Goal: Task Accomplishment & Management: Manage account settings

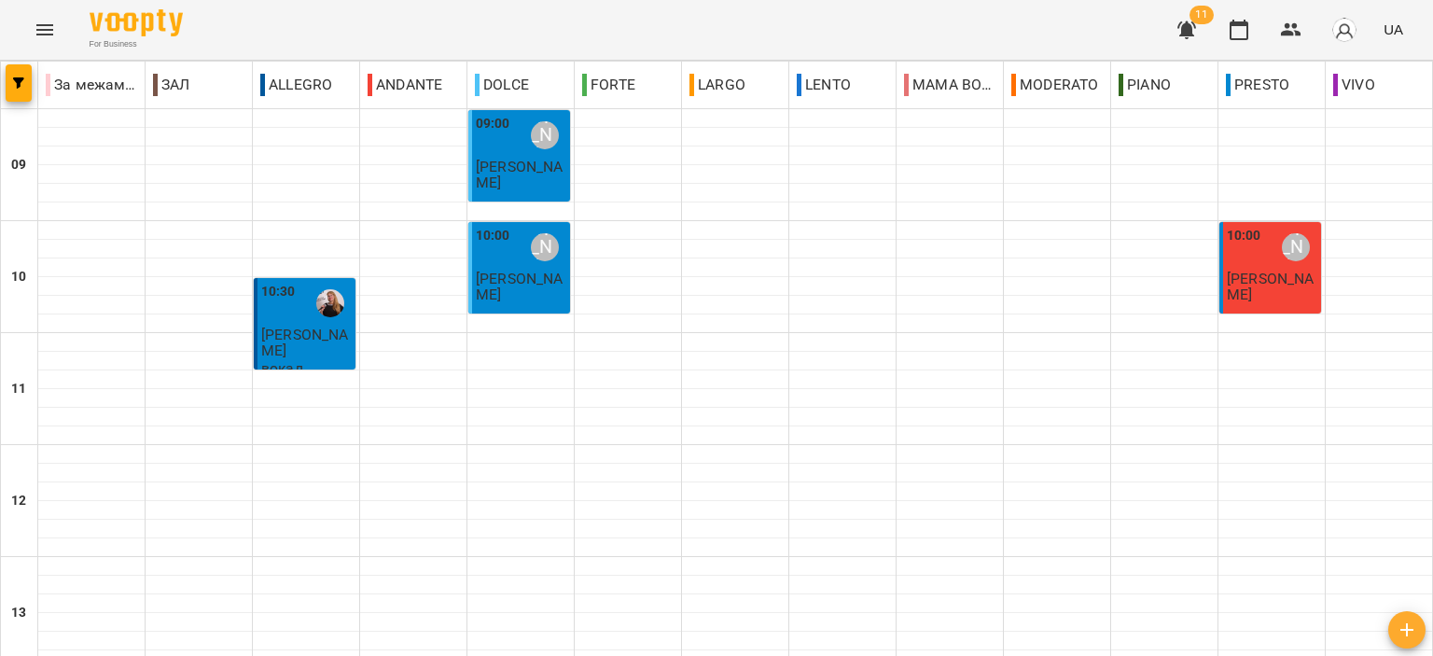
scroll to position [920, 0]
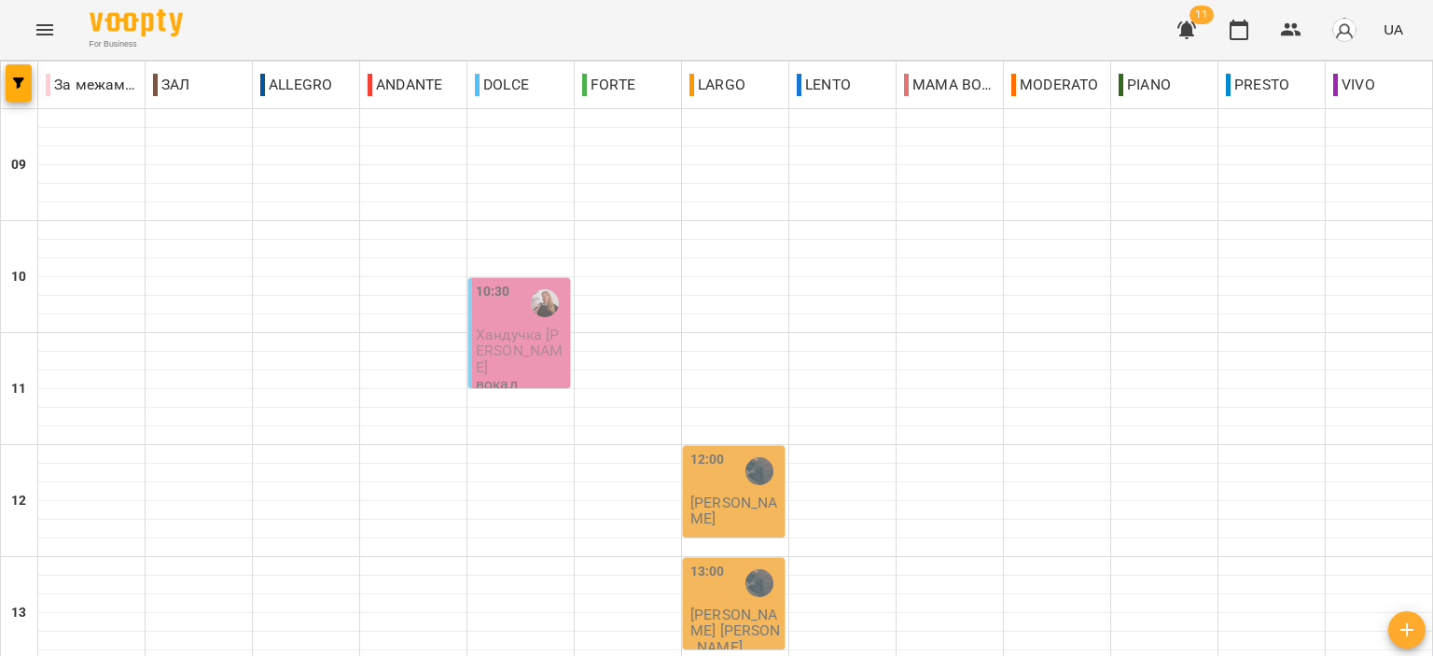
scroll to position [746, 0]
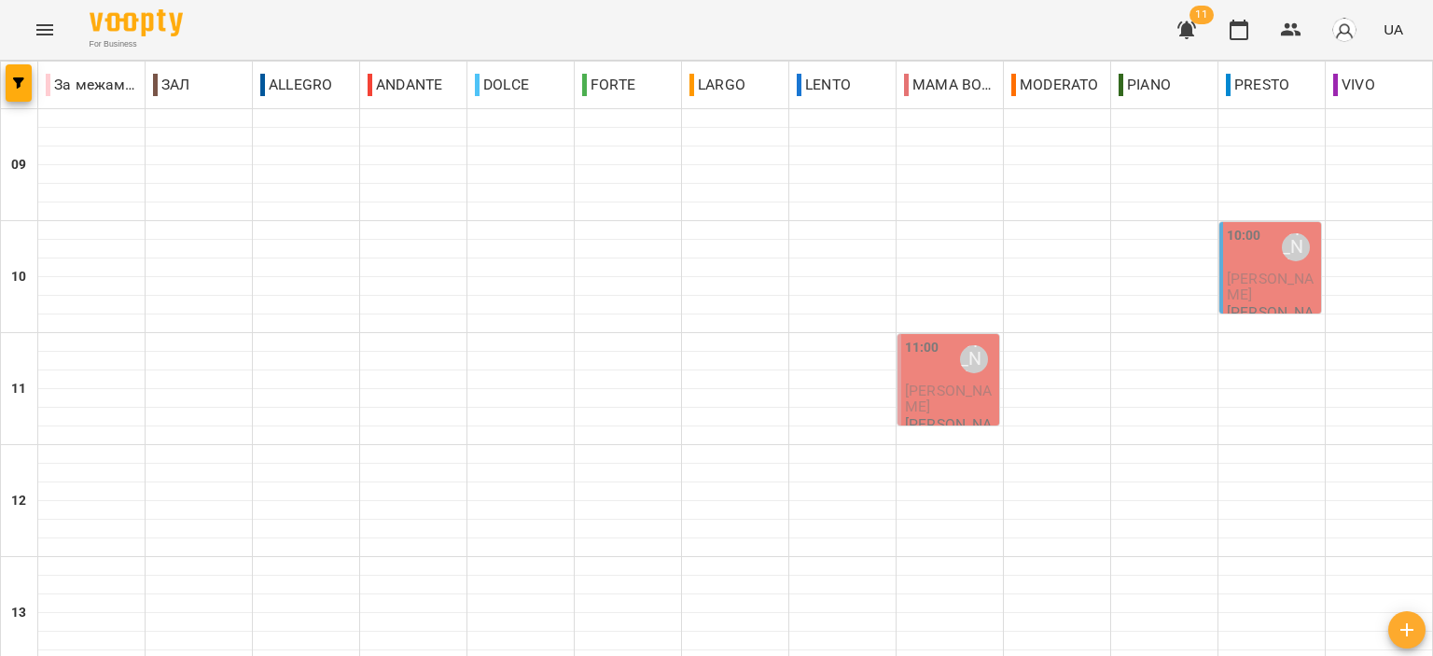
scroll to position [453, 0]
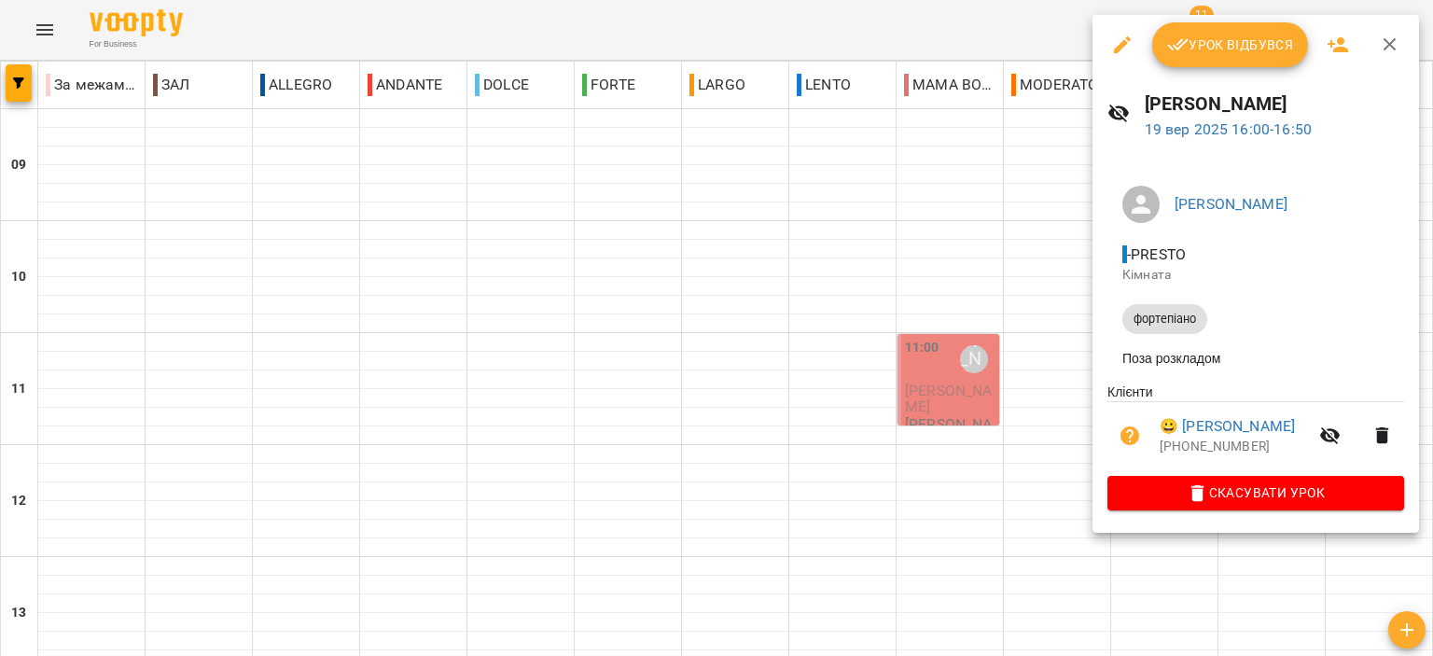
click at [1379, 49] on icon "button" at bounding box center [1390, 45] width 22 height 22
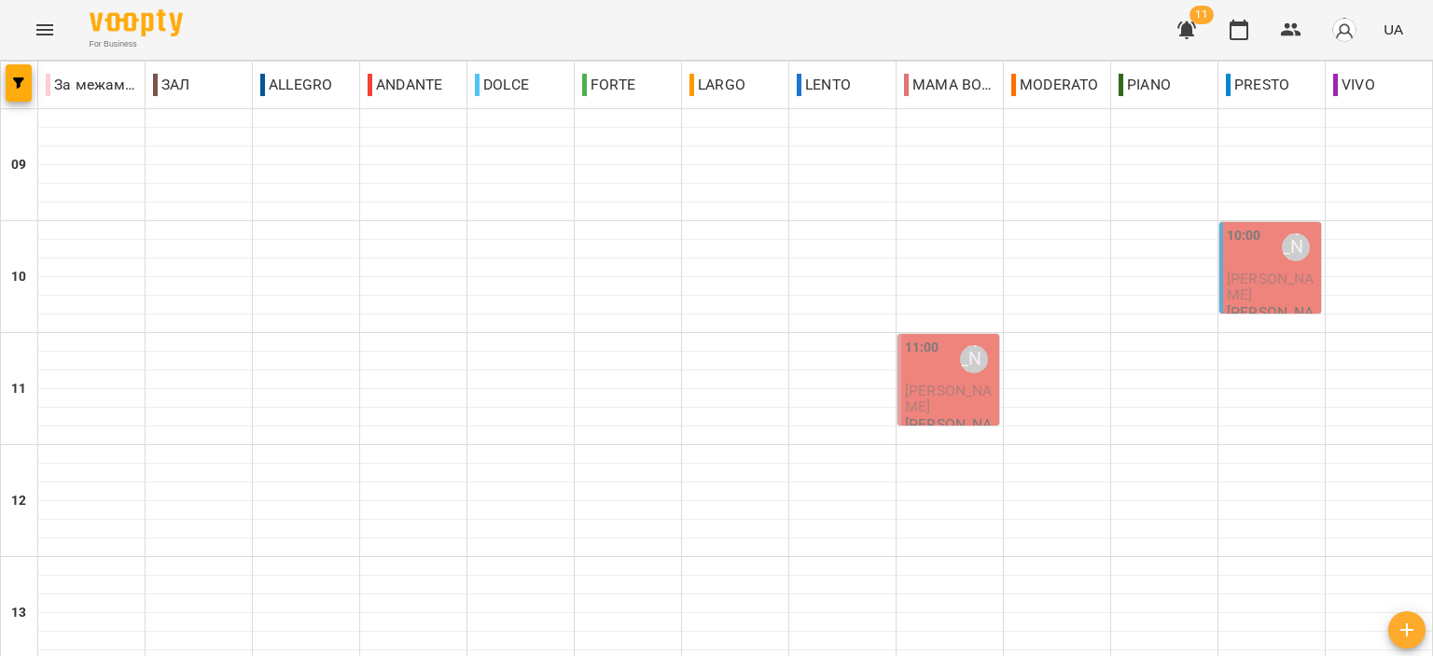
scroll to position [640, 0]
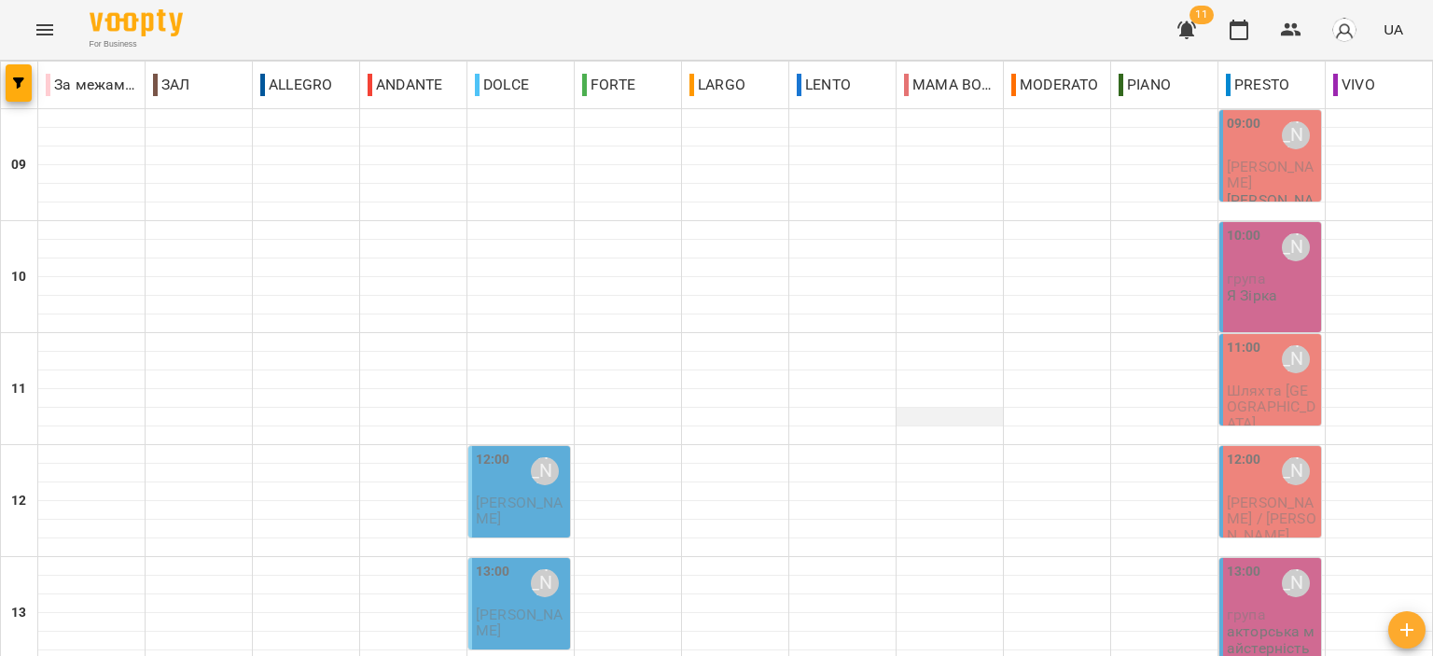
scroll to position [187, 0]
click at [531, 493] on span "Чепурна Ксенія" at bounding box center [519, 510] width 87 height 34
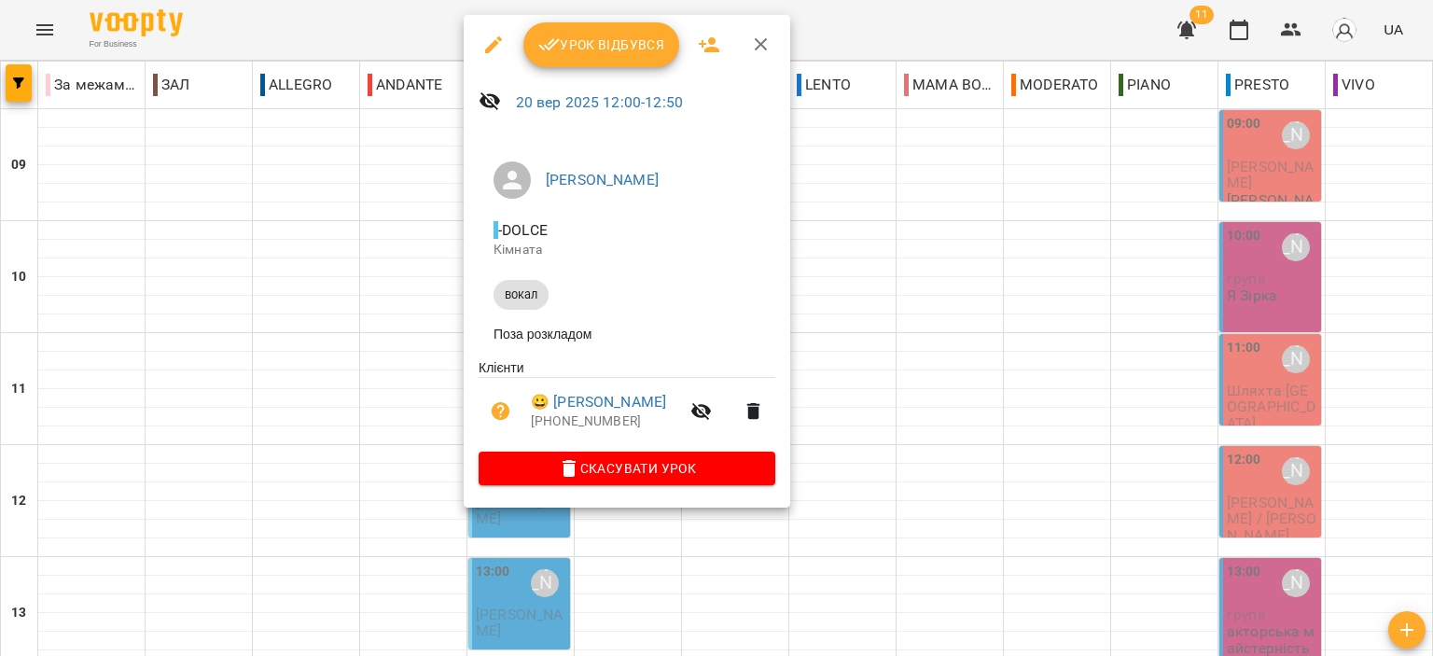
click at [744, 50] on button "button" at bounding box center [761, 44] width 45 height 45
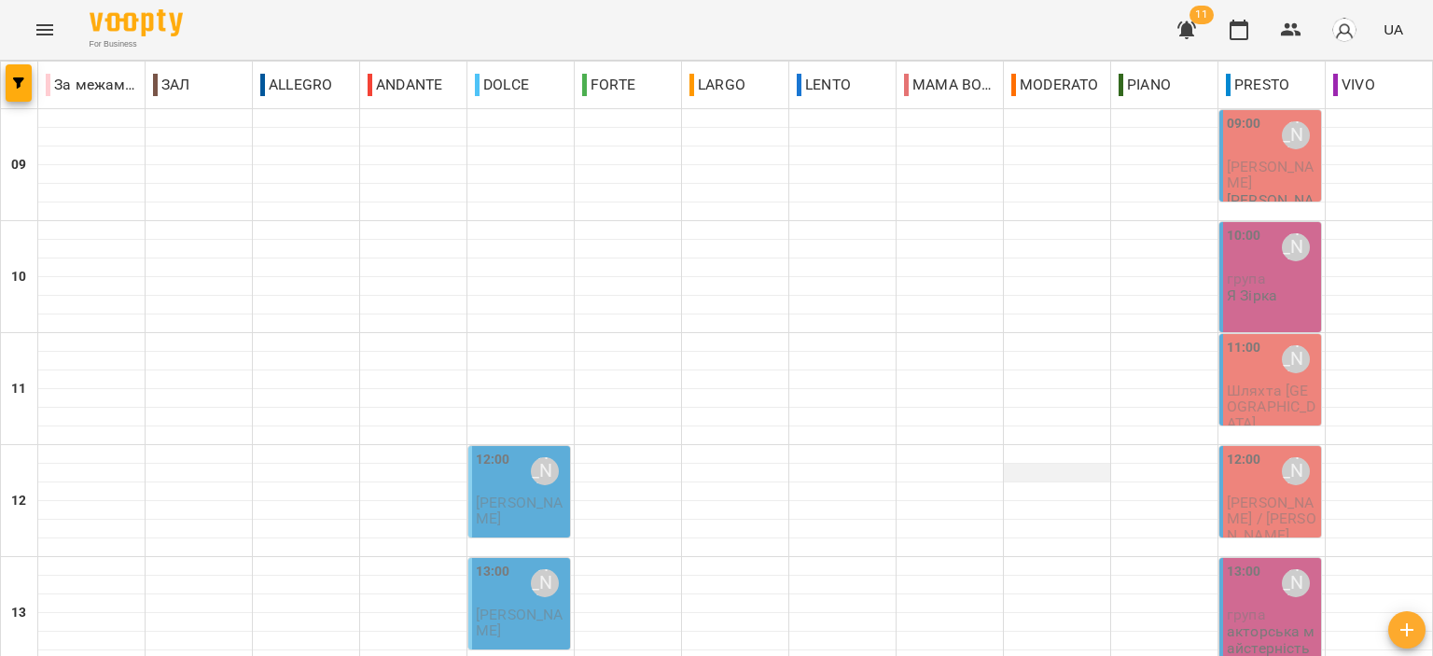
scroll to position [920, 0]
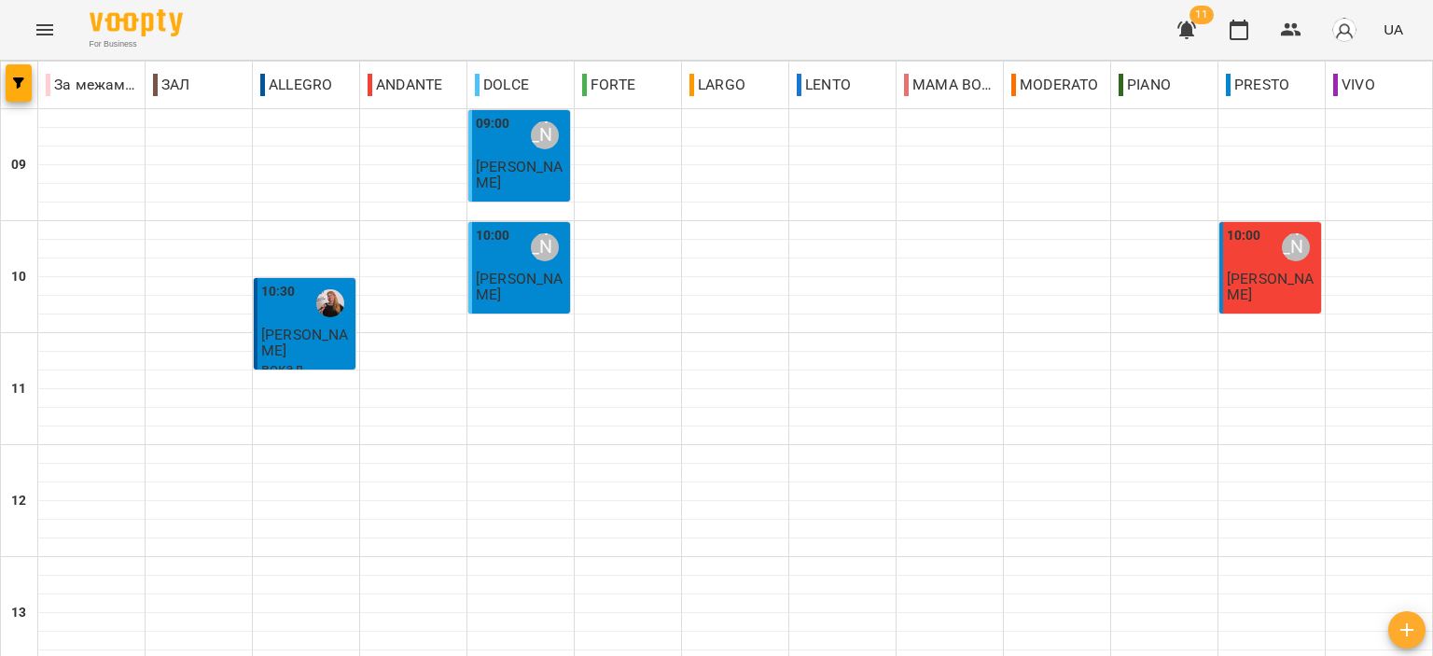
scroll to position [920, 0]
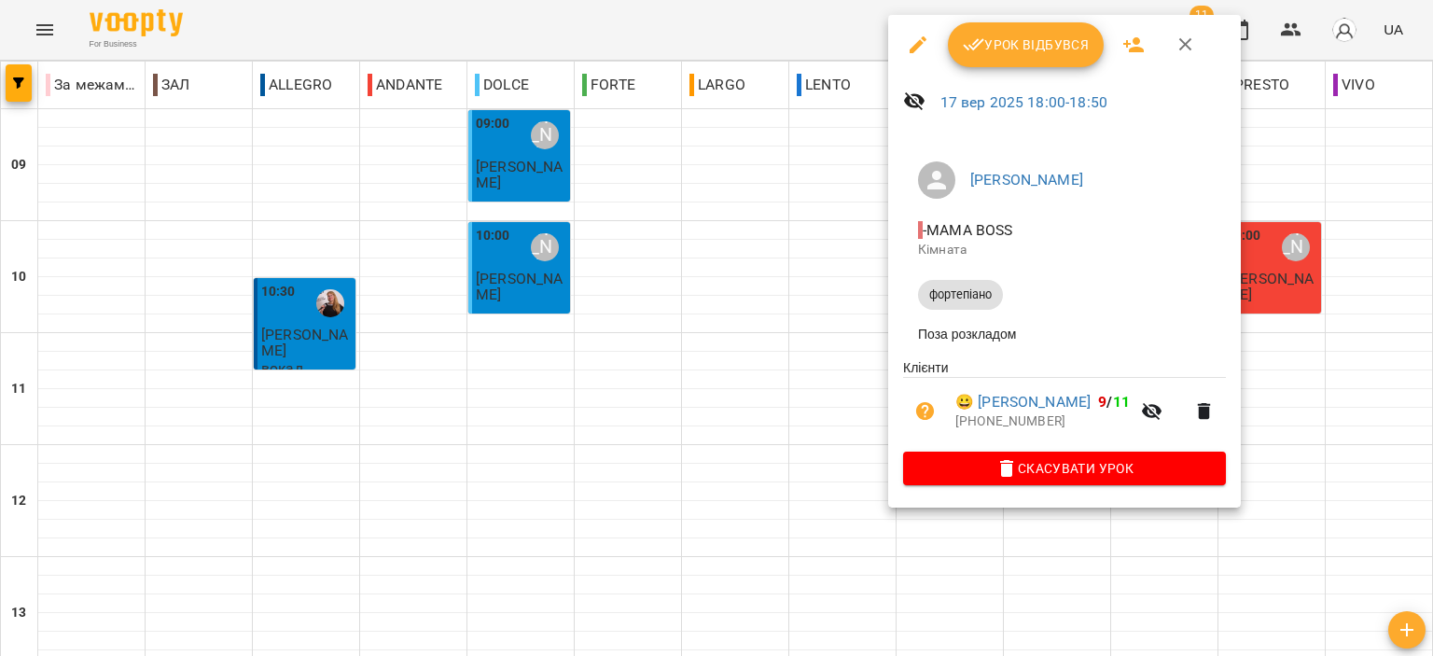
click at [1039, 48] on span "Урок відбувся" at bounding box center [1026, 45] width 127 height 22
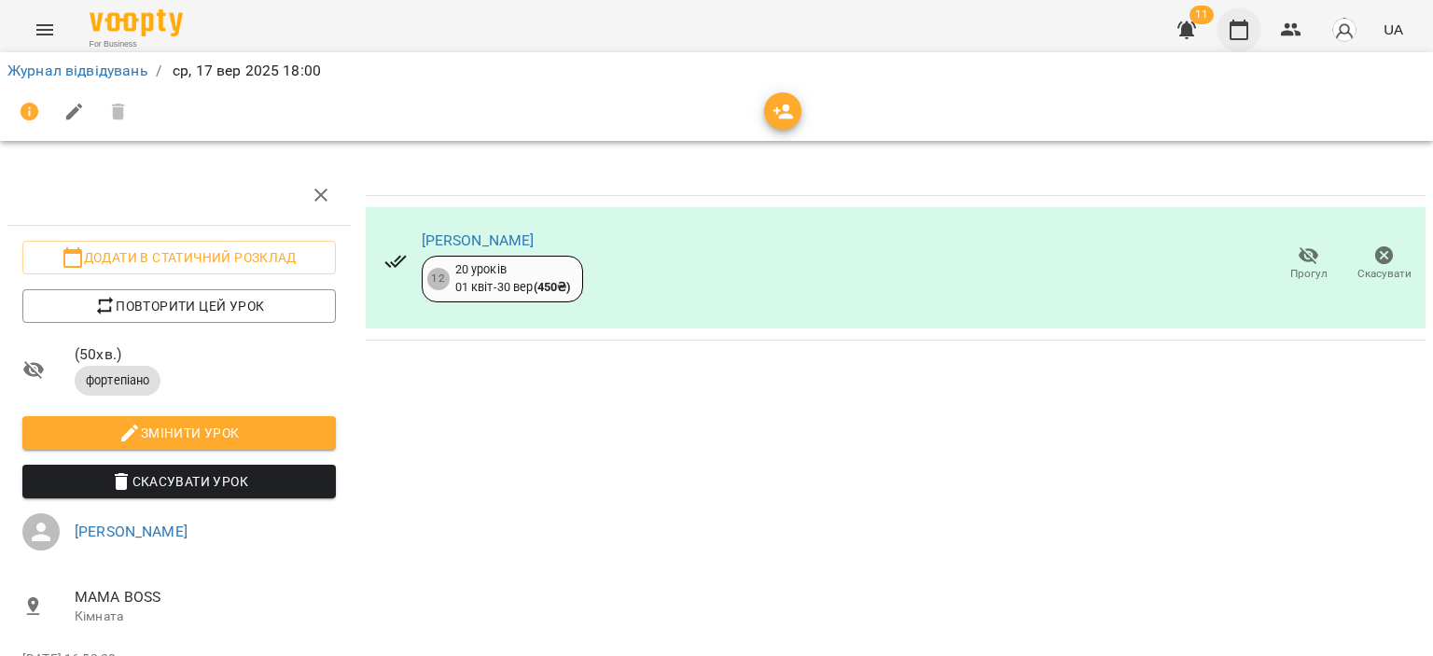
click at [1235, 23] on icon "button" at bounding box center [1239, 30] width 19 height 21
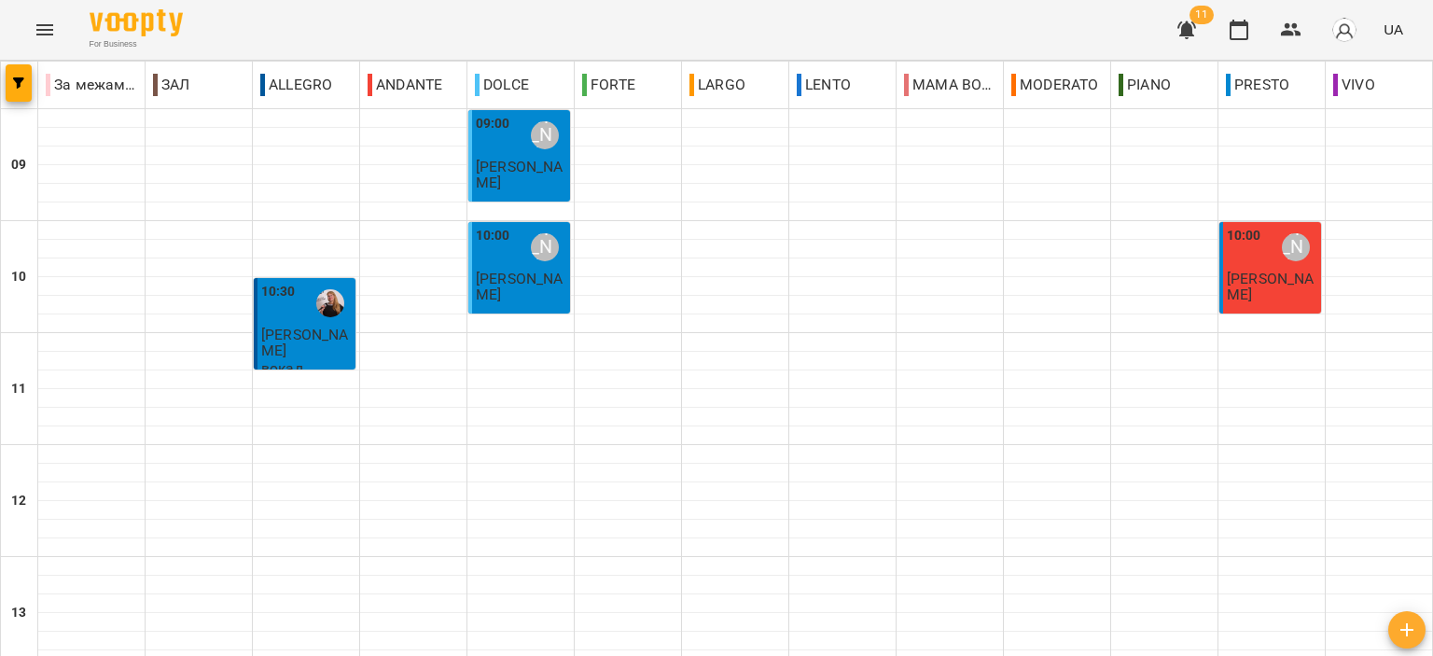
scroll to position [920, 0]
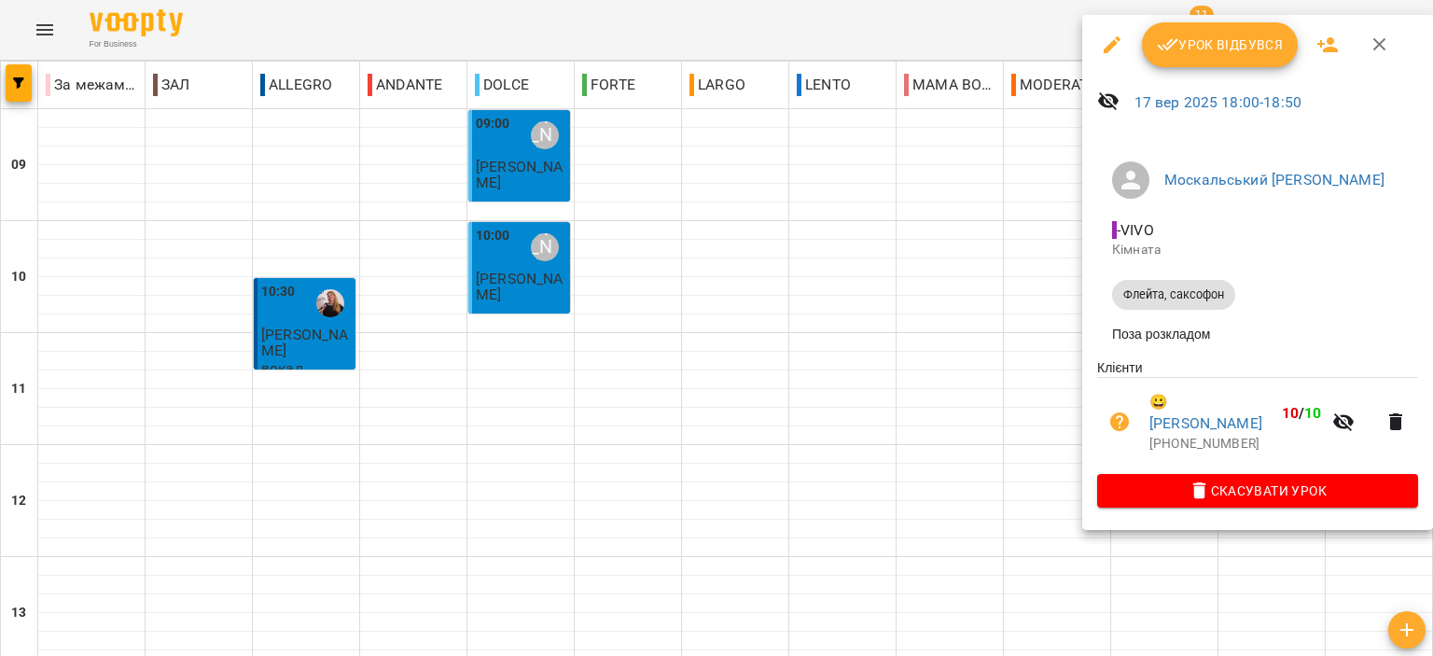
click at [1216, 52] on span "Урок відбувся" at bounding box center [1220, 45] width 127 height 22
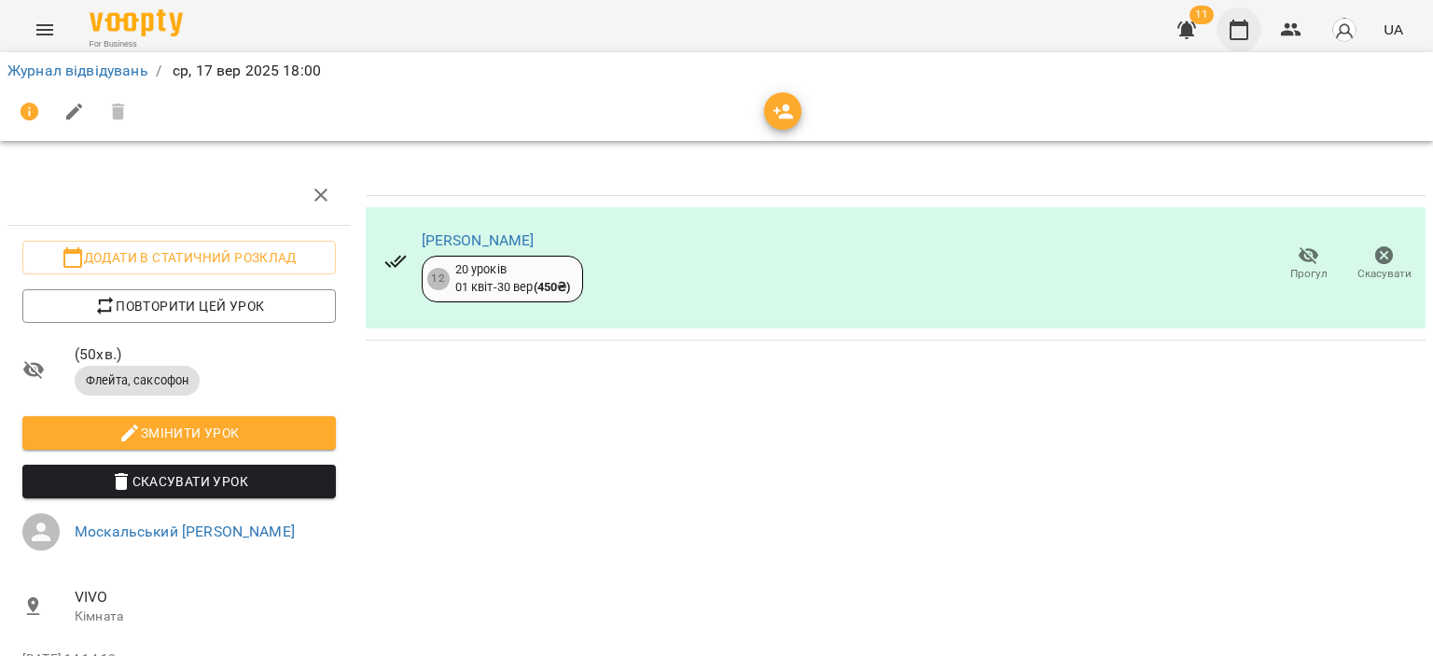
click at [1228, 25] on button "button" at bounding box center [1238, 29] width 45 height 45
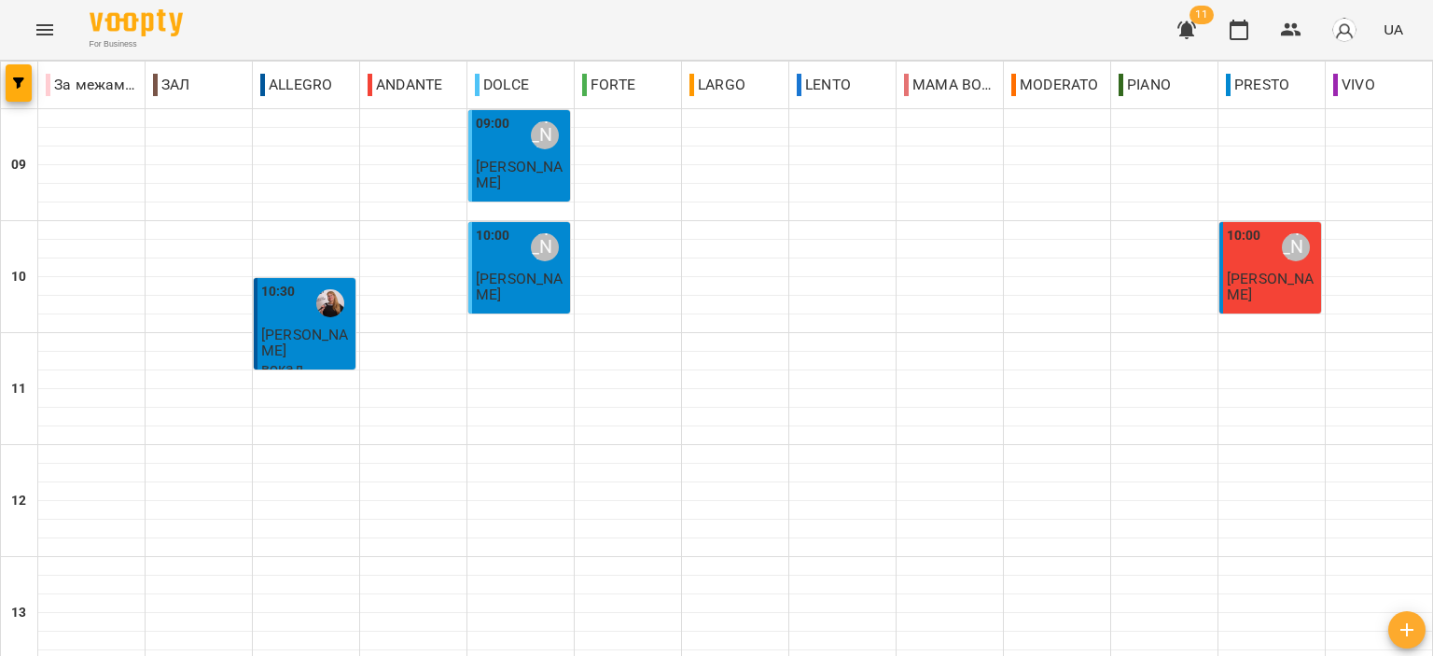
scroll to position [920, 0]
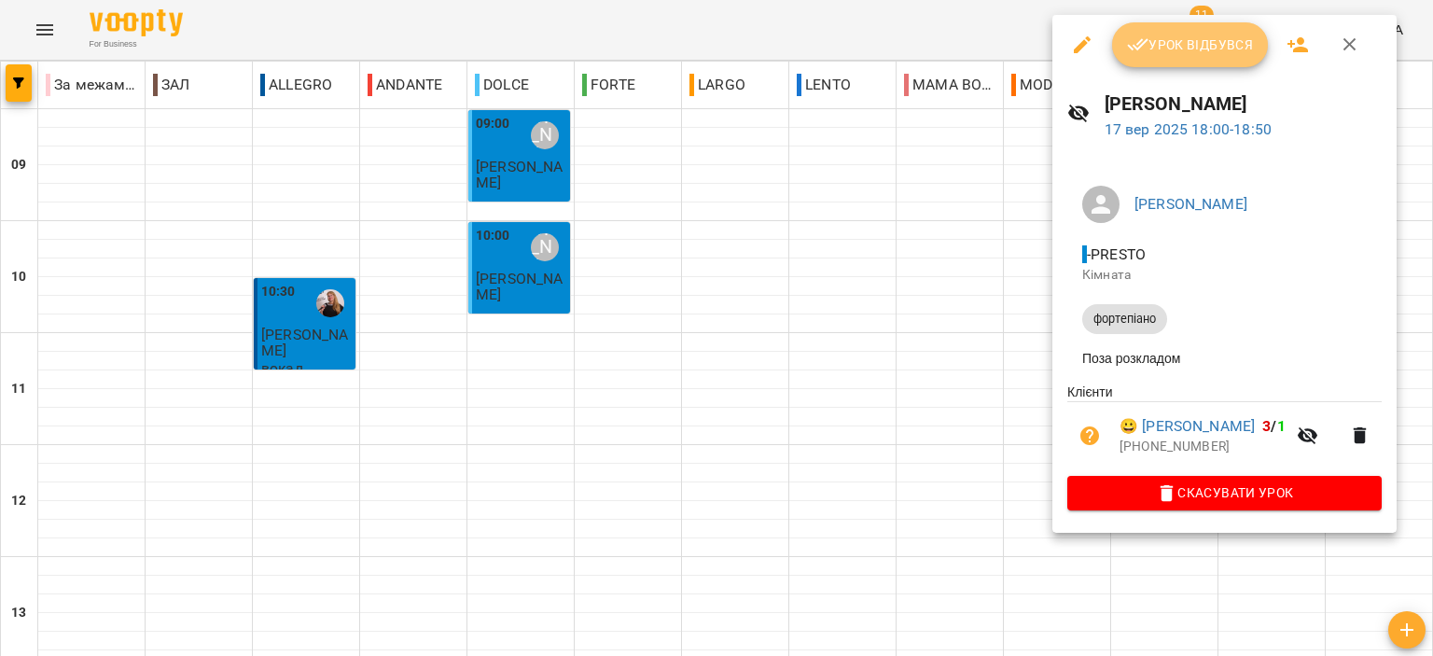
click at [1213, 49] on span "Урок відбувся" at bounding box center [1190, 45] width 127 height 22
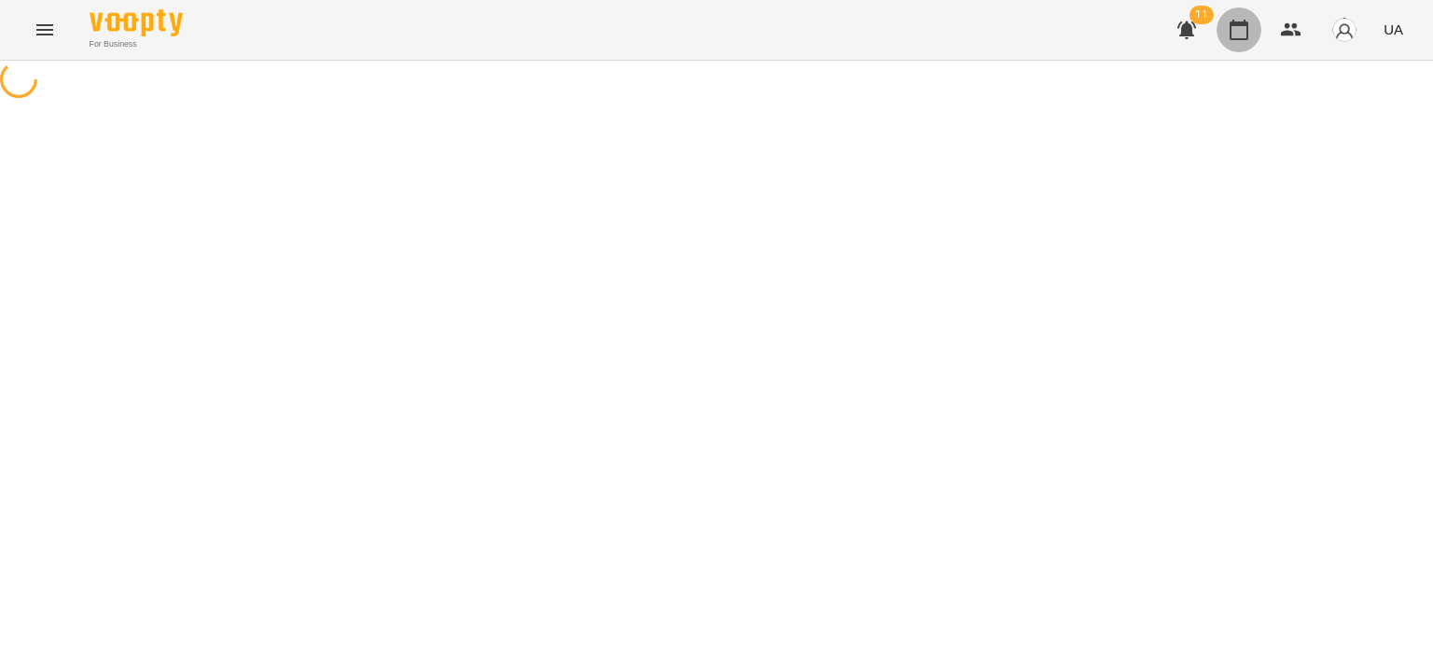
click at [1234, 21] on icon "button" at bounding box center [1239, 30] width 19 height 21
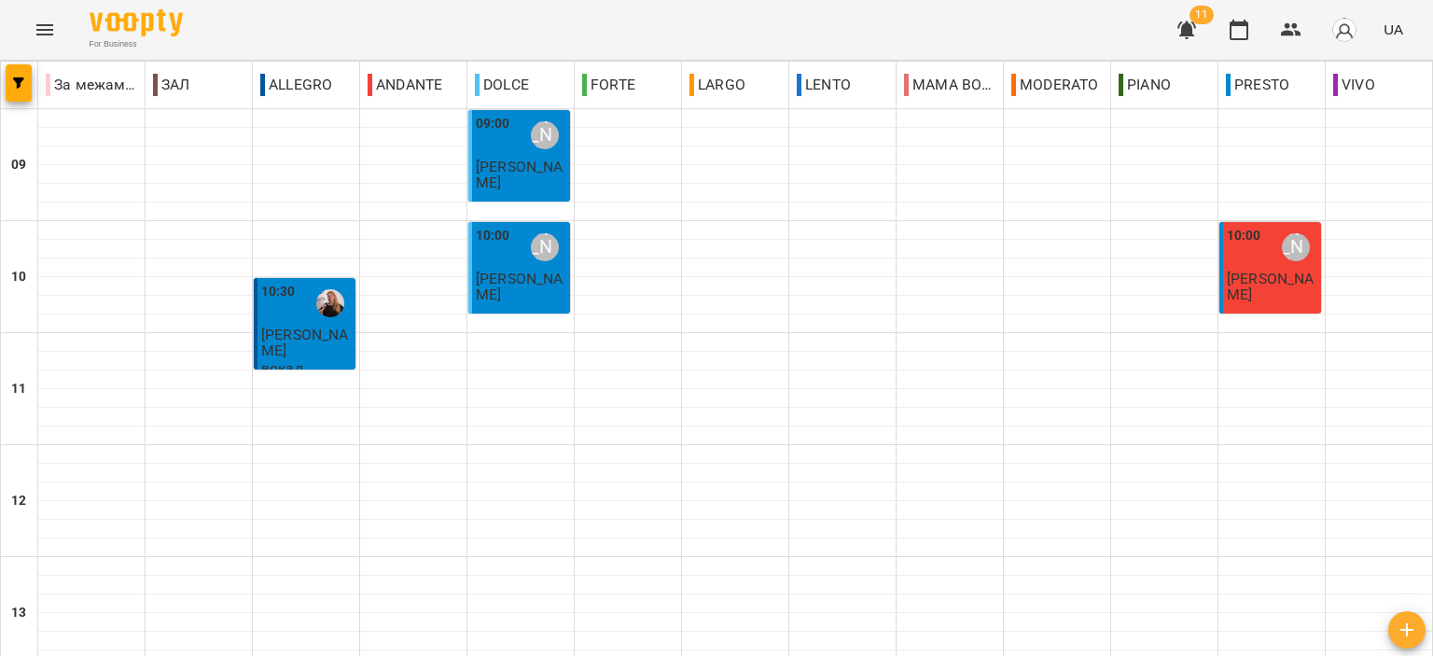
scroll to position [840, 0]
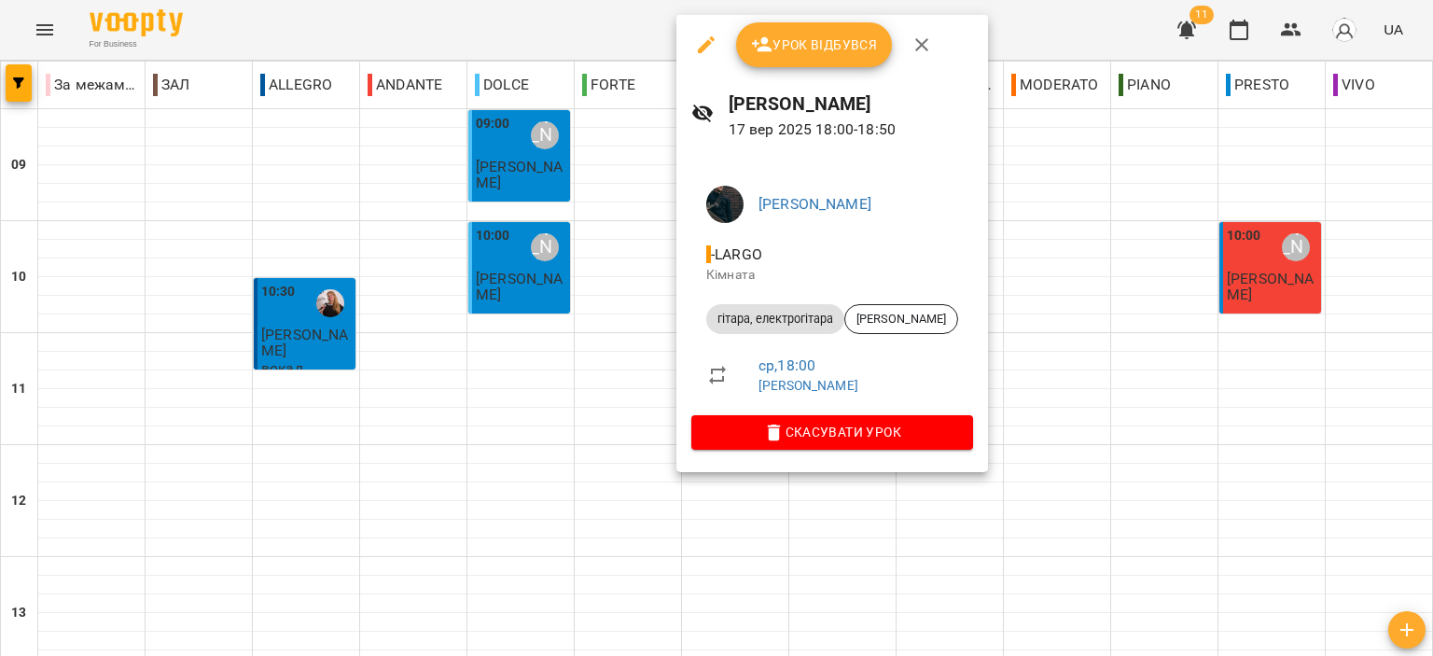
click at [827, 51] on span "Урок відбувся" at bounding box center [814, 45] width 127 height 22
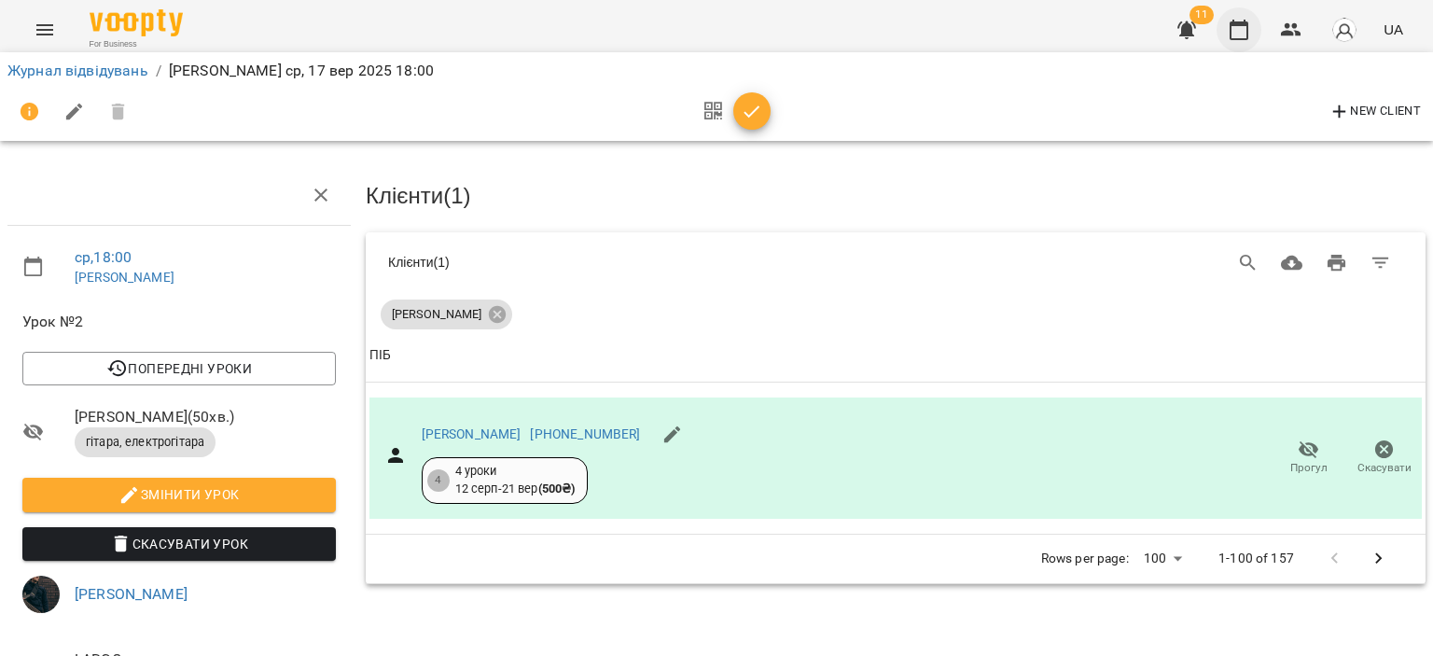
click at [1256, 19] on button "button" at bounding box center [1238, 29] width 45 height 45
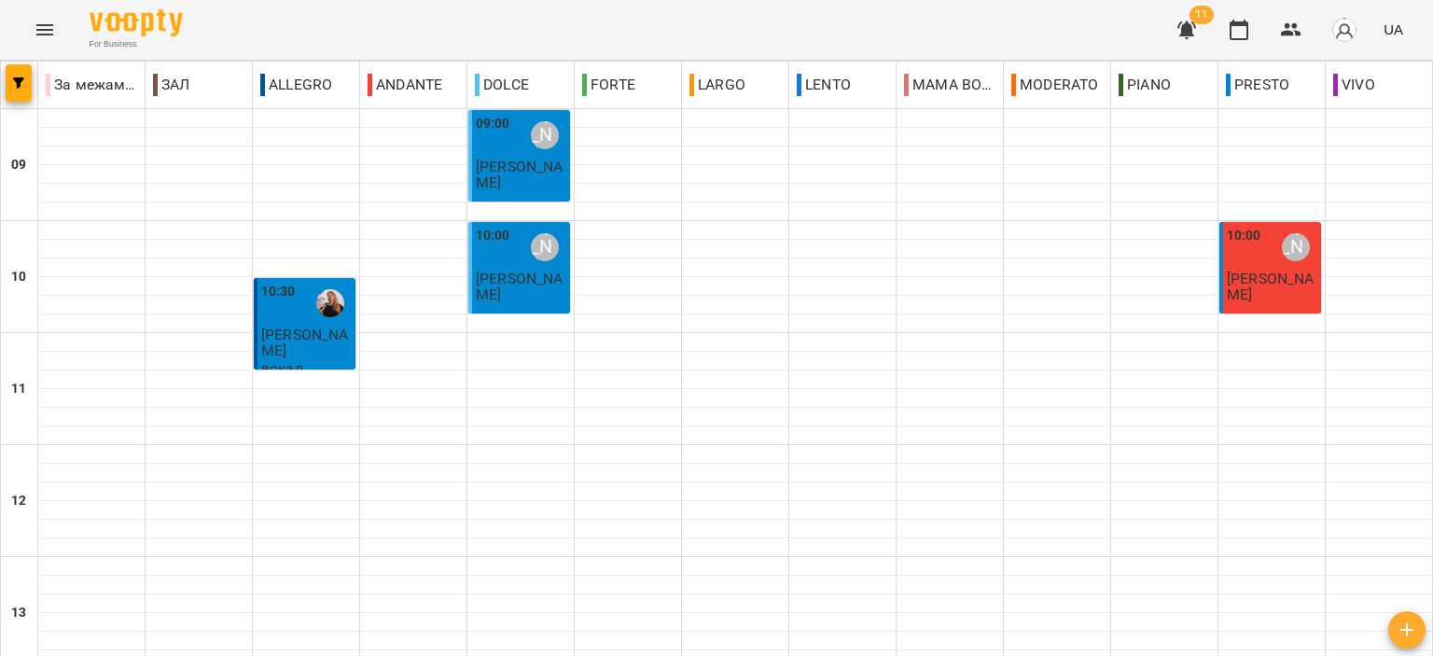
scroll to position [840, 0]
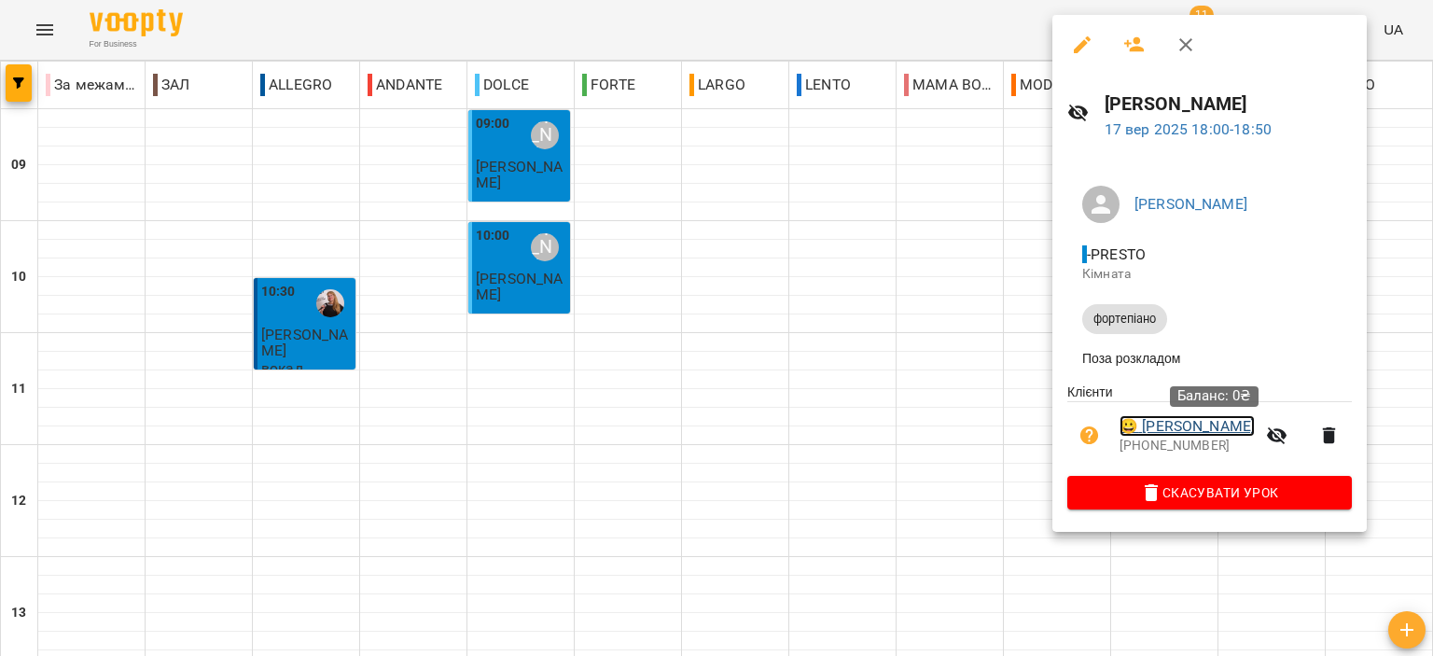
click at [1236, 435] on link "😀 Бондаренко Єлизавета" at bounding box center [1186, 426] width 135 height 22
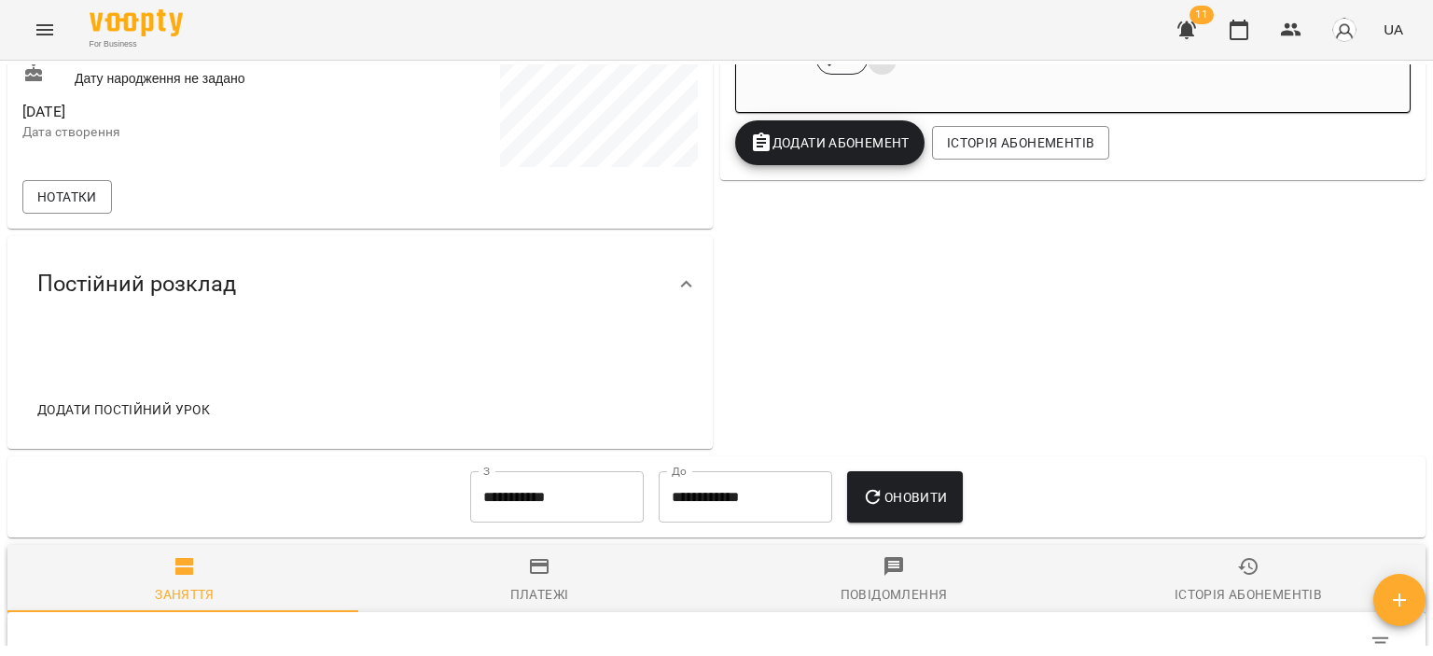
scroll to position [187, 0]
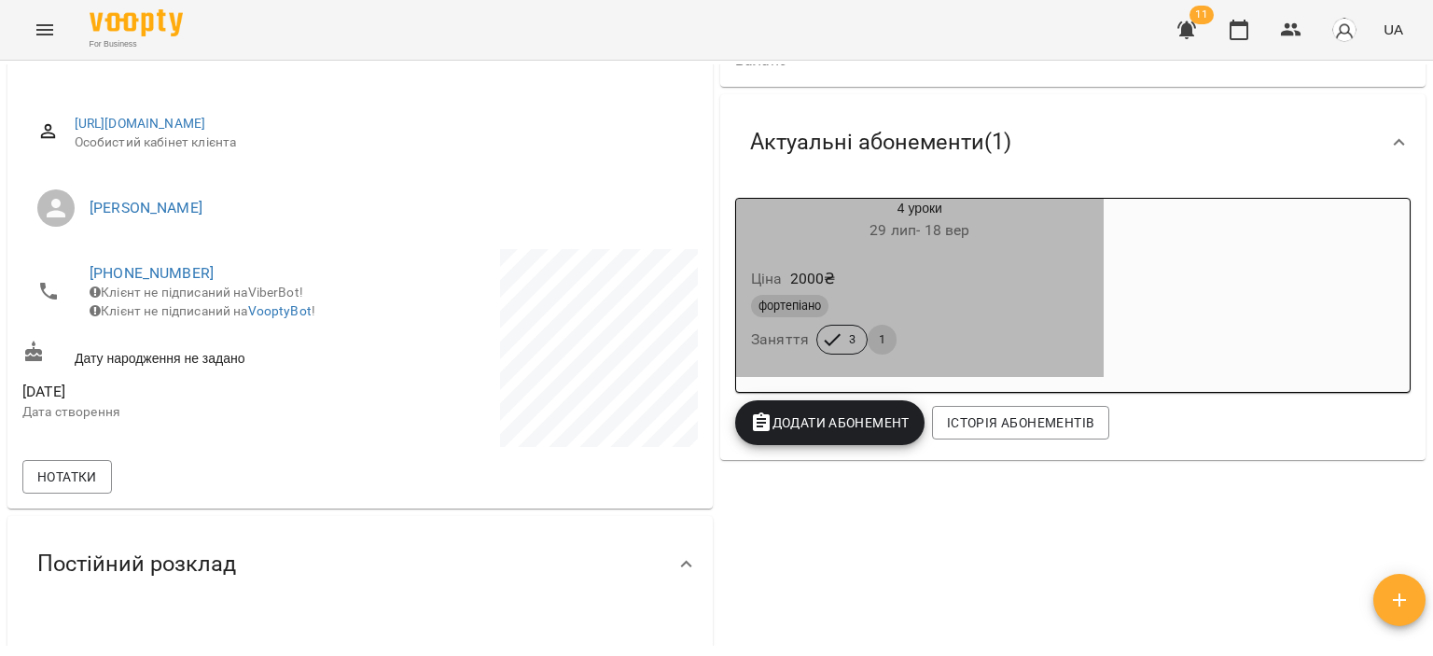
click at [1073, 321] on div "фортепіано" at bounding box center [919, 306] width 345 height 30
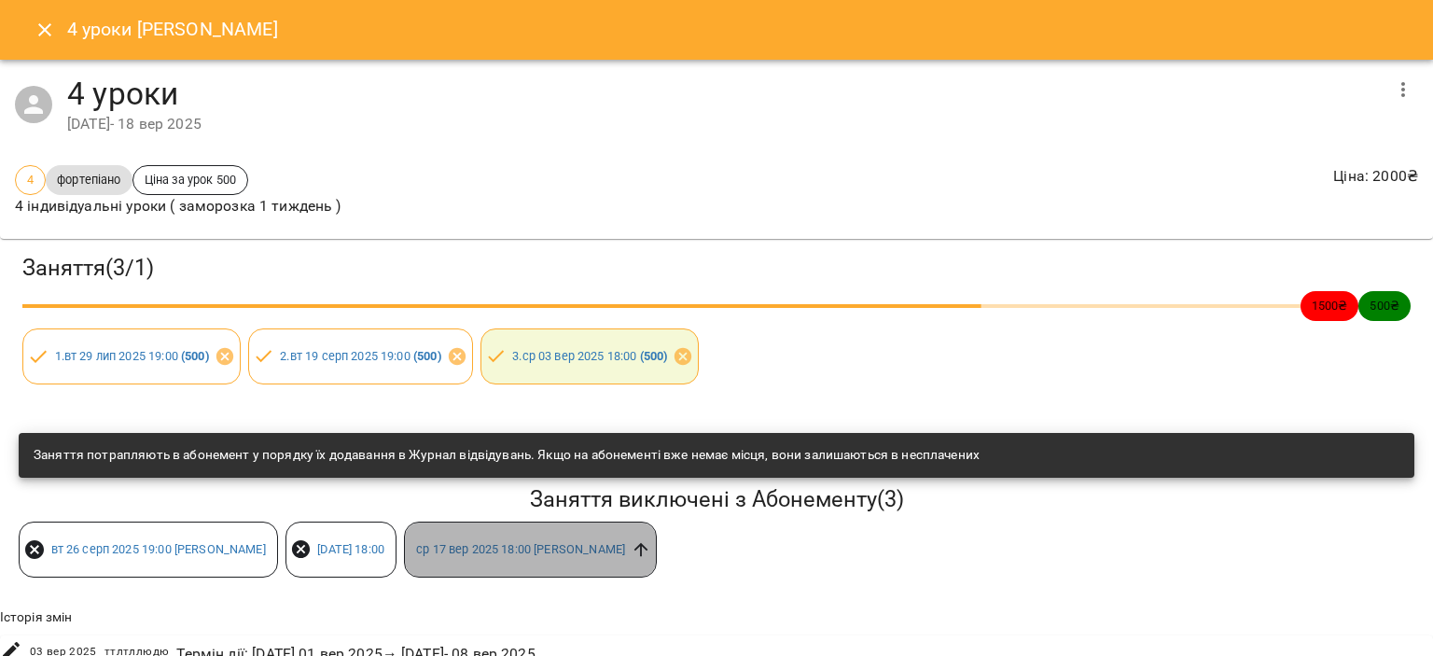
click at [651, 546] on icon at bounding box center [641, 549] width 21 height 21
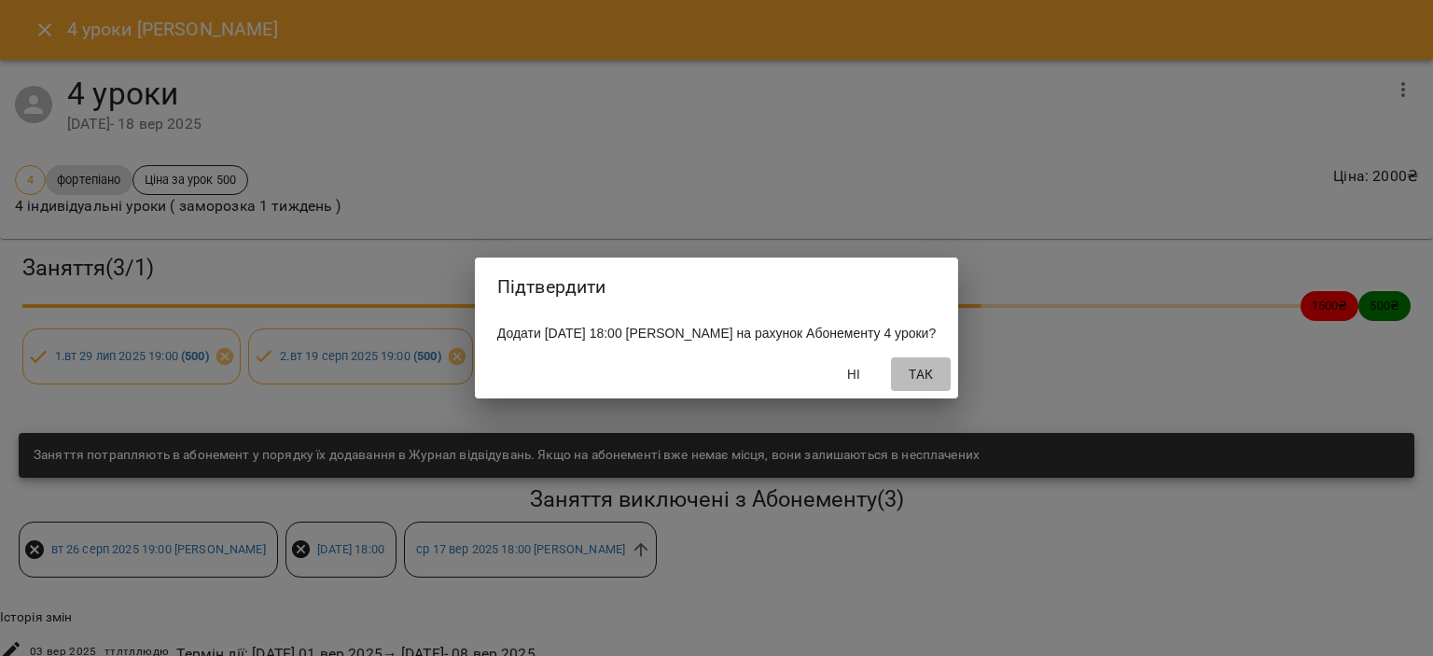
click at [951, 391] on button "Так" at bounding box center [921, 374] width 60 height 34
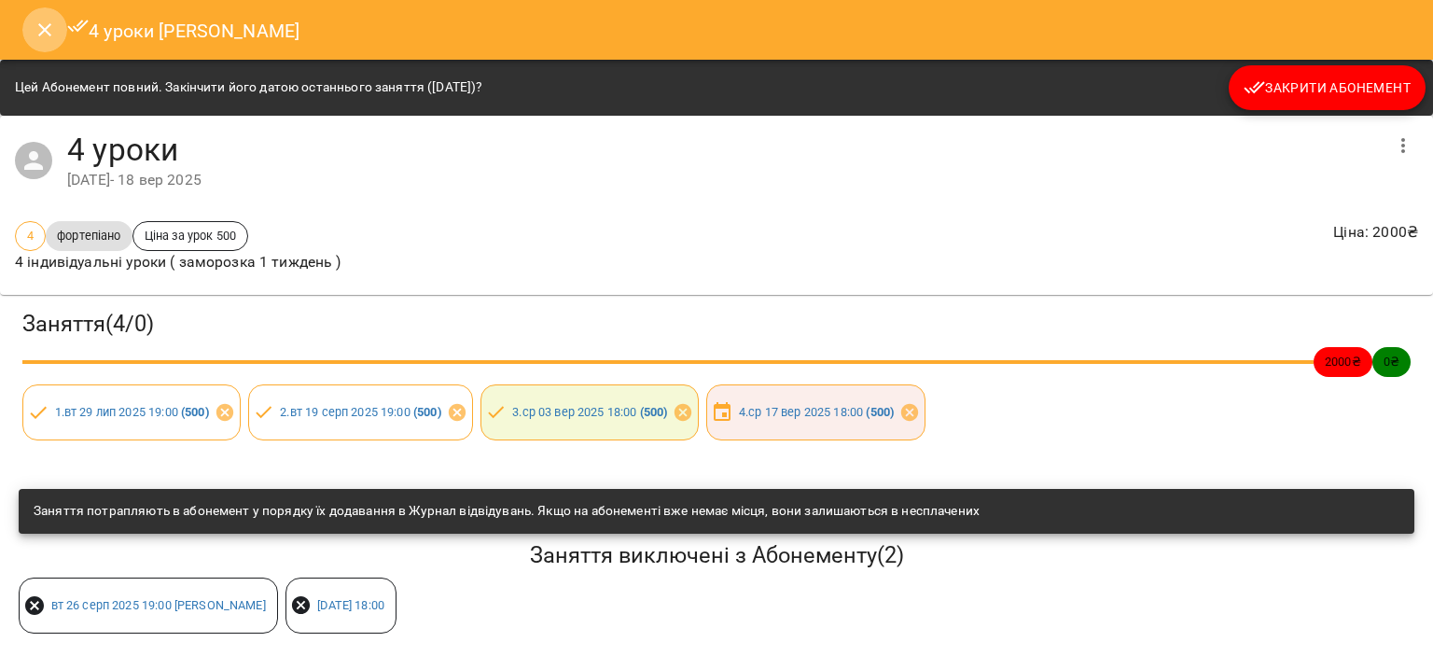
click at [42, 30] on icon "Close" at bounding box center [45, 30] width 22 height 22
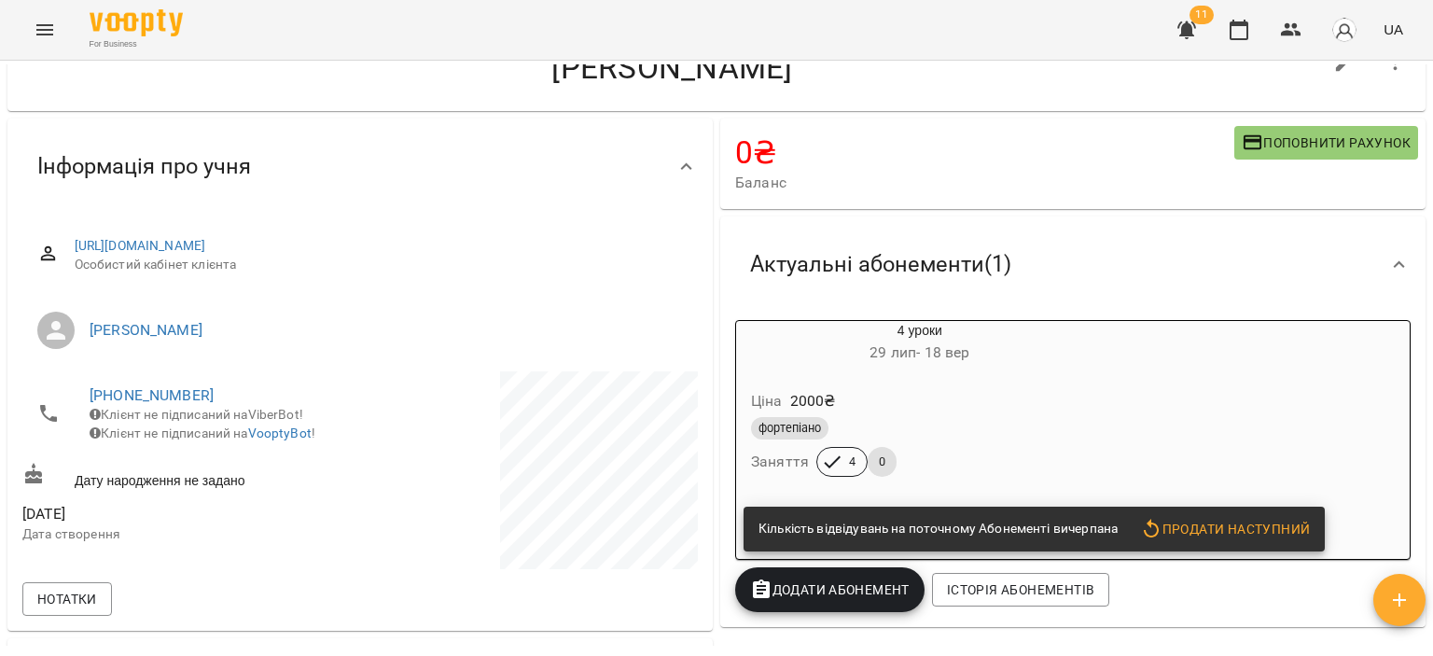
scroll to position [0, 0]
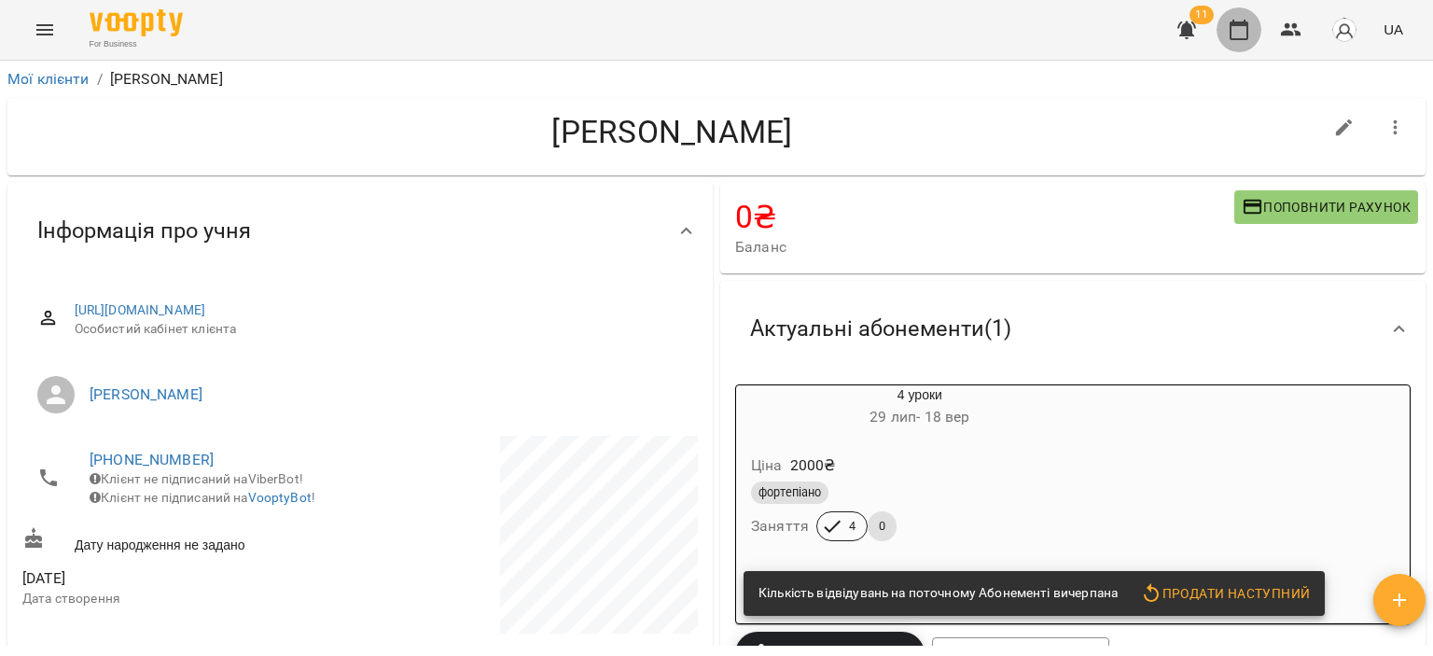
click at [1259, 24] on button "button" at bounding box center [1238, 29] width 45 height 45
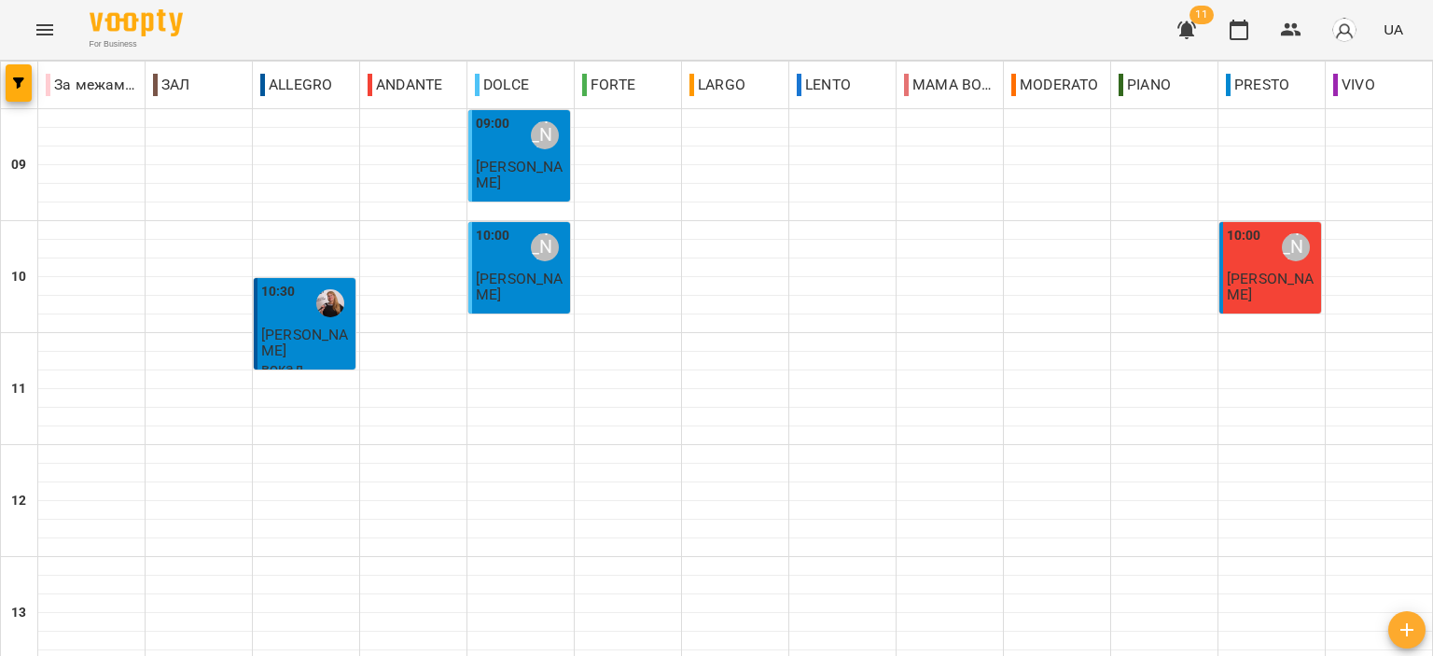
scroll to position [920, 0]
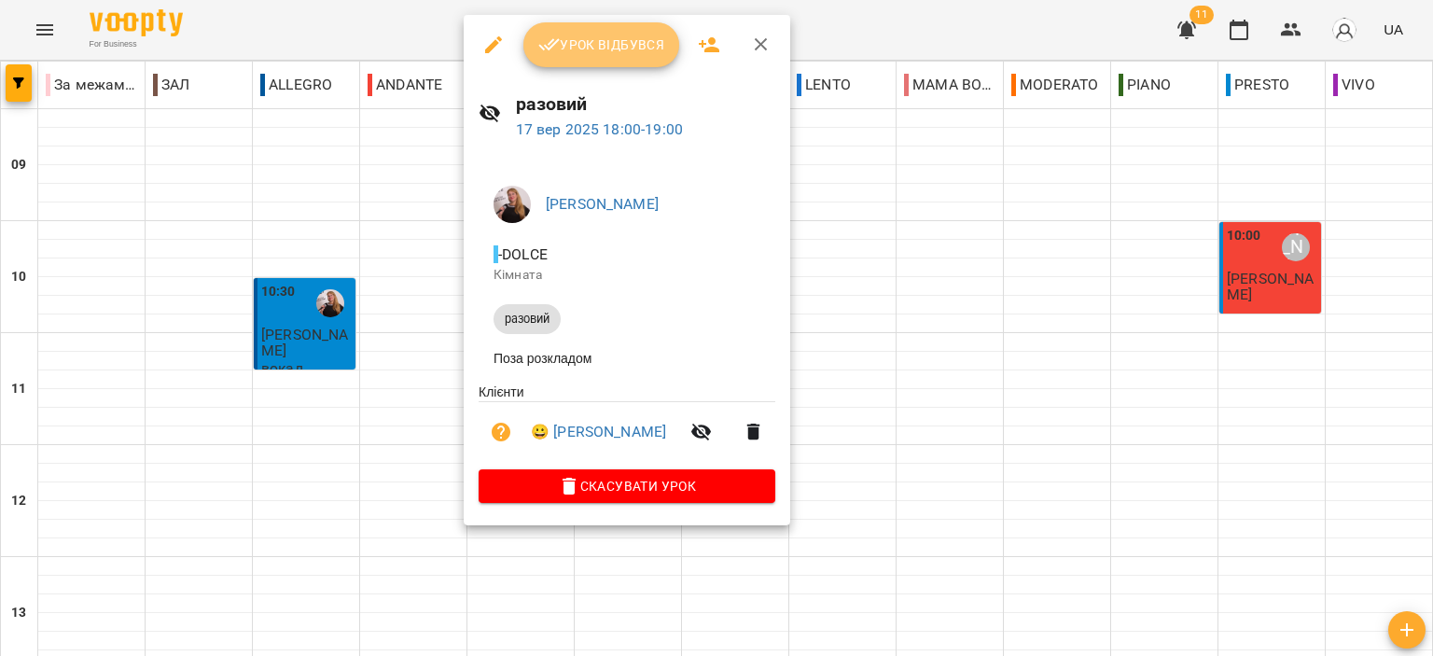
click at [618, 55] on span "Урок відбувся" at bounding box center [601, 45] width 127 height 22
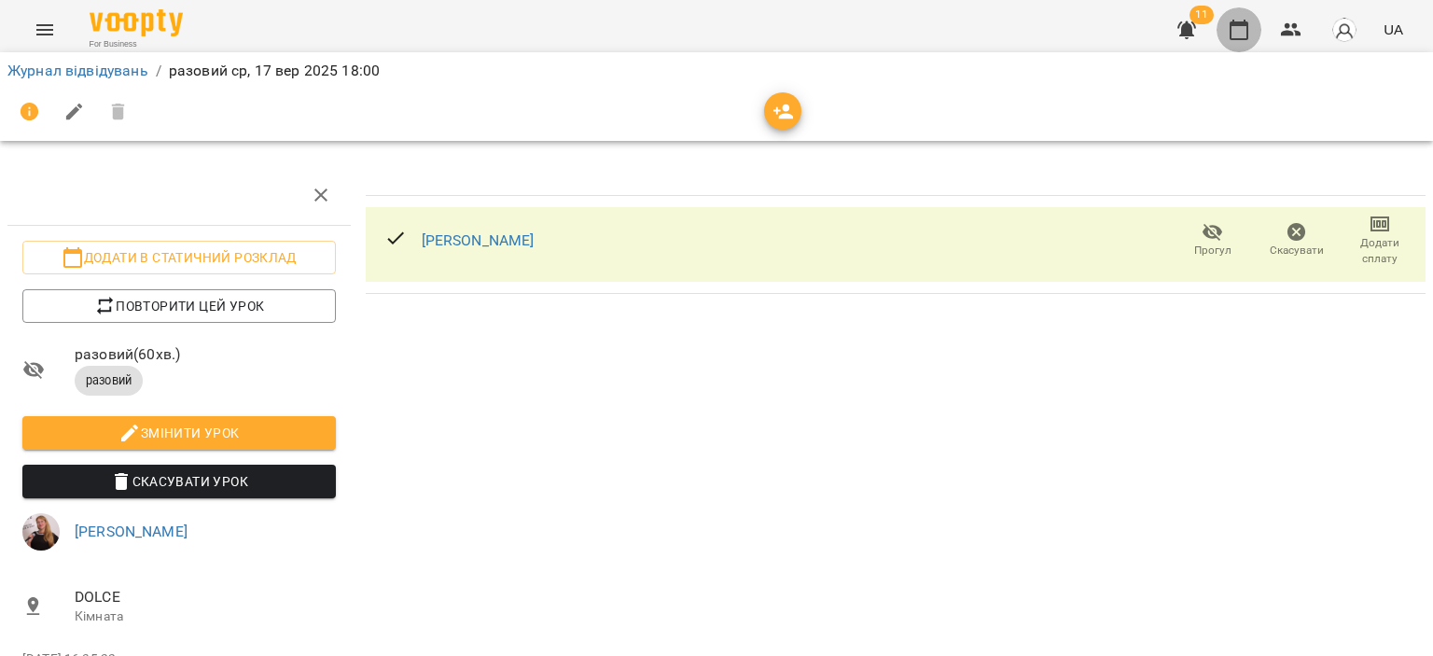
click at [1236, 26] on icon "button" at bounding box center [1239, 30] width 22 height 22
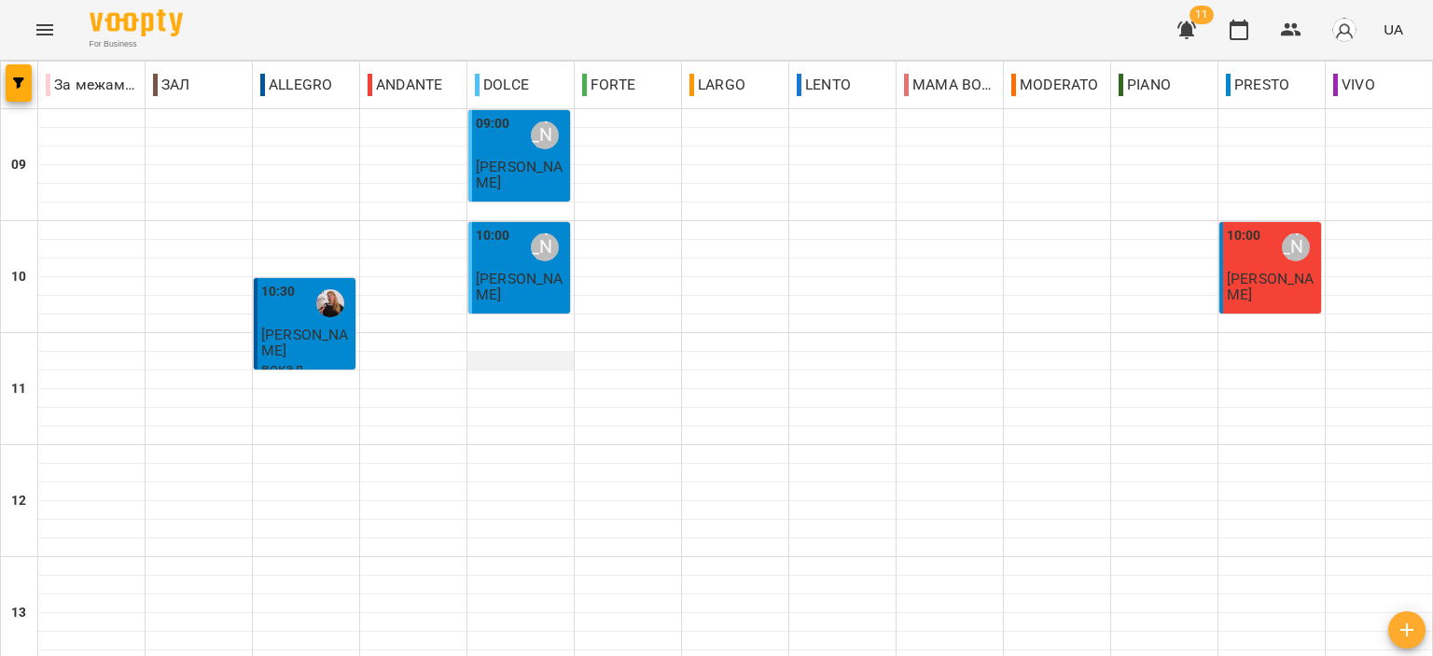
scroll to position [840, 0]
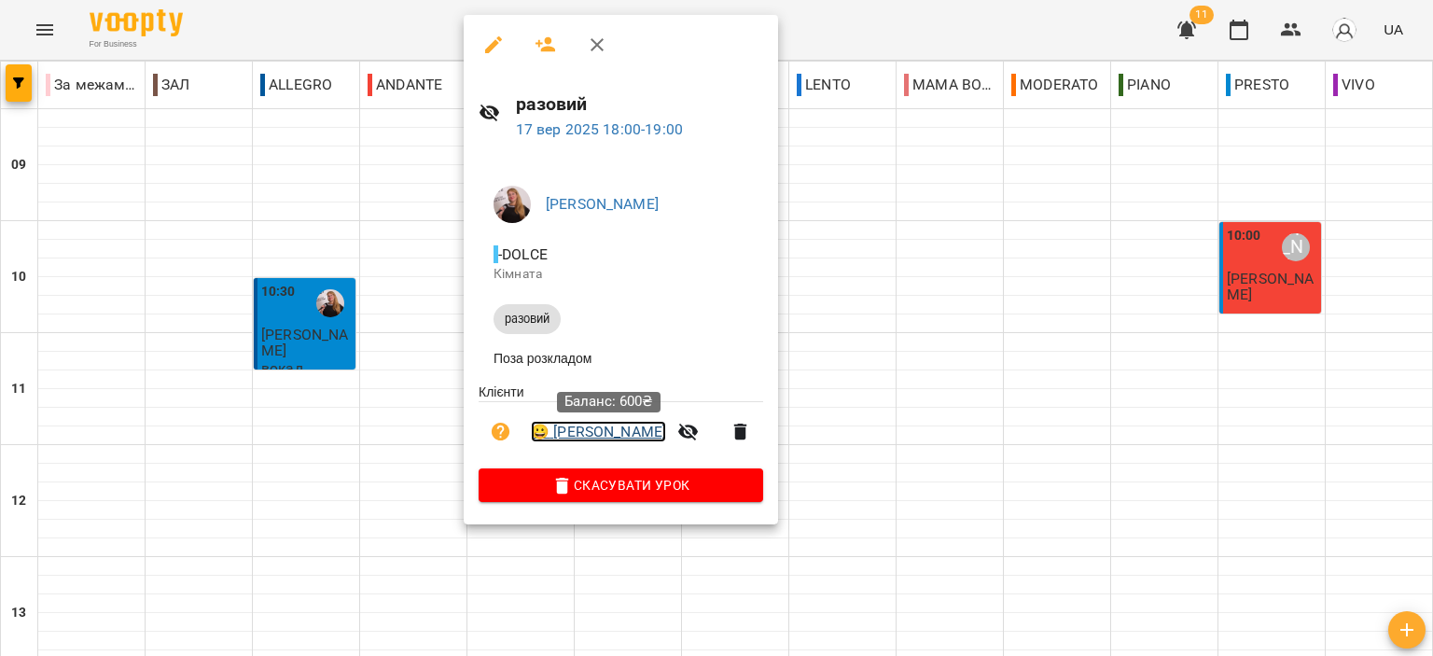
click at [619, 435] on link "😀 Мельничук Тетяна" at bounding box center [598, 432] width 135 height 22
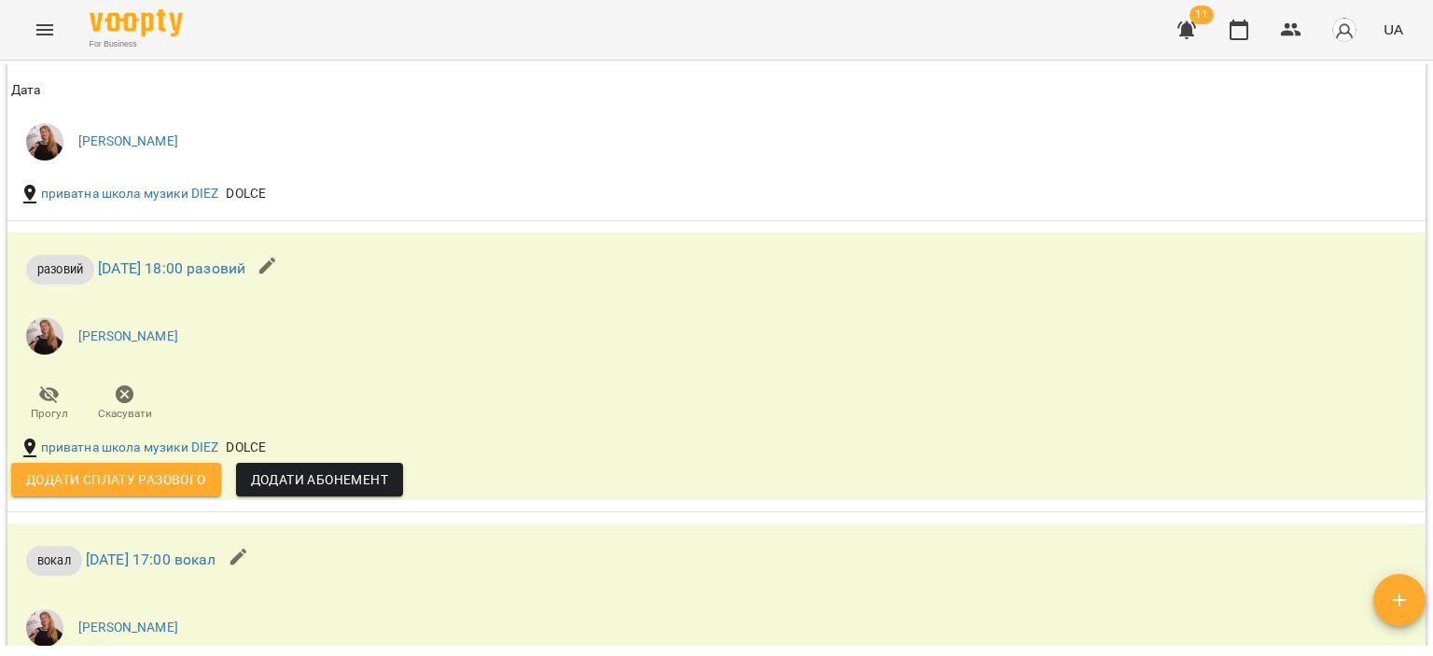
scroll to position [1213, 0]
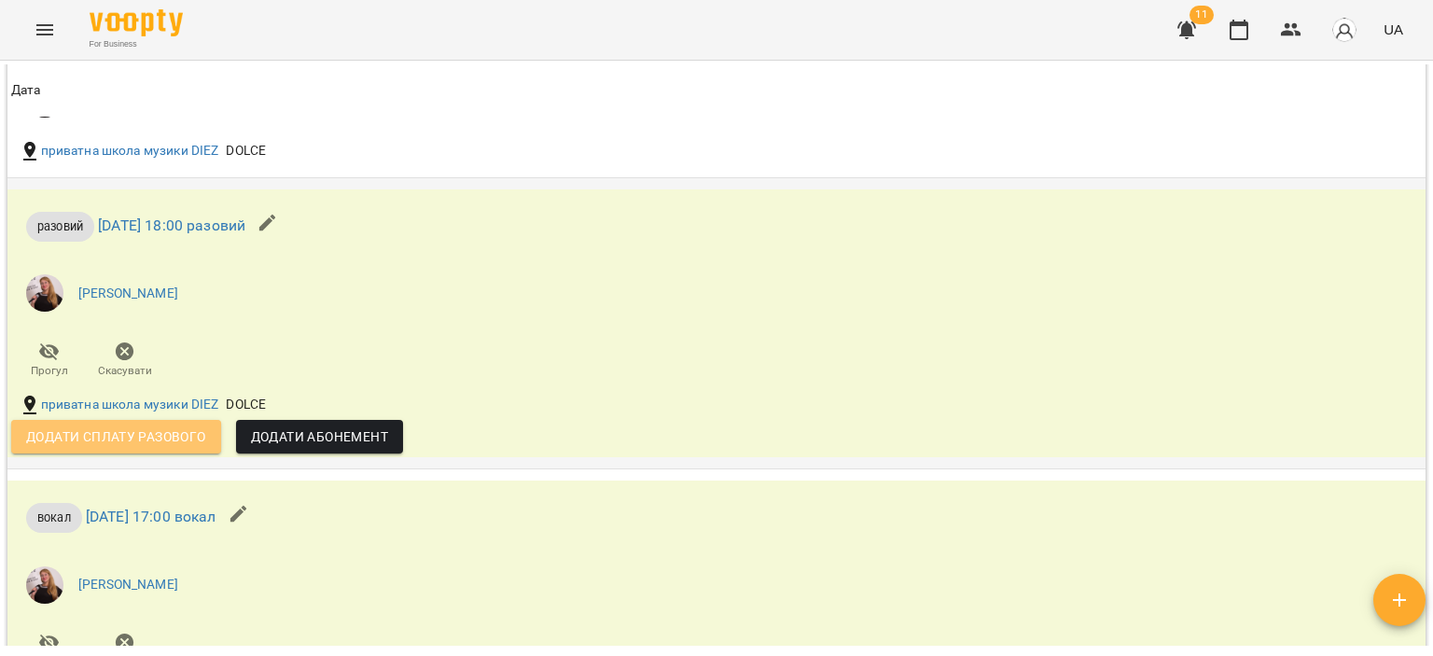
click at [172, 428] on span "Додати сплату разового" at bounding box center [116, 436] width 180 height 22
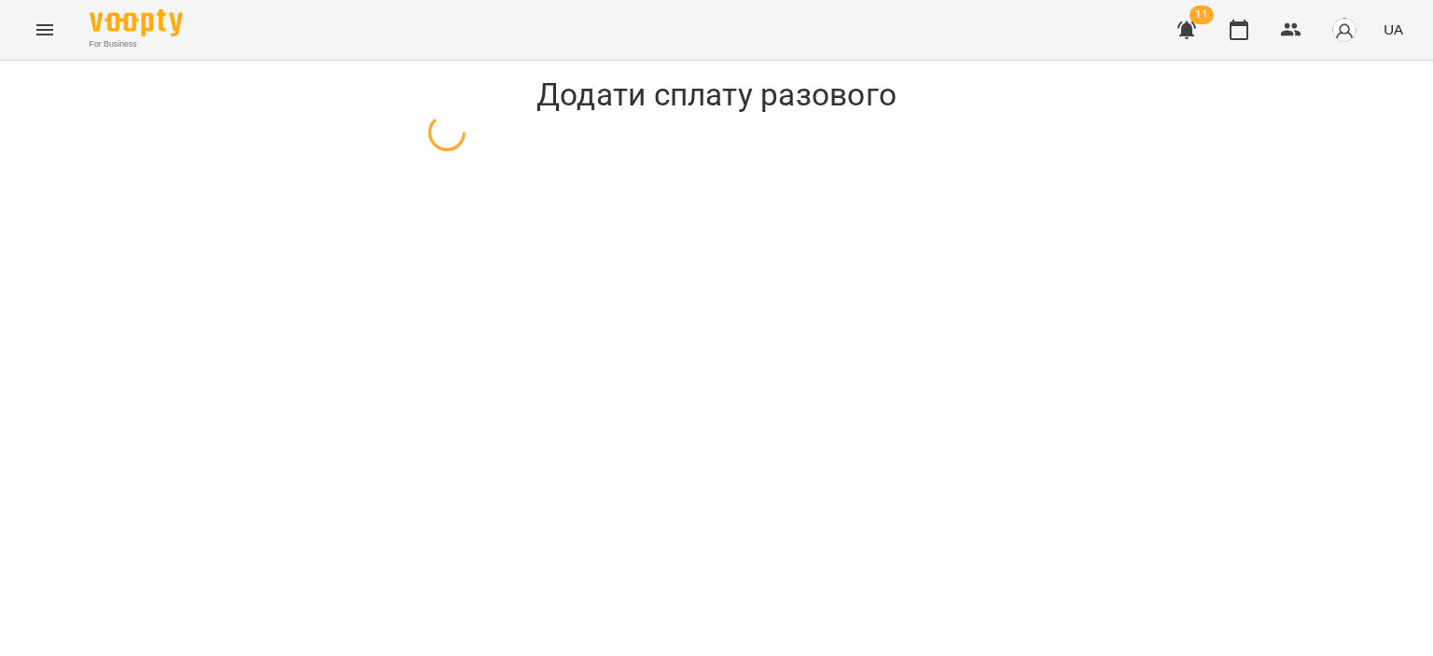
select select "*******"
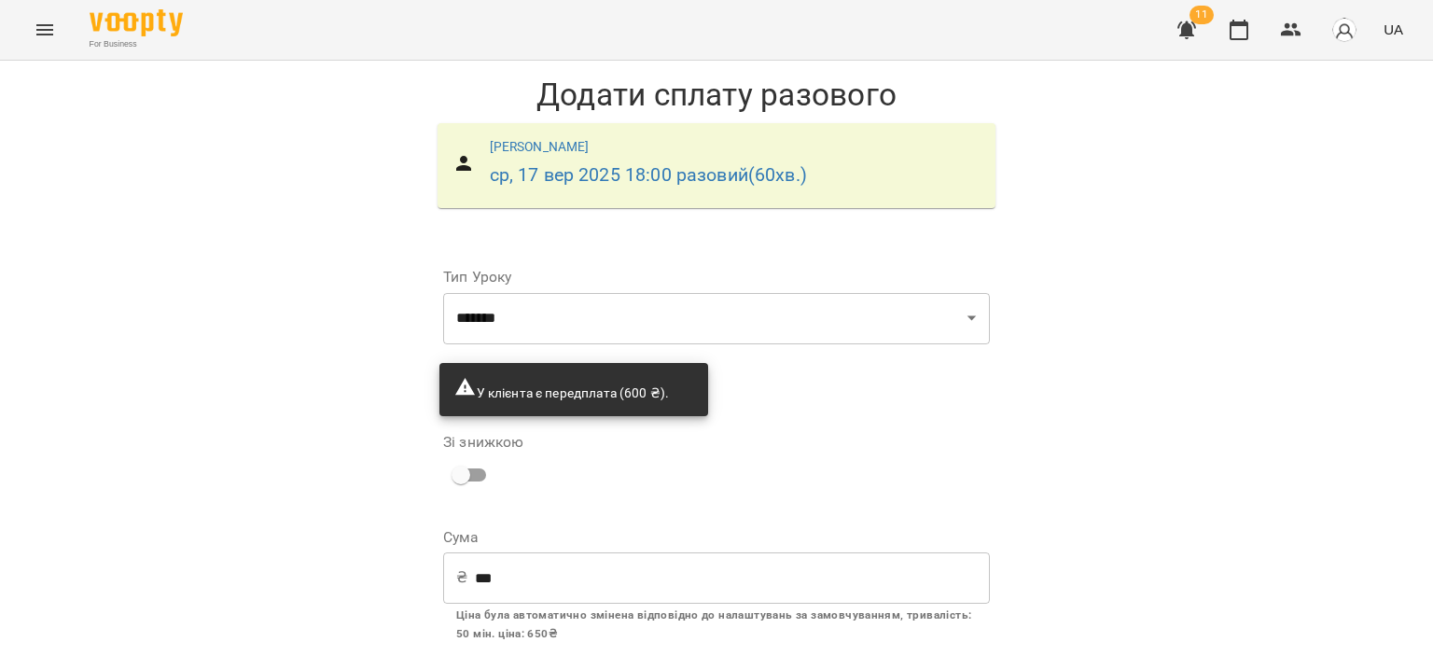
scroll to position [127, 0]
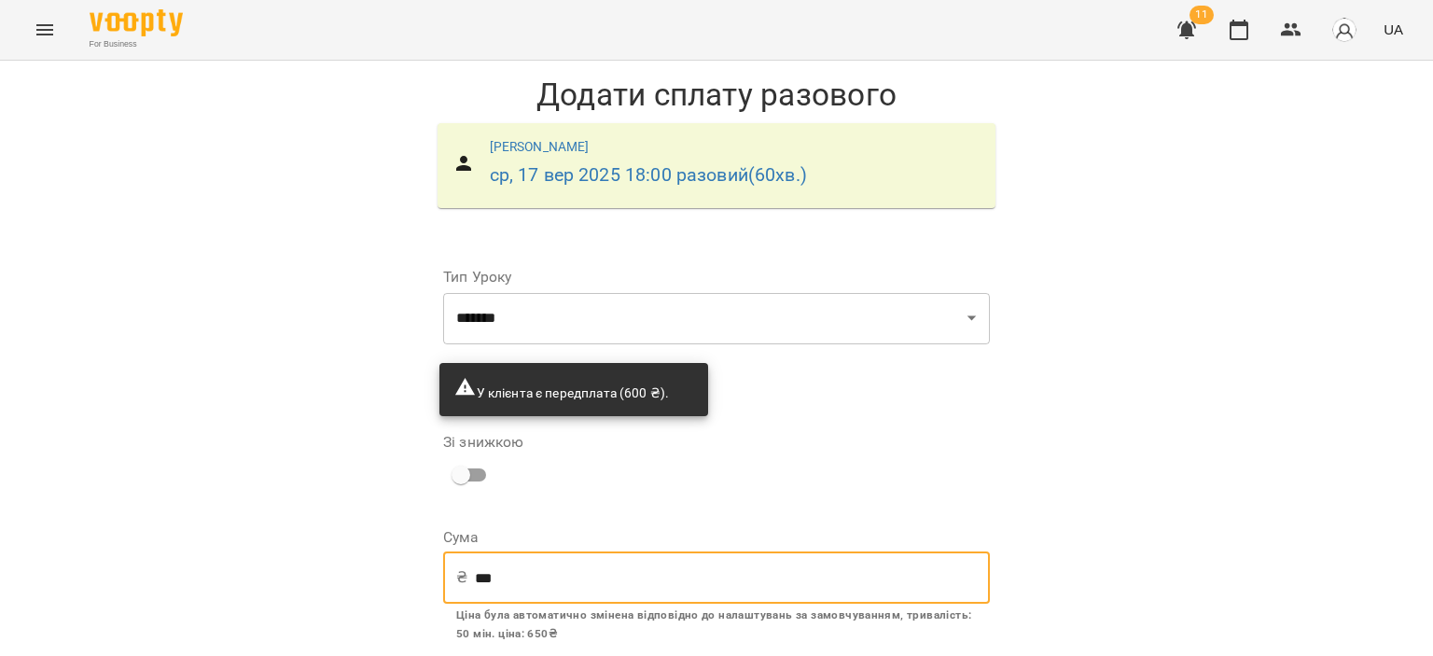
click at [554, 551] on input "***" at bounding box center [732, 577] width 515 height 52
type input "*"
click at [574, 551] on input "***" at bounding box center [732, 577] width 515 height 52
type input "***"
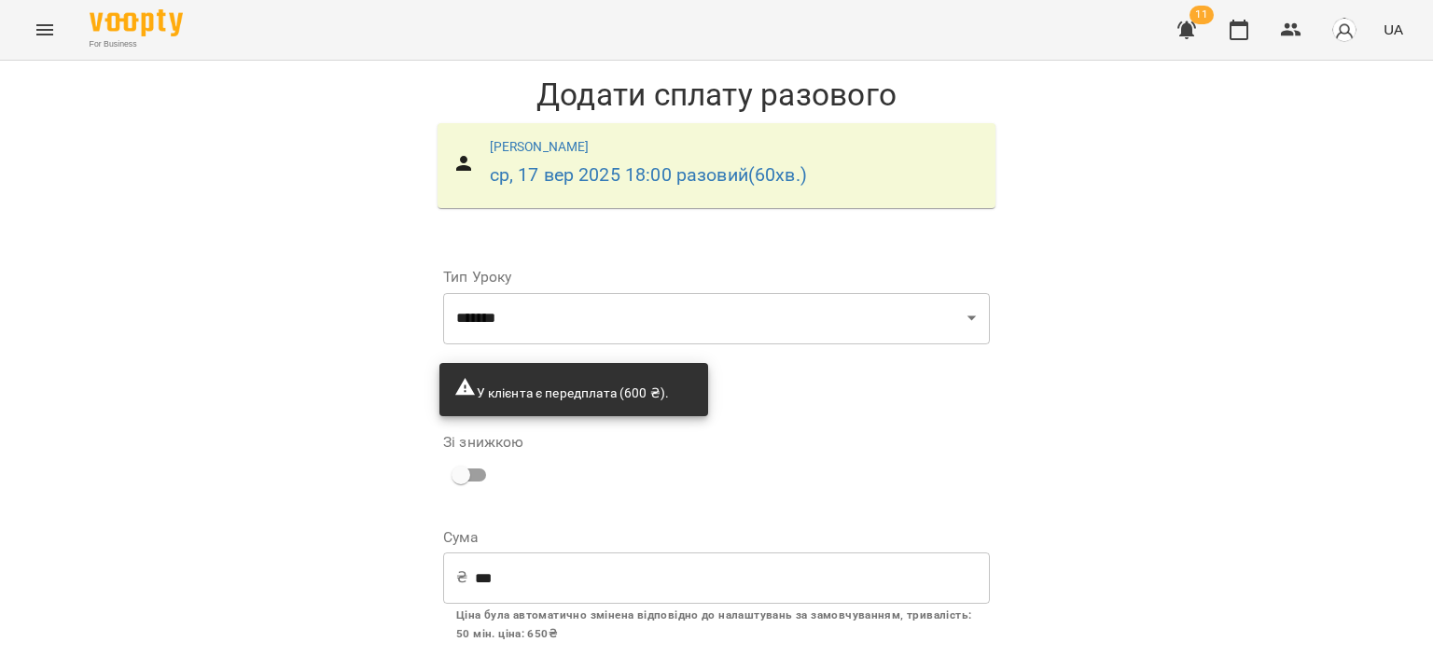
scroll to position [127, 0]
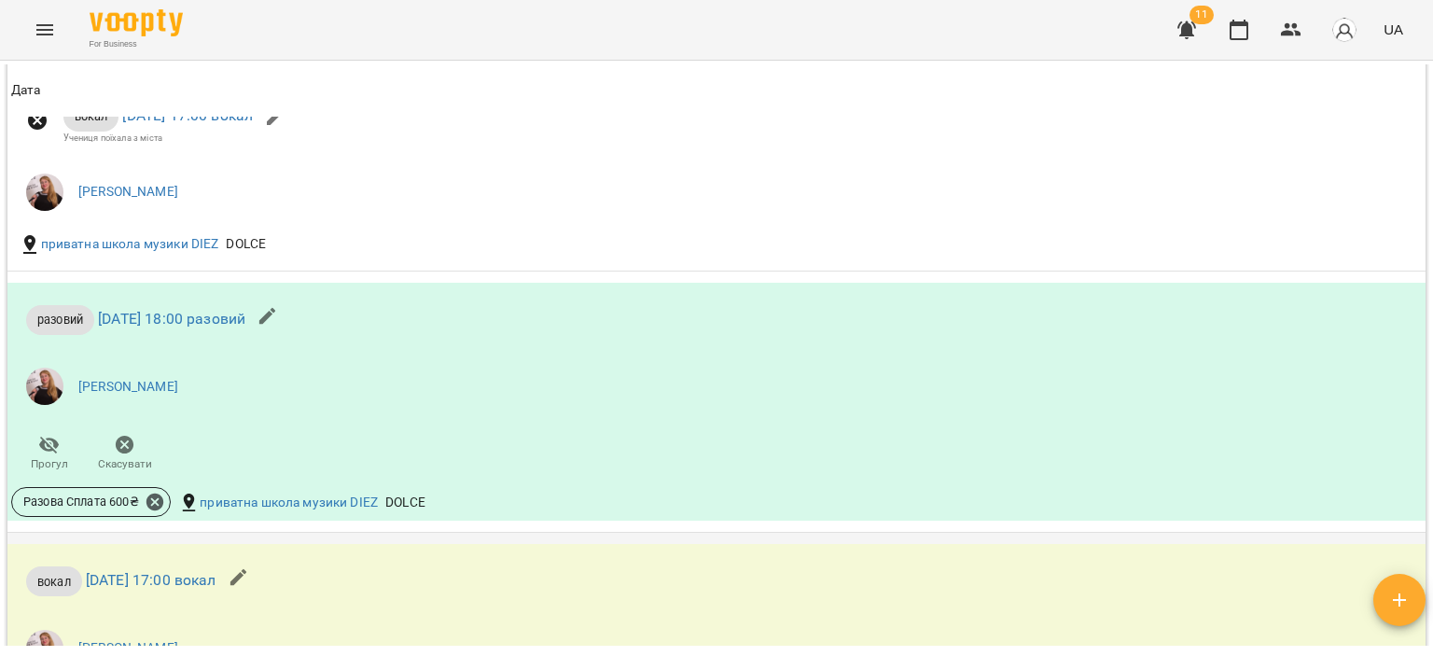
scroll to position [840, 0]
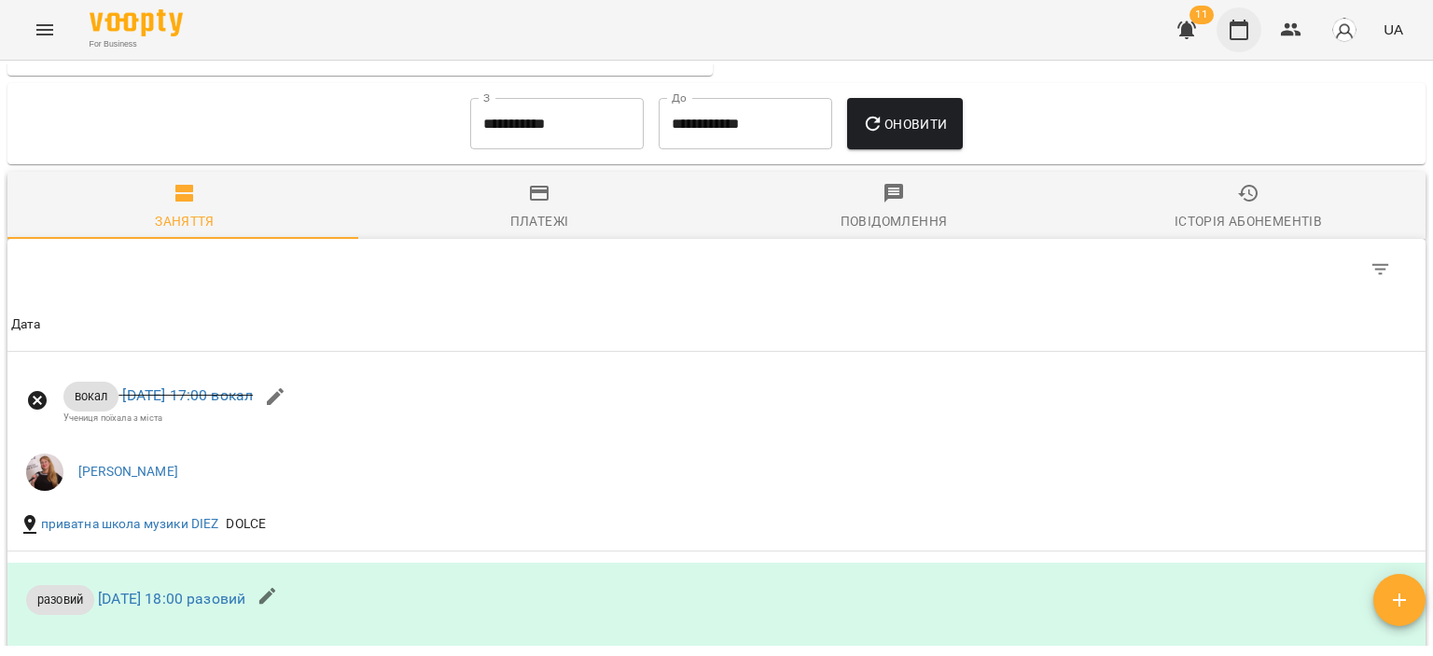
click at [1239, 28] on icon "button" at bounding box center [1239, 30] width 22 height 22
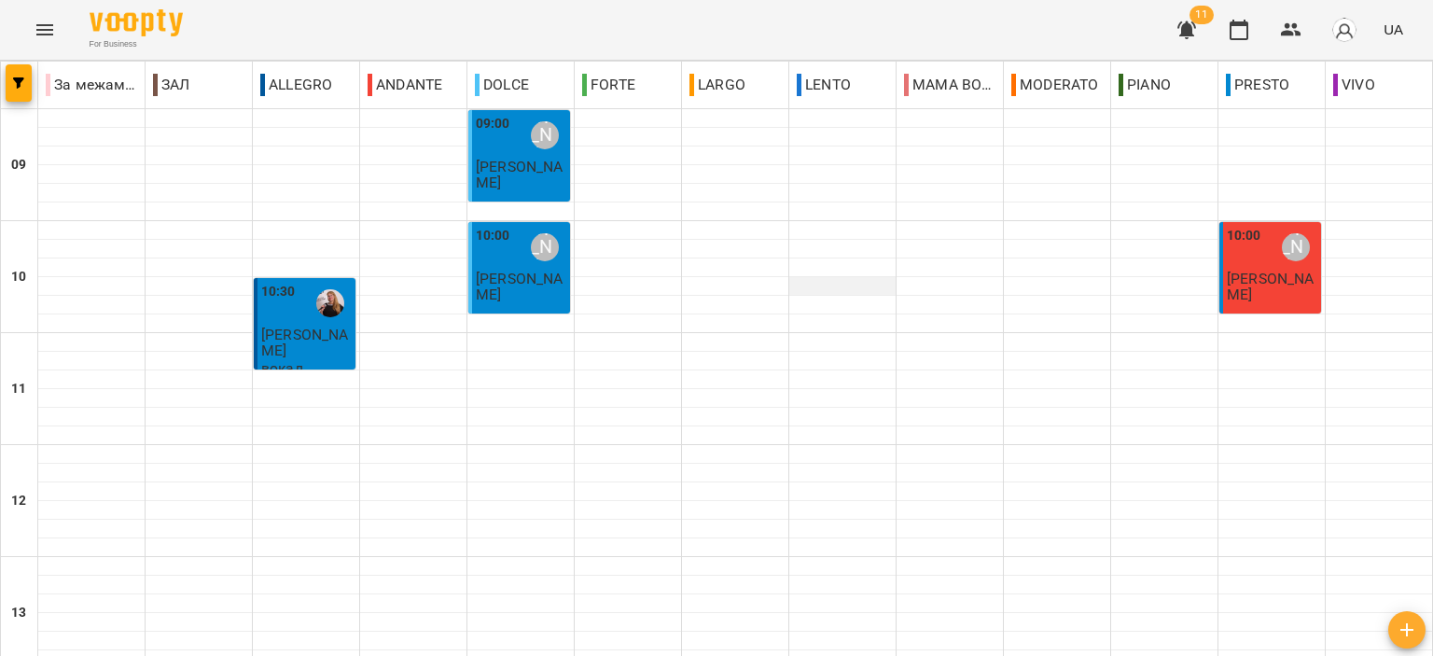
scroll to position [827, 0]
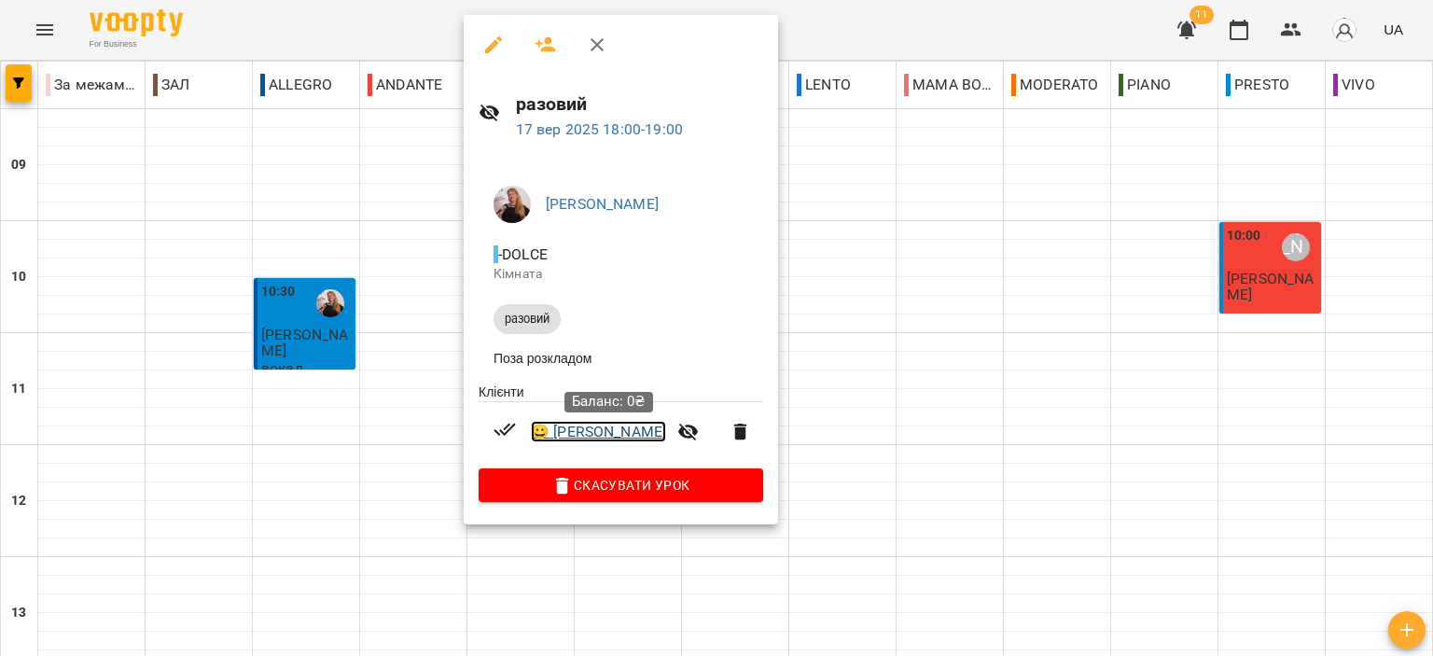
click at [596, 440] on link "😀 Мельничук Тетяна" at bounding box center [598, 432] width 135 height 22
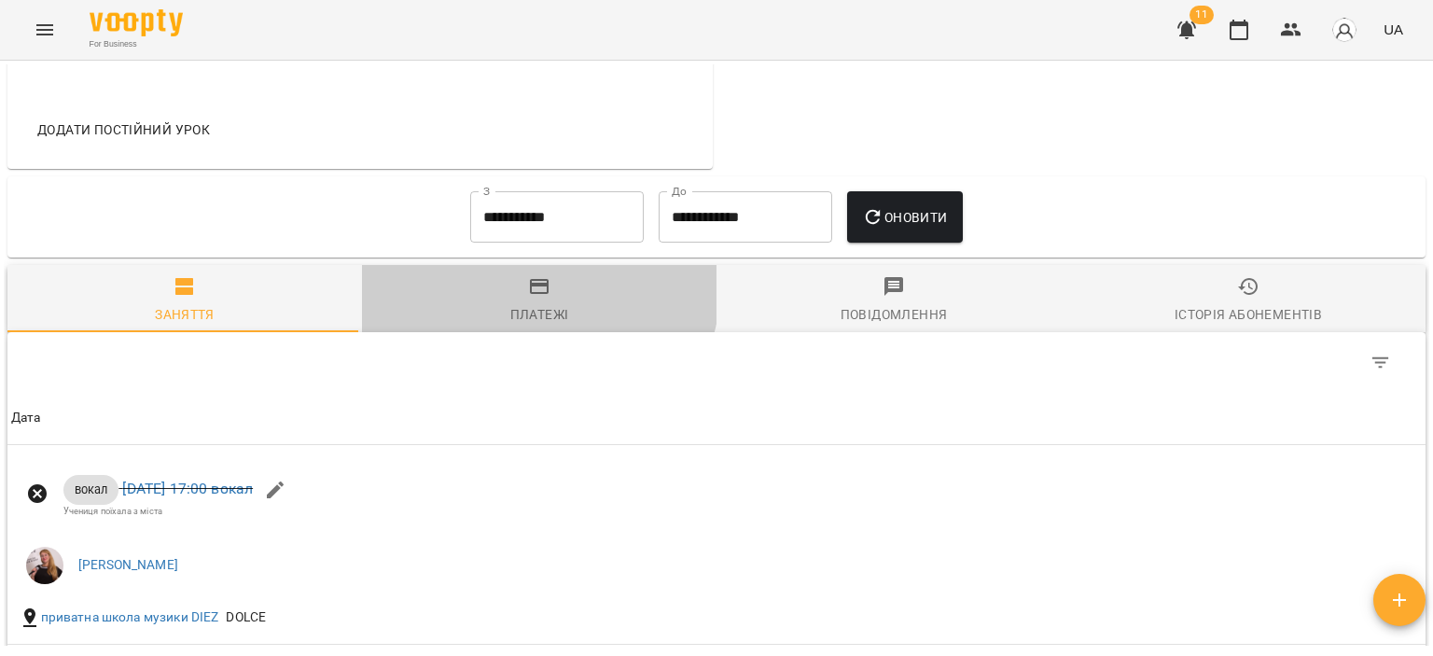
click at [521, 281] on span "Платежі" at bounding box center [539, 300] width 332 height 50
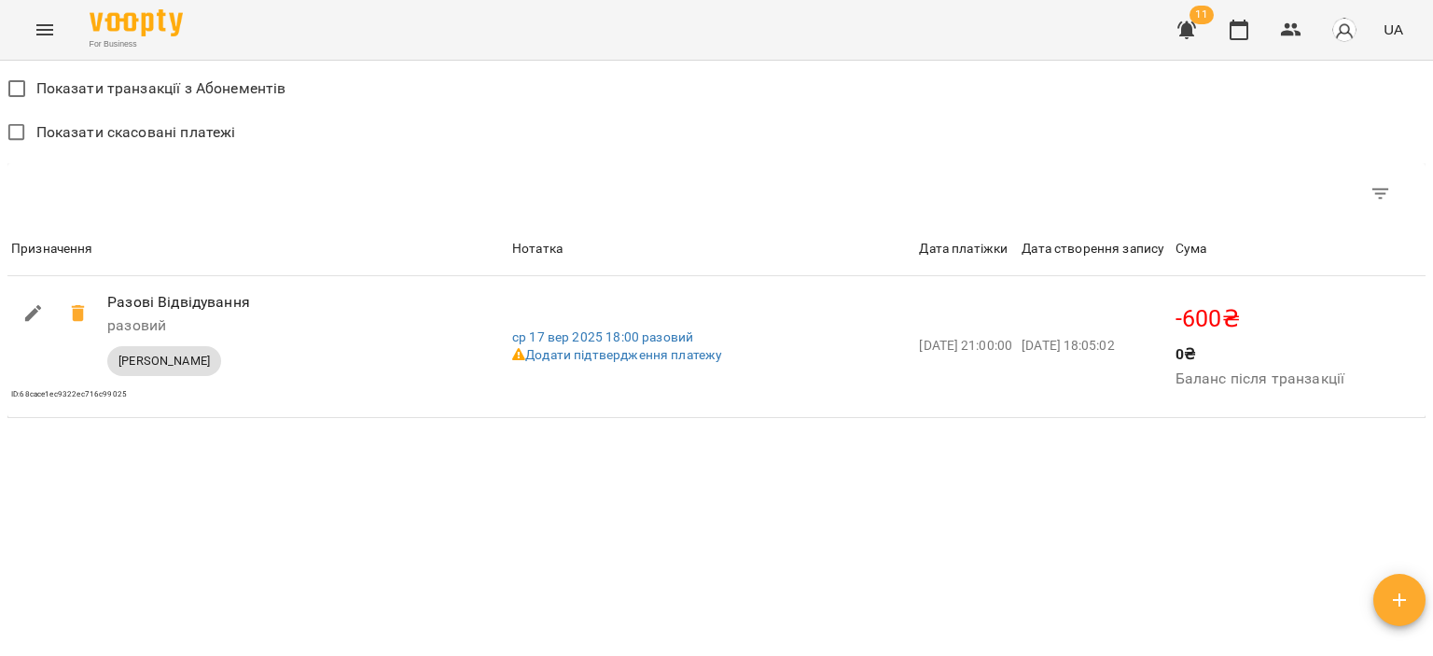
scroll to position [560, 0]
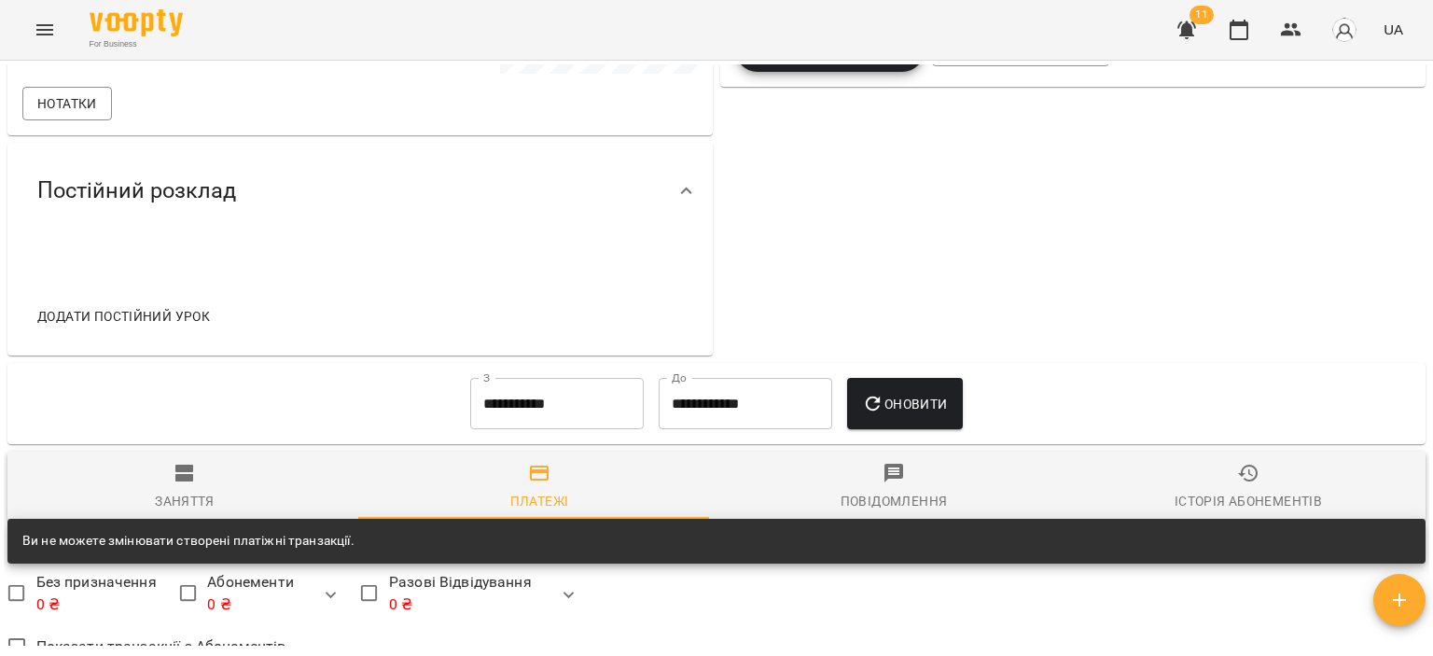
click at [224, 498] on span "Заняття" at bounding box center [185, 487] width 332 height 50
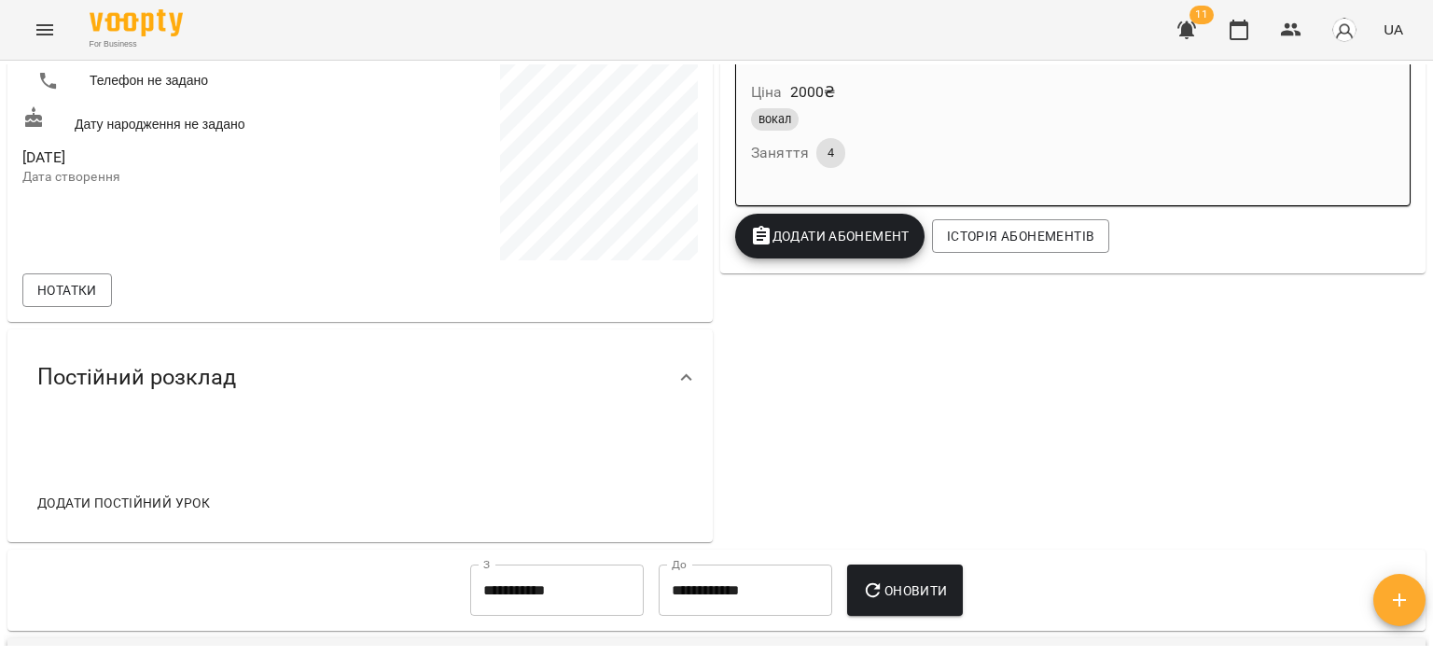
scroll to position [0, 0]
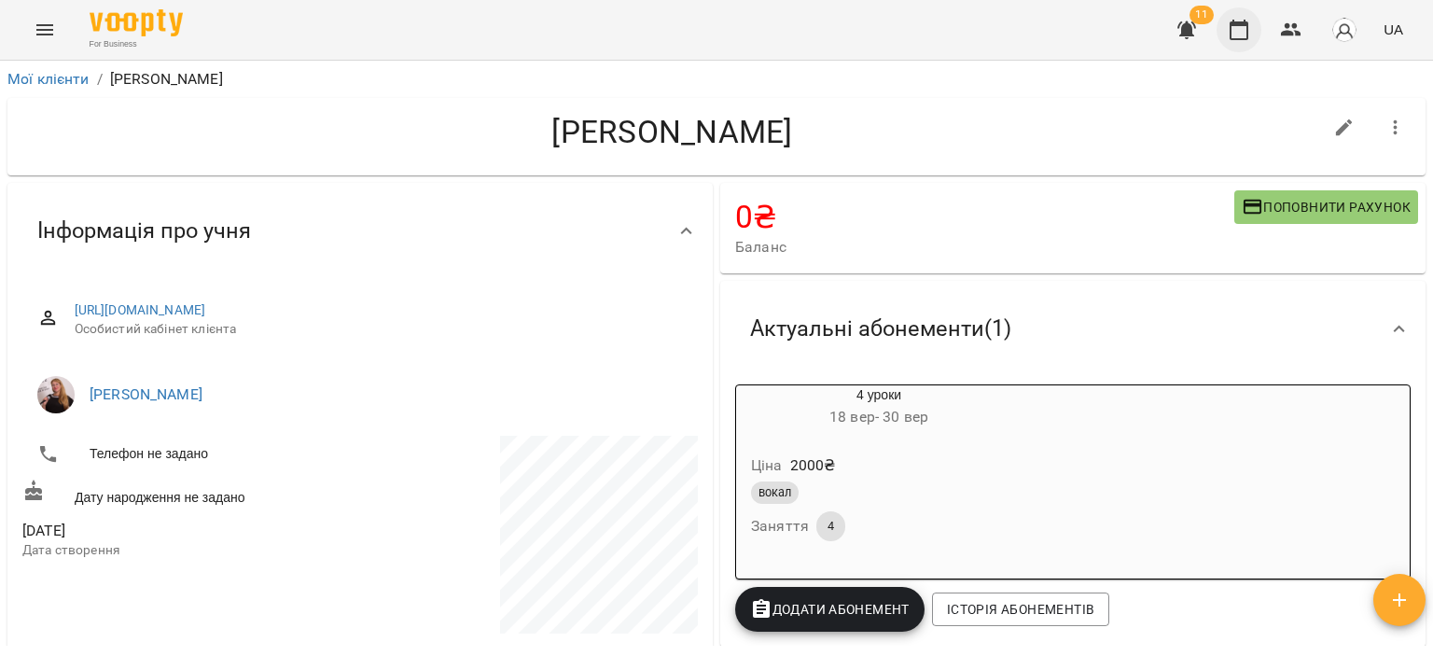
click at [1238, 33] on icon "button" at bounding box center [1239, 30] width 22 height 22
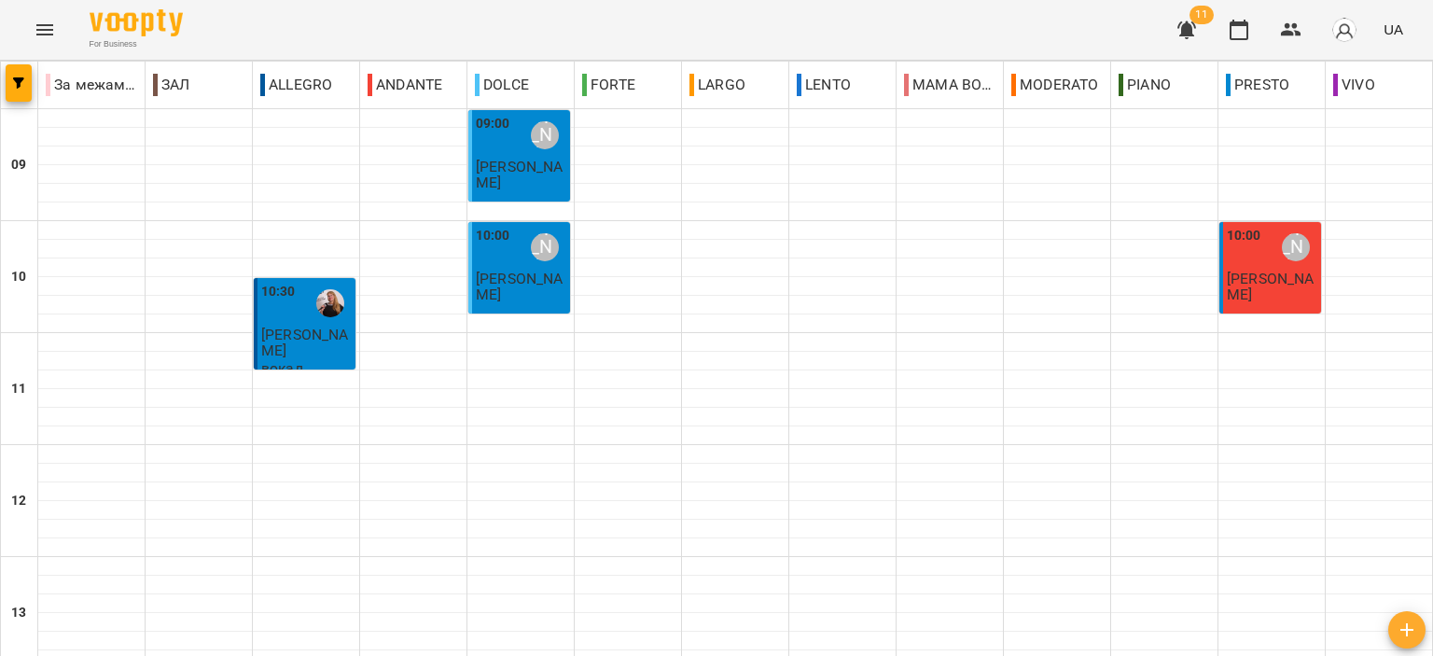
scroll to position [920, 0]
click at [1182, 29] on icon "button" at bounding box center [1186, 30] width 22 height 22
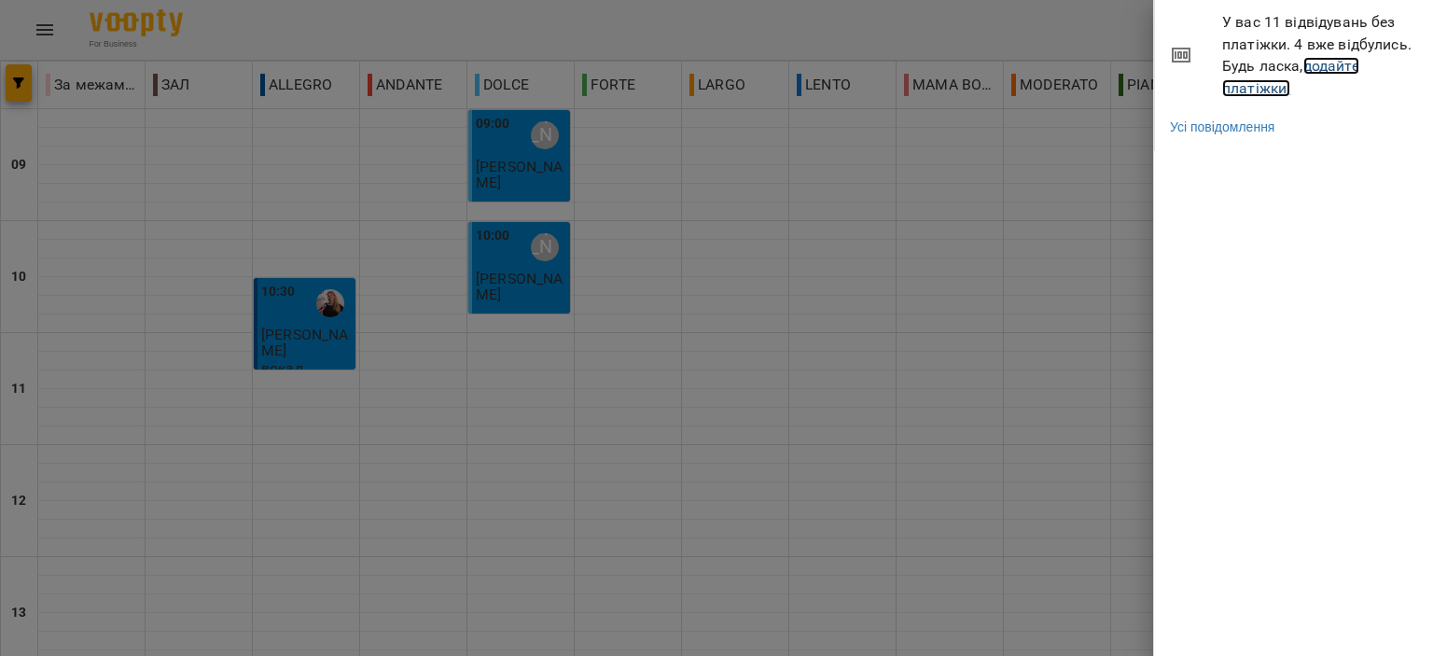
click at [1273, 88] on link "додайте платіжки!" at bounding box center [1290, 77] width 137 height 40
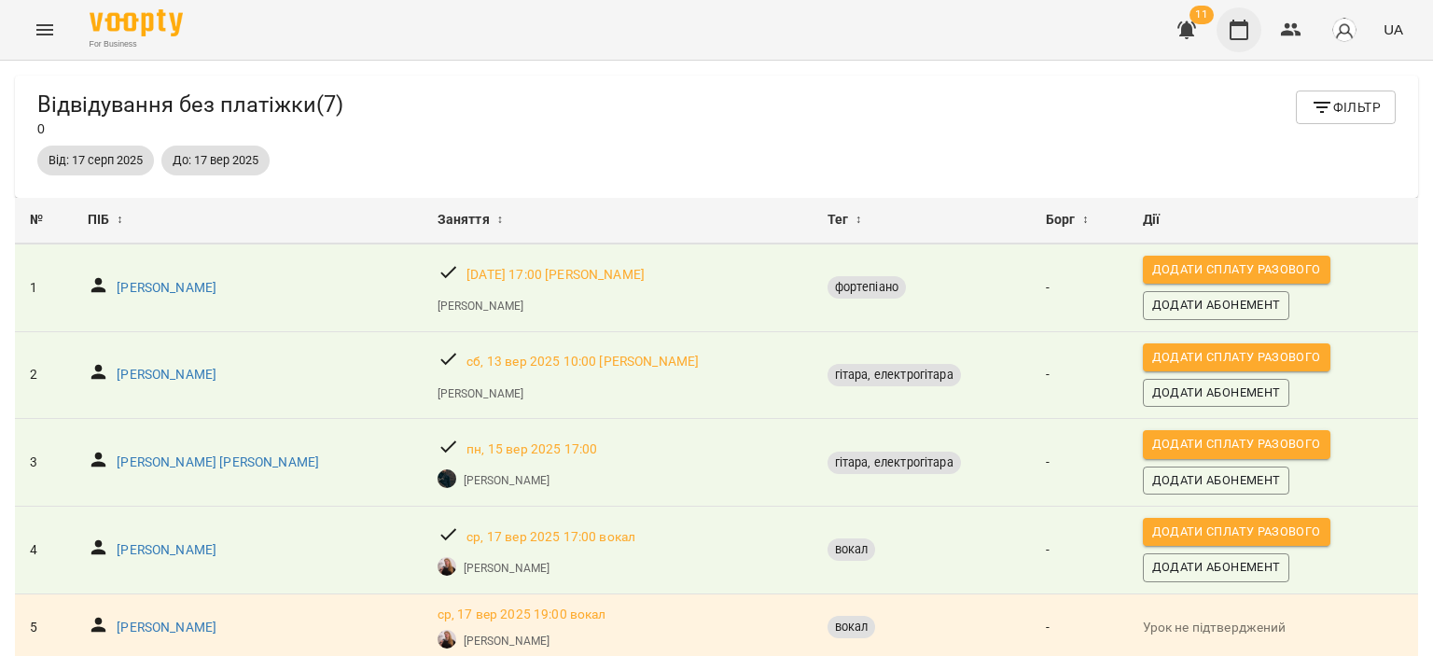
click at [1228, 43] on button "button" at bounding box center [1238, 29] width 45 height 45
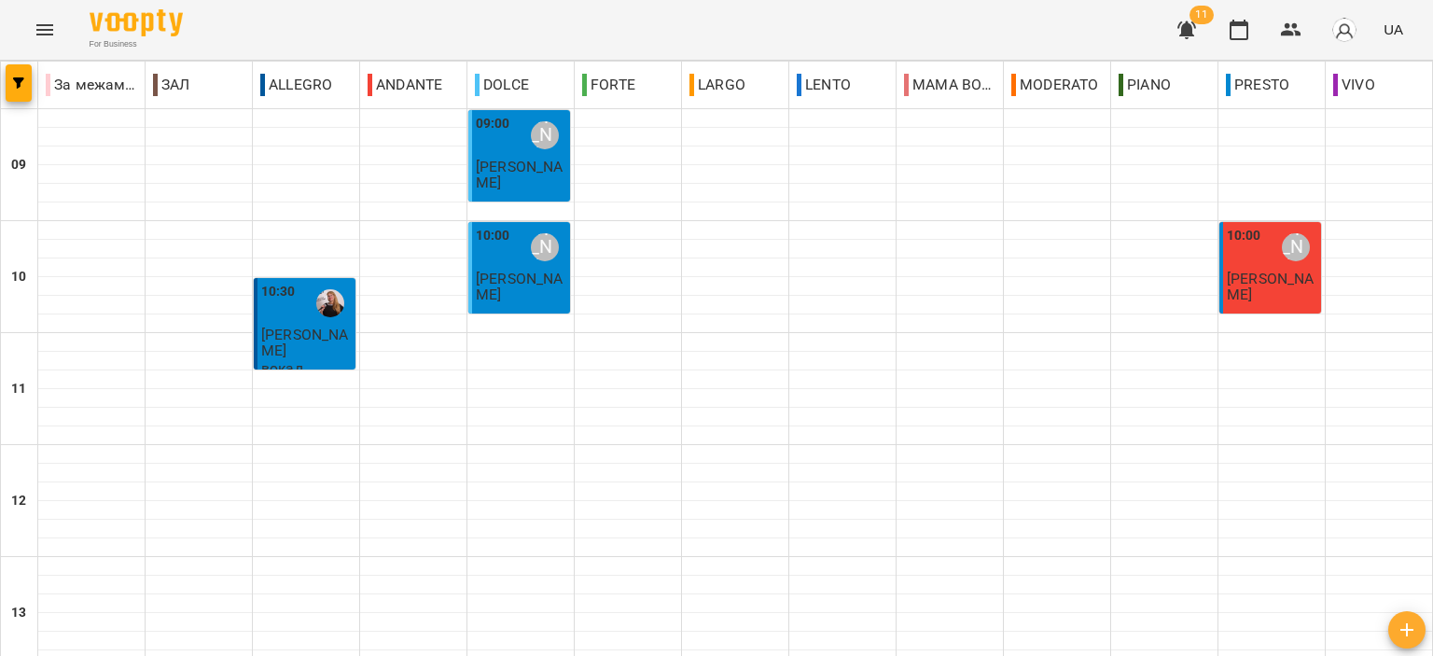
scroll to position [920, 0]
click at [1184, 18] on button "button" at bounding box center [1186, 29] width 45 height 45
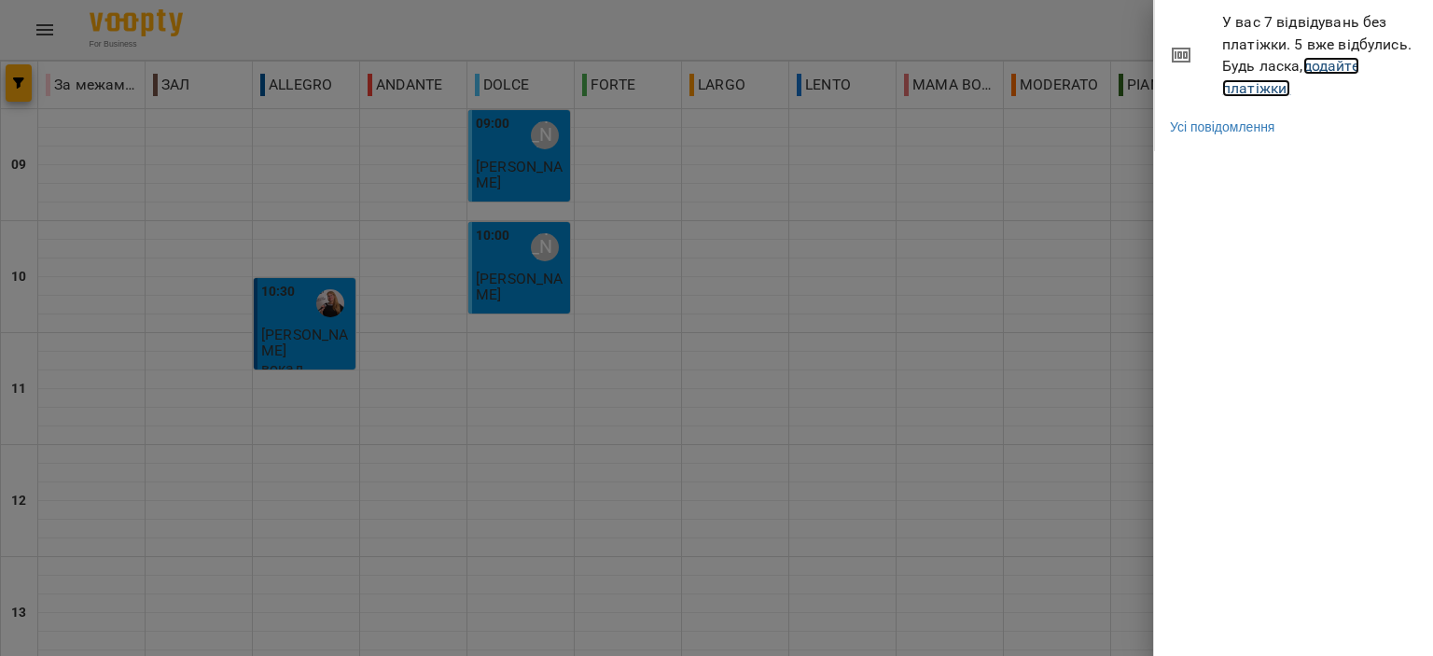
click at [1251, 91] on link "додайте платіжки!" at bounding box center [1290, 77] width 137 height 40
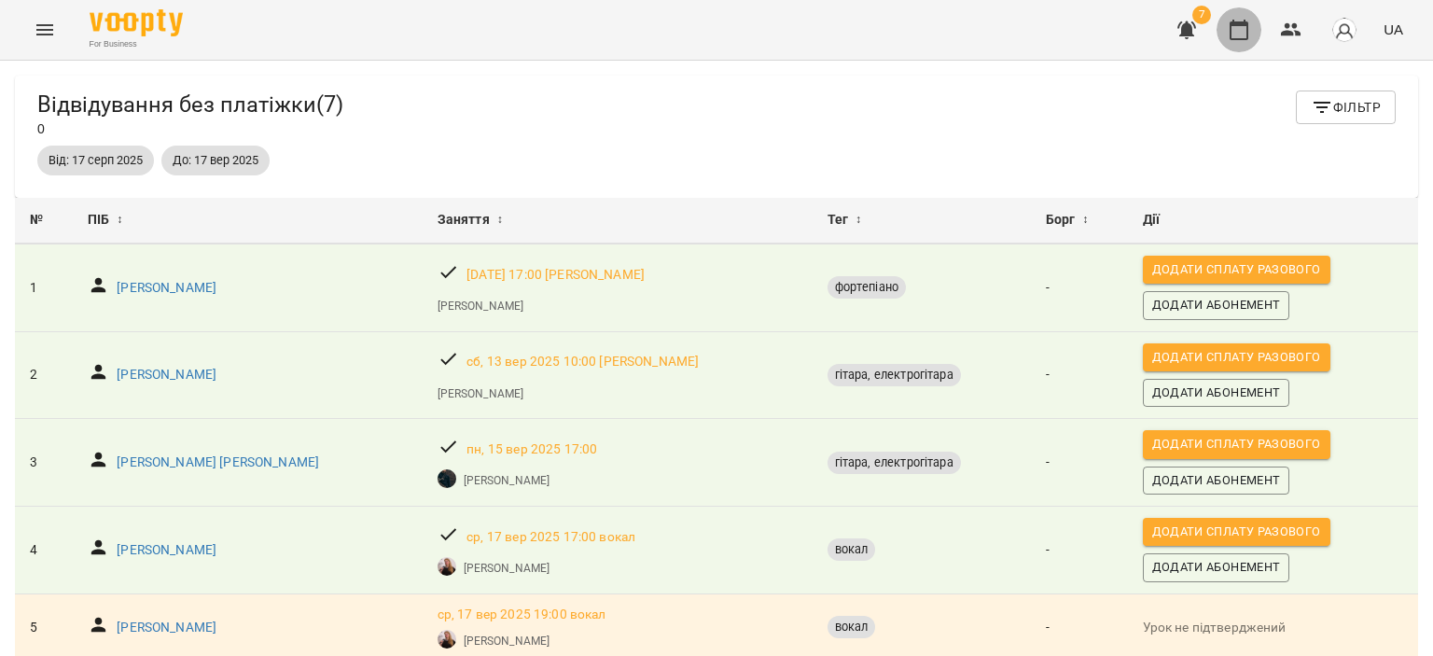
click at [1250, 25] on icon "button" at bounding box center [1239, 30] width 22 height 22
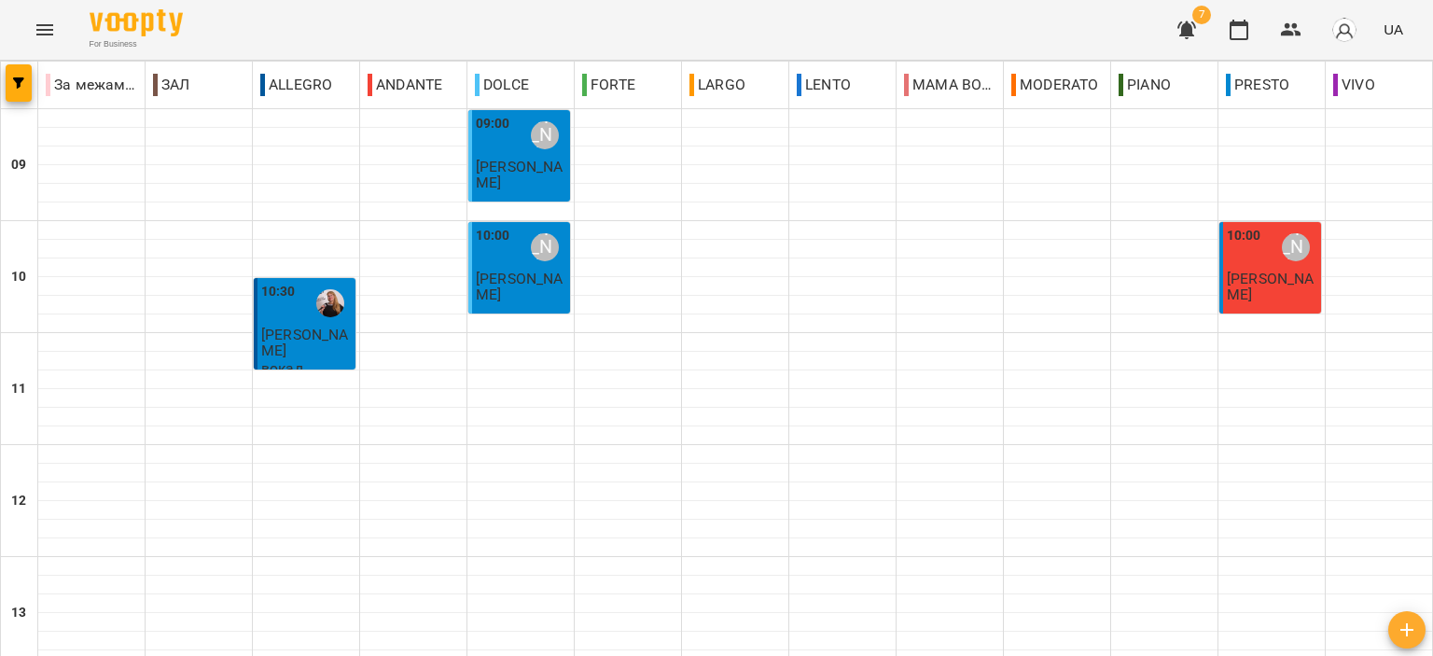
scroll to position [920, 0]
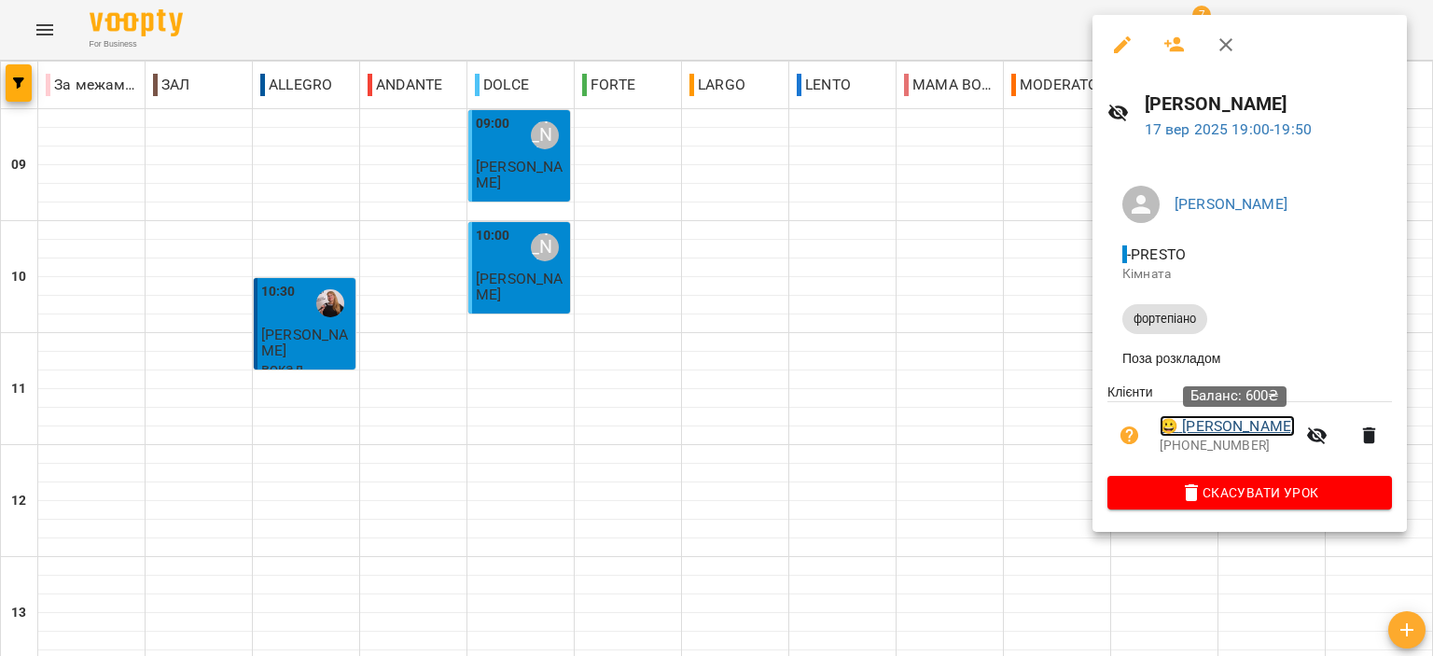
click at [1227, 429] on link "😀 Кацан Маргарита" at bounding box center [1227, 426] width 135 height 22
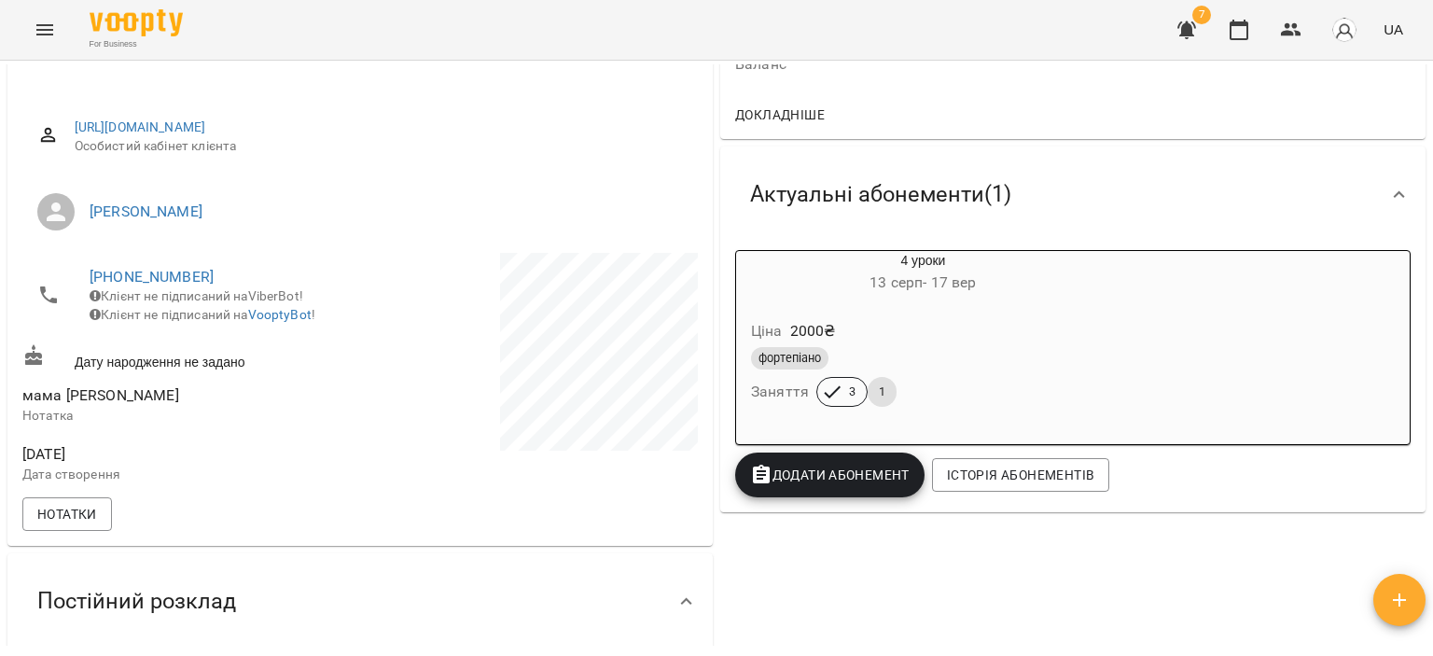
scroll to position [187, 0]
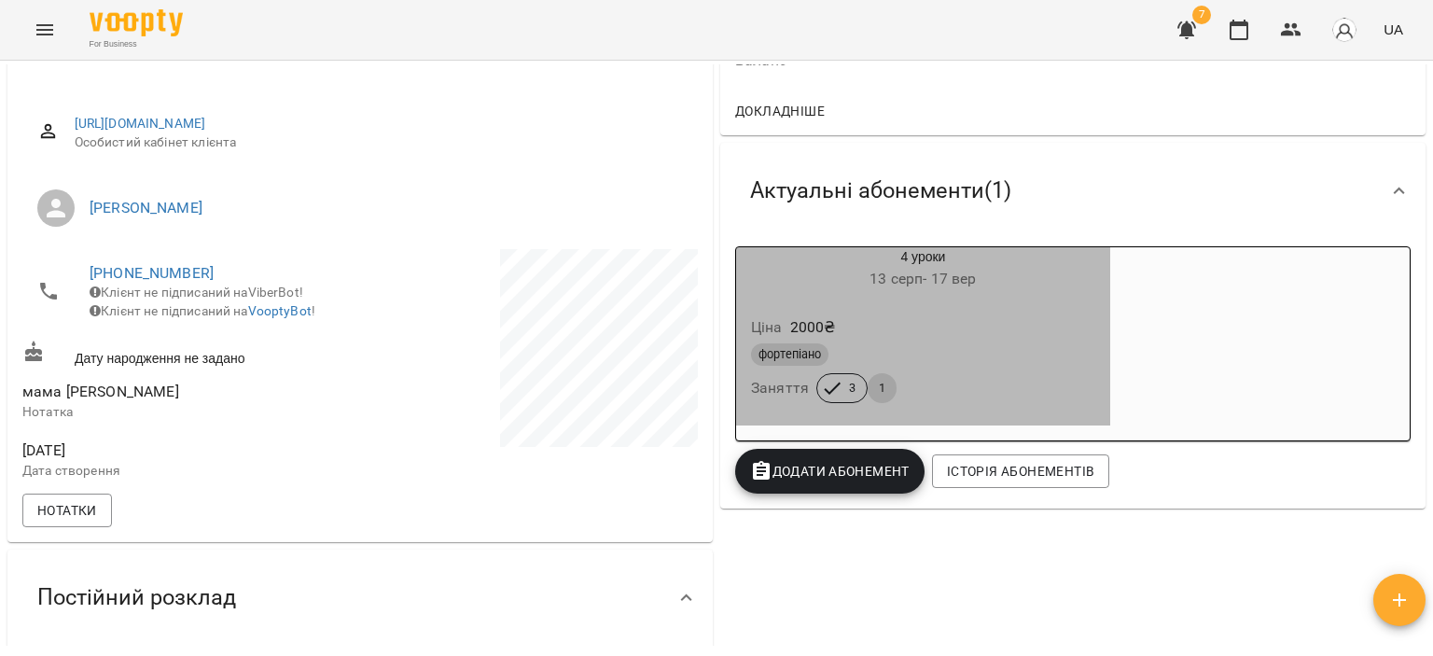
click at [1030, 334] on div "Ціна 2000 ₴" at bounding box center [923, 328] width 352 height 34
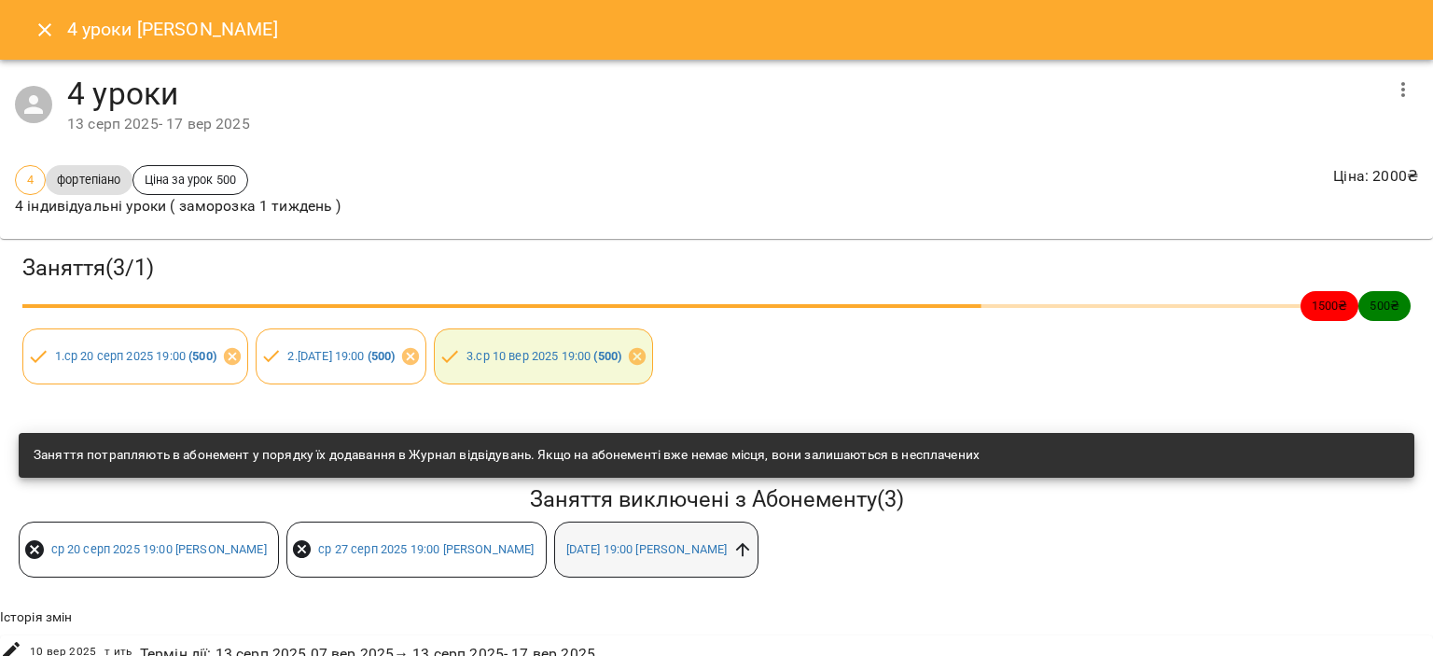
click at [753, 549] on icon at bounding box center [742, 549] width 21 height 21
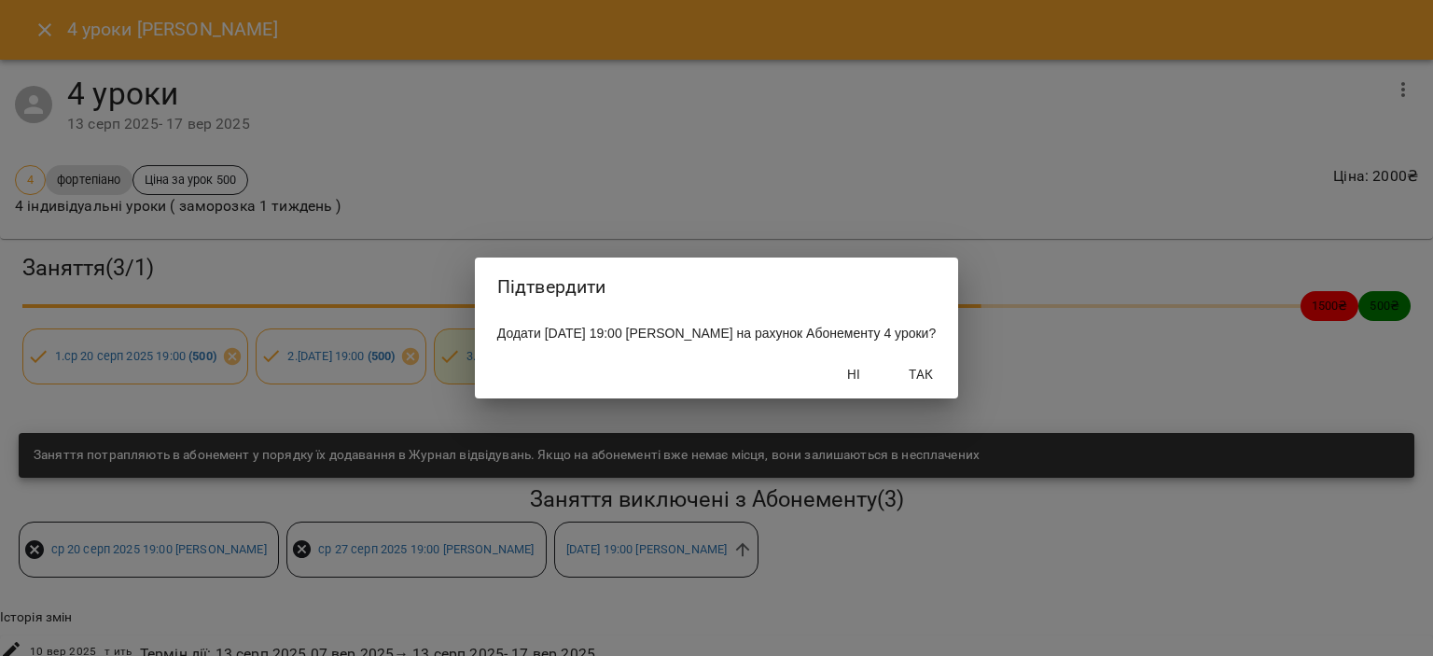
click at [943, 380] on span "Так" at bounding box center [920, 374] width 45 height 22
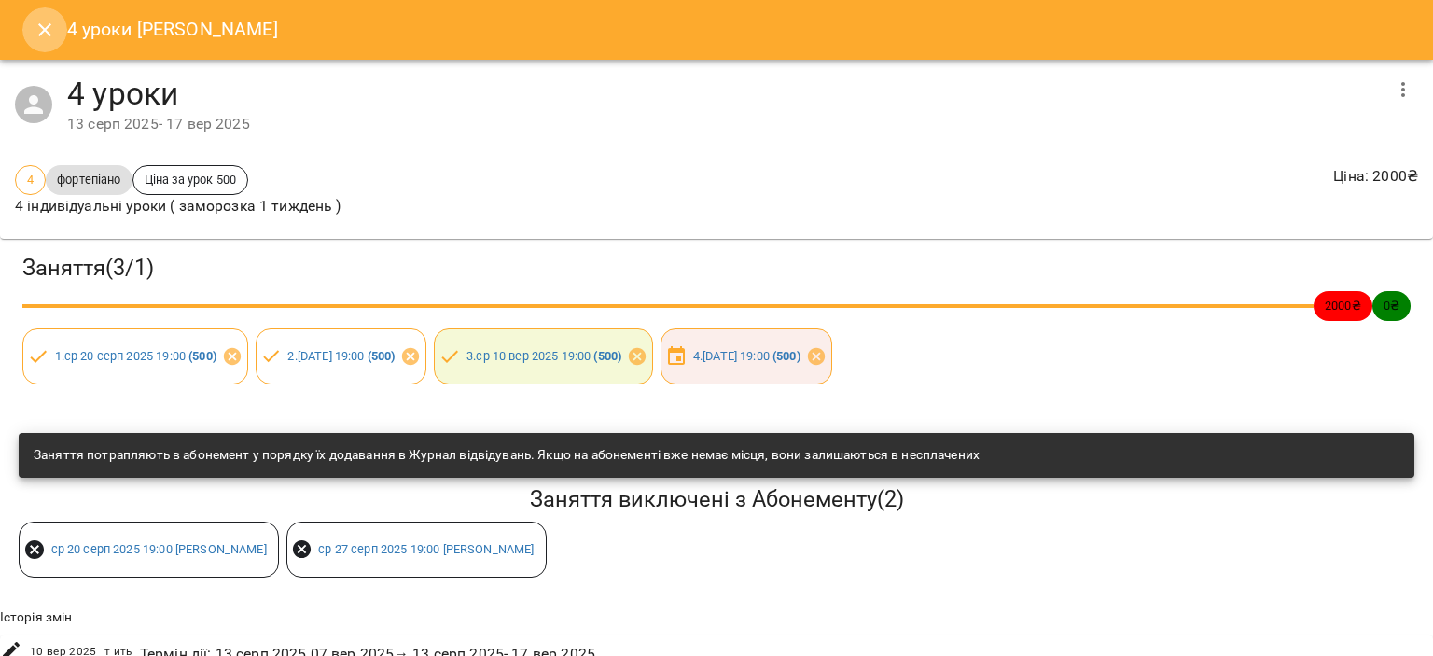
click at [40, 28] on icon "Close" at bounding box center [45, 30] width 22 height 22
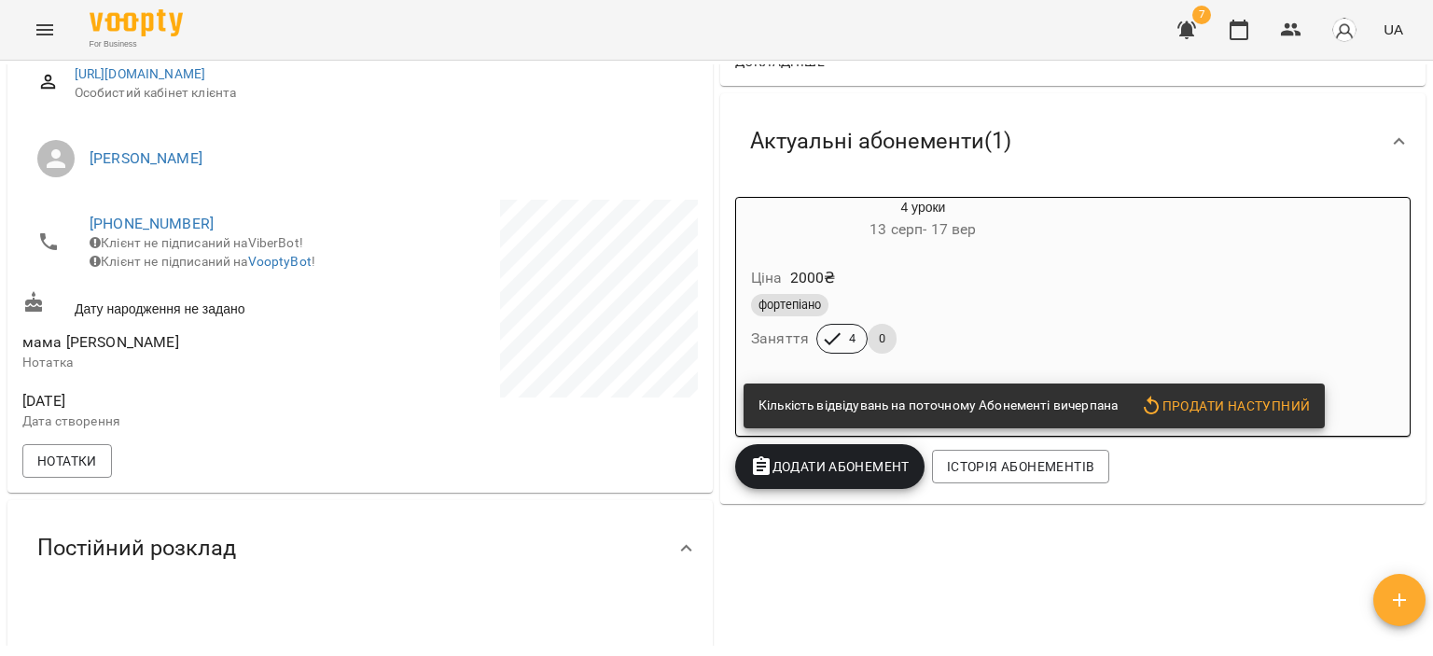
scroll to position [280, 0]
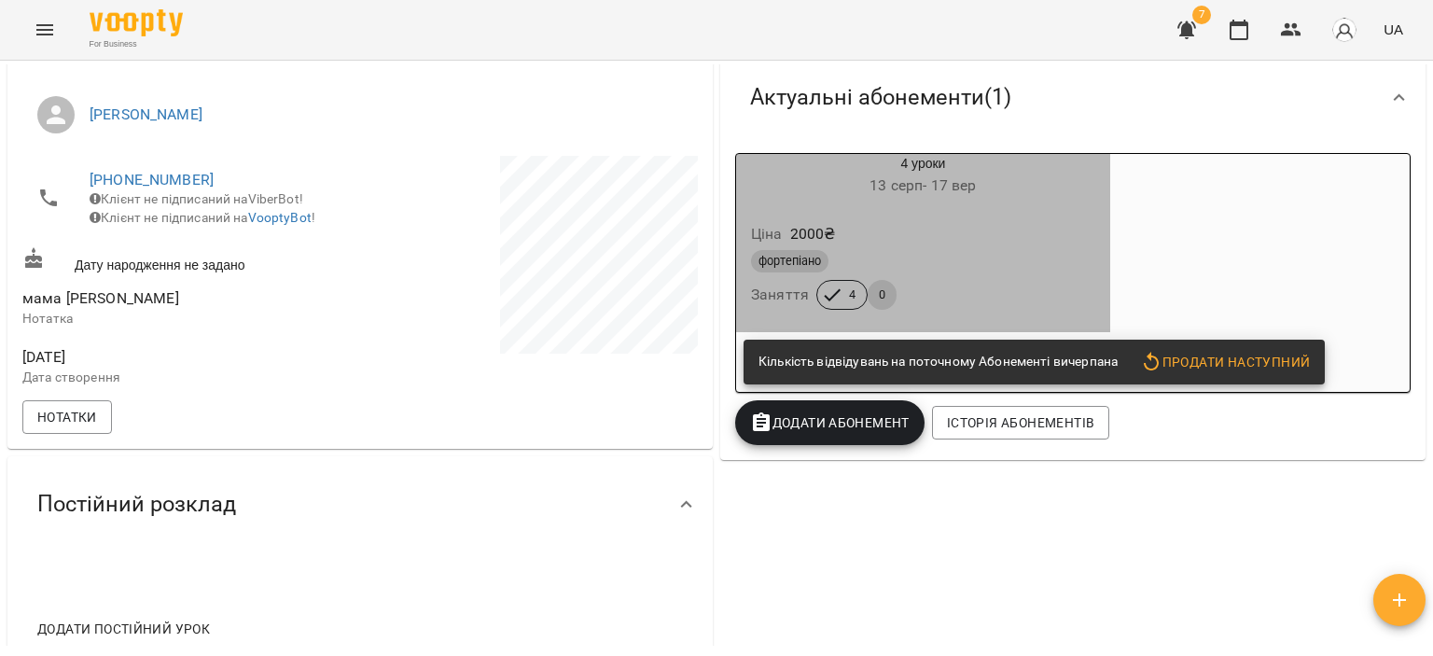
click at [969, 301] on div "фортепіано Заняття 4 0" at bounding box center [923, 279] width 352 height 67
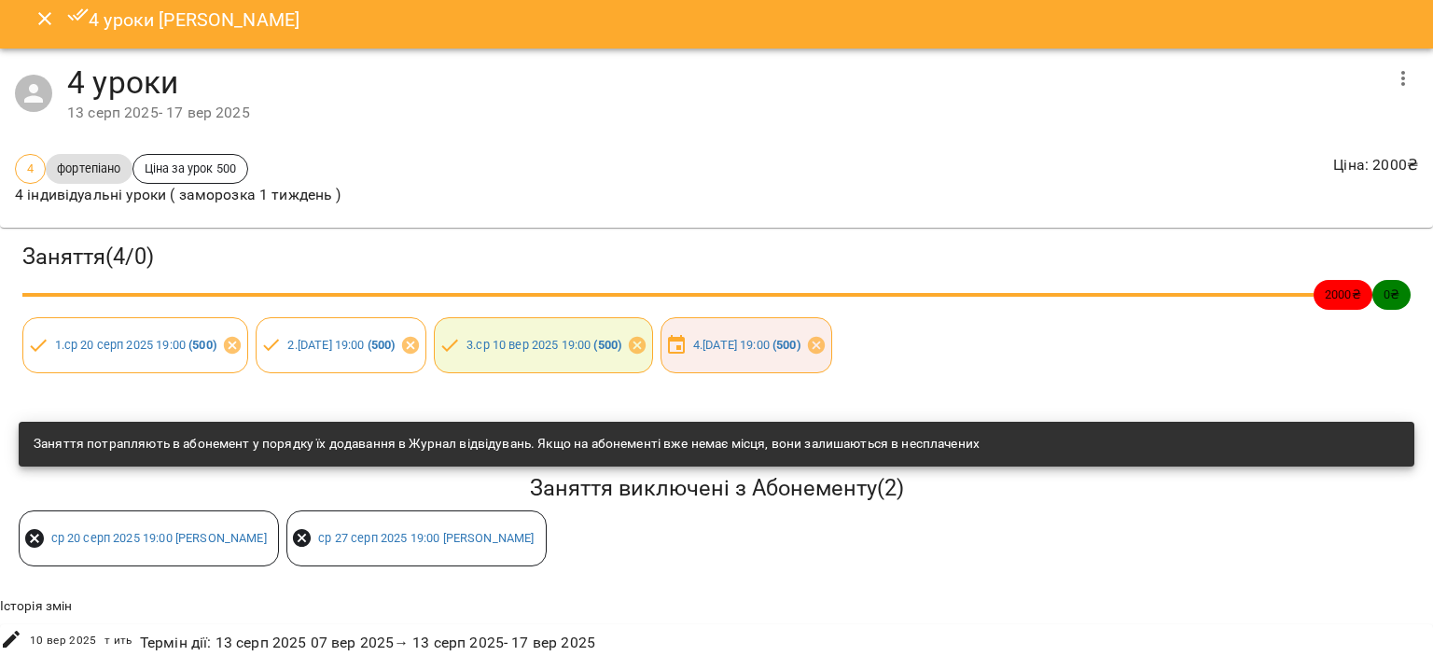
scroll to position [0, 0]
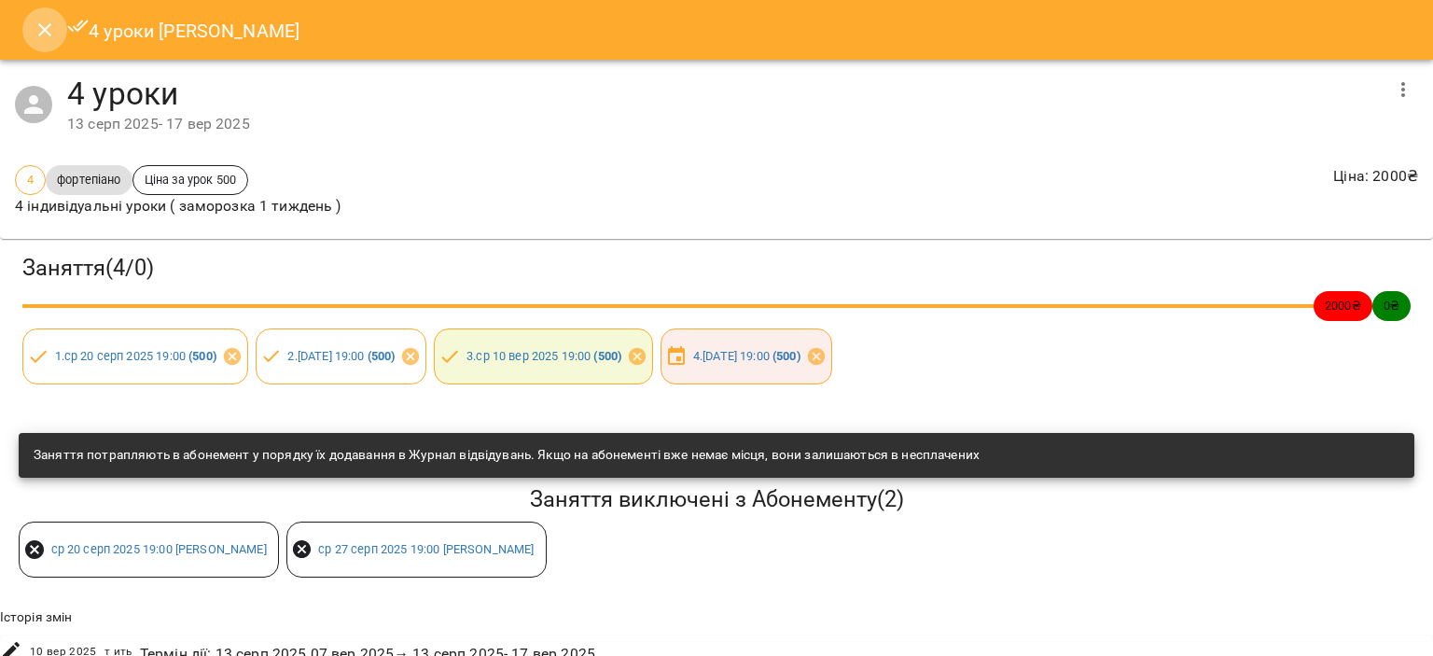
click at [38, 30] on icon "Close" at bounding box center [45, 30] width 22 height 22
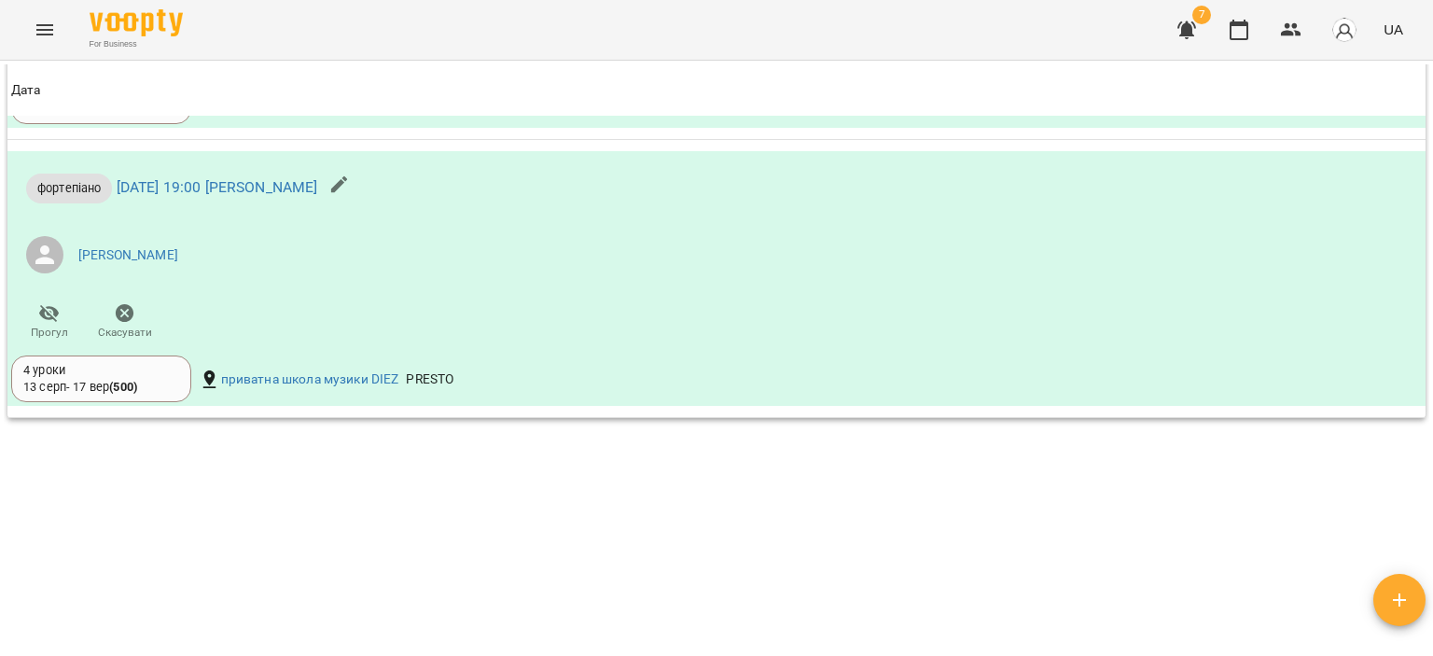
scroll to position [1189, 0]
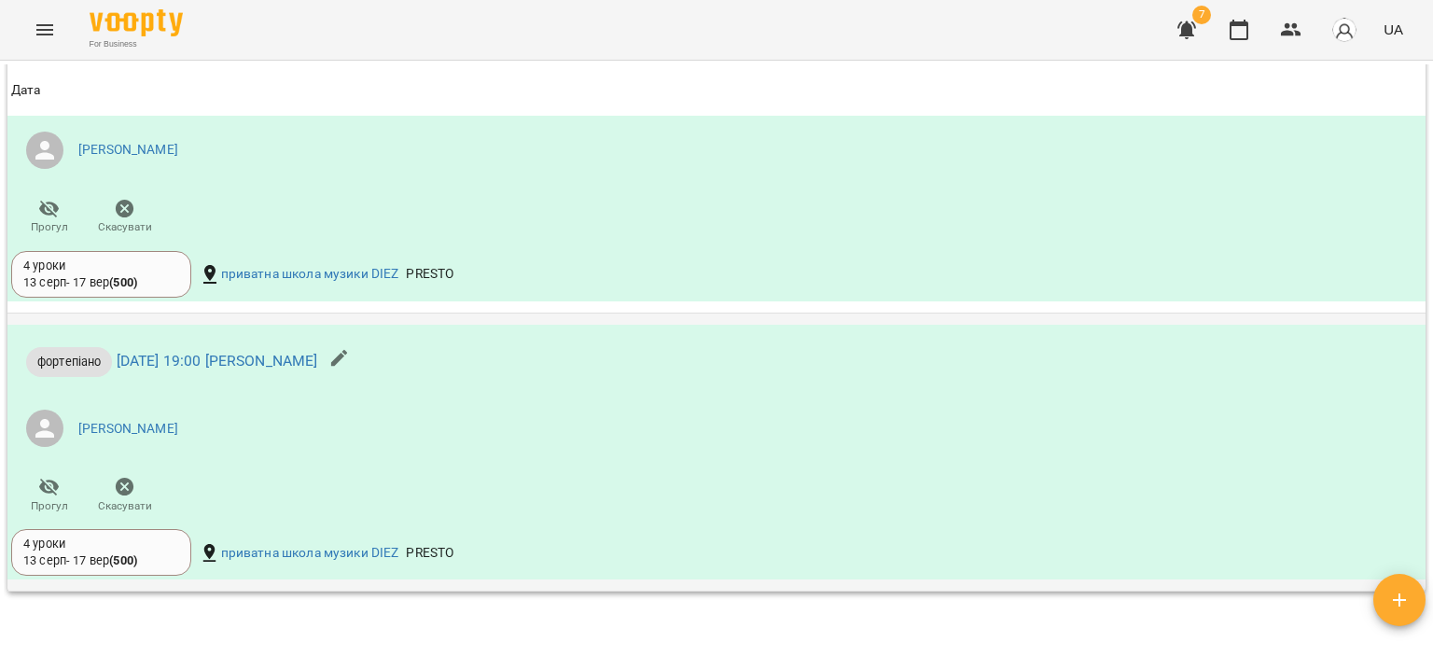
click at [156, 570] on div "4 уроки 13 серп - 17 вер ( 500 )" at bounding box center [101, 552] width 156 height 35
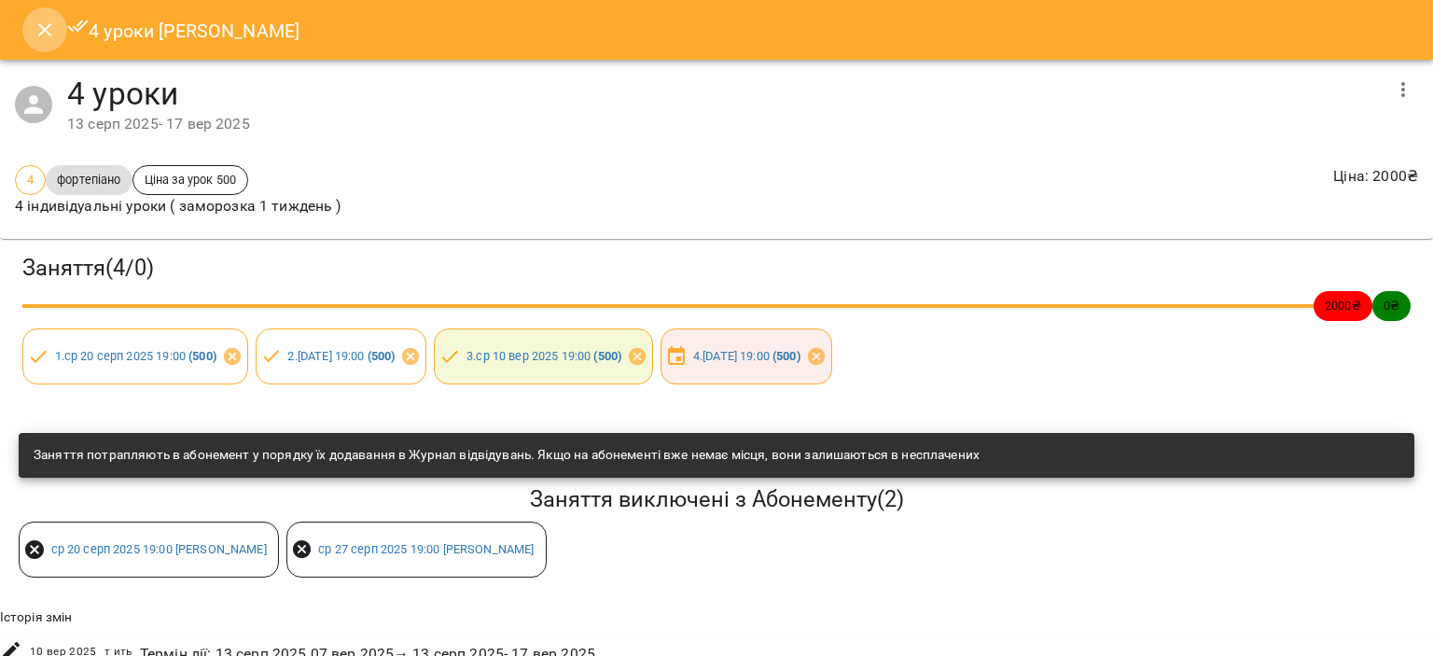
click at [47, 31] on icon "Close" at bounding box center [44, 29] width 13 height 13
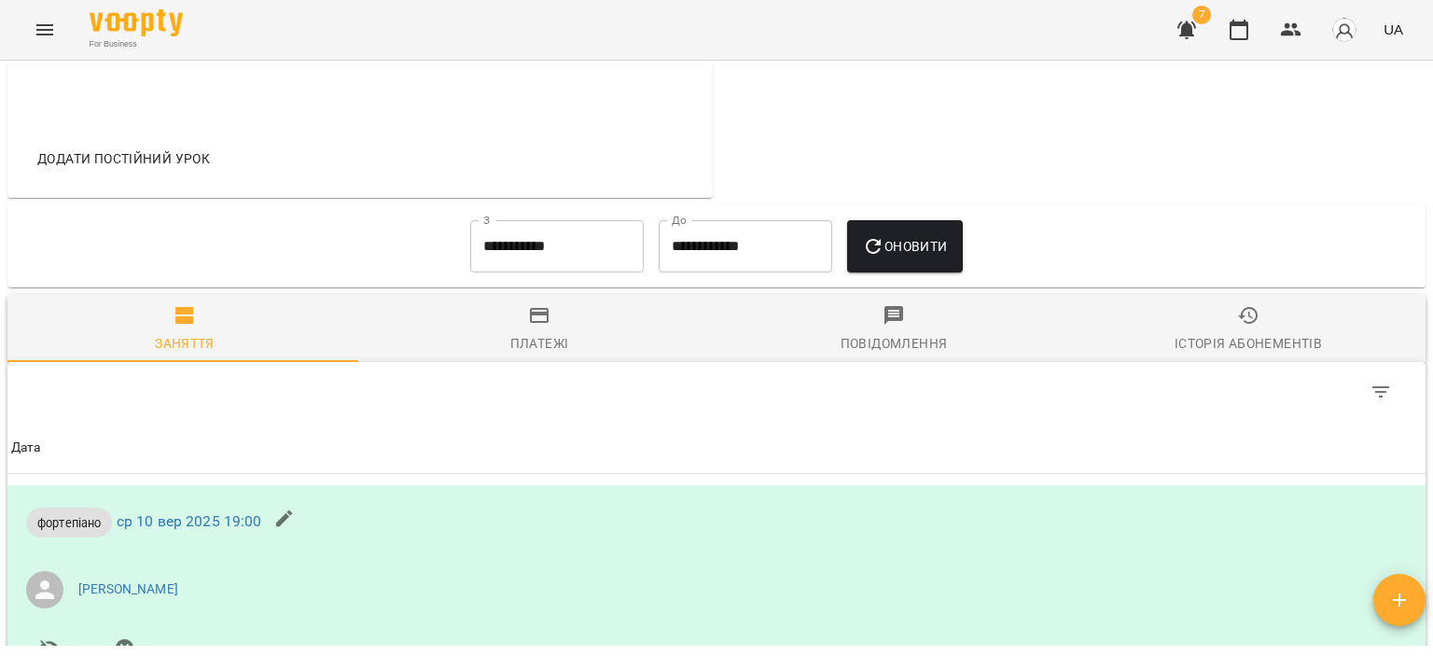
scroll to position [787, 0]
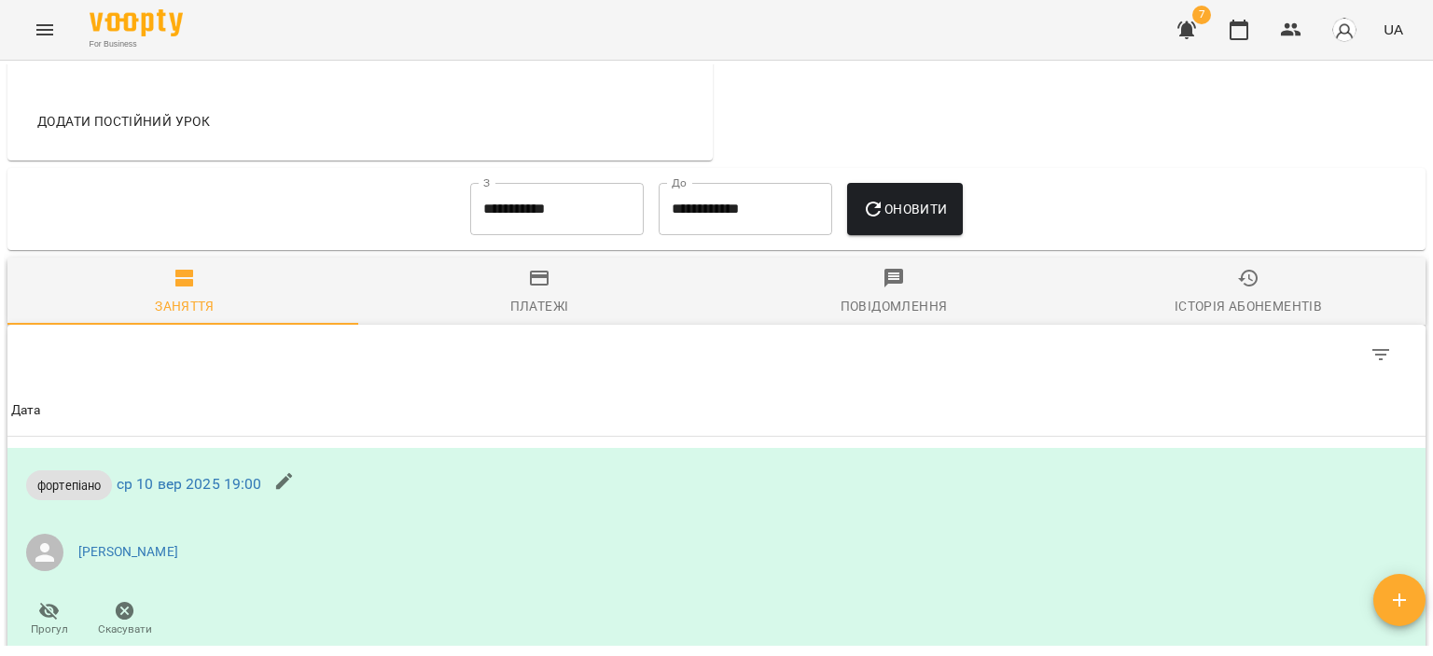
click at [1262, 33] on div "7 UA" at bounding box center [1287, 30] width 246 height 49
click at [1238, 23] on icon "button" at bounding box center [1239, 30] width 19 height 21
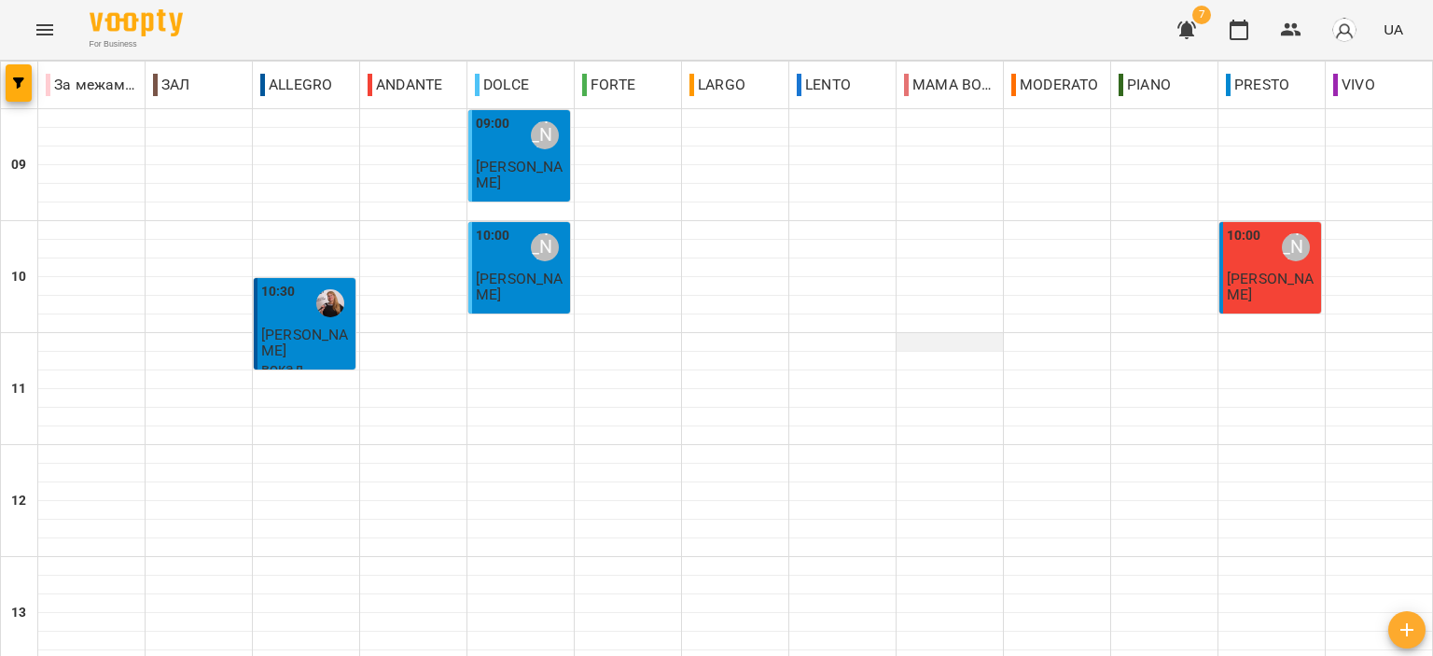
scroll to position [920, 0]
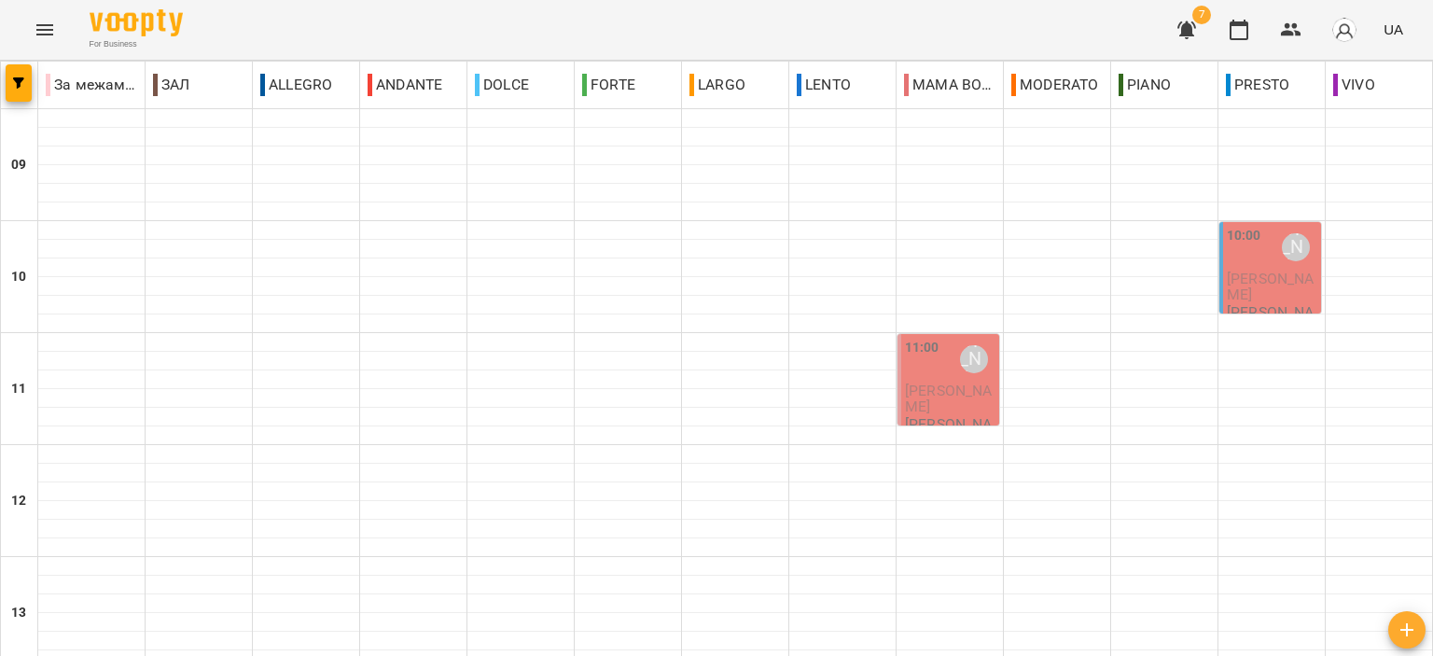
click at [1243, 300] on span "[PERSON_NAME]" at bounding box center [1270, 287] width 87 height 34
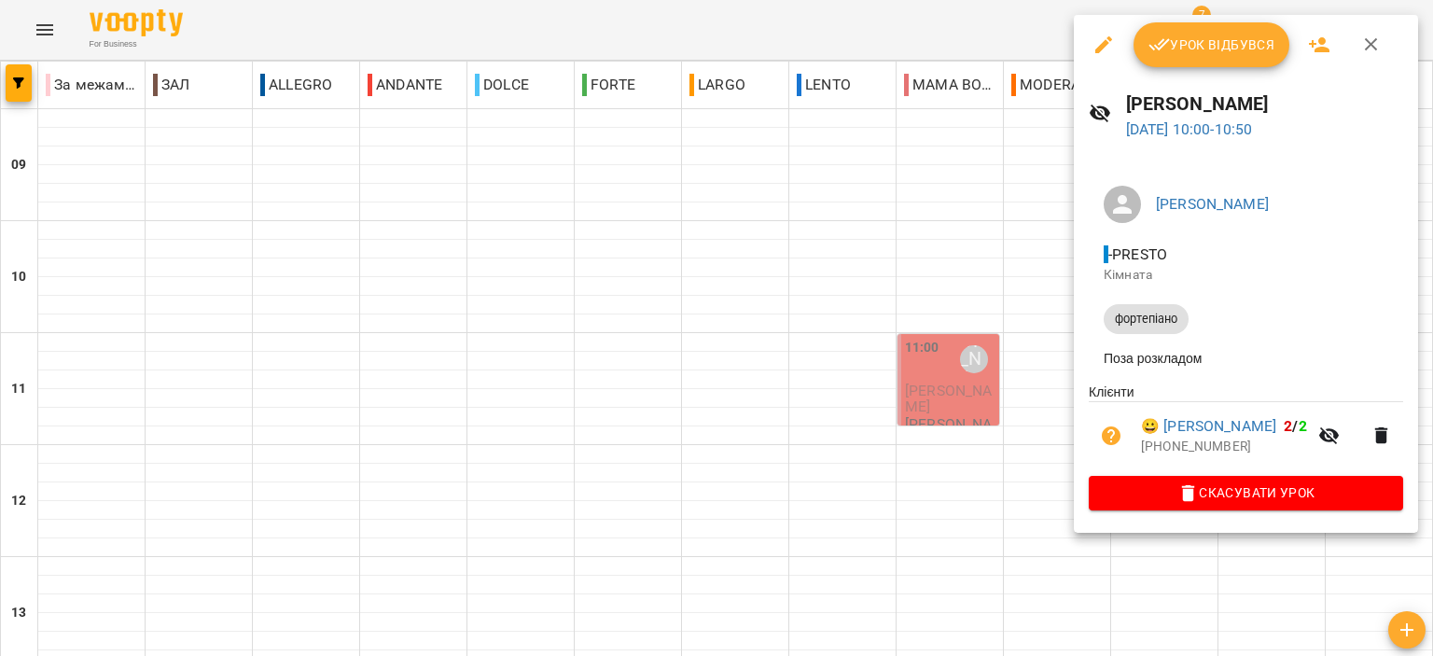
click at [1377, 54] on icon "button" at bounding box center [1371, 45] width 22 height 22
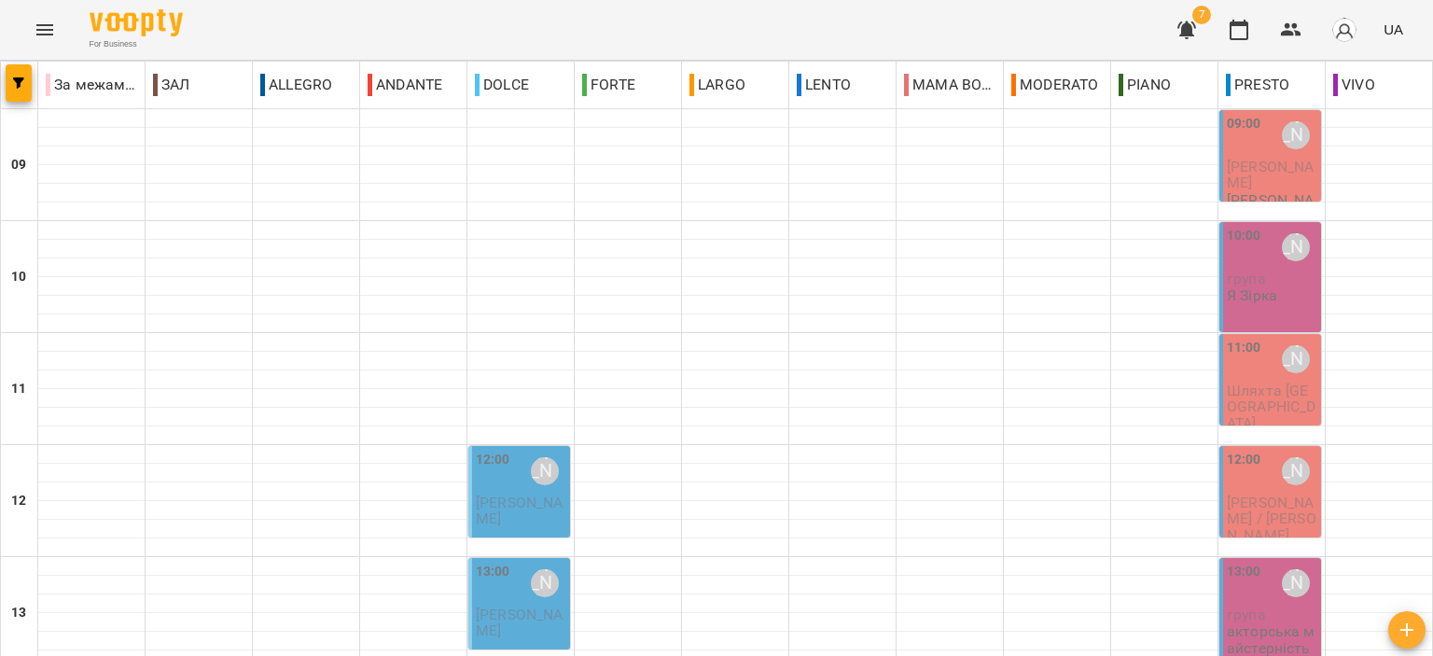
scroll to position [746, 0]
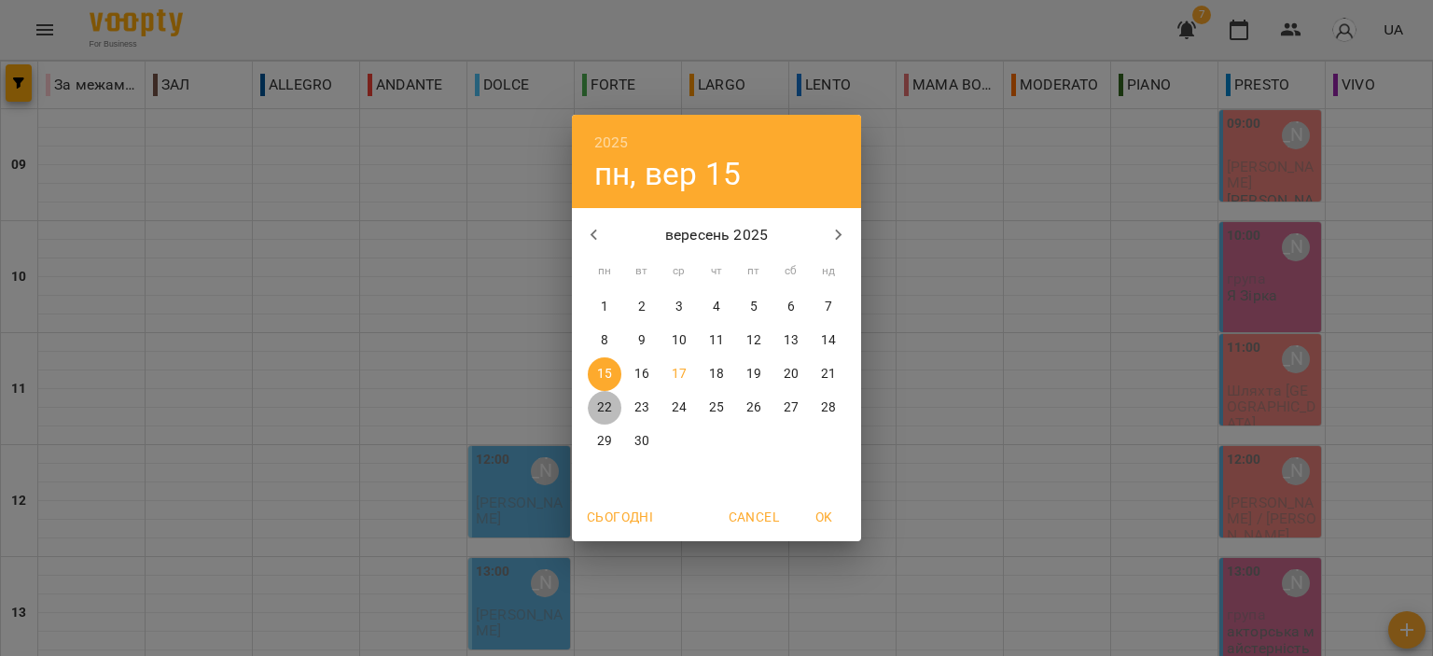
click at [610, 401] on p "22" at bounding box center [604, 407] width 15 height 19
type input "**********"
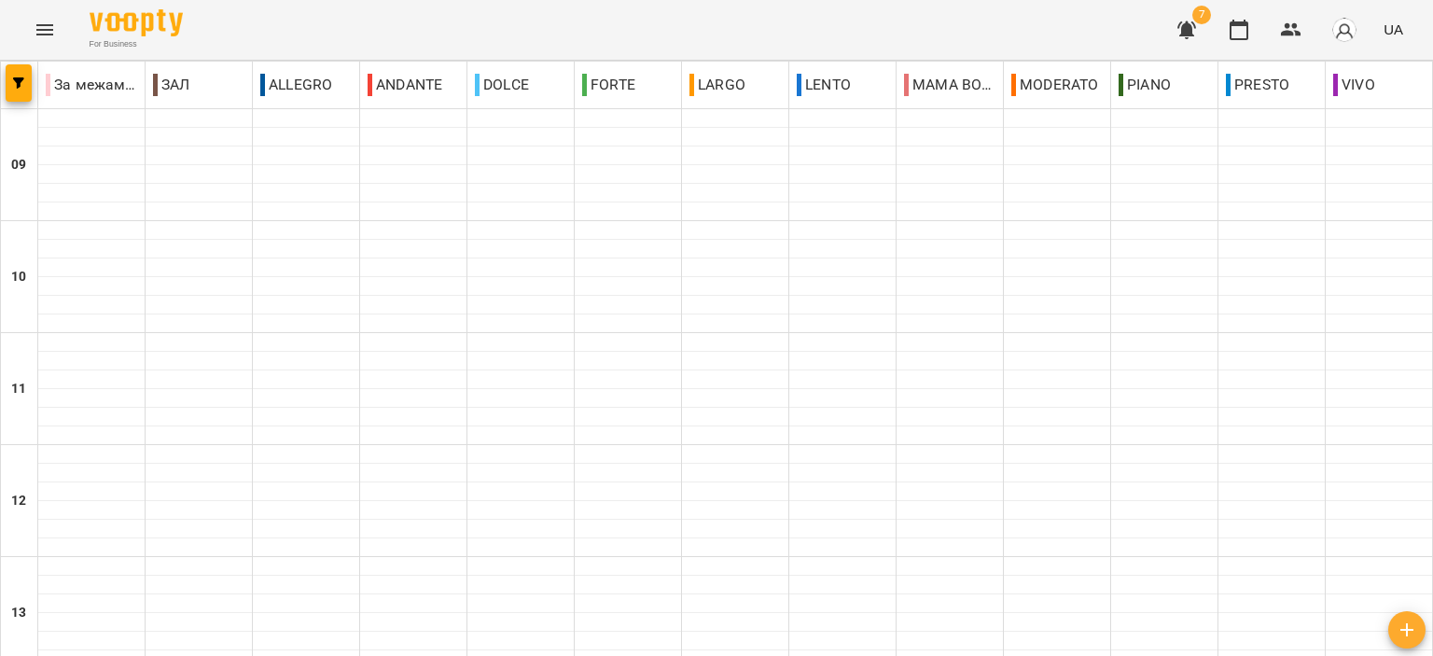
scroll to position [920, 0]
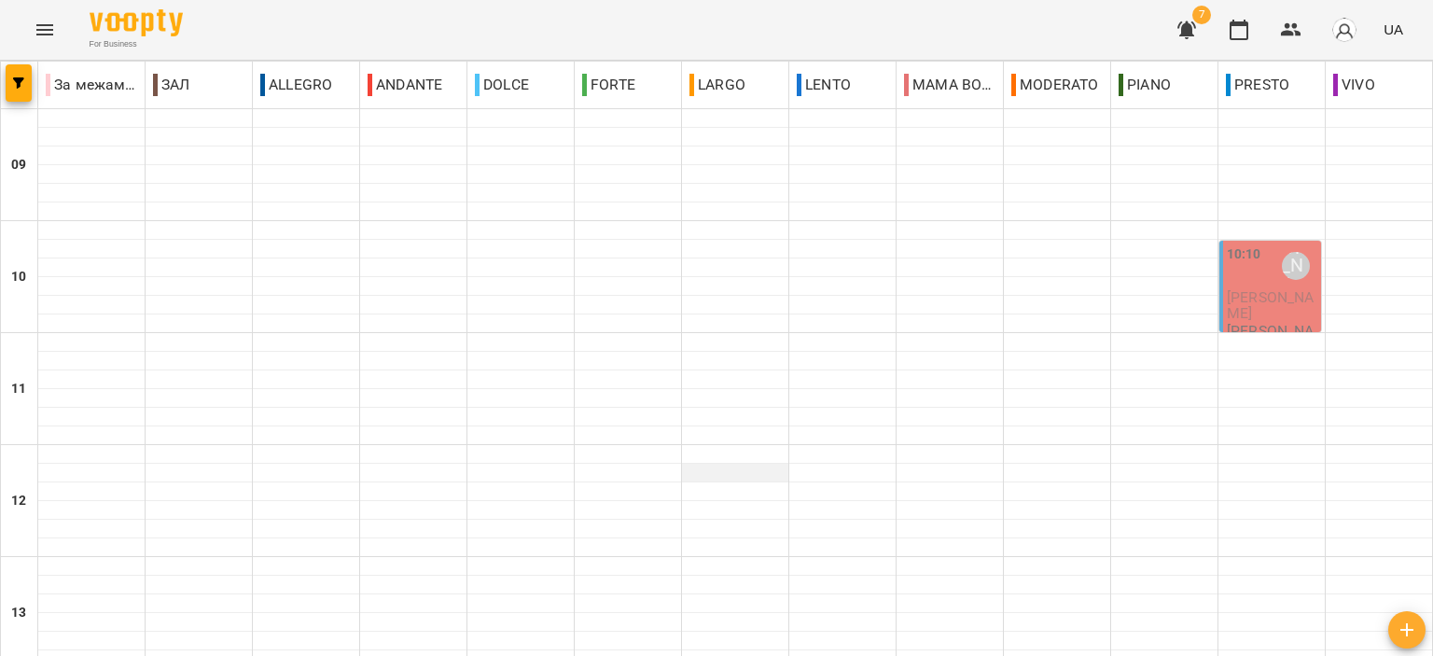
scroll to position [466, 0]
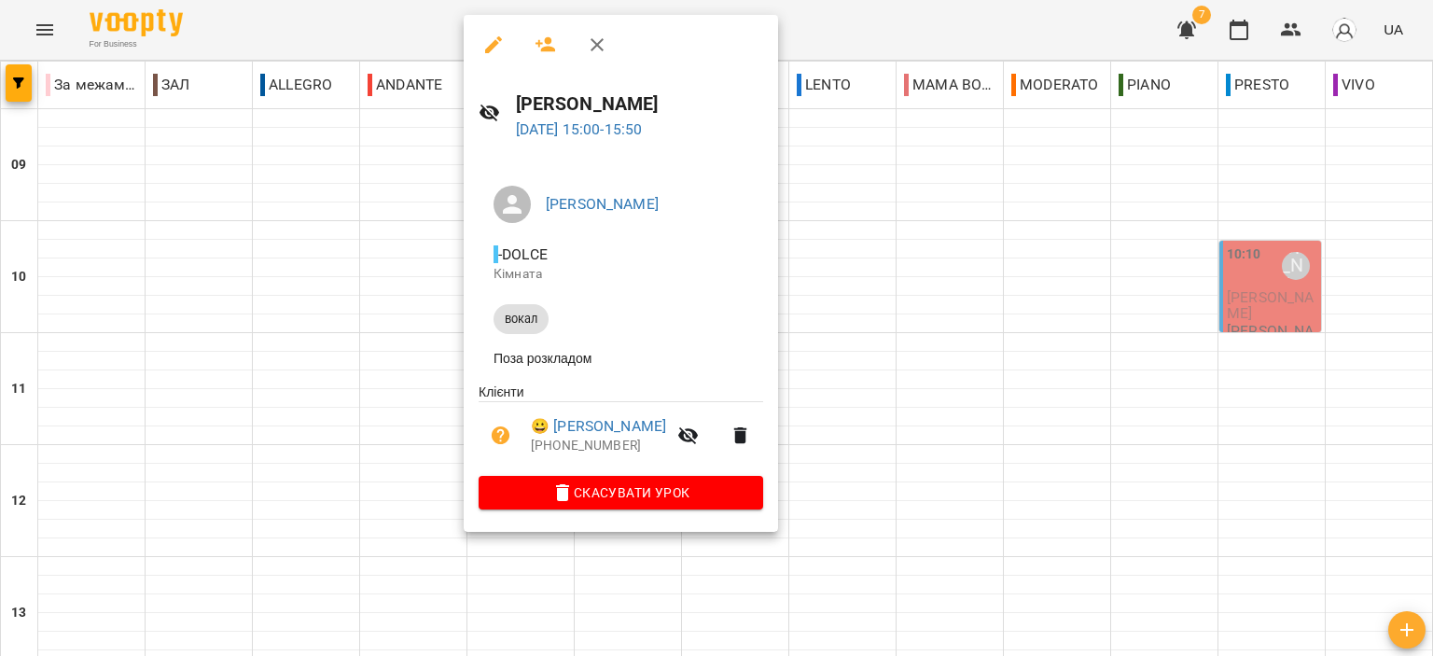
click at [605, 57] on button "button" at bounding box center [597, 44] width 45 height 45
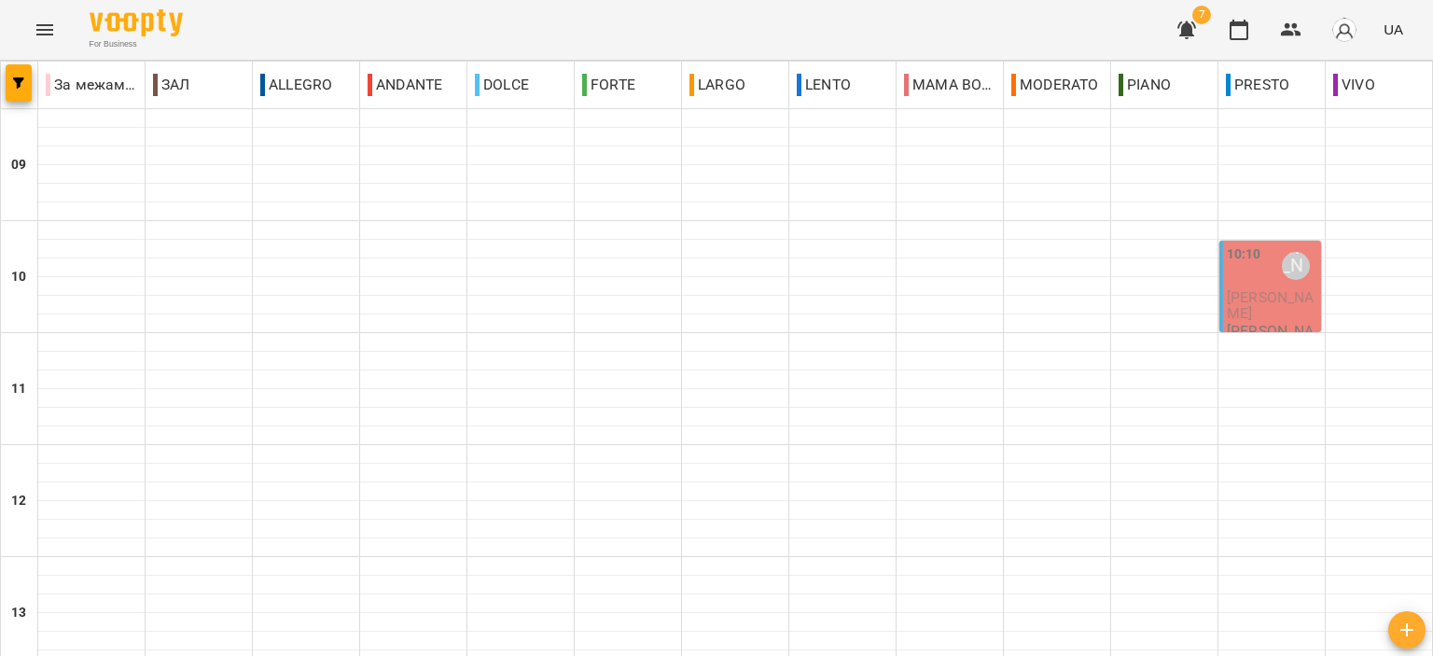
scroll to position [560, 0]
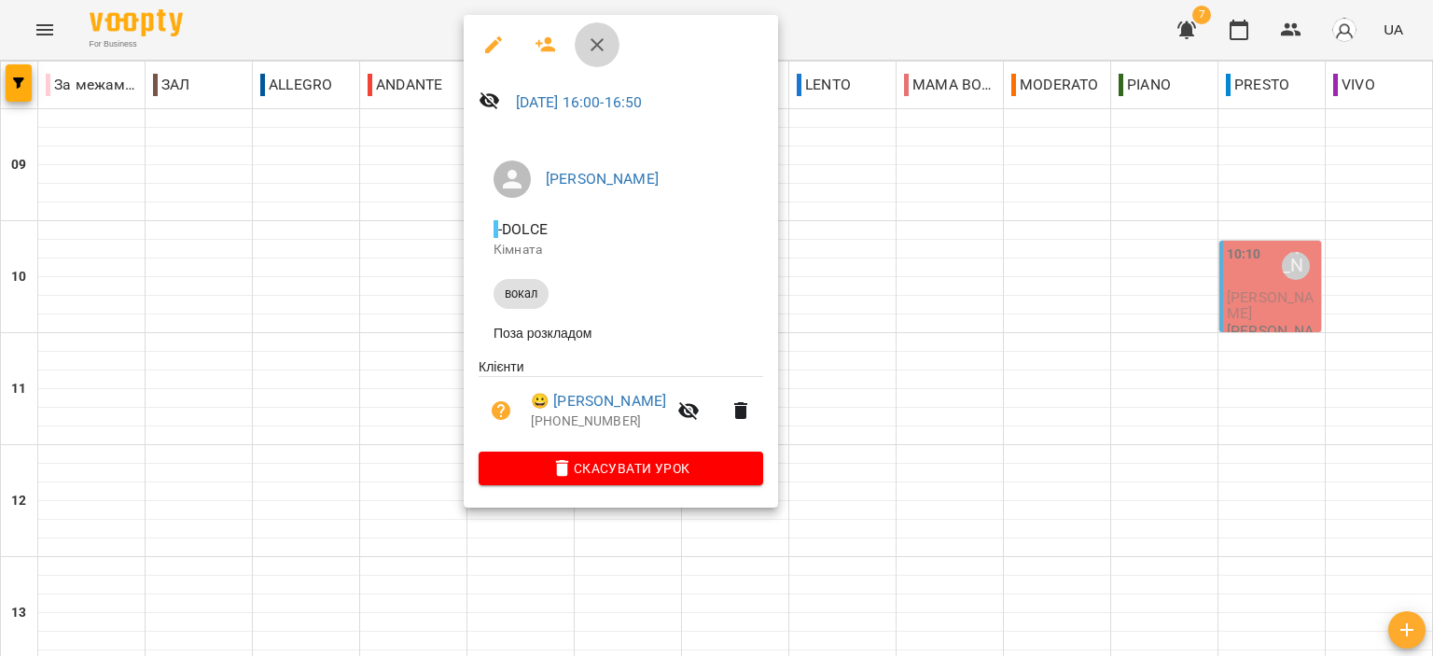
drag, startPoint x: 605, startPoint y: 49, endPoint x: 621, endPoint y: 92, distance: 46.6
click at [605, 49] on icon "button" at bounding box center [597, 45] width 22 height 22
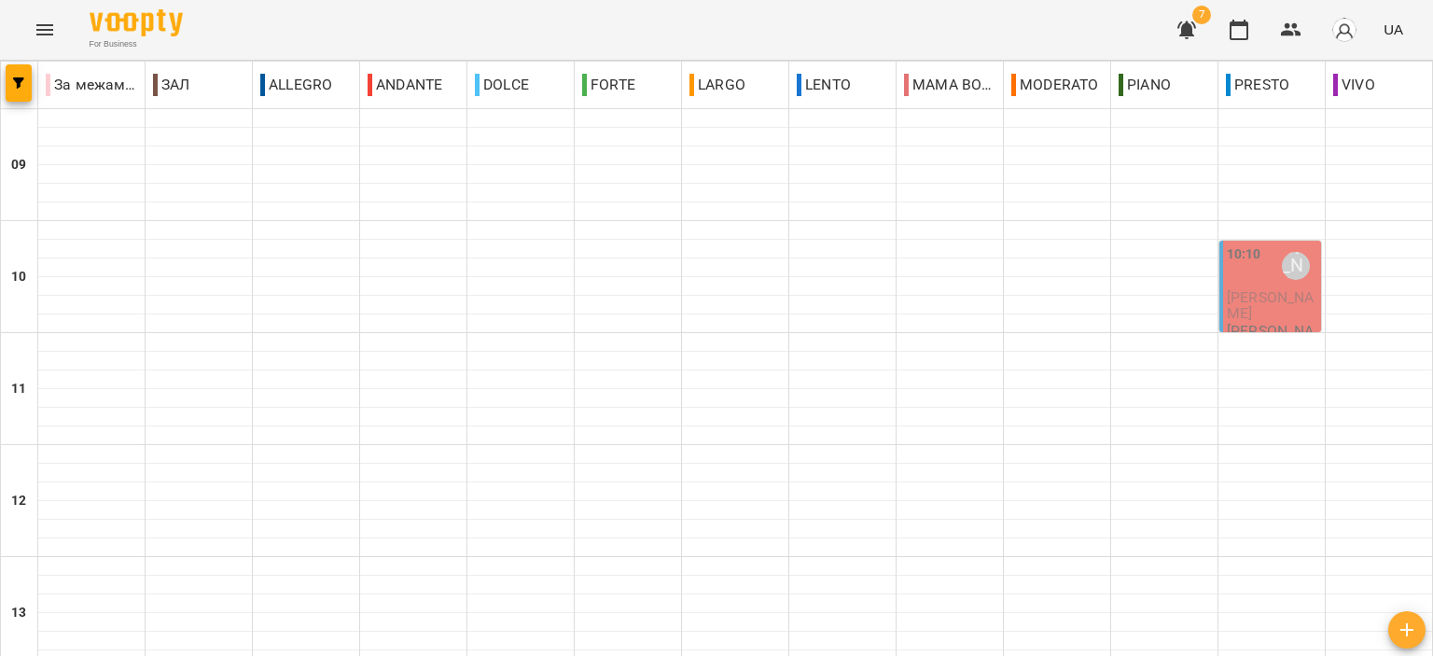
scroll to position [920, 0]
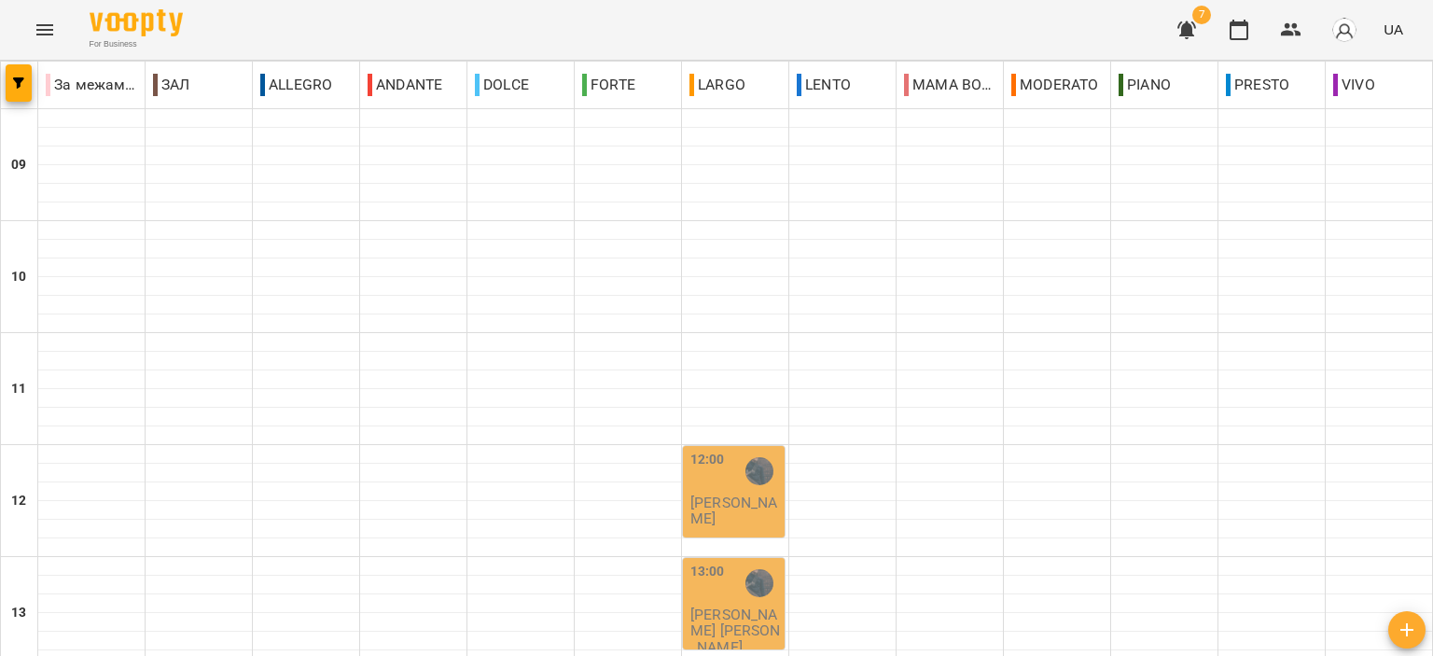
scroll to position [920, 0]
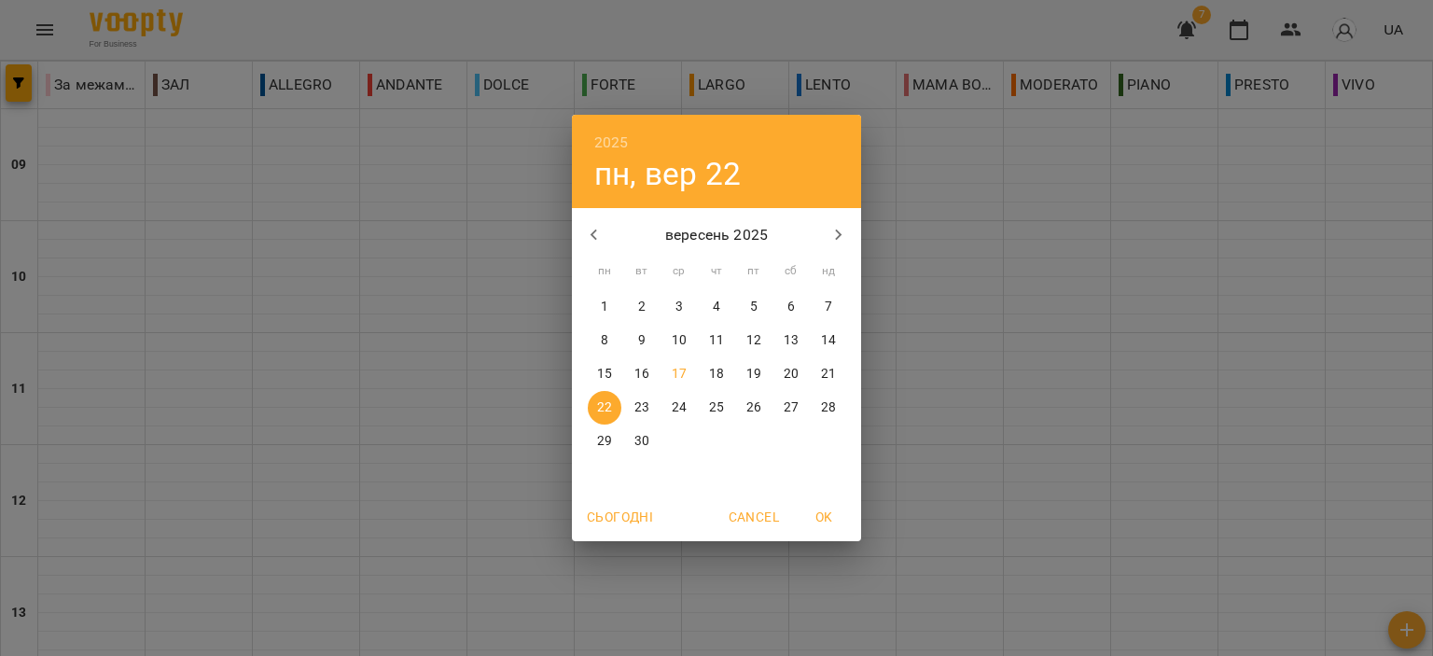
click at [679, 375] on p "17" at bounding box center [679, 374] width 15 height 19
type input "**********"
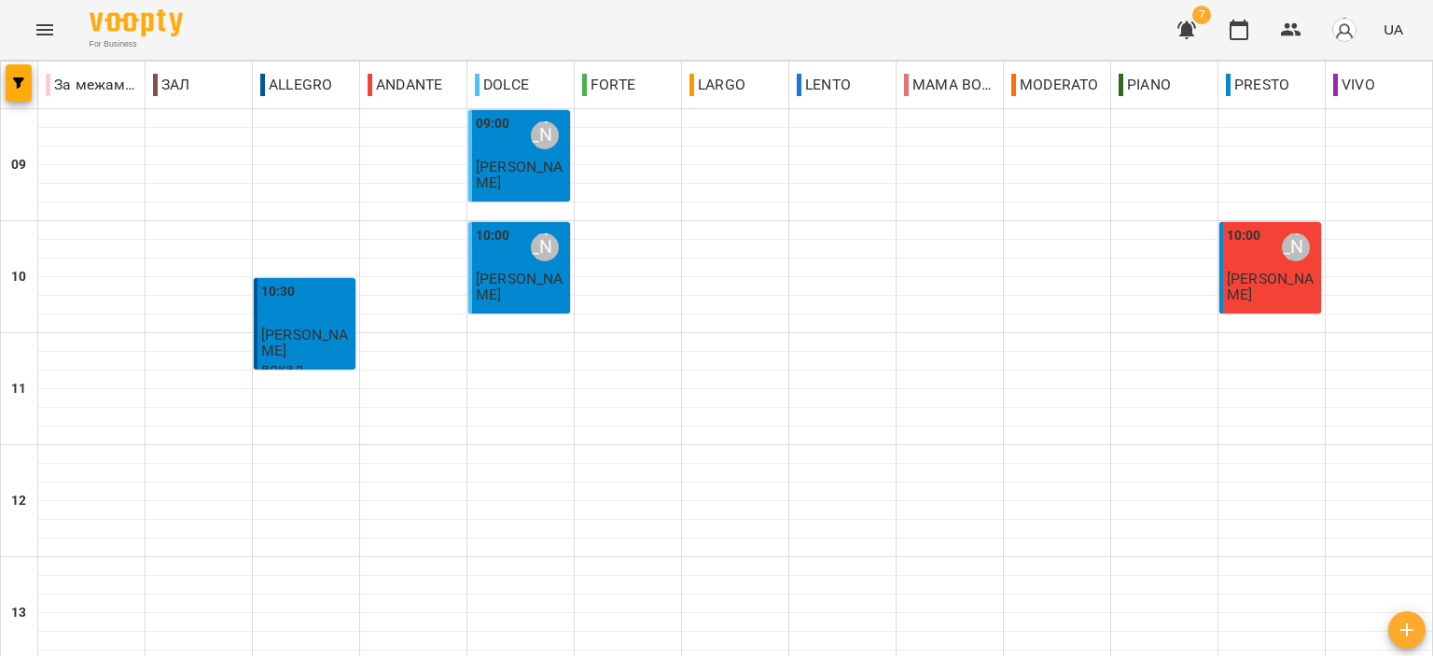
scroll to position [920, 0]
click at [1188, 32] on icon "button" at bounding box center [1186, 30] width 19 height 18
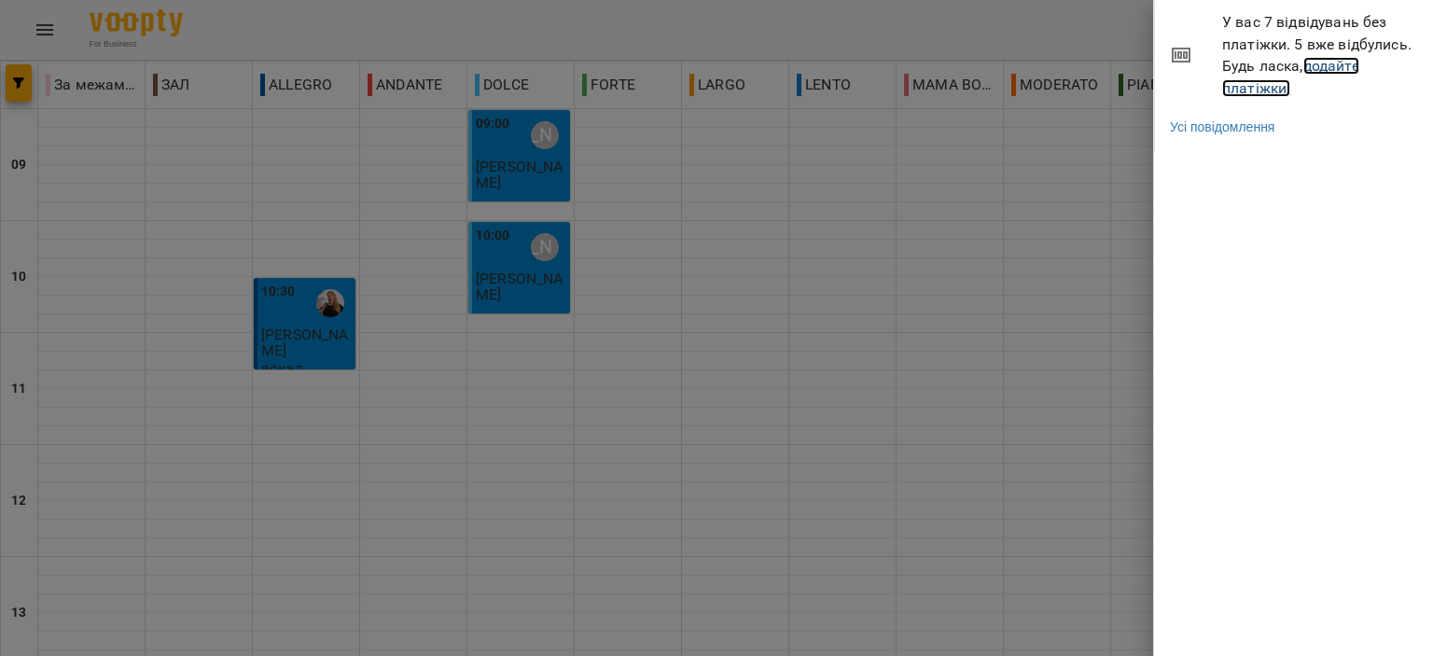
click at [1243, 81] on link "додайте платіжки!" at bounding box center [1290, 77] width 137 height 40
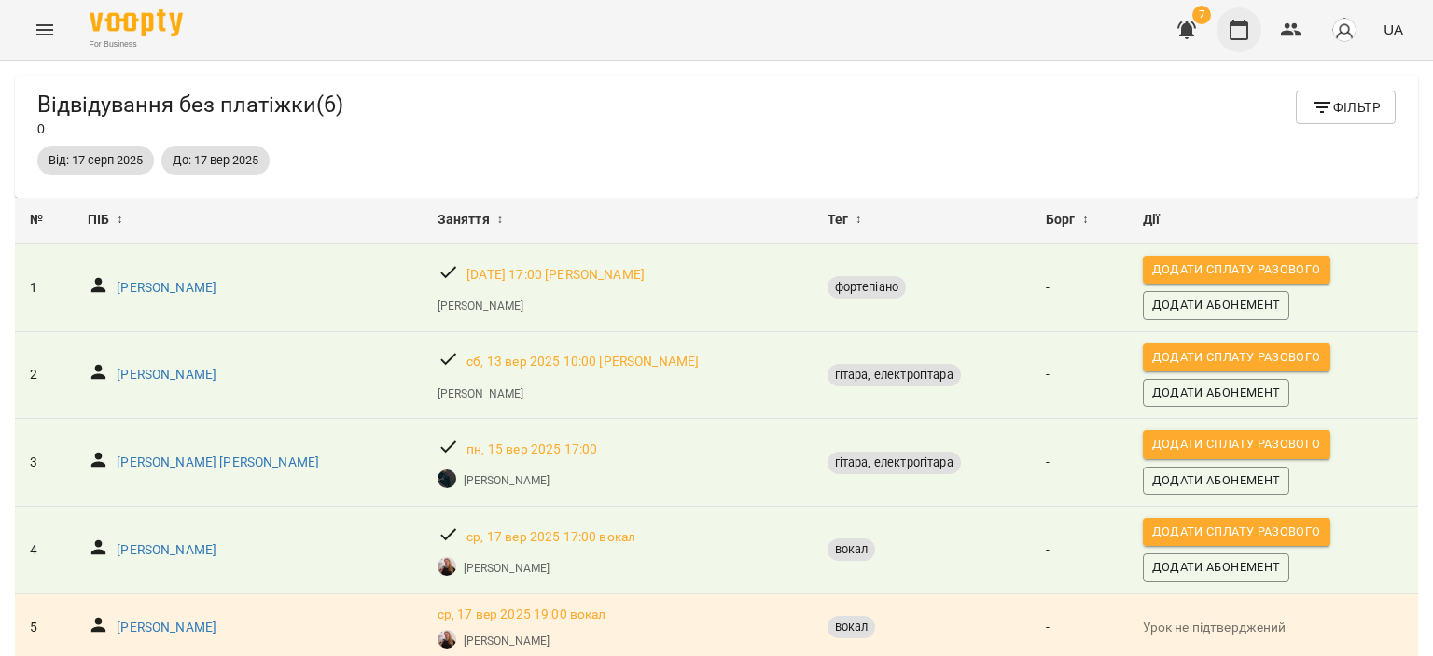
click at [1241, 21] on icon "button" at bounding box center [1239, 30] width 19 height 21
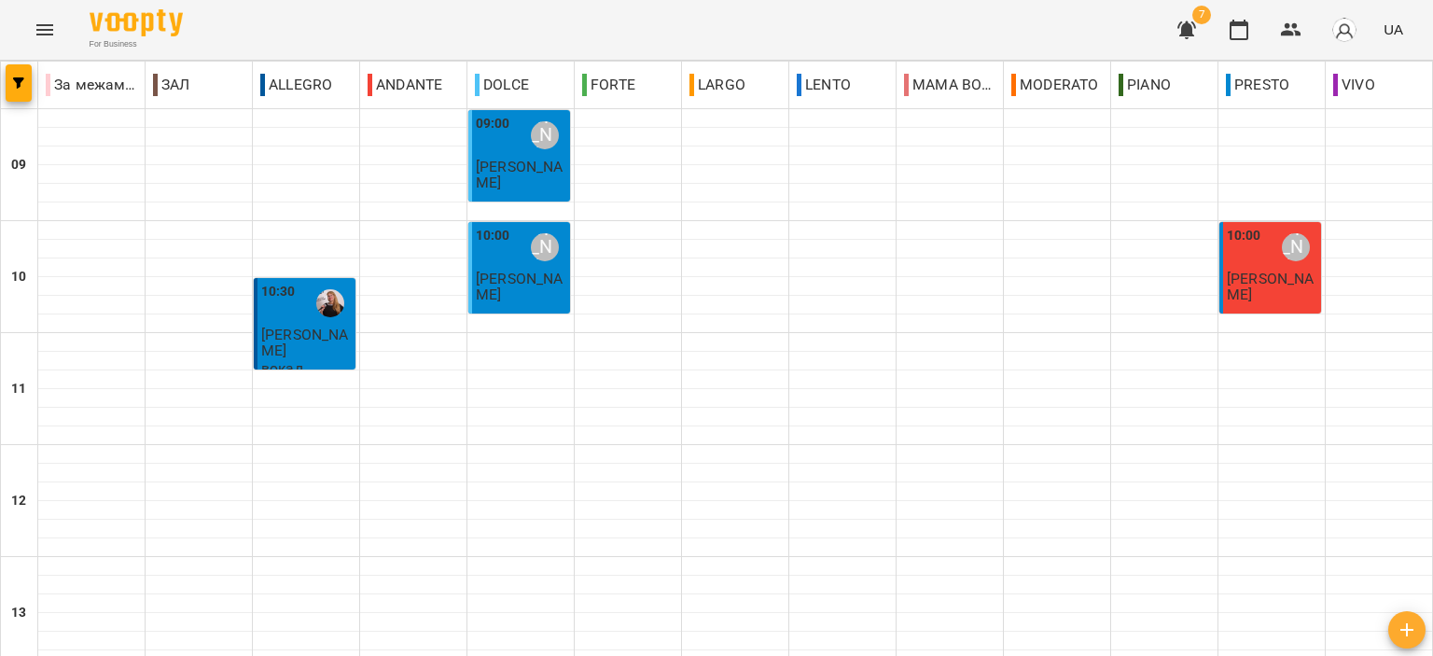
scroll to position [920, 0]
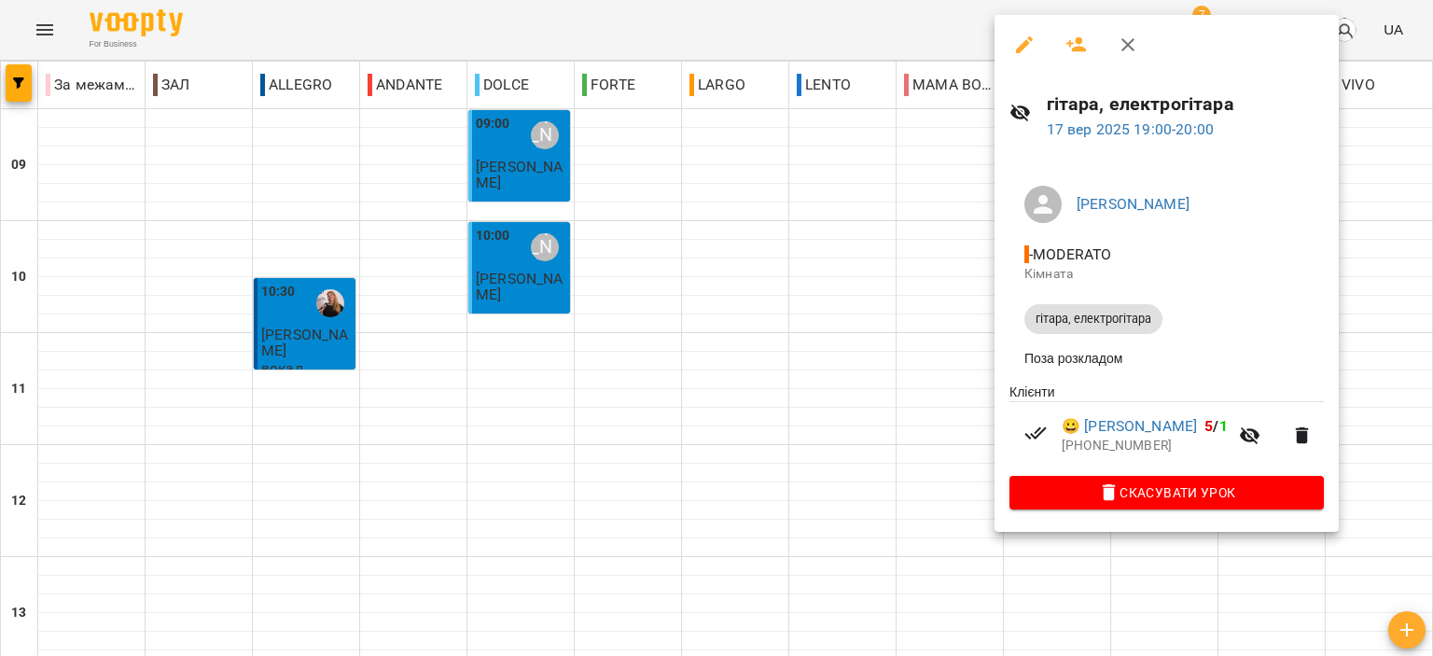
click at [1134, 55] on button "button" at bounding box center [1127, 44] width 45 height 45
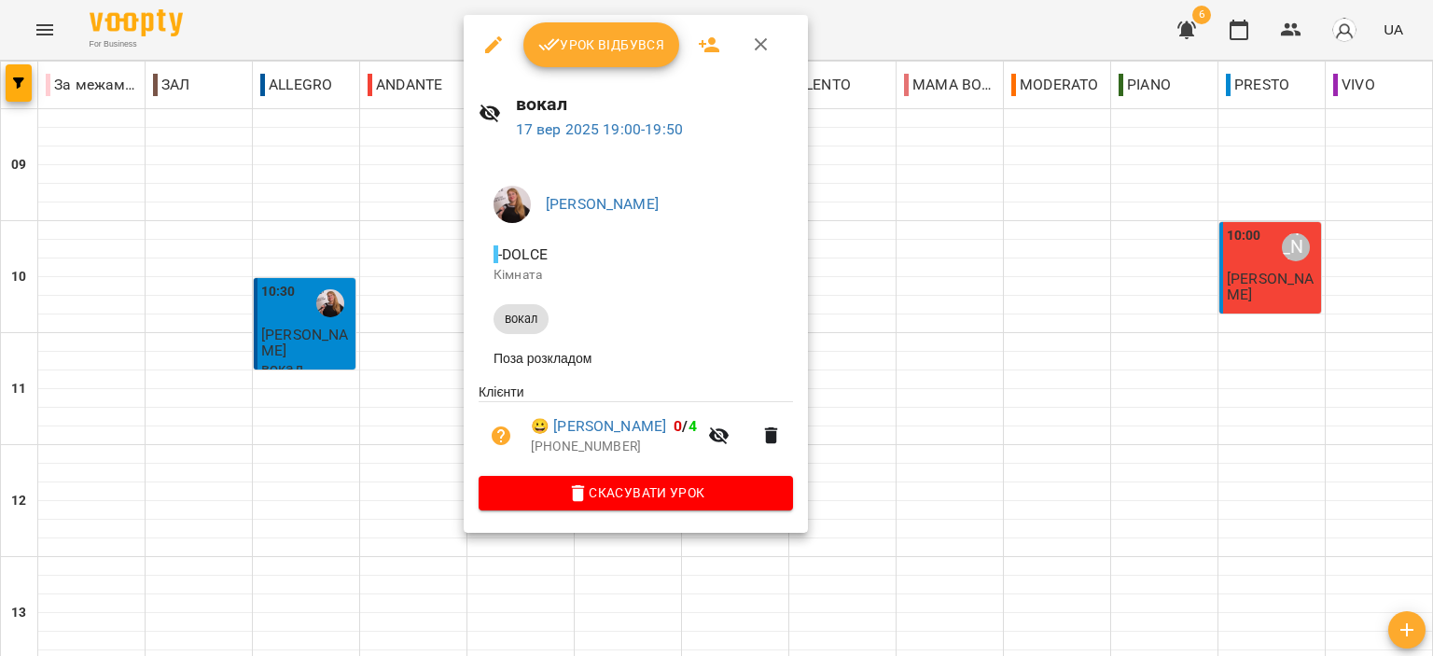
click at [599, 41] on span "Урок відбувся" at bounding box center [601, 45] width 127 height 22
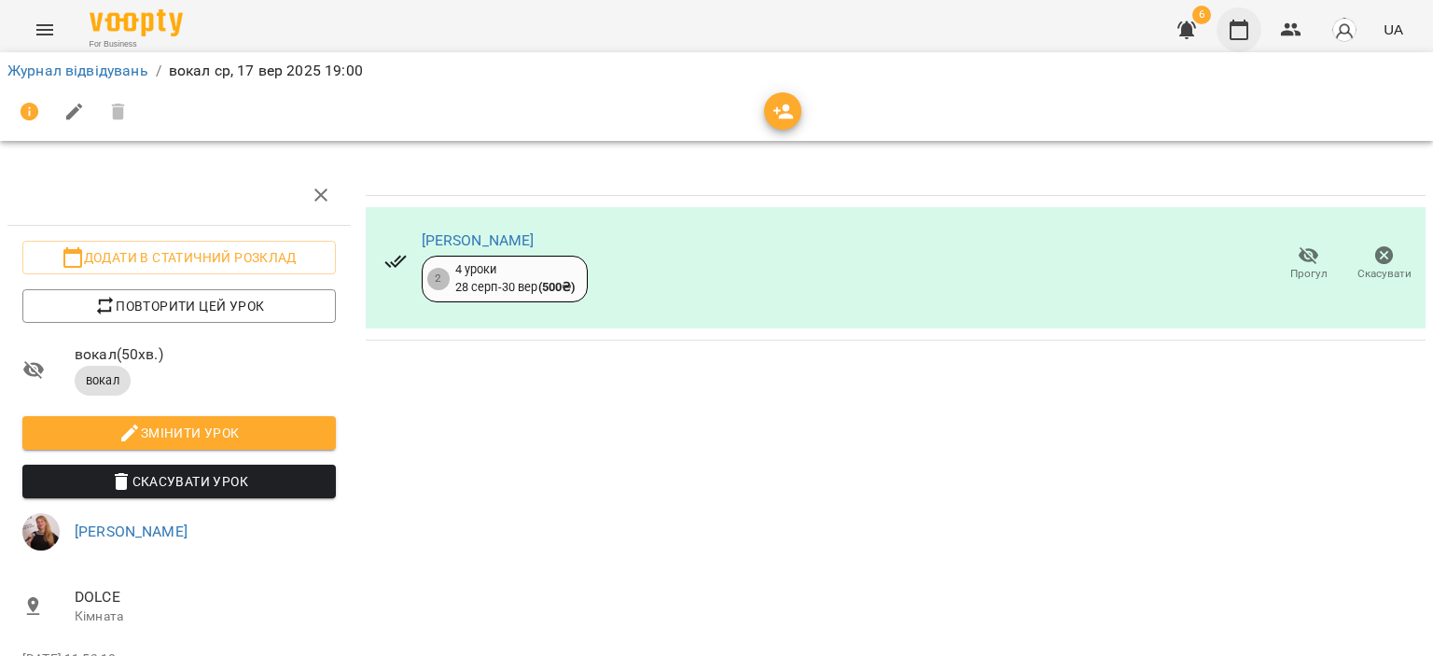
click at [1251, 27] on button "button" at bounding box center [1238, 29] width 45 height 45
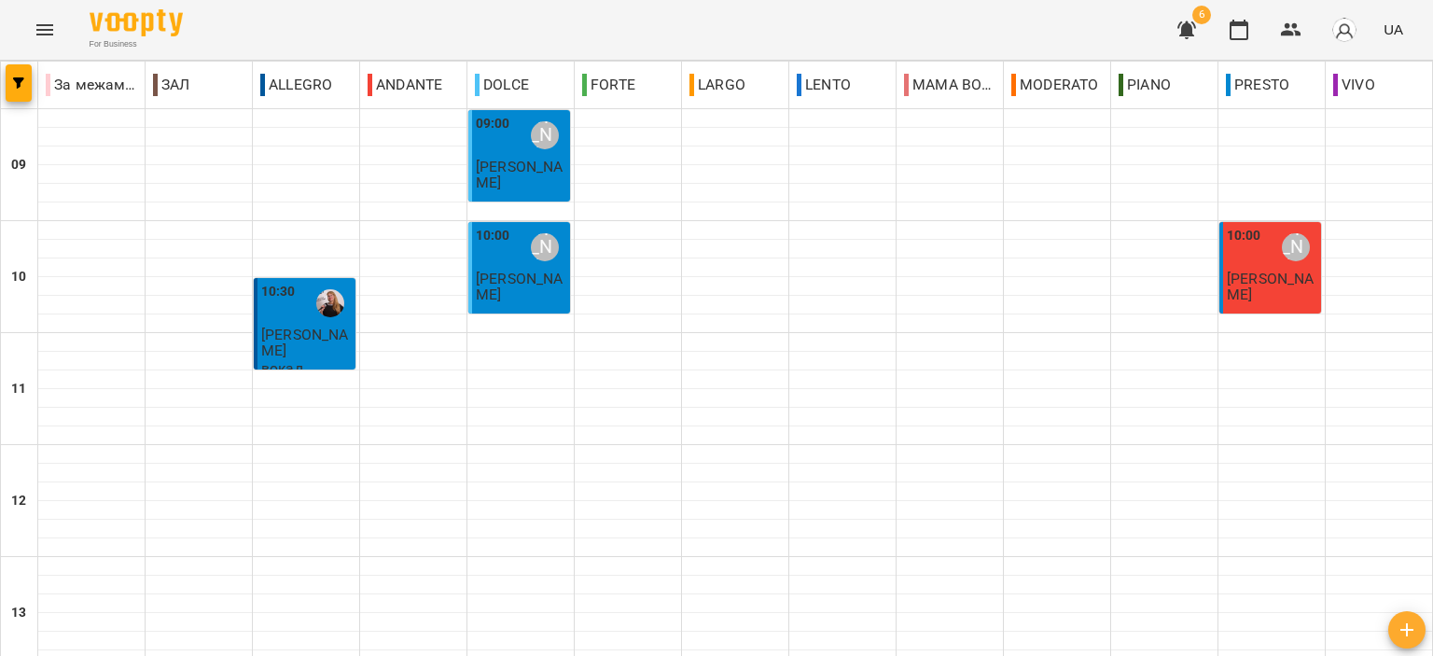
scroll to position [920, 0]
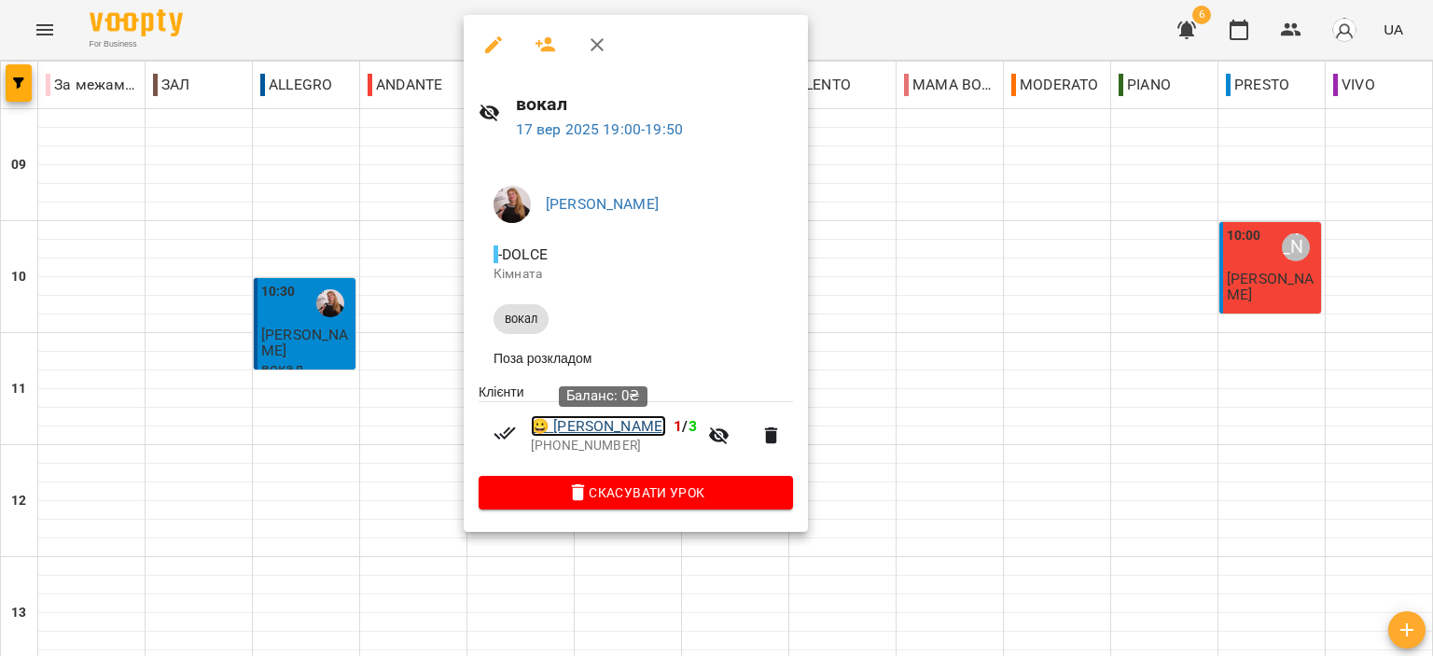
click at [589, 427] on link "😀 Нетреба Максим" at bounding box center [598, 426] width 135 height 22
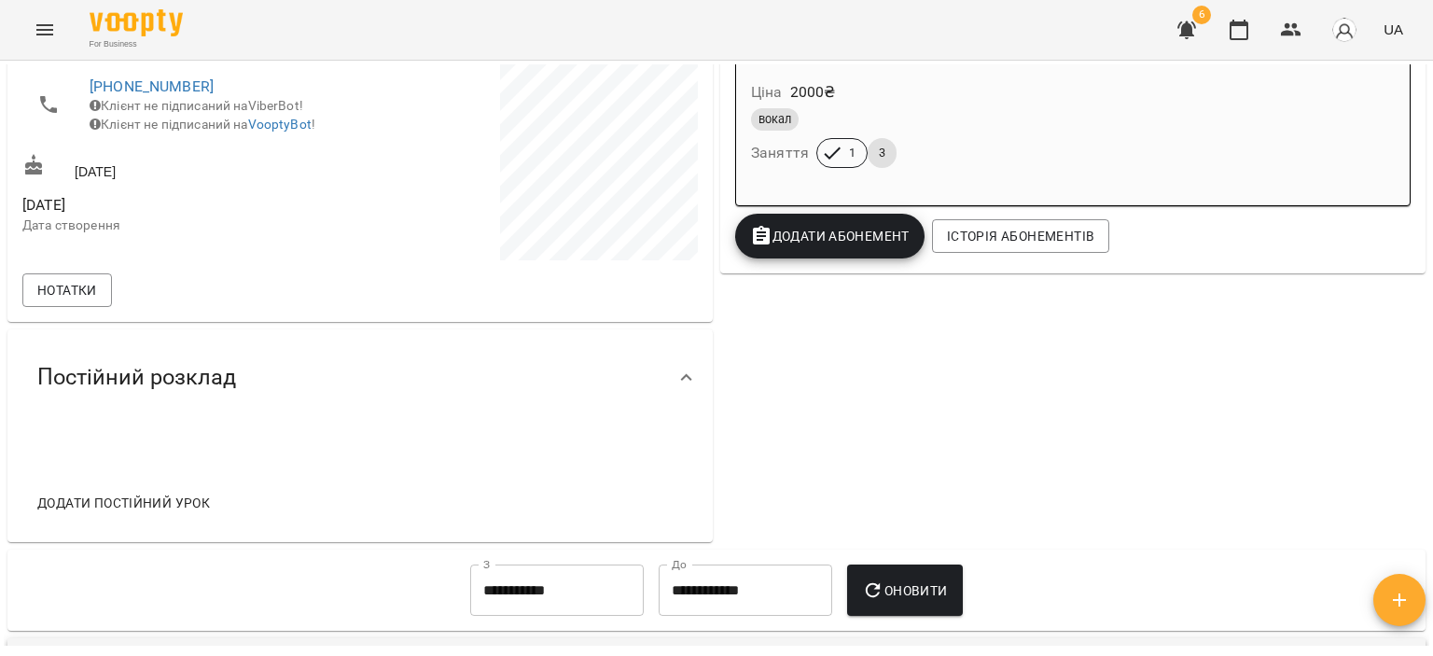
scroll to position [746, 0]
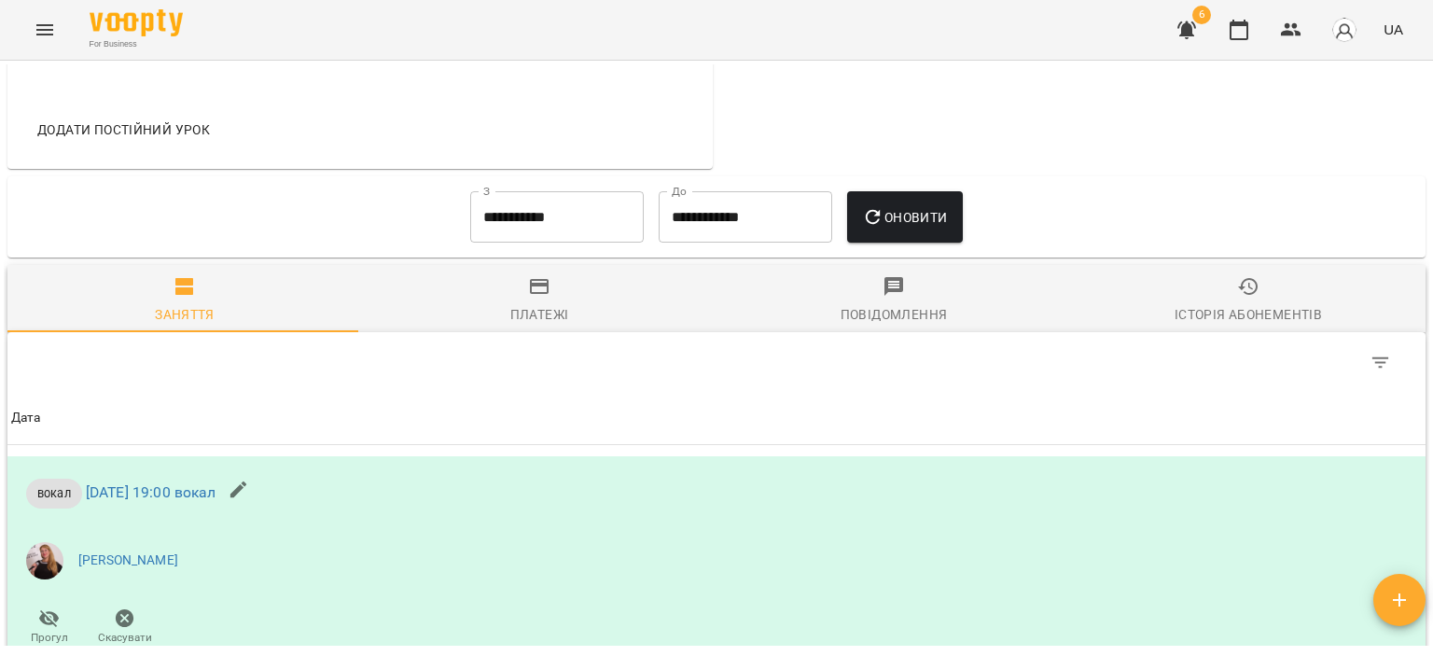
click at [1181, 311] on div "Історія абонементів" at bounding box center [1247, 314] width 147 height 22
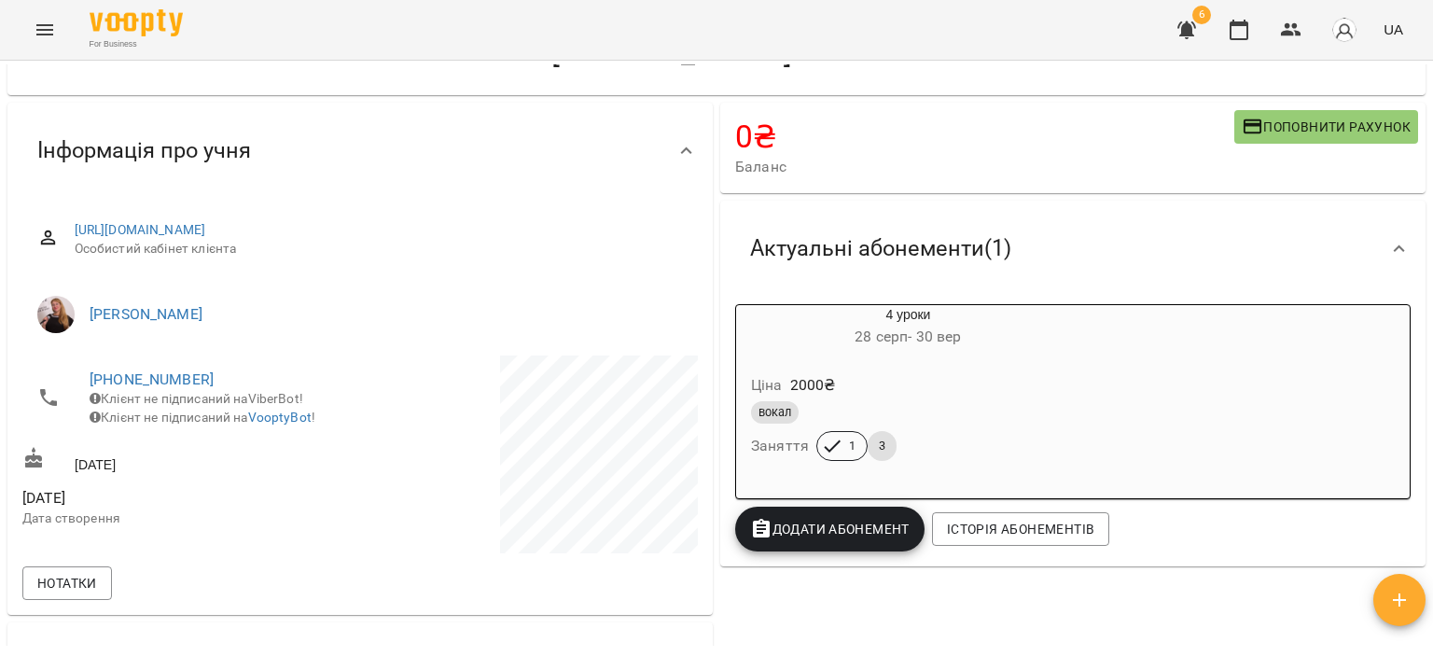
scroll to position [0, 0]
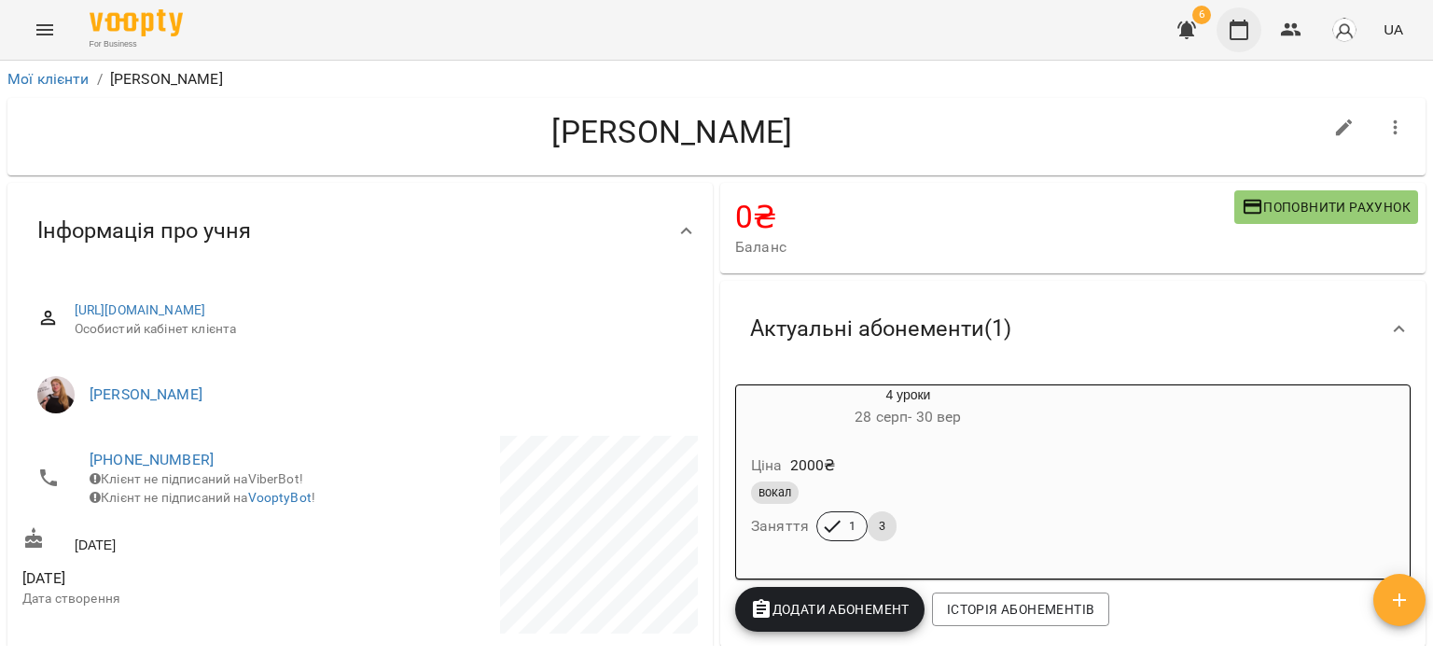
click at [1249, 35] on icon "button" at bounding box center [1239, 30] width 22 height 22
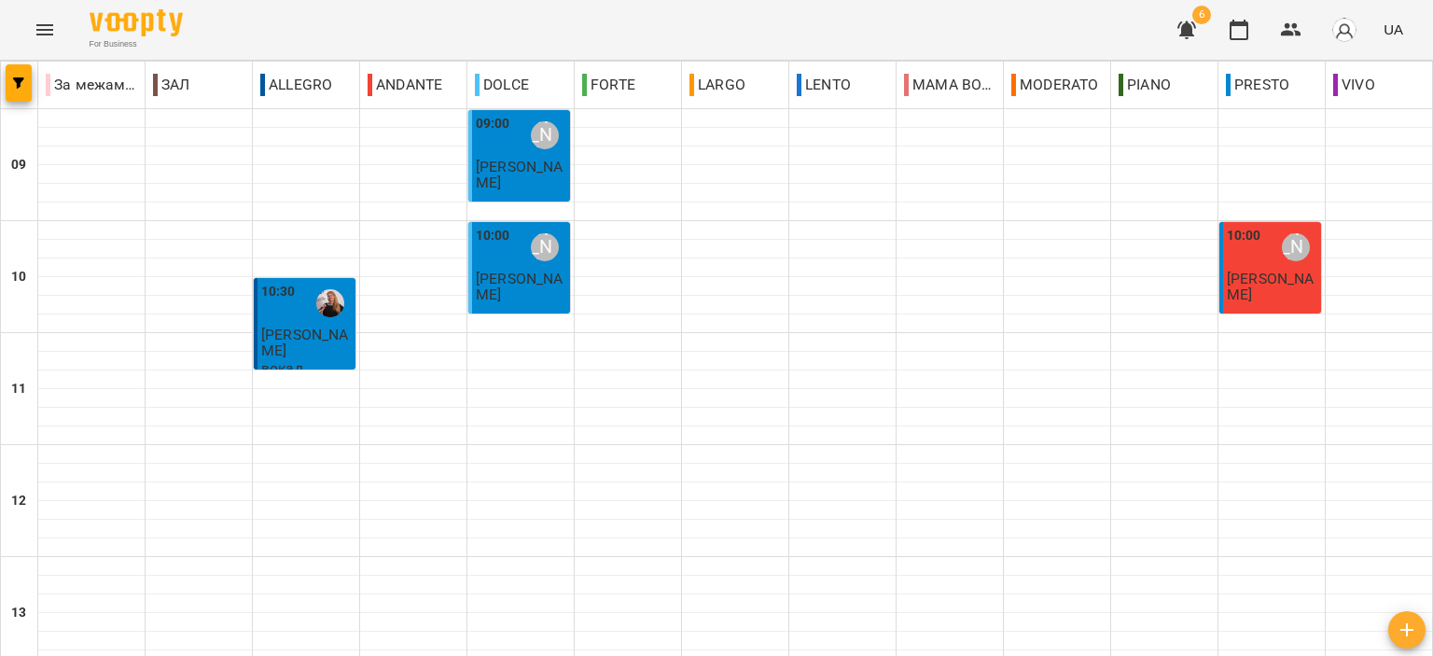
scroll to position [746, 0]
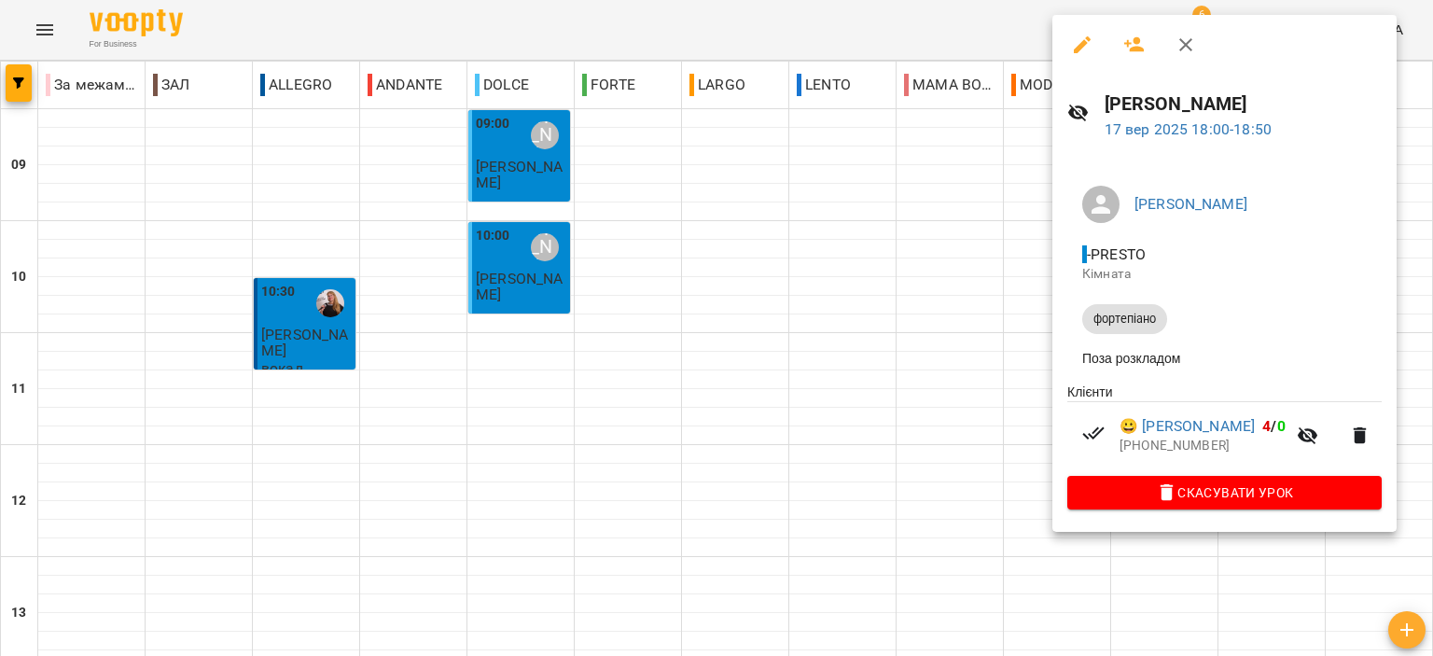
click at [1174, 49] on icon "button" at bounding box center [1185, 45] width 22 height 22
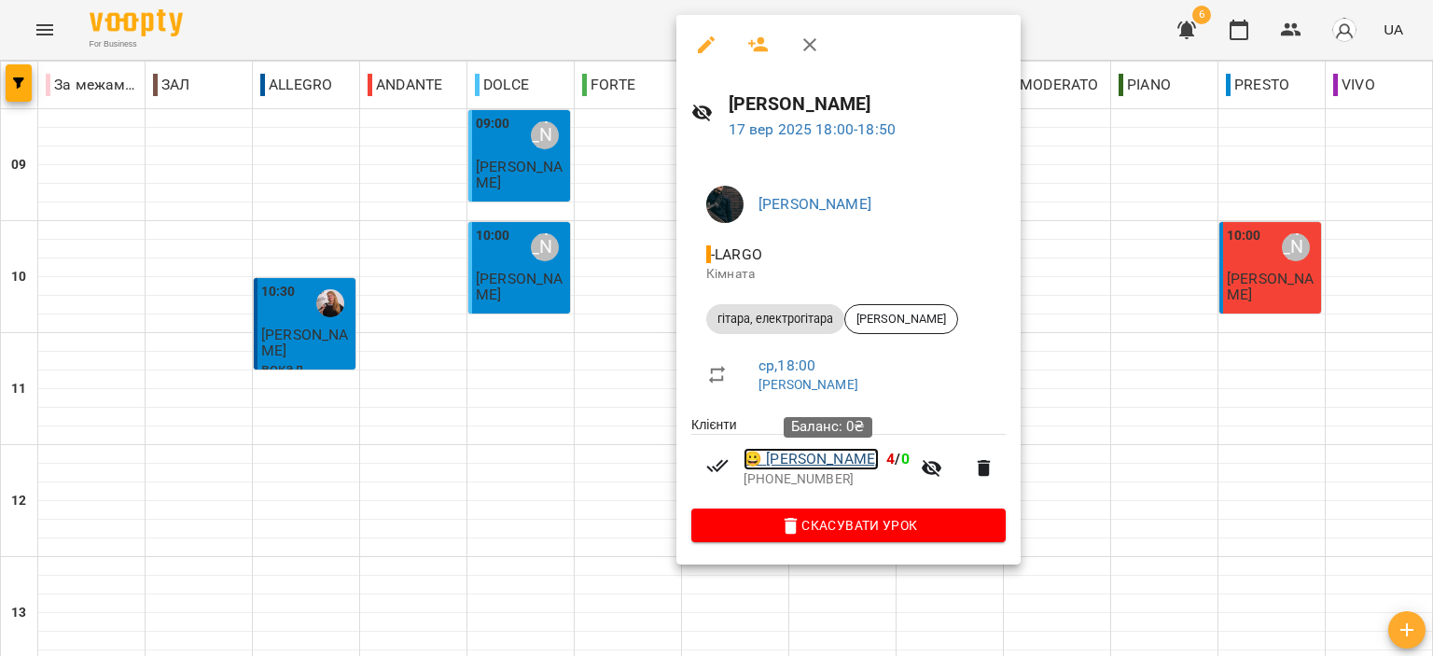
click at [856, 464] on link "😀 [PERSON_NAME]" at bounding box center [811, 459] width 135 height 22
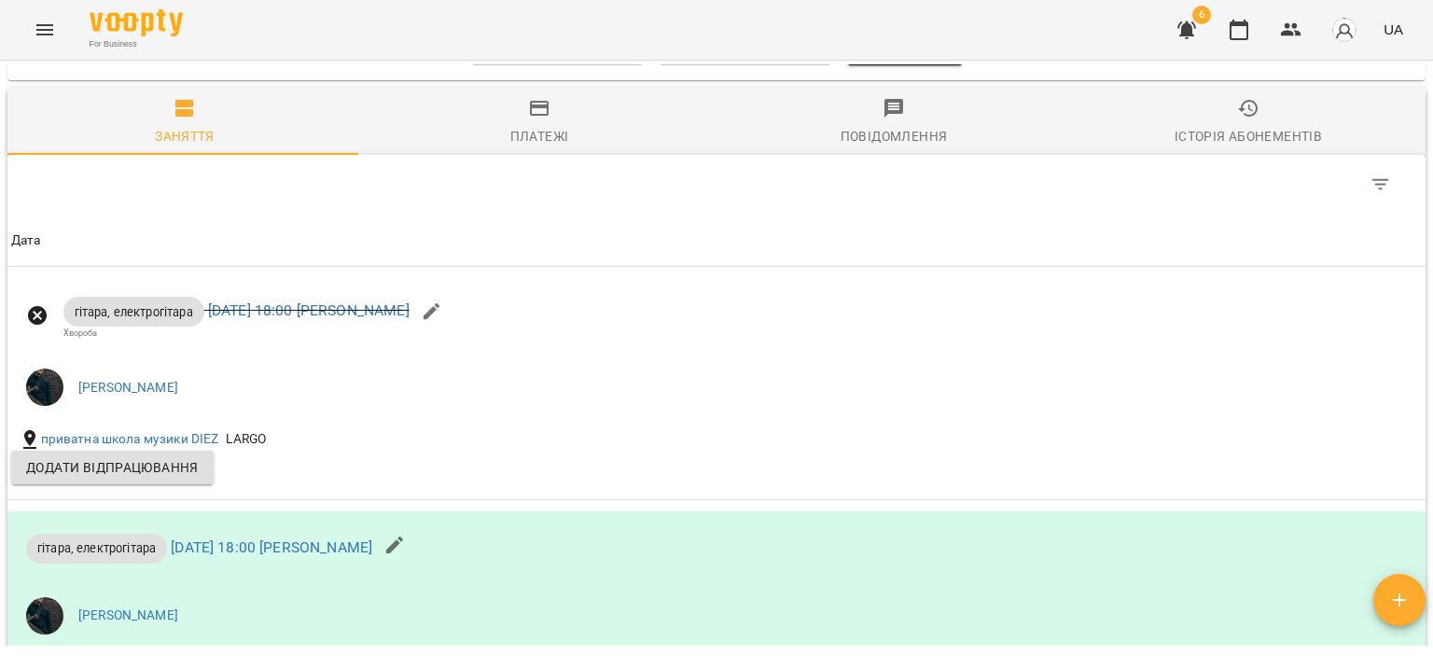
scroll to position [1306, 0]
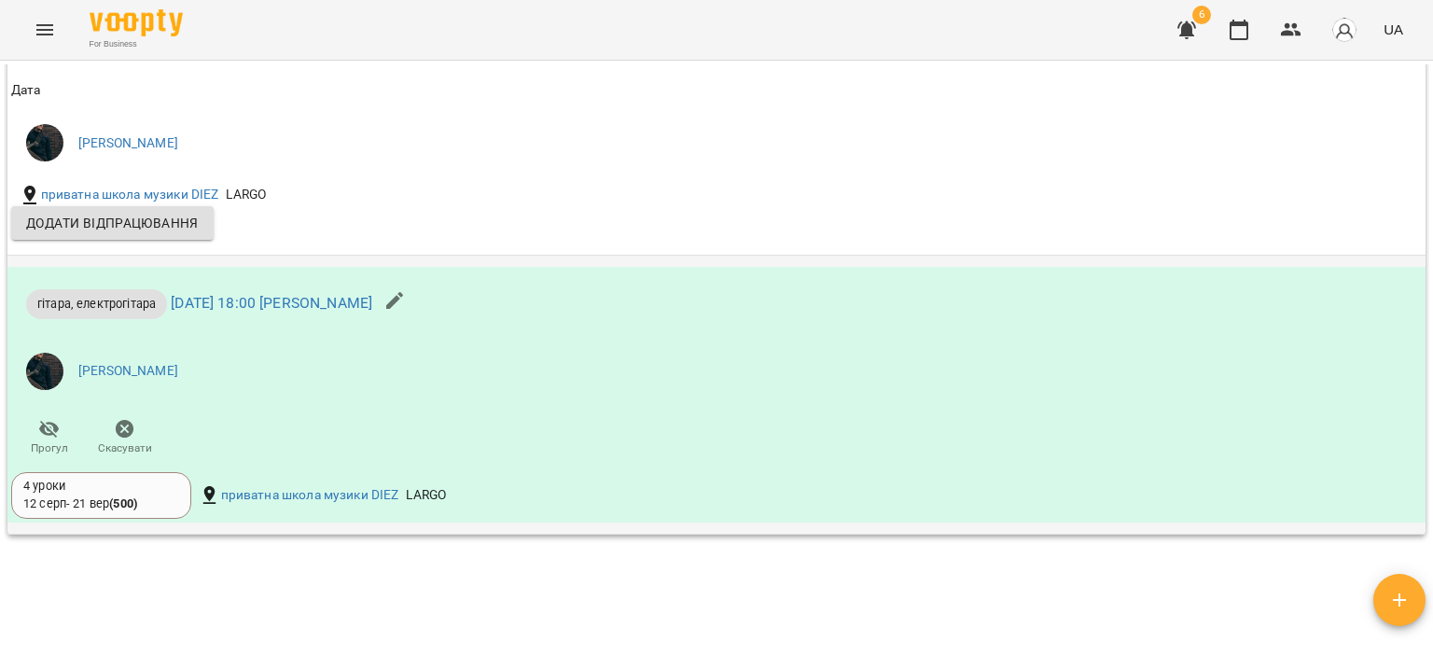
click at [143, 502] on div "4 уроки [DATE] - [DATE] ( 500 )" at bounding box center [101, 495] width 156 height 35
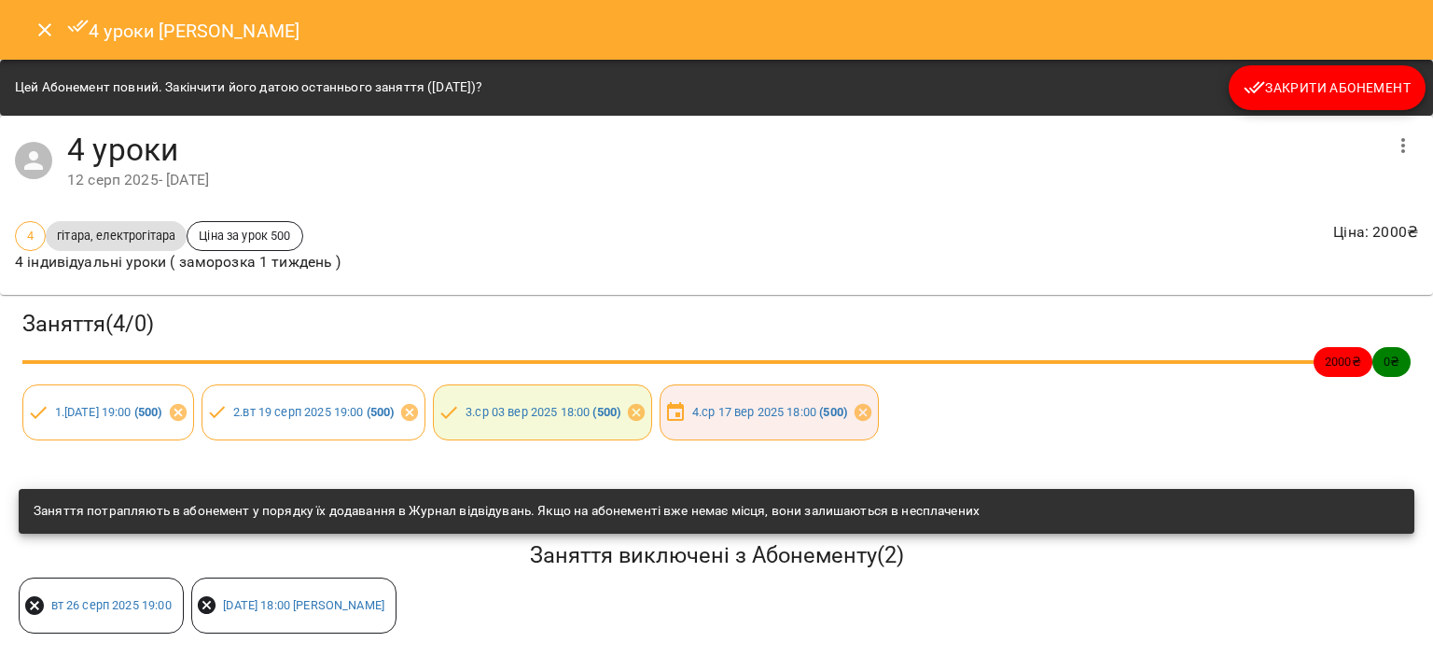
click at [54, 19] on icon "Close" at bounding box center [45, 30] width 22 height 22
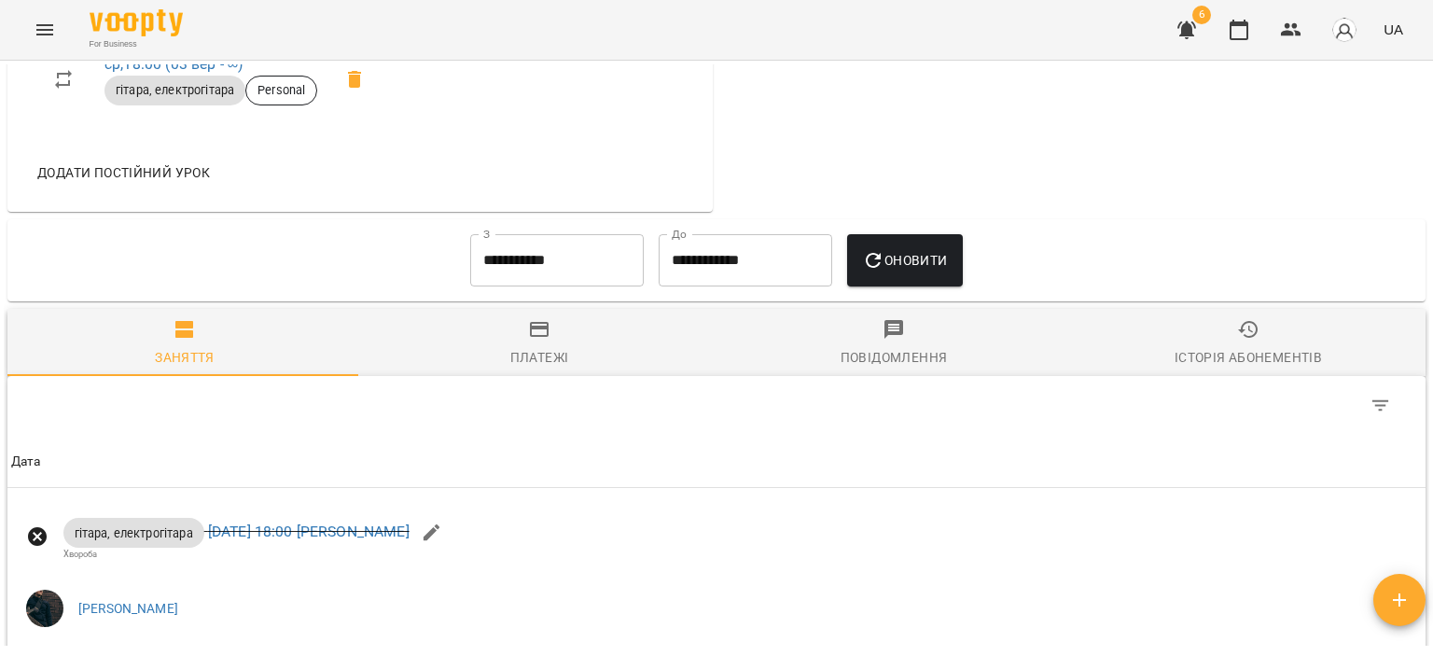
scroll to position [878, 0]
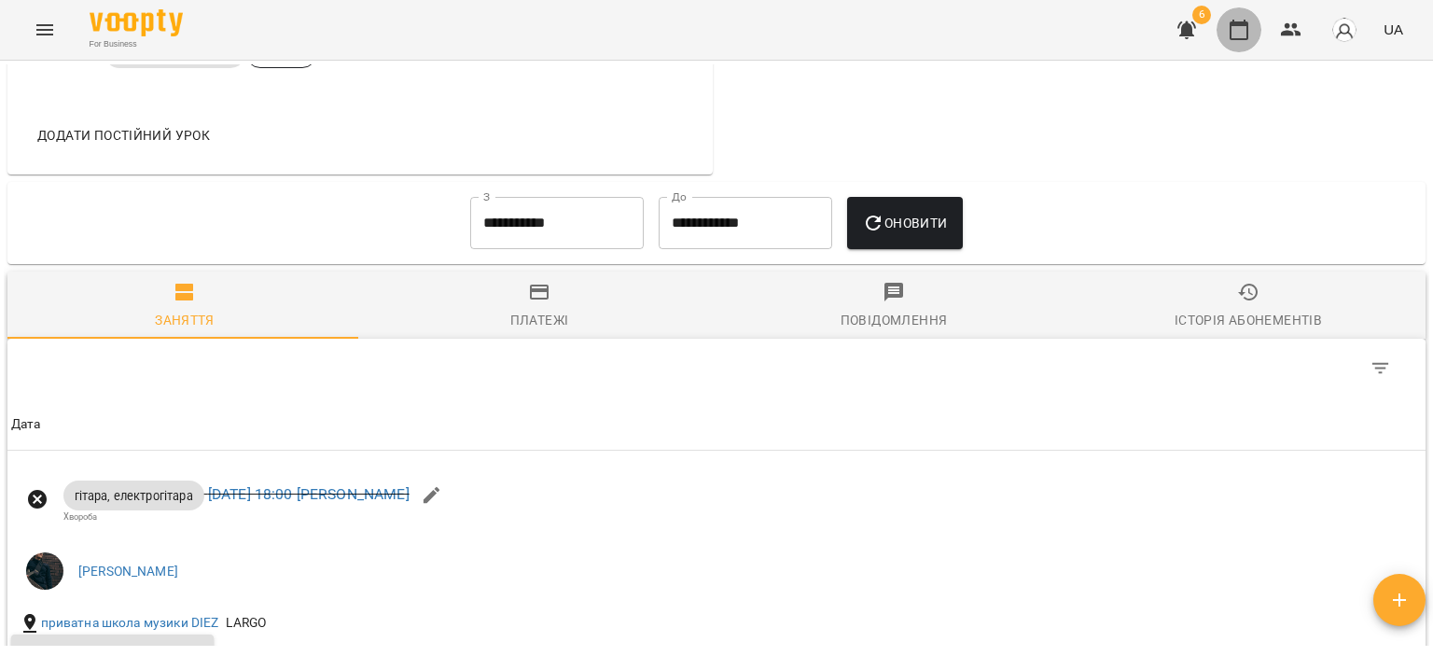
click at [1255, 33] on button "button" at bounding box center [1238, 29] width 45 height 45
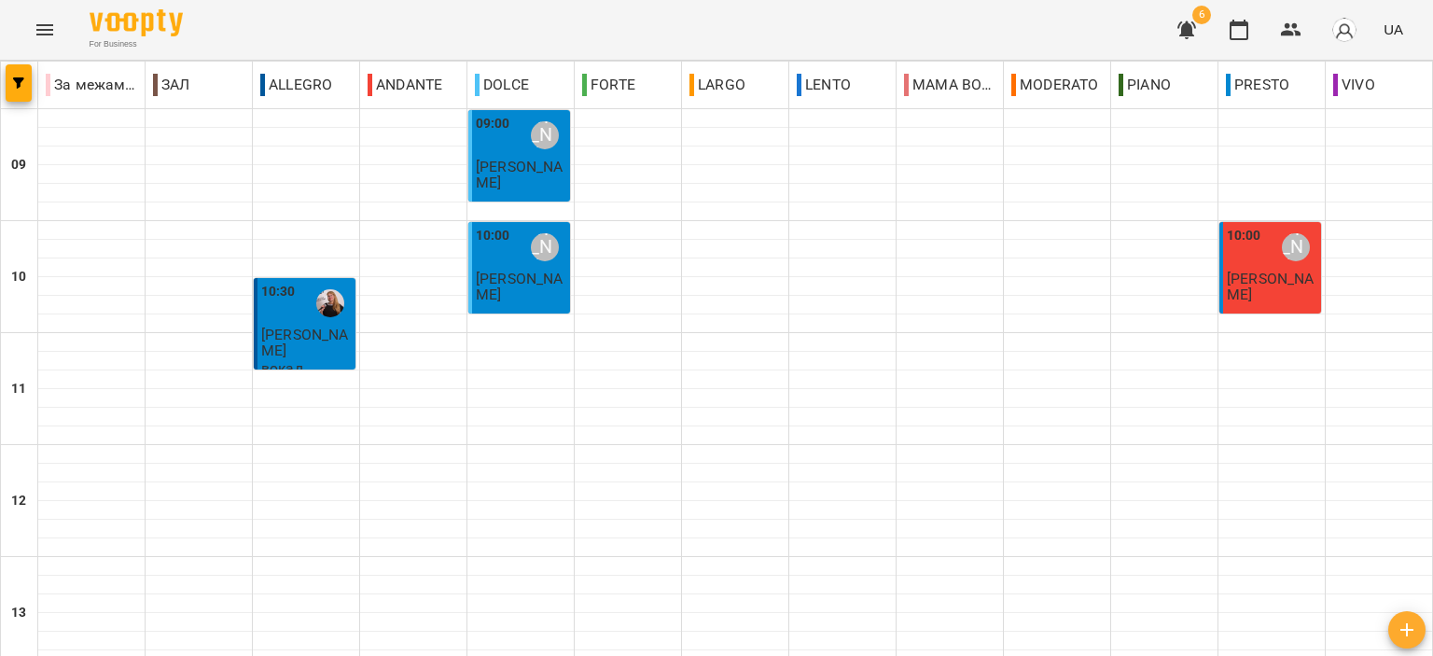
scroll to position [920, 0]
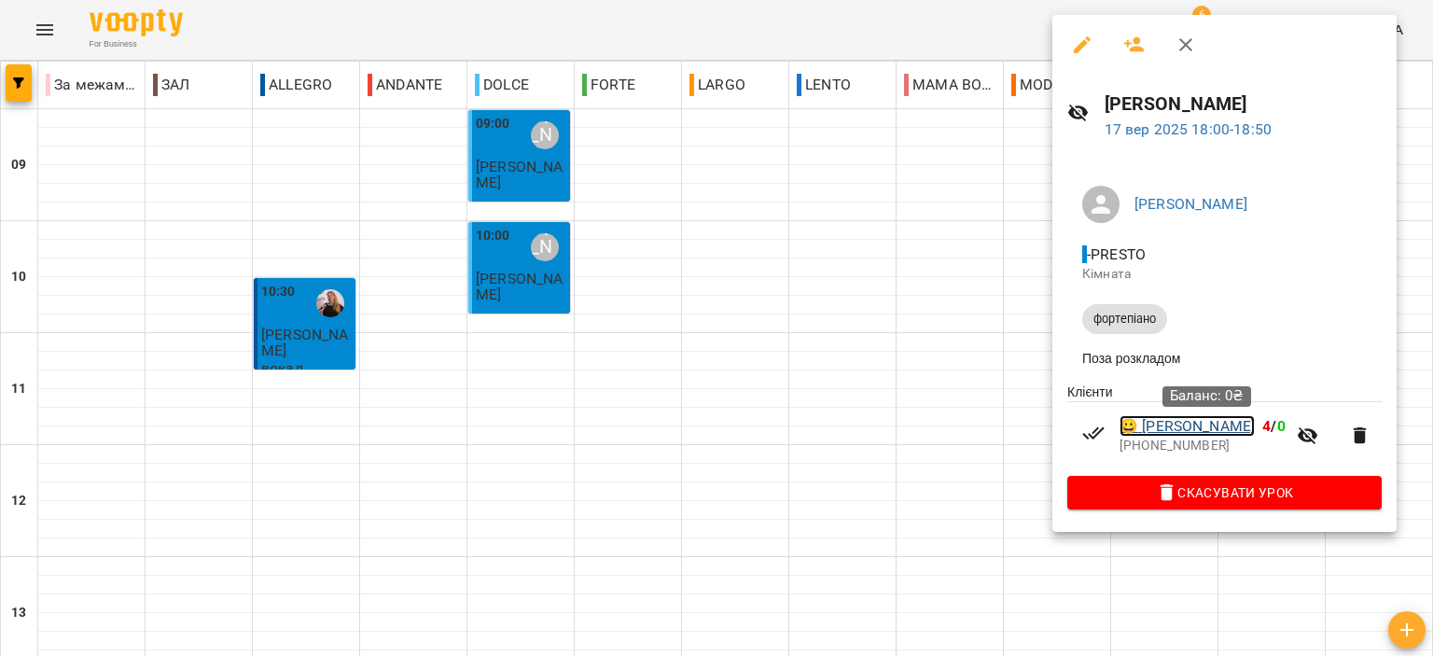
click at [1216, 428] on link "😀 [PERSON_NAME]" at bounding box center [1186, 426] width 135 height 22
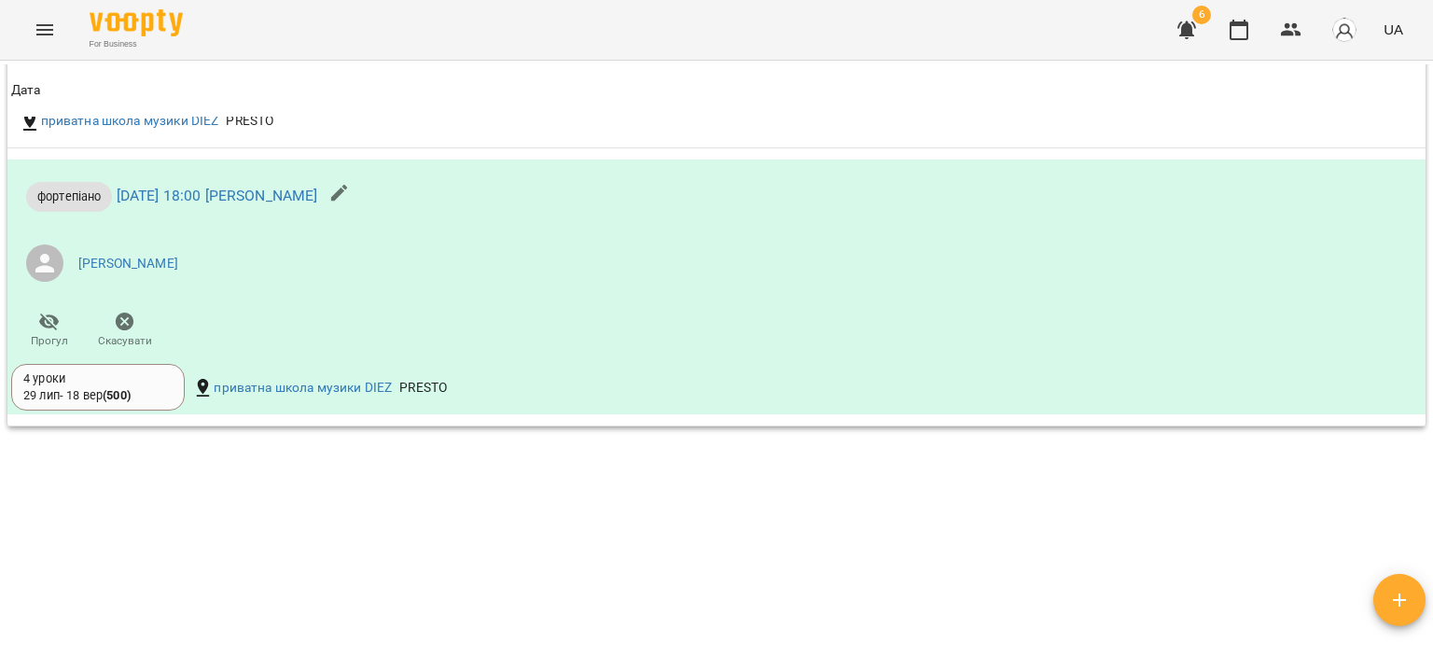
scroll to position [1250, 0]
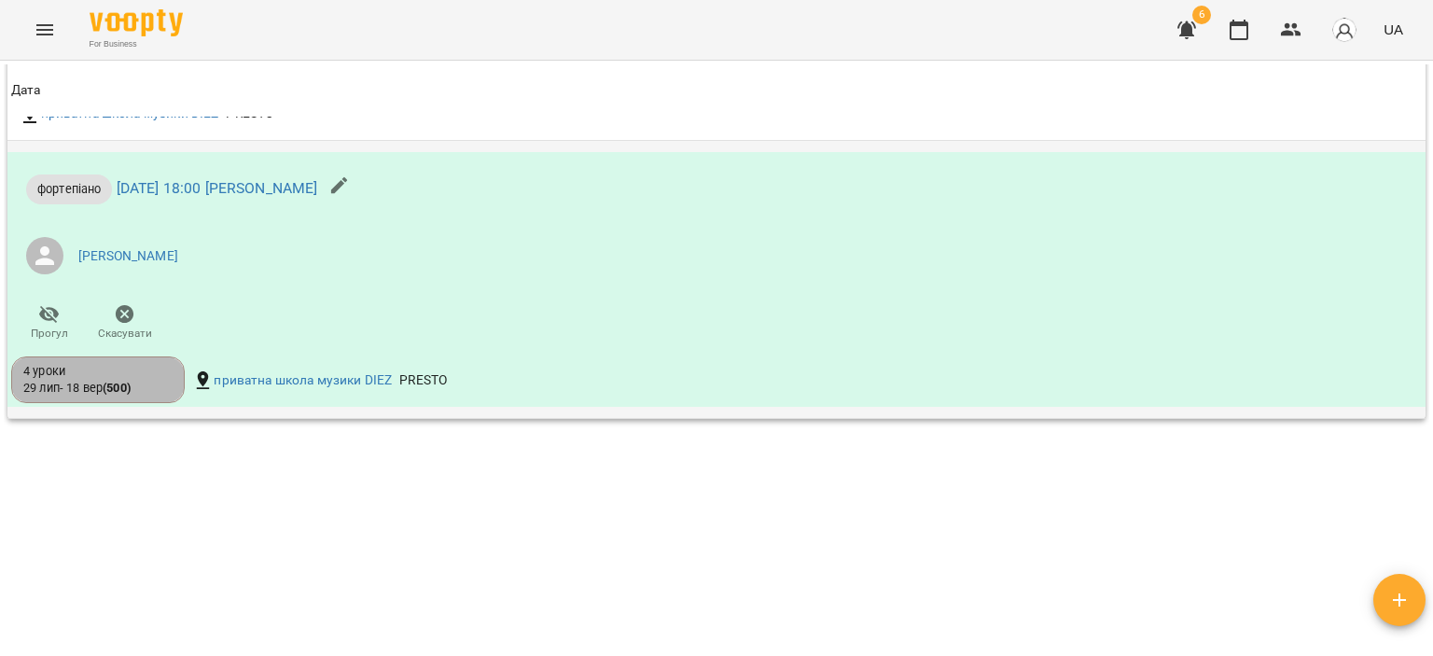
click at [156, 381] on div "4 уроки [DATE] - [DATE] ( 500 )" at bounding box center [97, 380] width 149 height 35
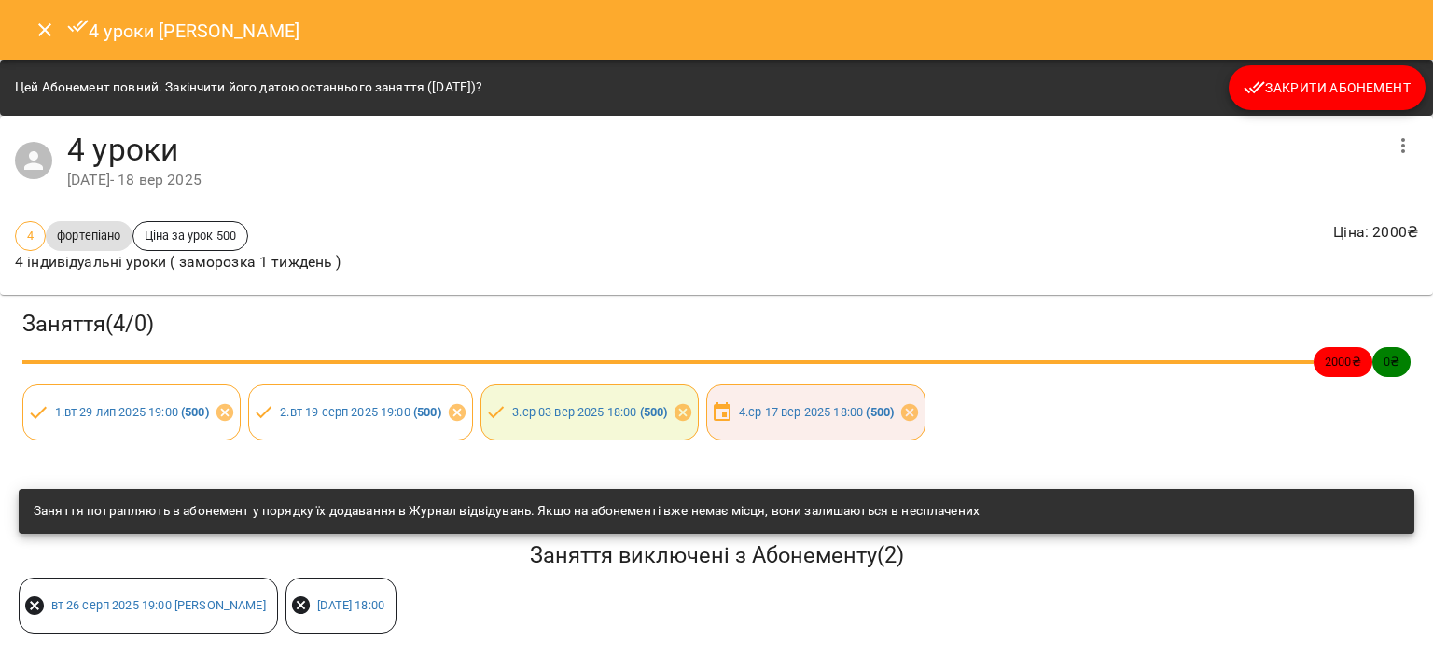
click at [35, 40] on button "Close" at bounding box center [44, 29] width 45 height 45
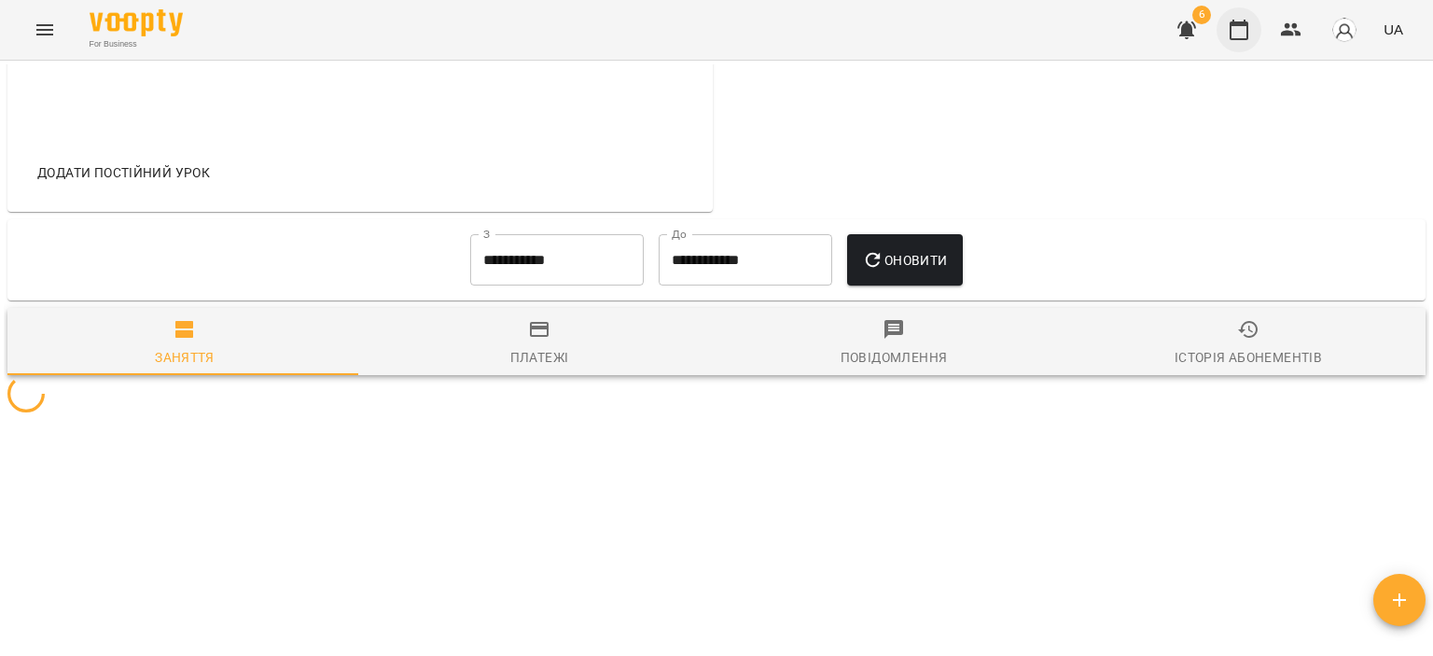
scroll to position [741, 0]
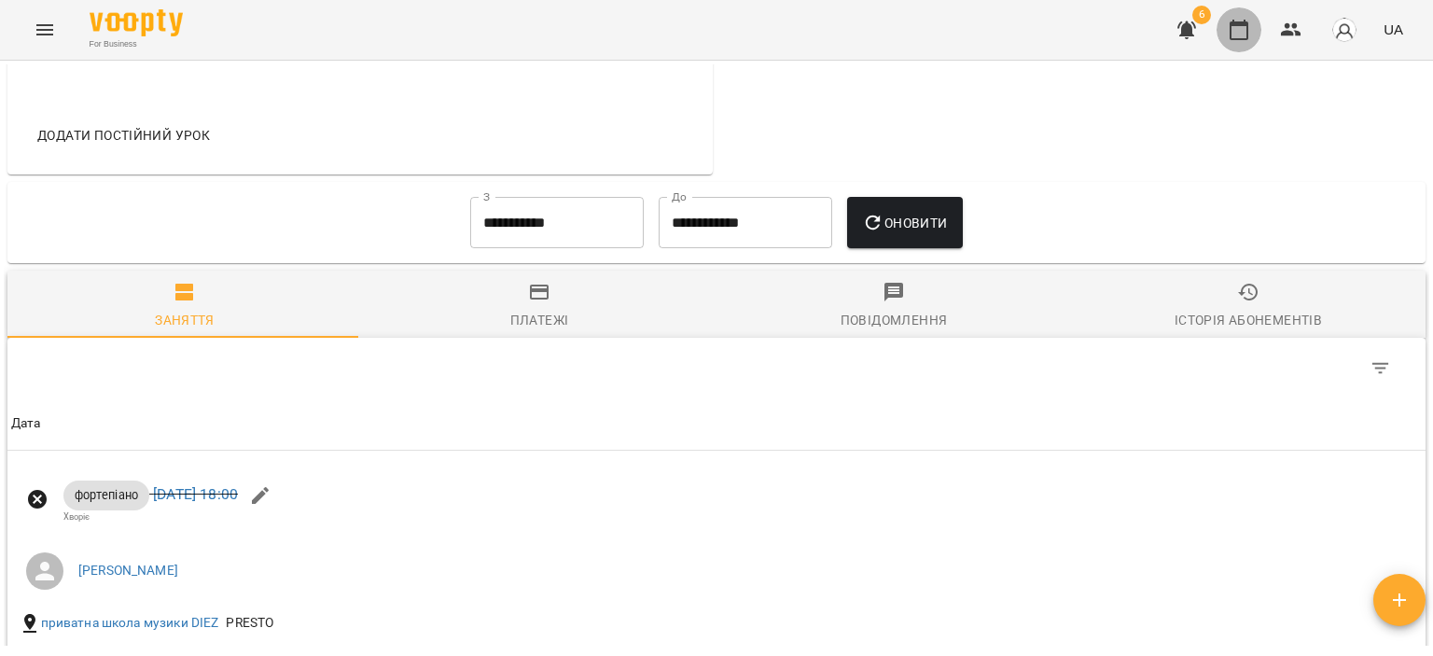
click at [1240, 40] on icon "button" at bounding box center [1239, 30] width 22 height 22
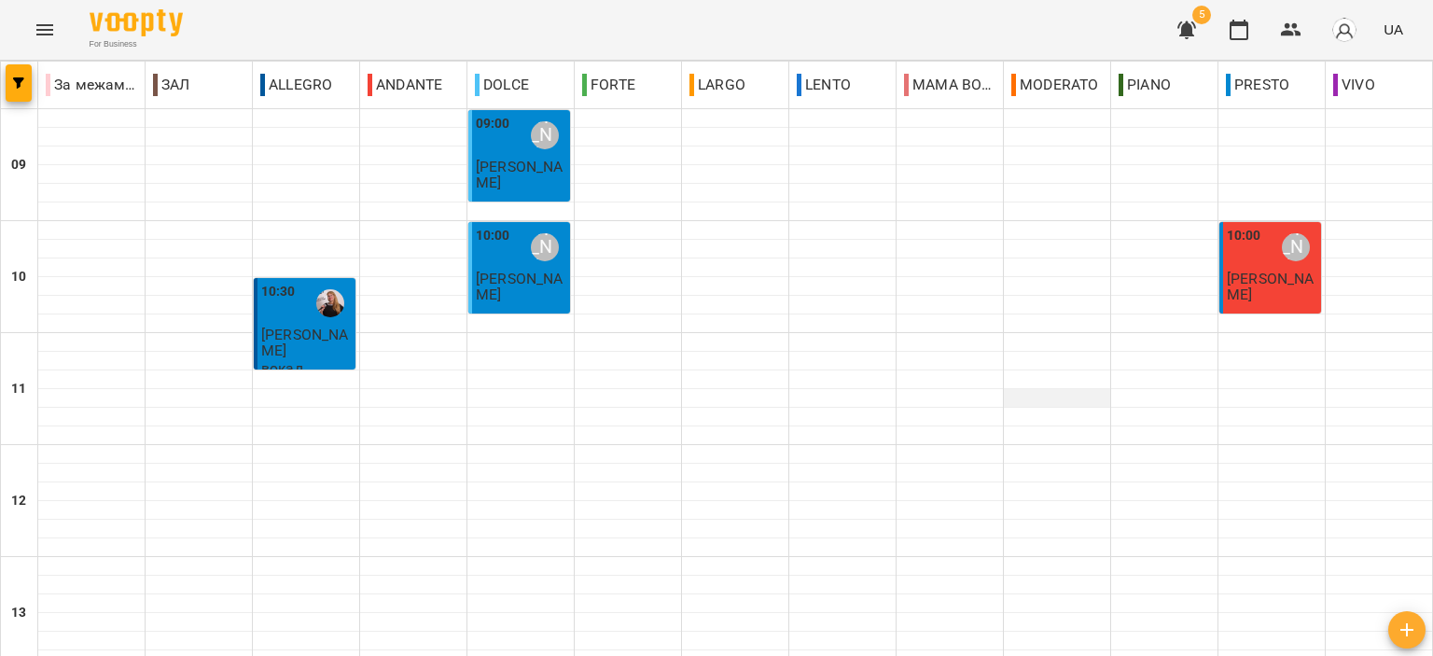
scroll to position [920, 0]
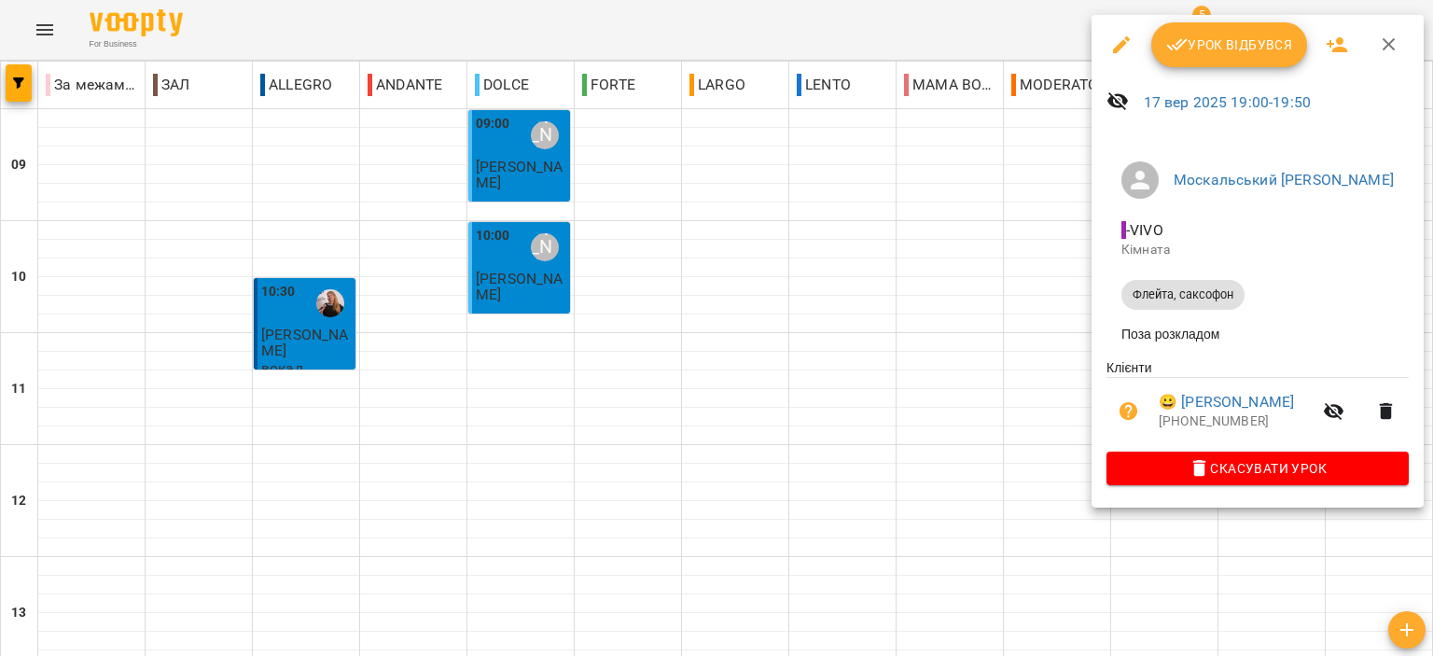
click at [1216, 46] on span "Урок відбувся" at bounding box center [1229, 45] width 127 height 22
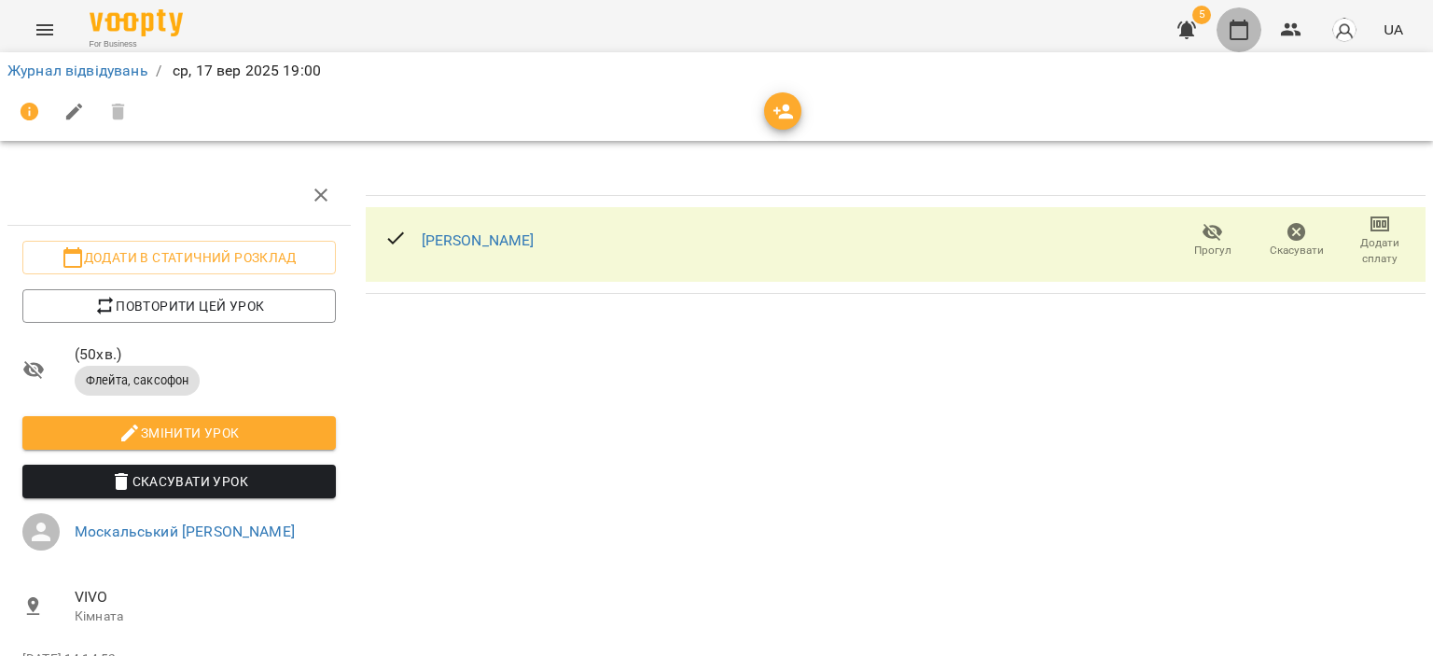
click at [1235, 27] on icon "button" at bounding box center [1239, 30] width 22 height 22
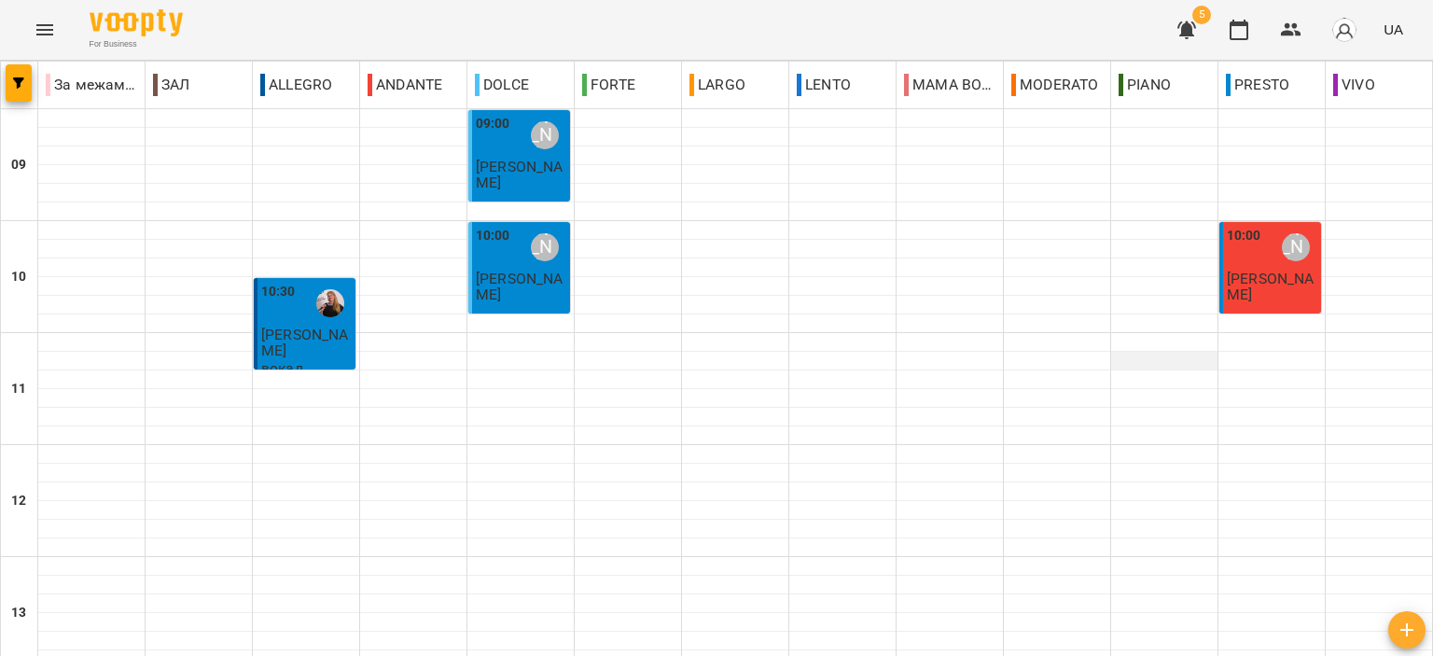
scroll to position [920, 0]
click at [1193, 38] on icon "button" at bounding box center [1186, 30] width 22 height 22
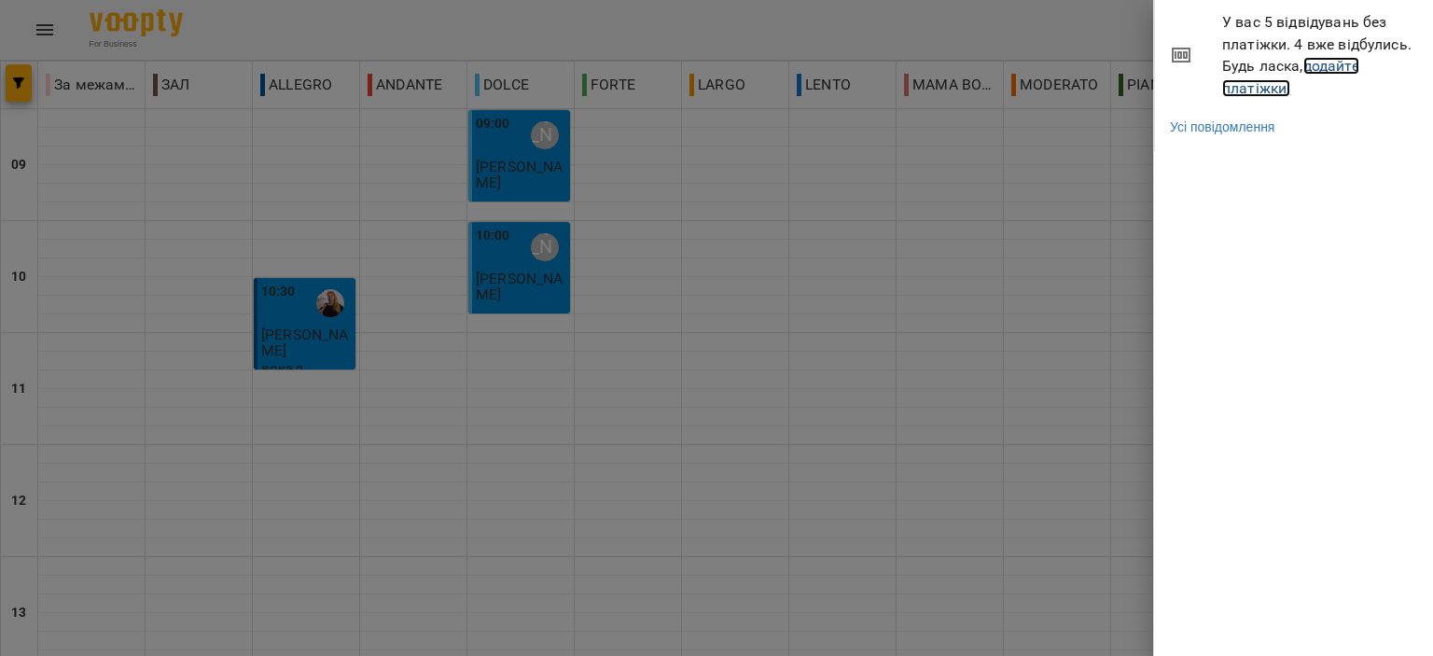
click at [1260, 90] on link "додайте платіжки!" at bounding box center [1290, 77] width 137 height 40
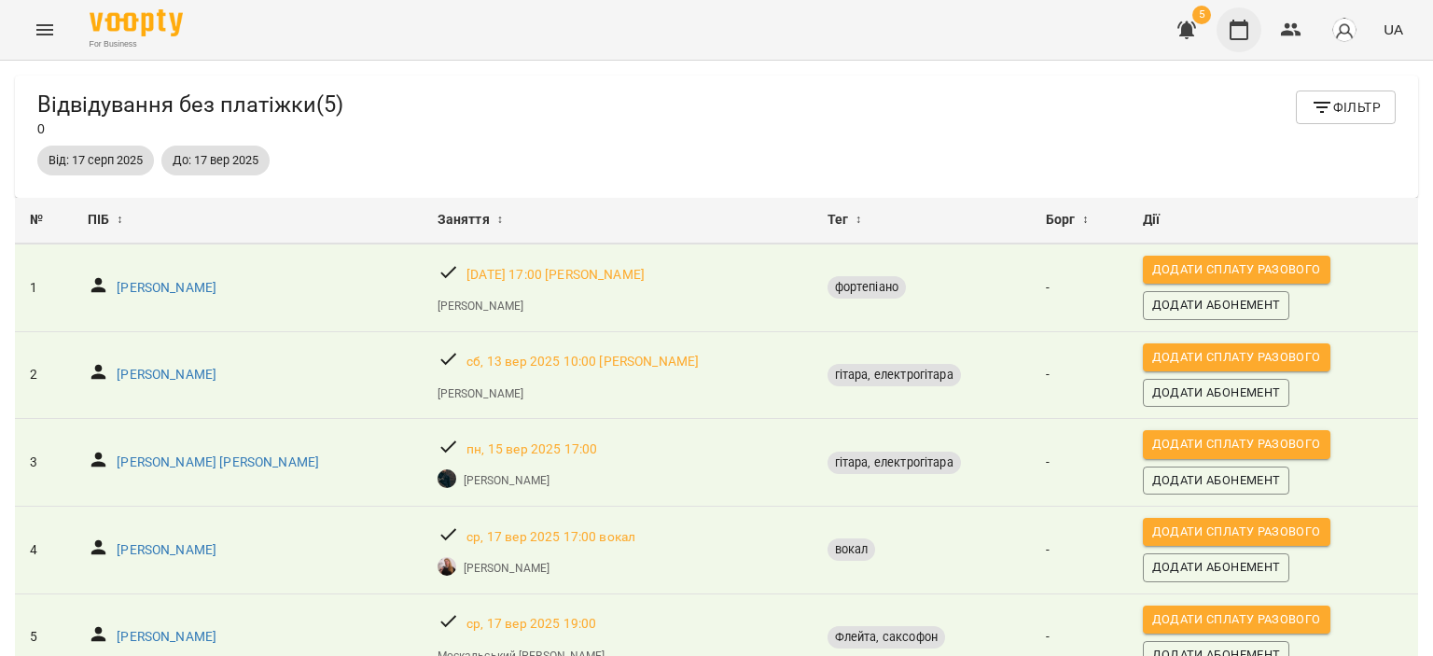
click at [1230, 25] on icon "button" at bounding box center [1239, 30] width 22 height 22
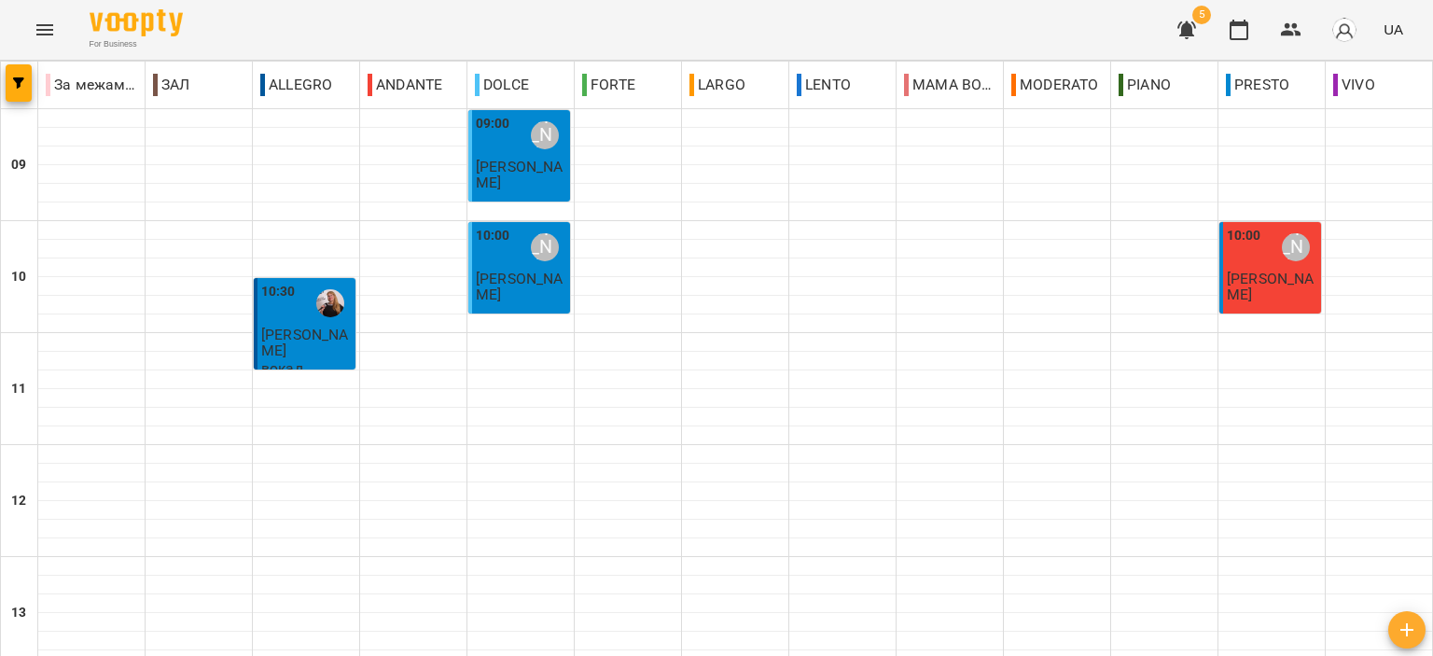
scroll to position [920, 0]
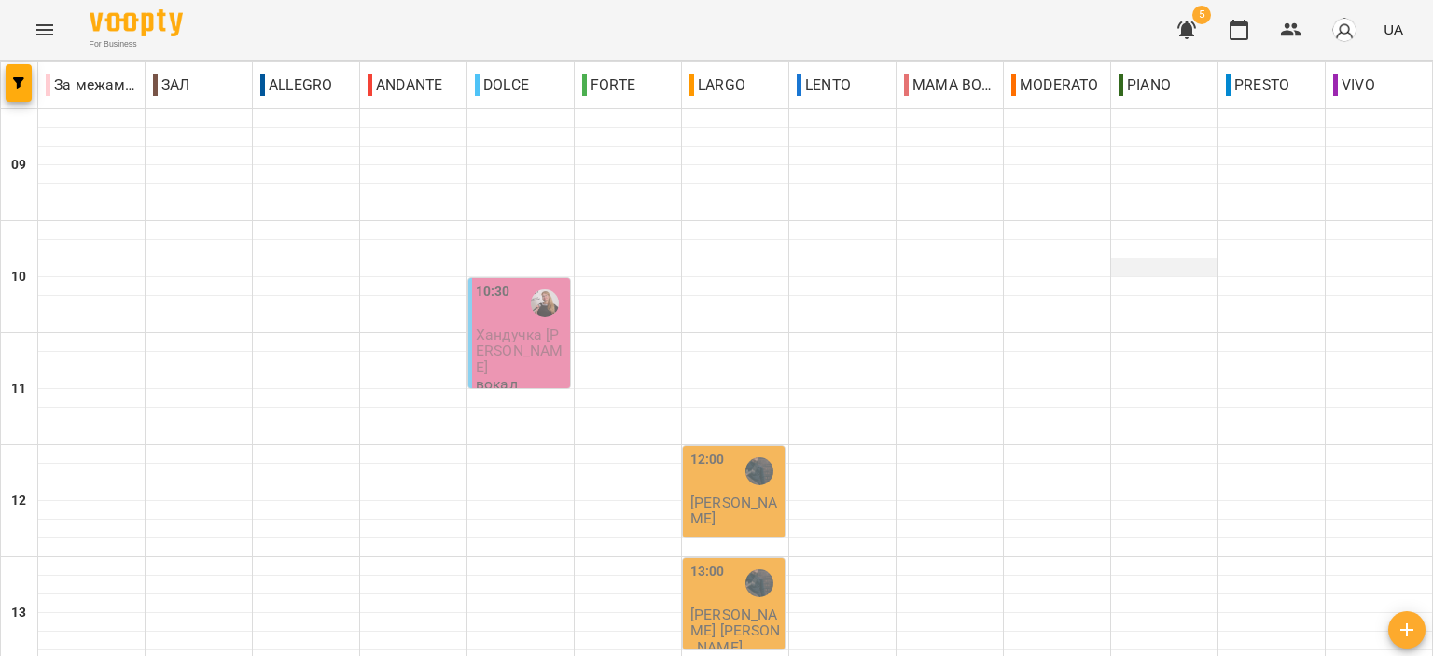
click at [1139, 276] on div at bounding box center [1164, 276] width 106 height 1
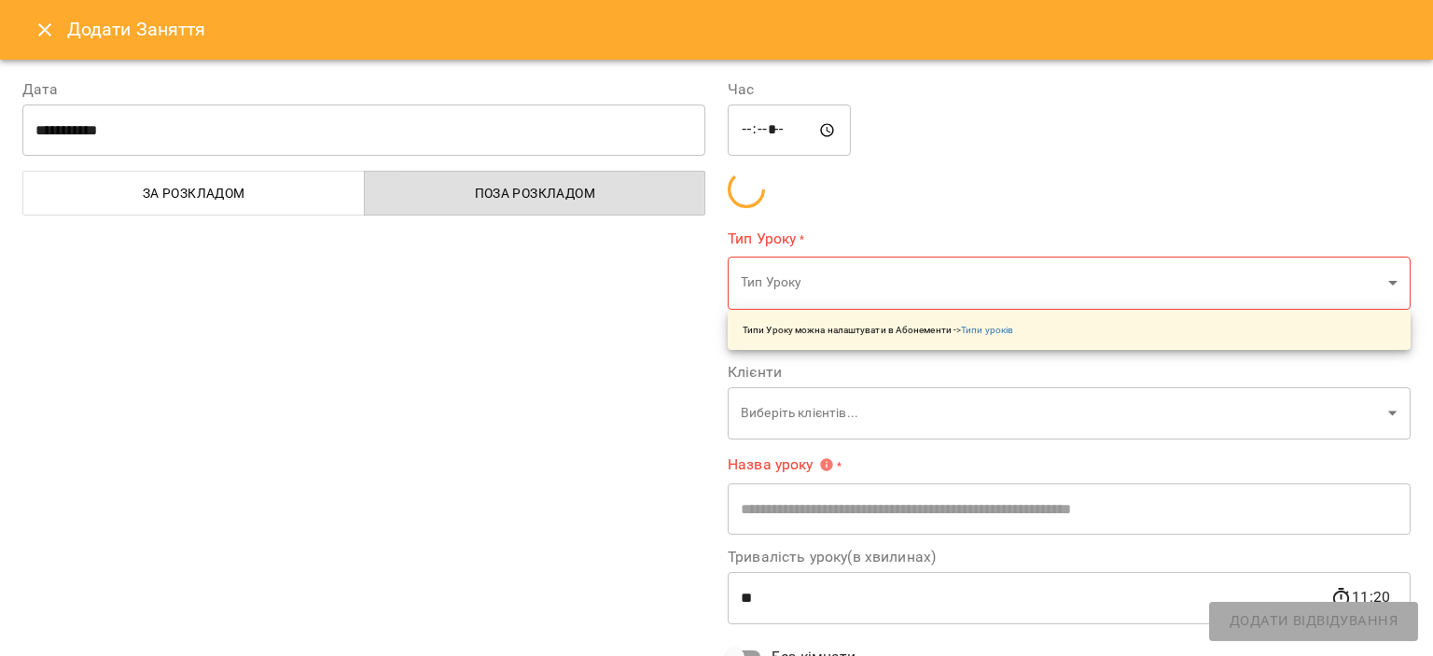
type input "**********"
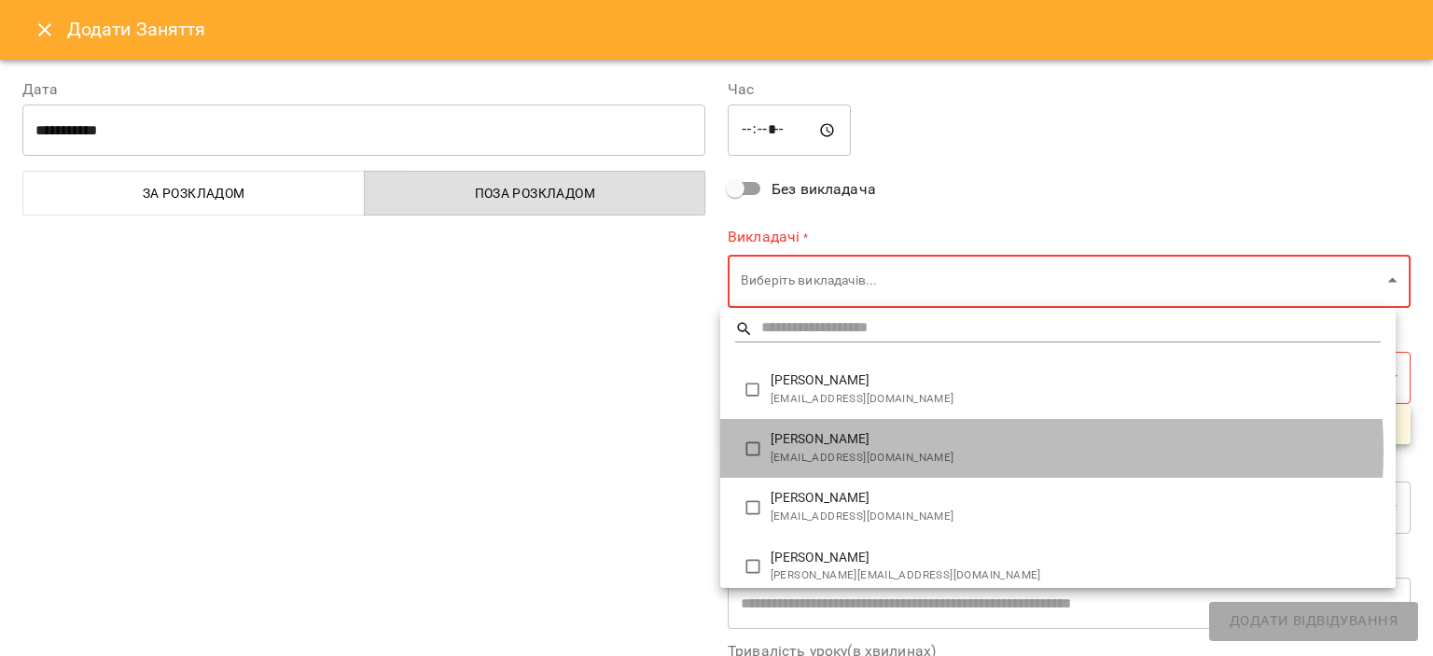
click at [937, 451] on span "beloustatana05@gmail.com" at bounding box center [1076, 458] width 610 height 19
type input "**********"
type input "**"
type input "**********"
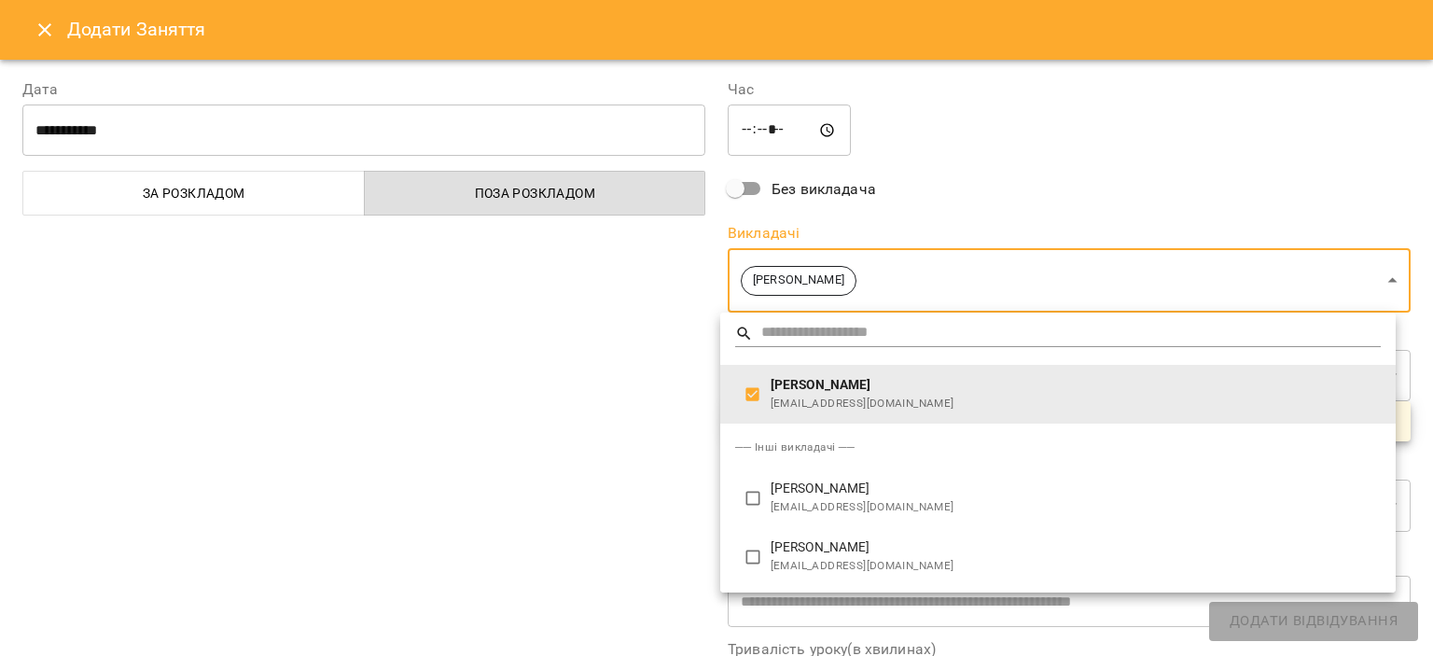
click at [645, 403] on div at bounding box center [716, 328] width 1433 height 656
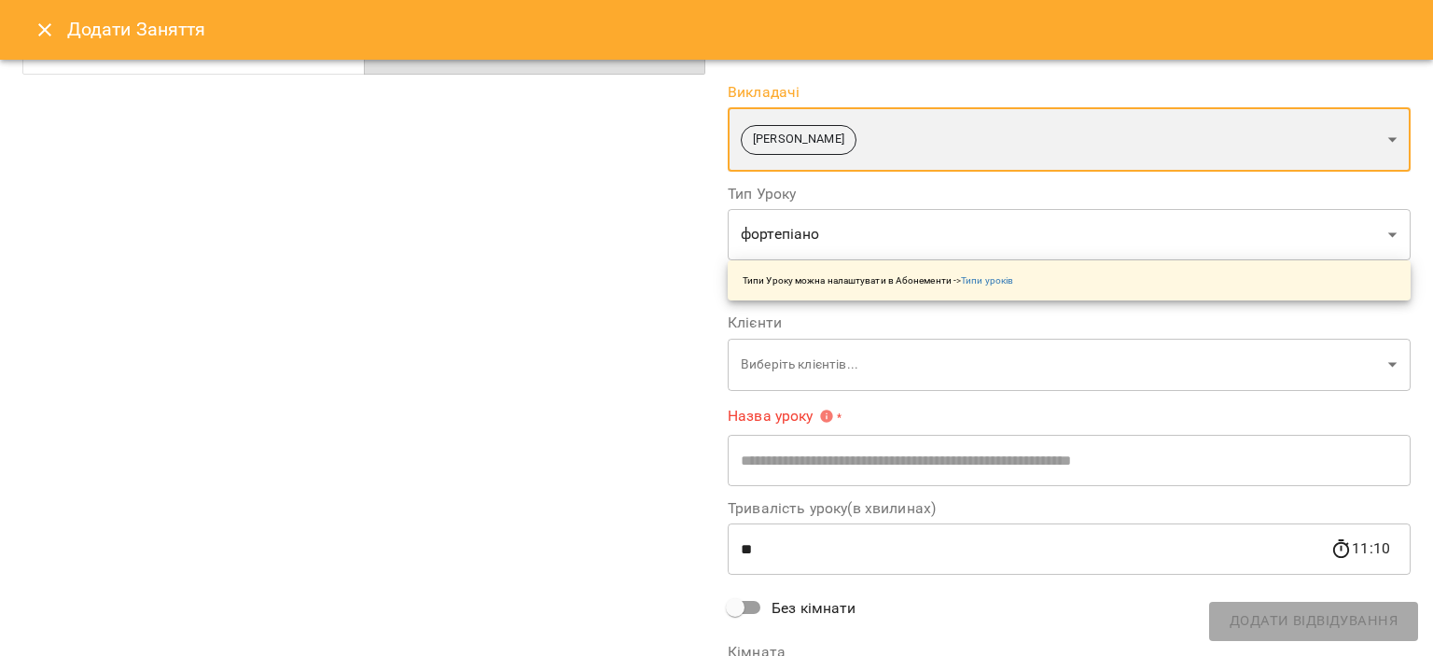
scroll to position [187, 0]
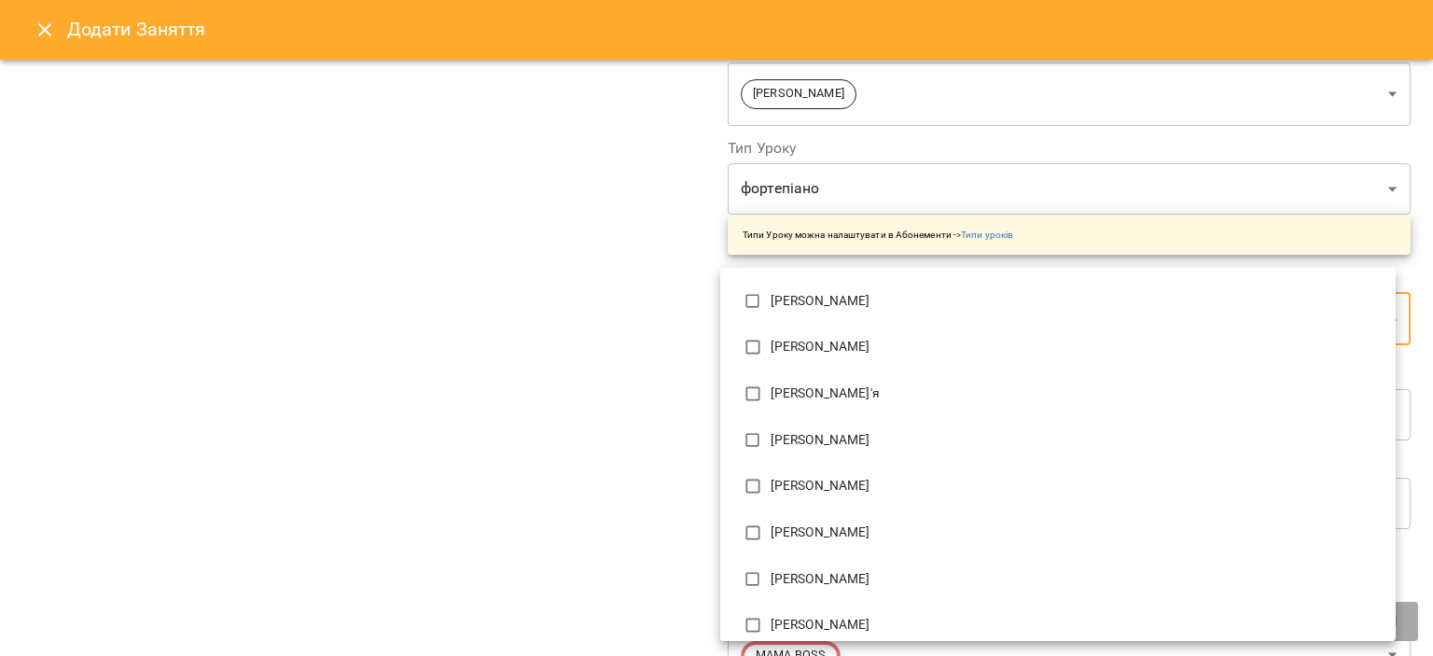
scroll to position [1399, 0]
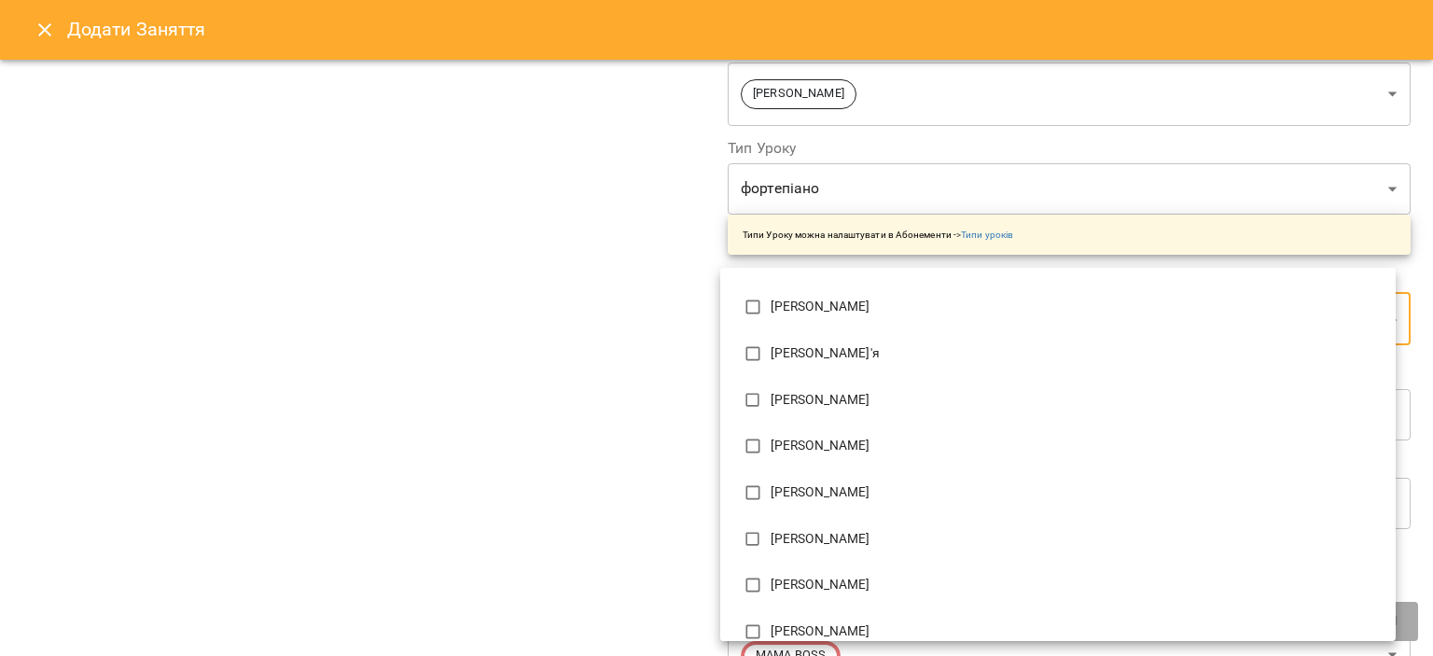
click at [869, 340] on li "Єрмоленко Дар'я" at bounding box center [1057, 353] width 675 height 47
type input "**********"
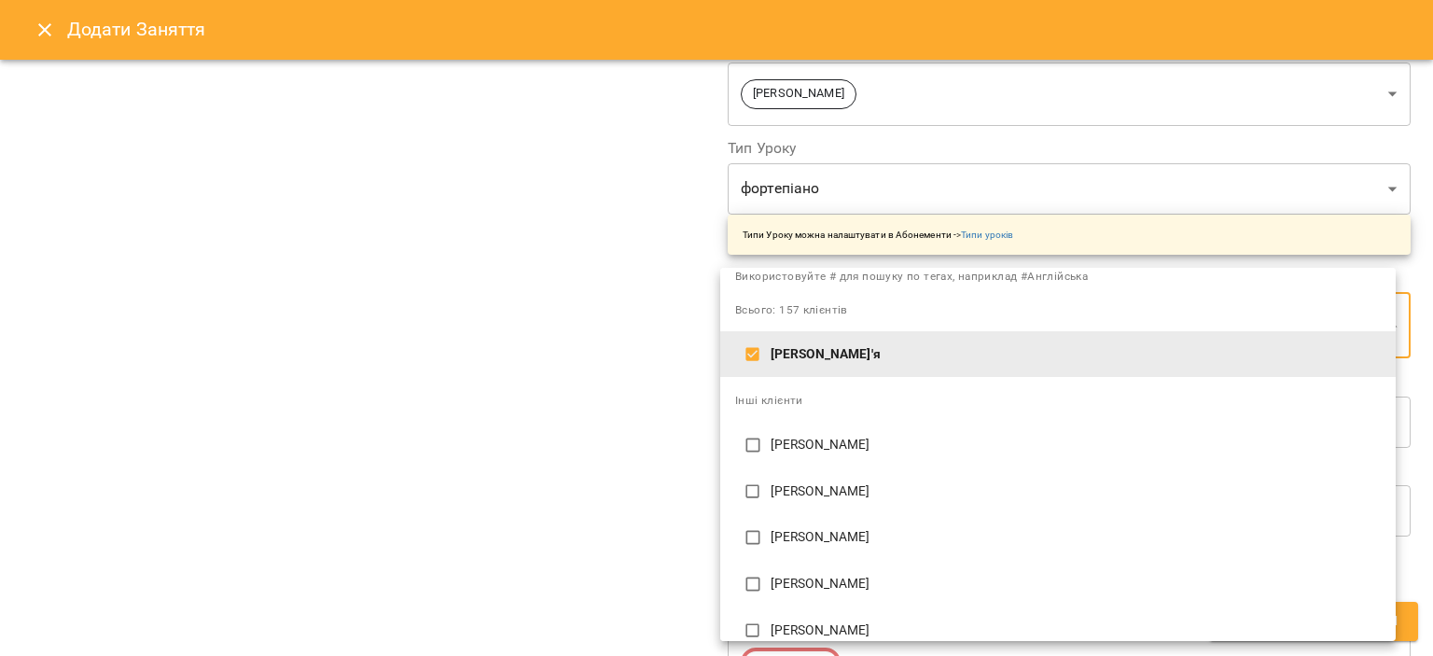
click at [581, 421] on div at bounding box center [716, 328] width 1433 height 656
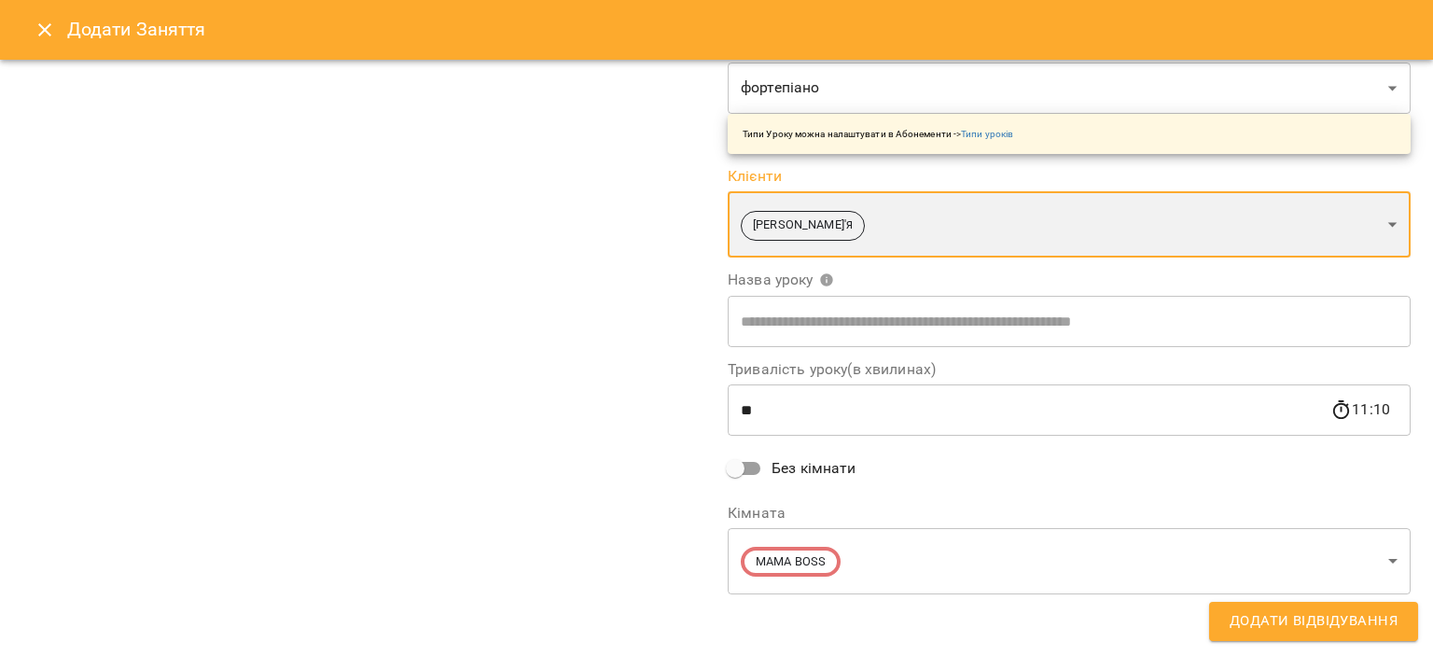
scroll to position [288, 0]
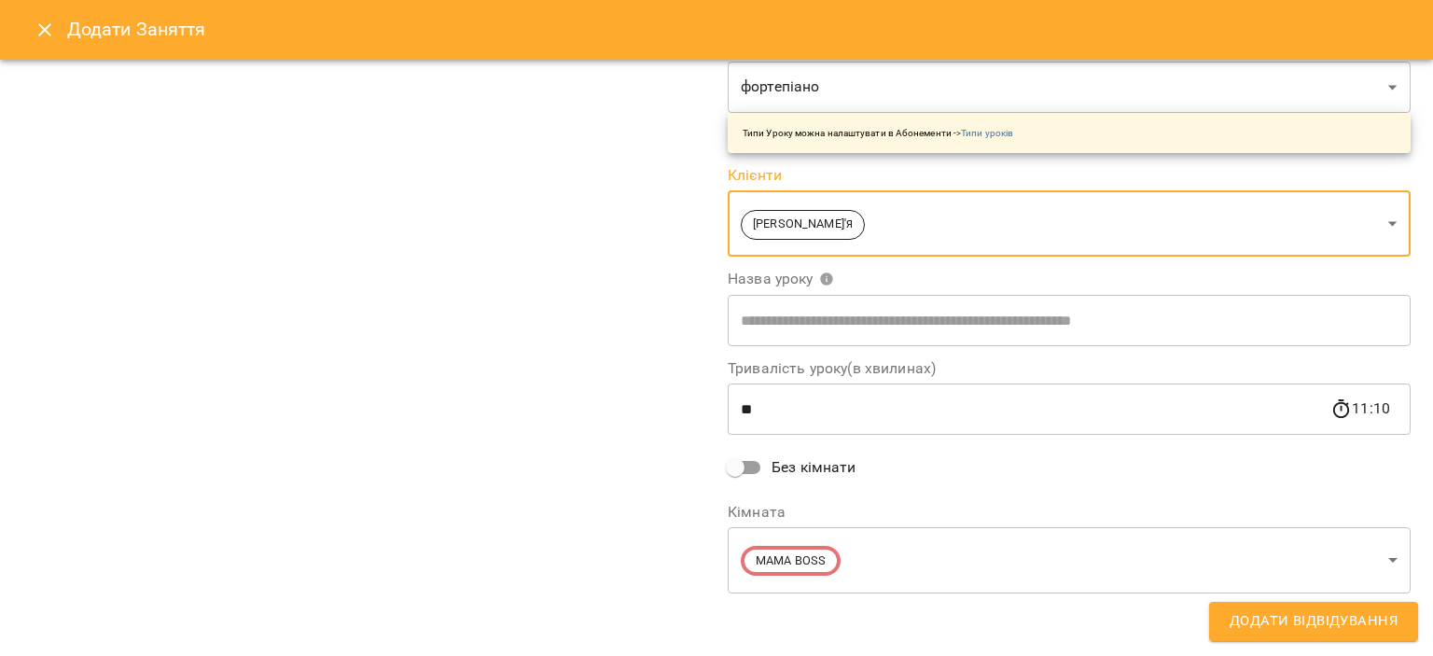
click at [993, 327] on input "text" at bounding box center [1069, 320] width 683 height 52
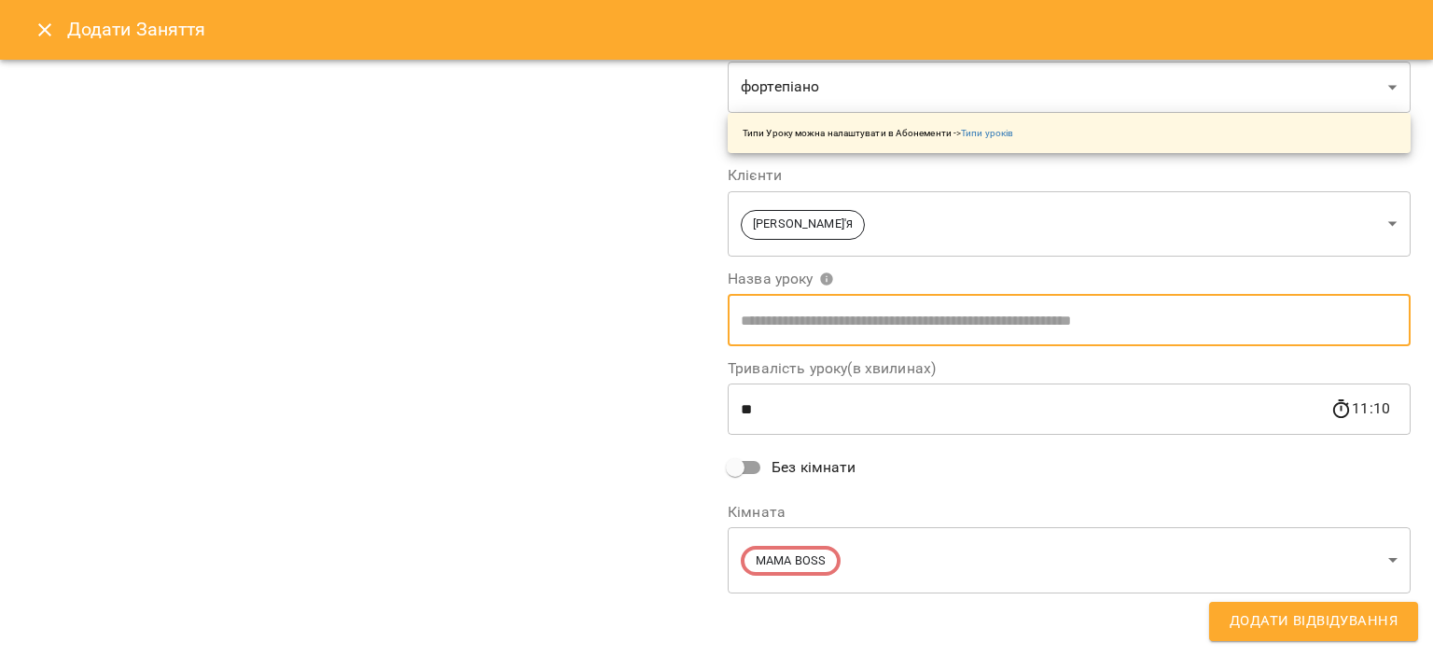
type input "**********"
click at [1299, 626] on span "Додати Відвідування" at bounding box center [1314, 621] width 168 height 24
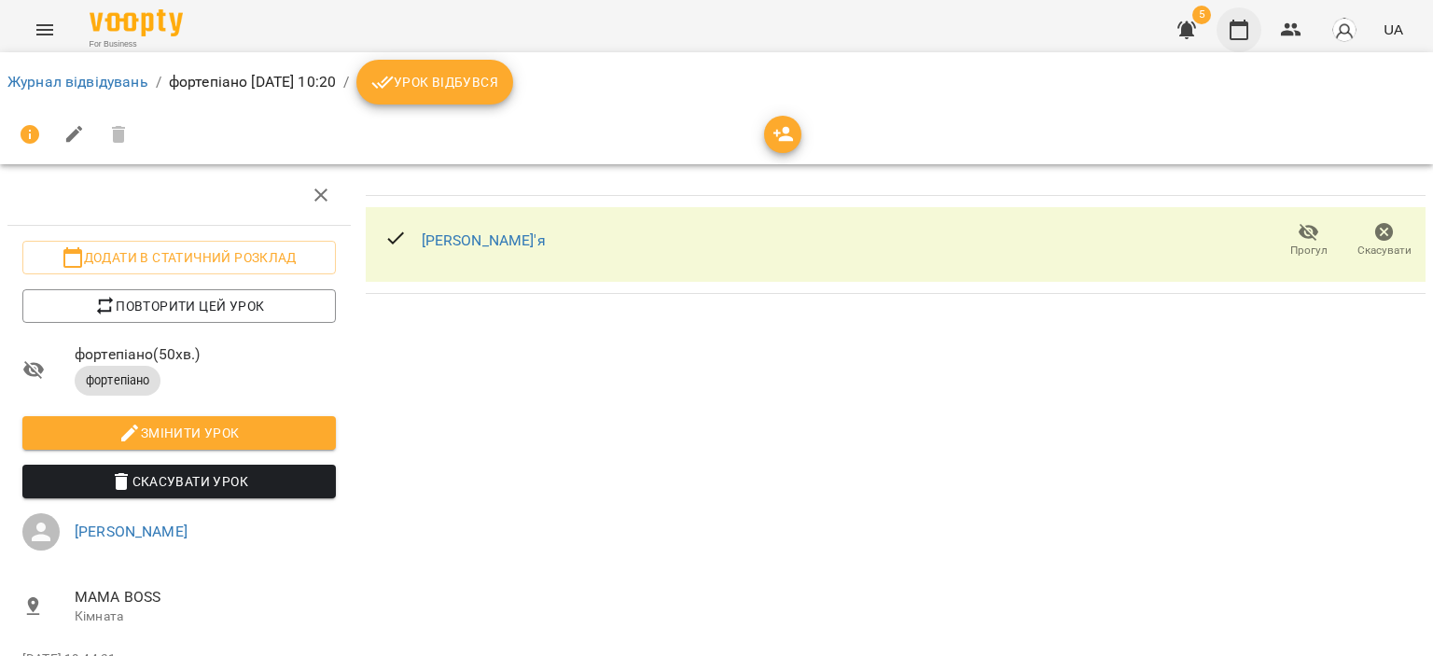
click at [1252, 36] on button "button" at bounding box center [1238, 29] width 45 height 45
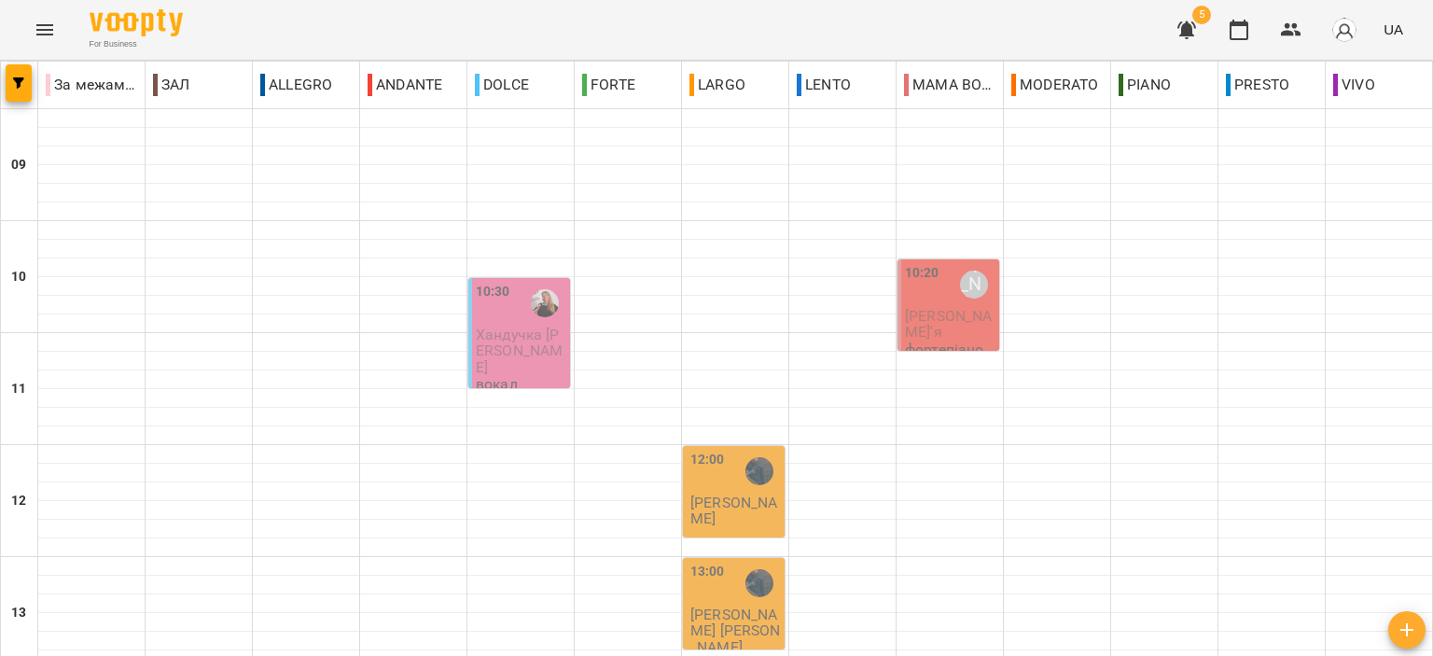
click at [939, 308] on span "Єрмоленко Дар'я" at bounding box center [948, 324] width 87 height 34
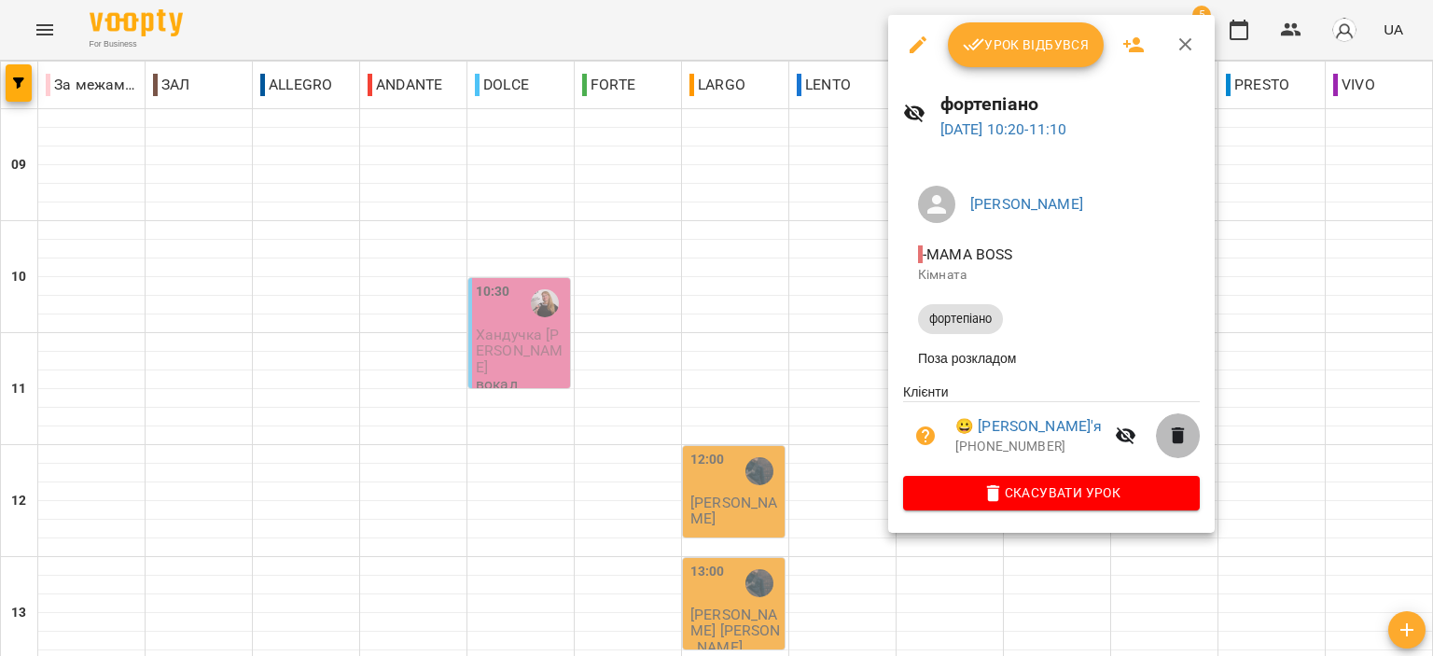
click at [1181, 444] on icon "button" at bounding box center [1178, 435] width 13 height 17
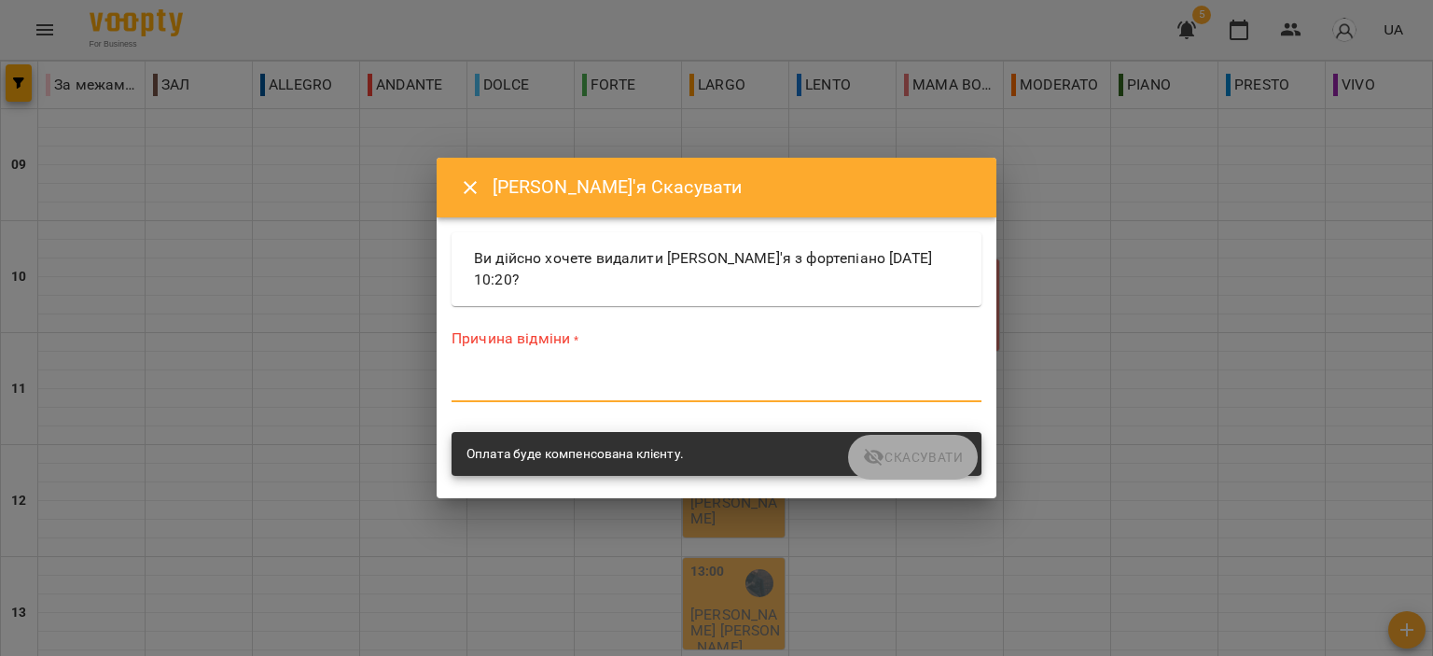
click at [857, 383] on textarea at bounding box center [717, 387] width 530 height 18
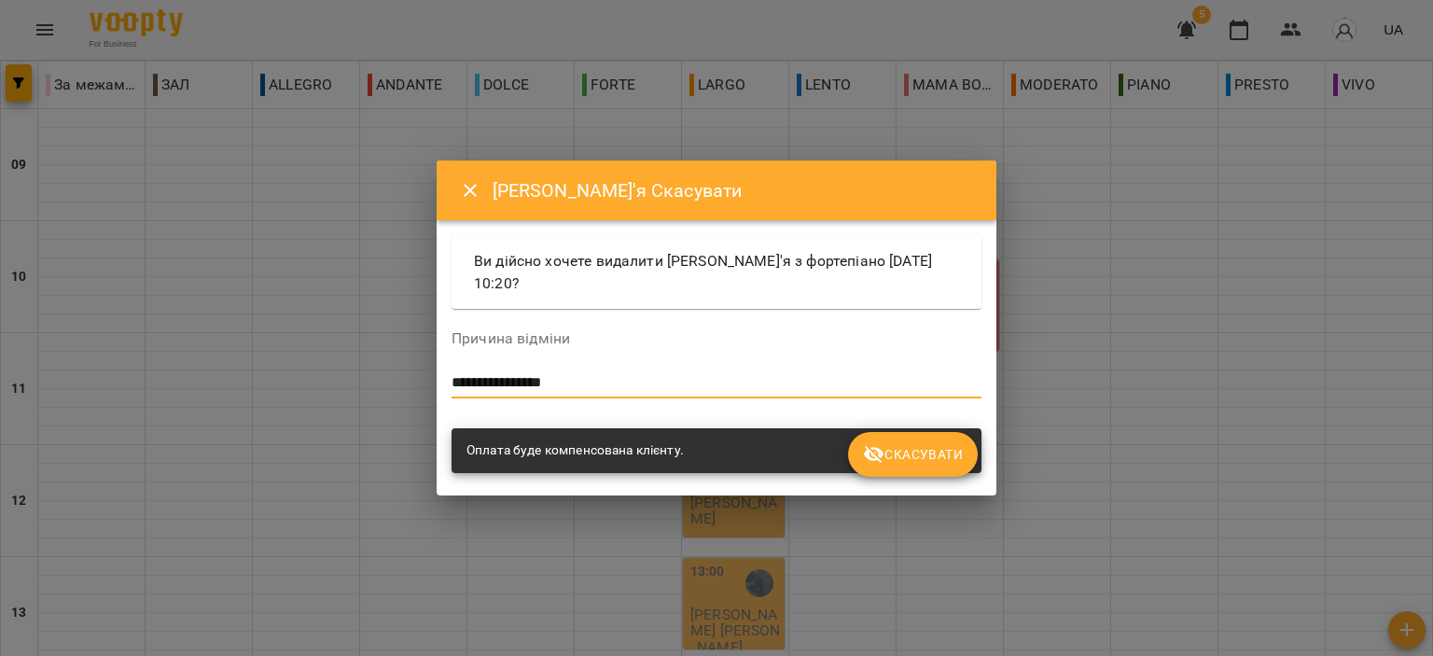
type textarea "**********"
click at [922, 444] on span "Скасувати" at bounding box center [913, 454] width 100 height 22
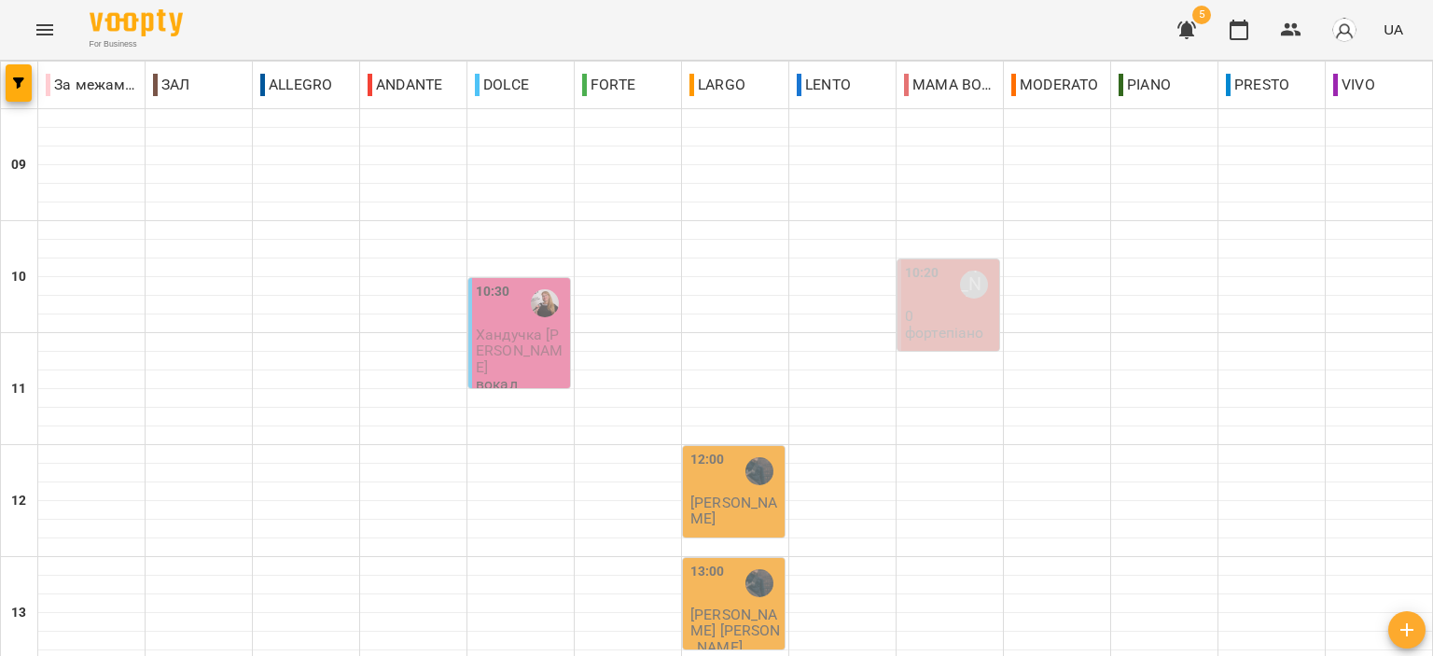
click at [965, 310] on p "0" at bounding box center [950, 316] width 90 height 16
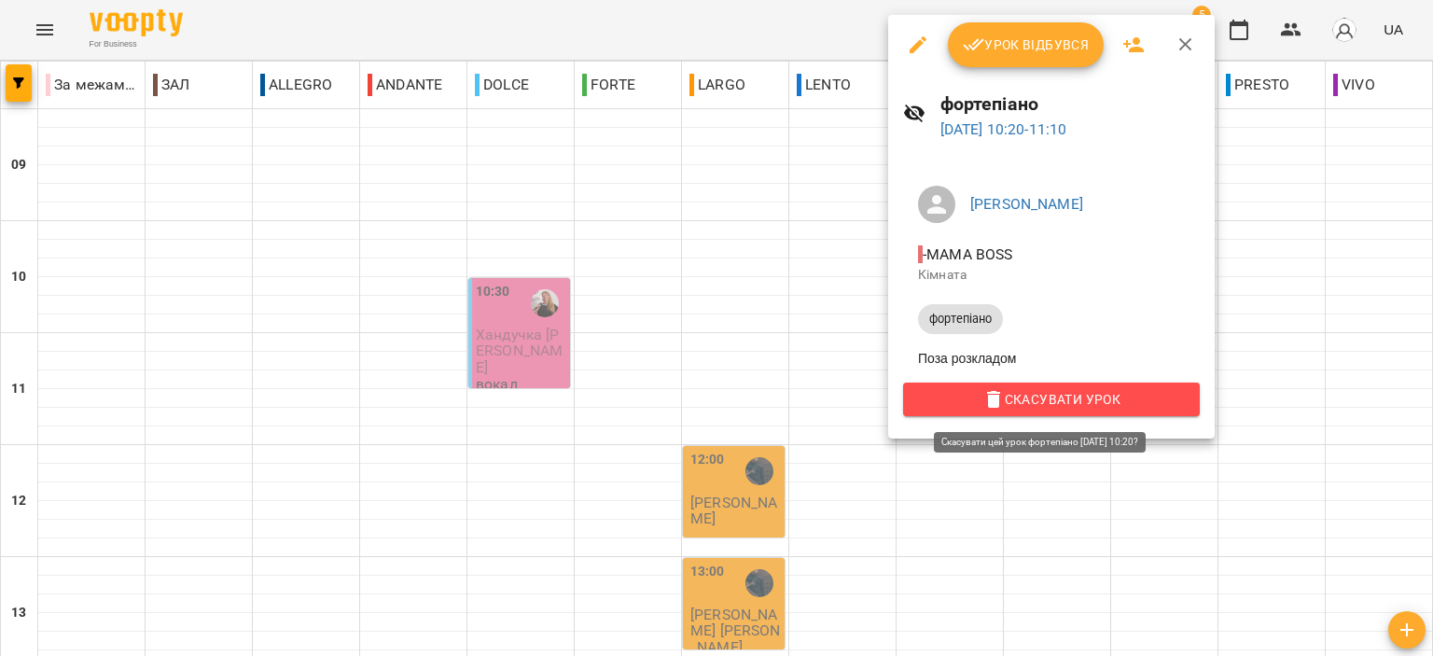
click at [990, 408] on icon "button" at bounding box center [993, 399] width 13 height 17
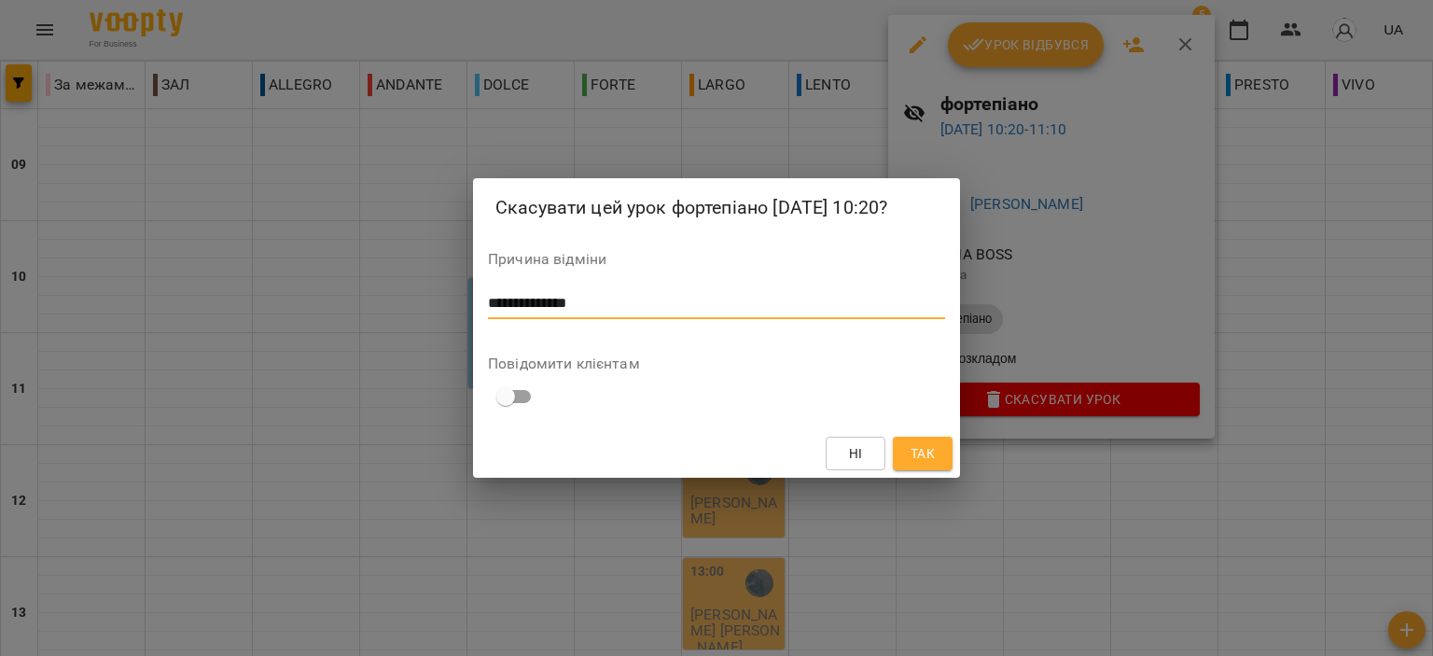
type textarea "**********"
click at [929, 442] on span "Так" at bounding box center [922, 453] width 24 height 22
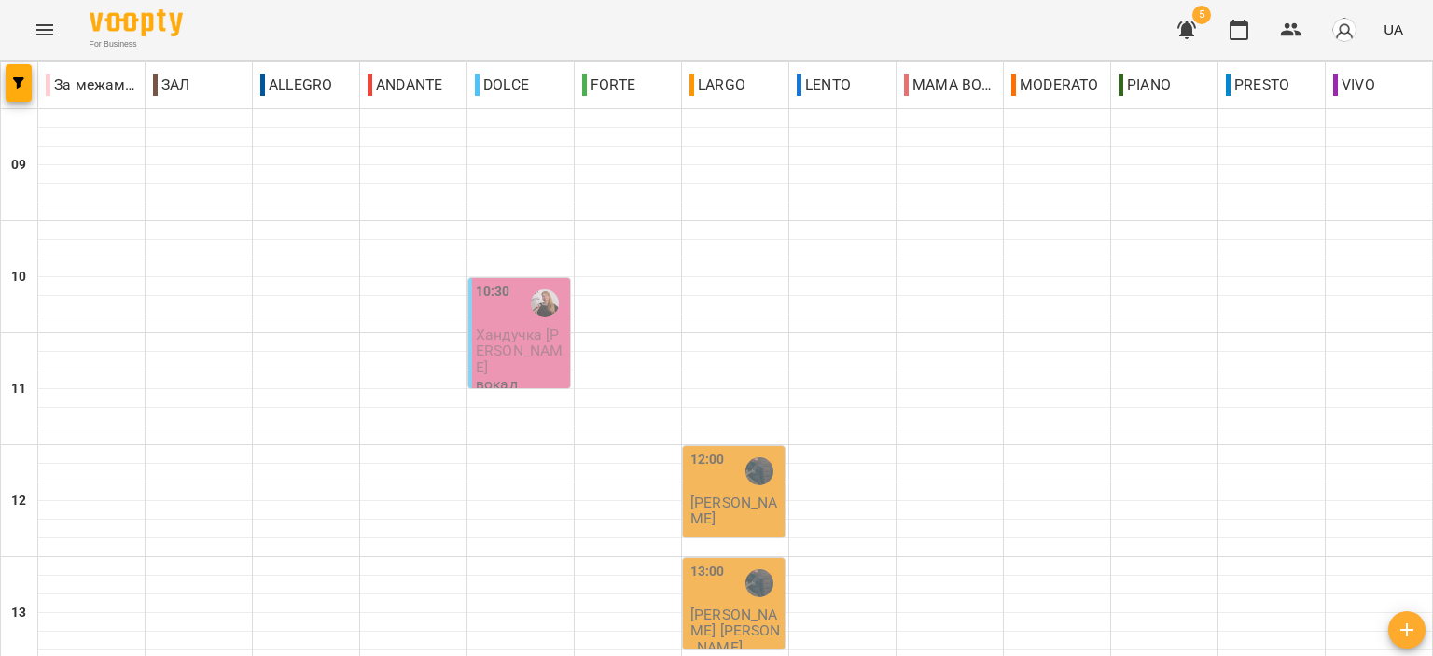
scroll to position [733, 0]
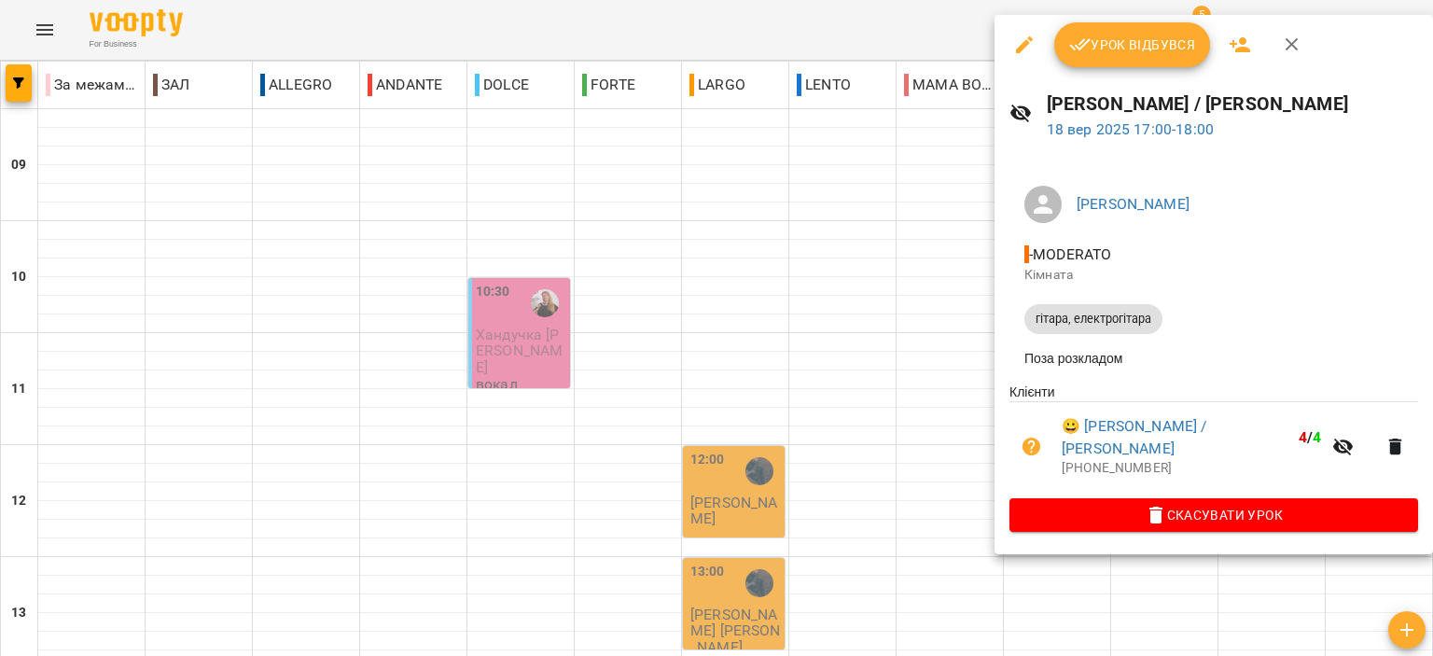
click at [1296, 40] on icon "button" at bounding box center [1292, 45] width 22 height 22
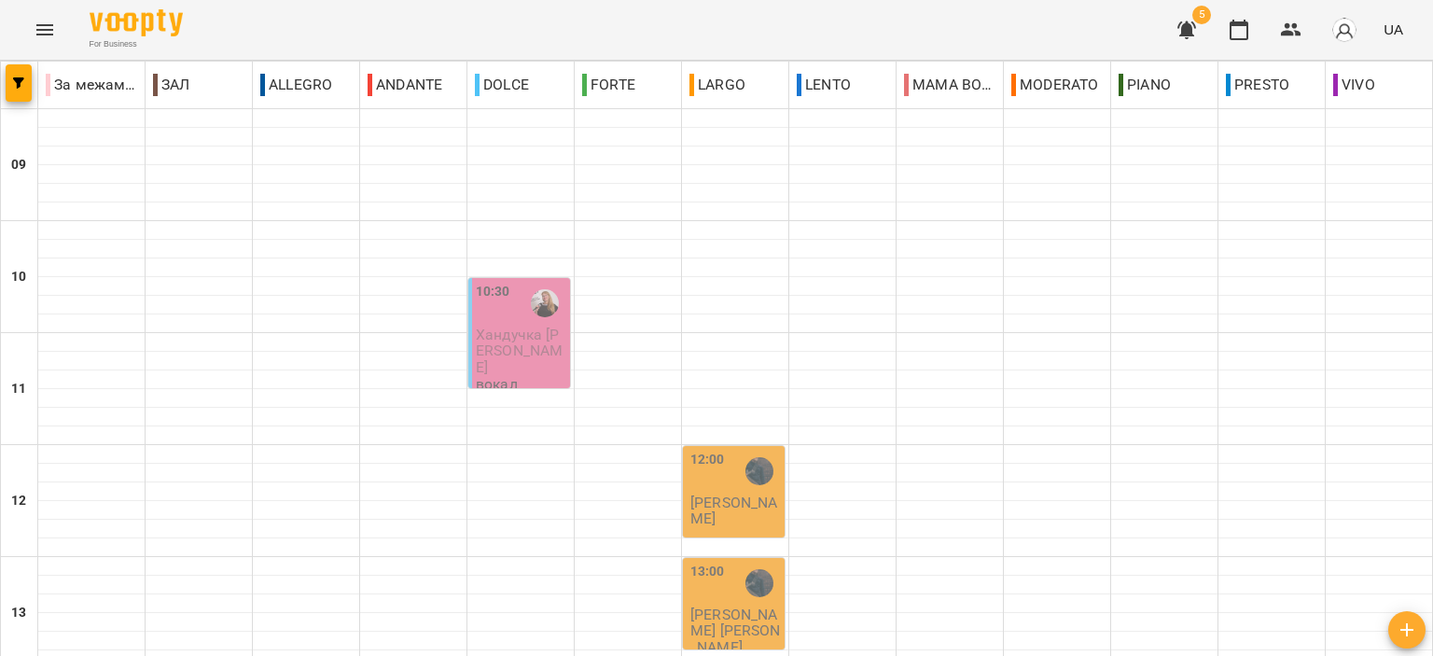
scroll to position [920, 0]
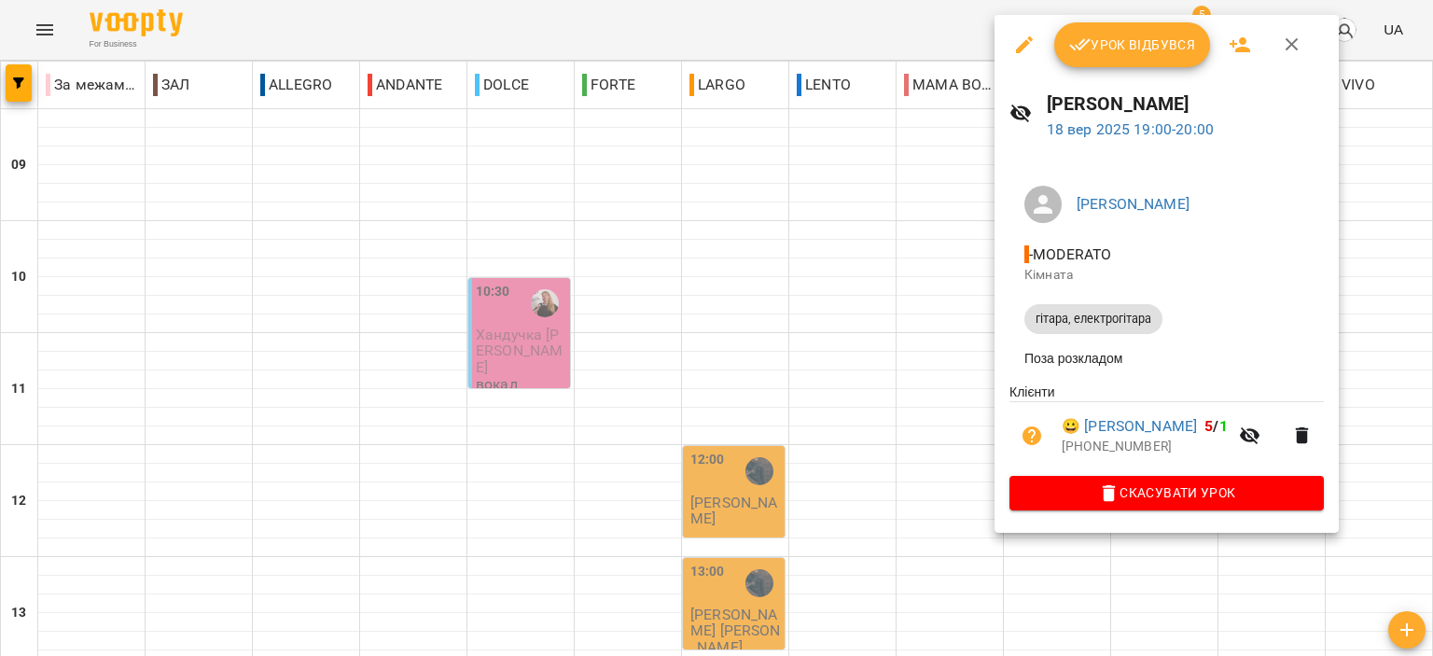
click at [1307, 40] on button "button" at bounding box center [1292, 44] width 45 height 45
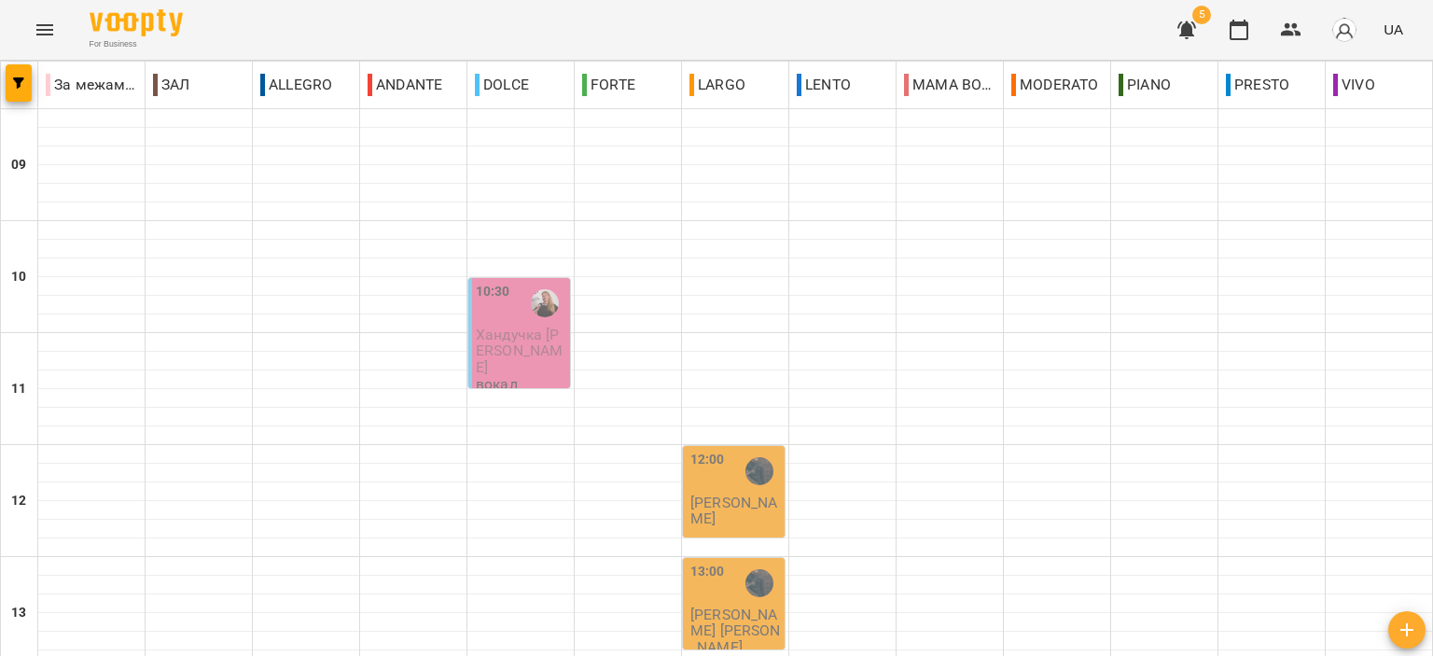
scroll to position [746, 0]
click at [49, 19] on icon "Menu" at bounding box center [45, 30] width 22 height 22
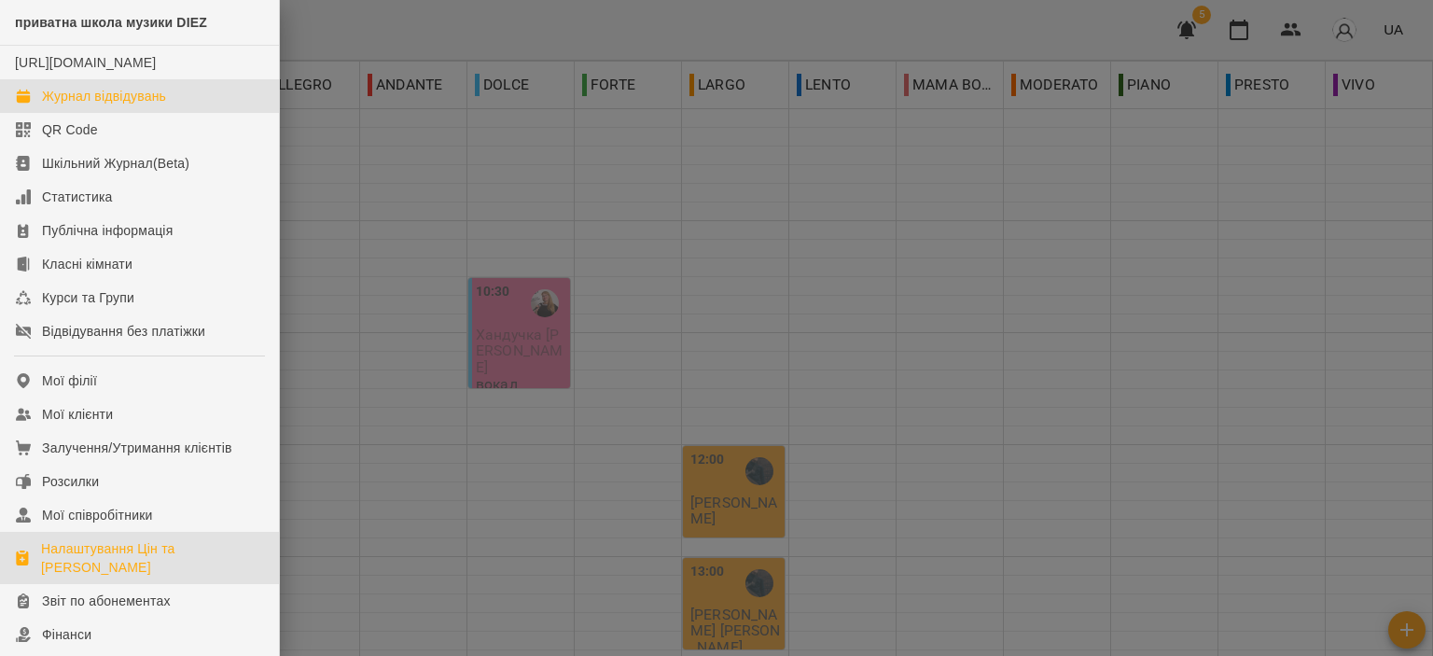
click at [90, 559] on div "Налаштування Цін та [PERSON_NAME]" at bounding box center [152, 557] width 223 height 37
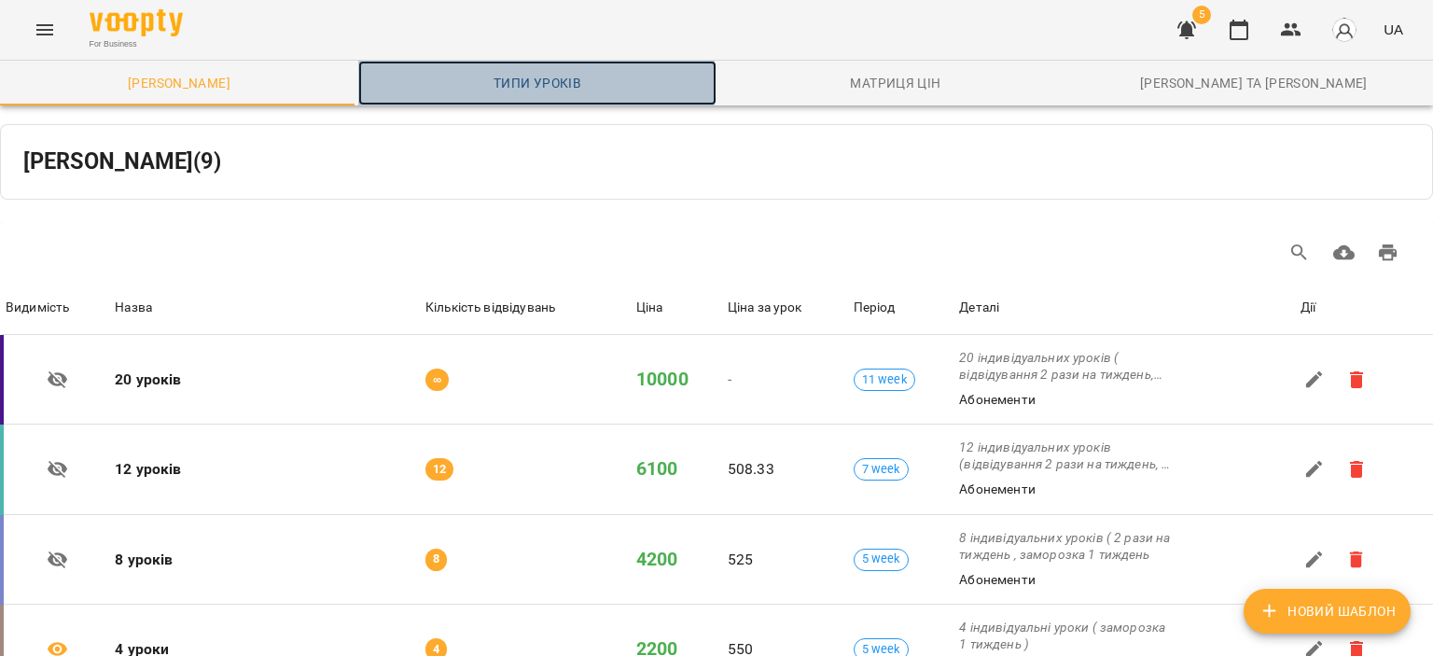
click at [502, 82] on span "Типи уроків" at bounding box center [537, 83] width 336 height 22
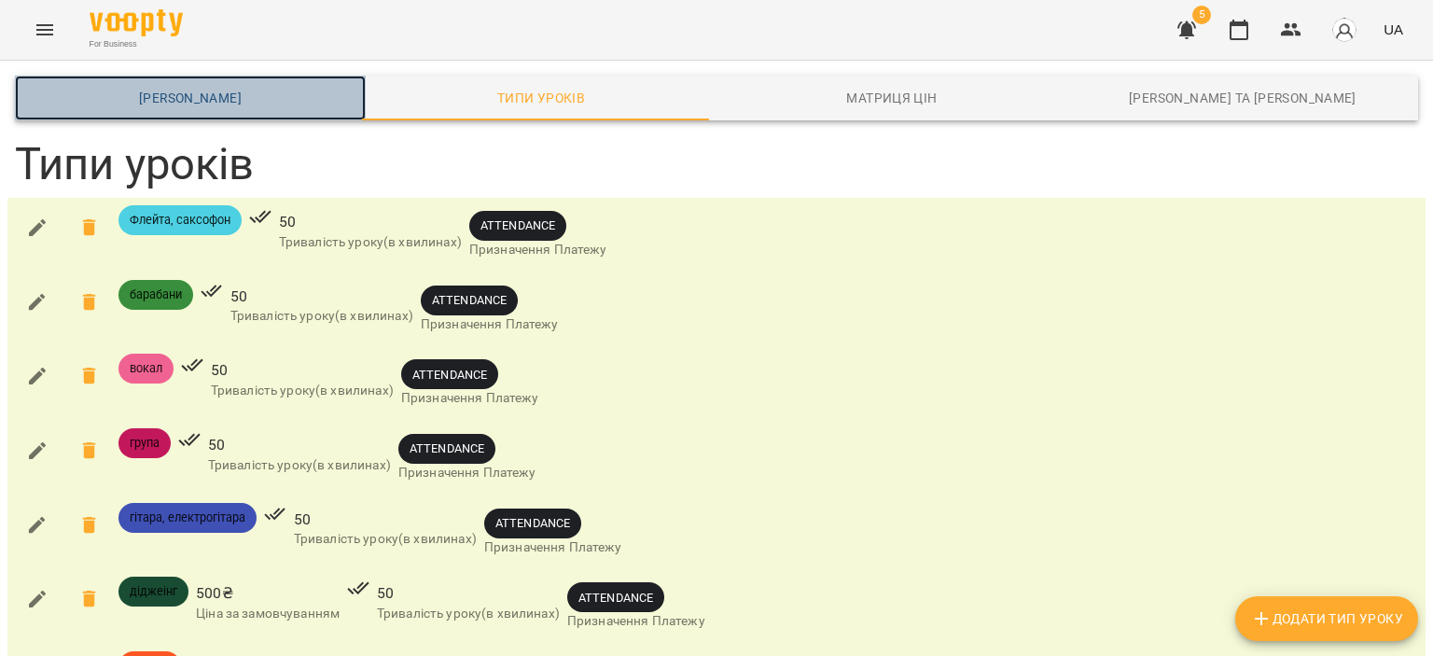
click at [205, 90] on span "[PERSON_NAME]" at bounding box center [190, 98] width 328 height 22
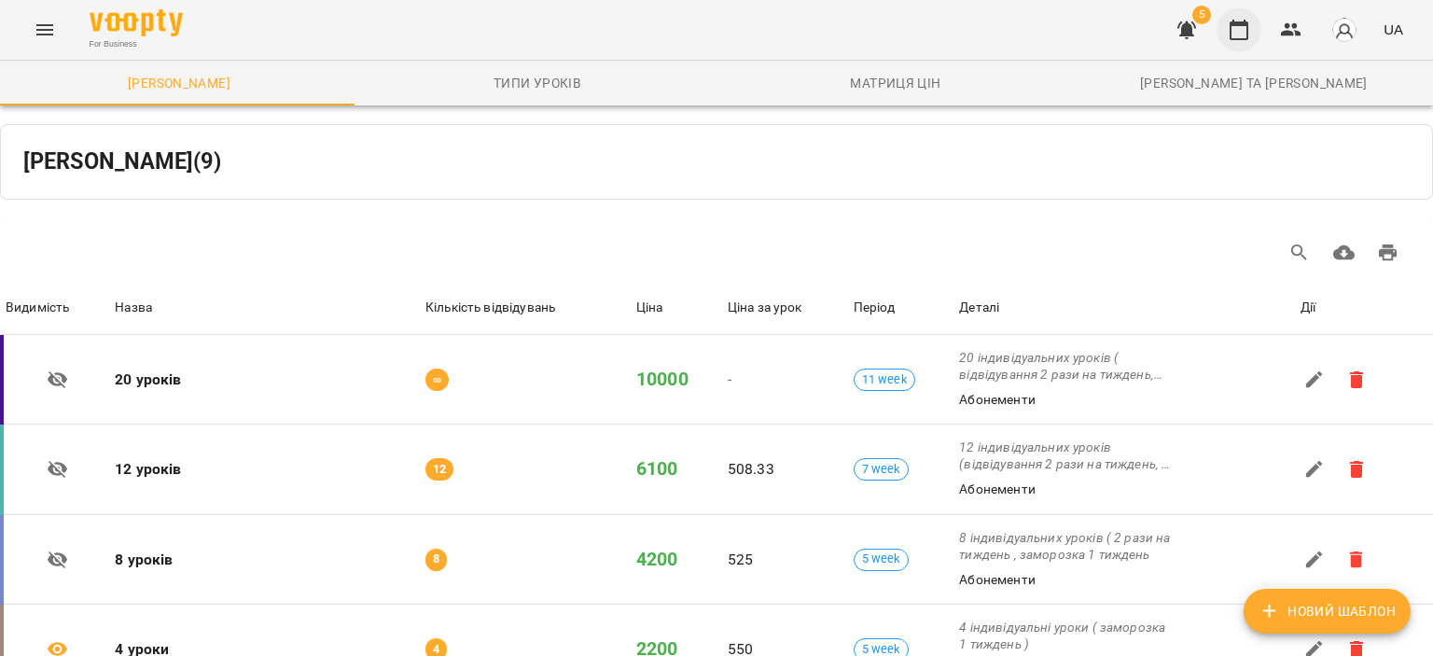
click at [1246, 14] on button "button" at bounding box center [1238, 29] width 45 height 45
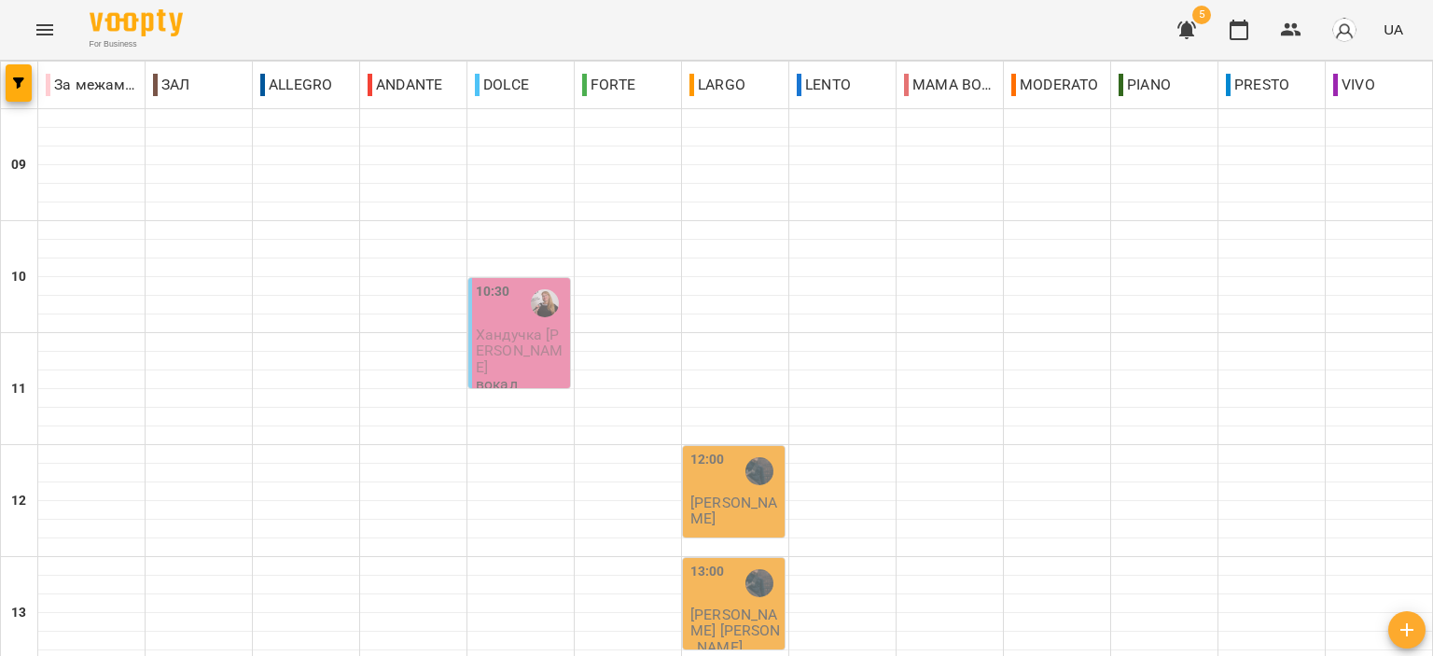
scroll to position [920, 0]
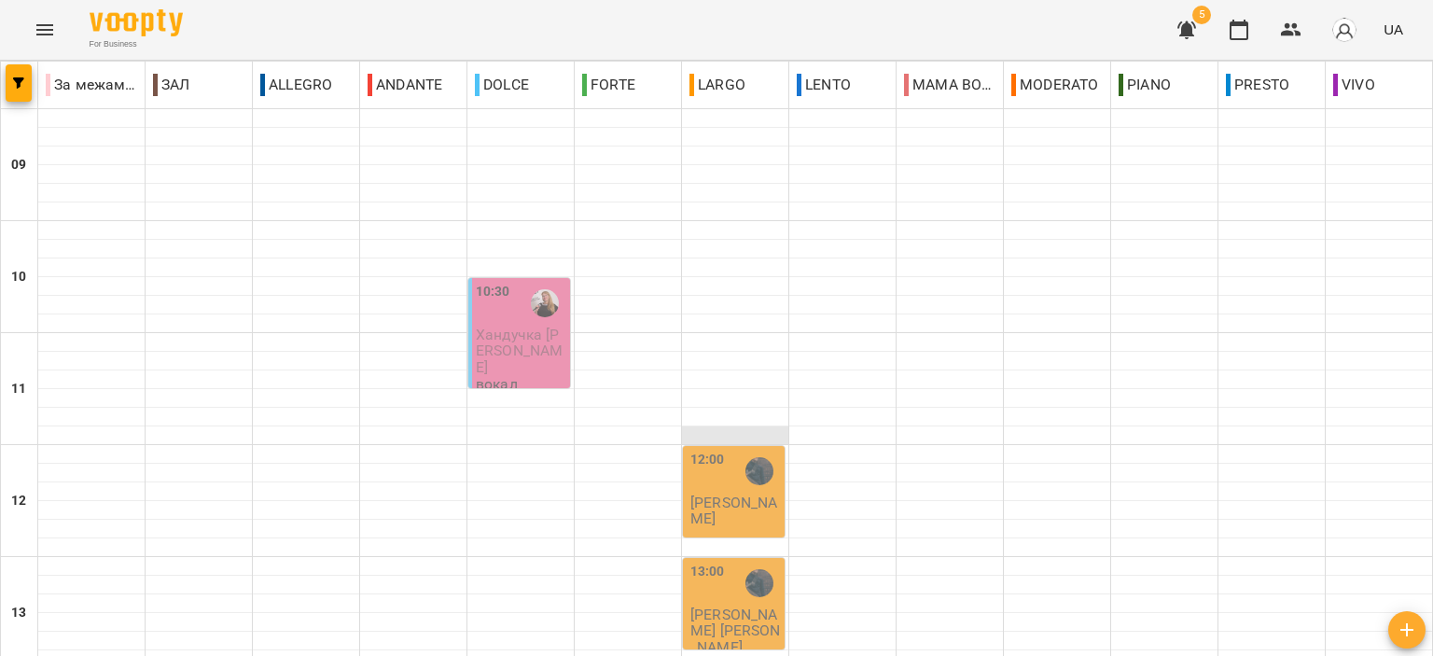
scroll to position [0, 0]
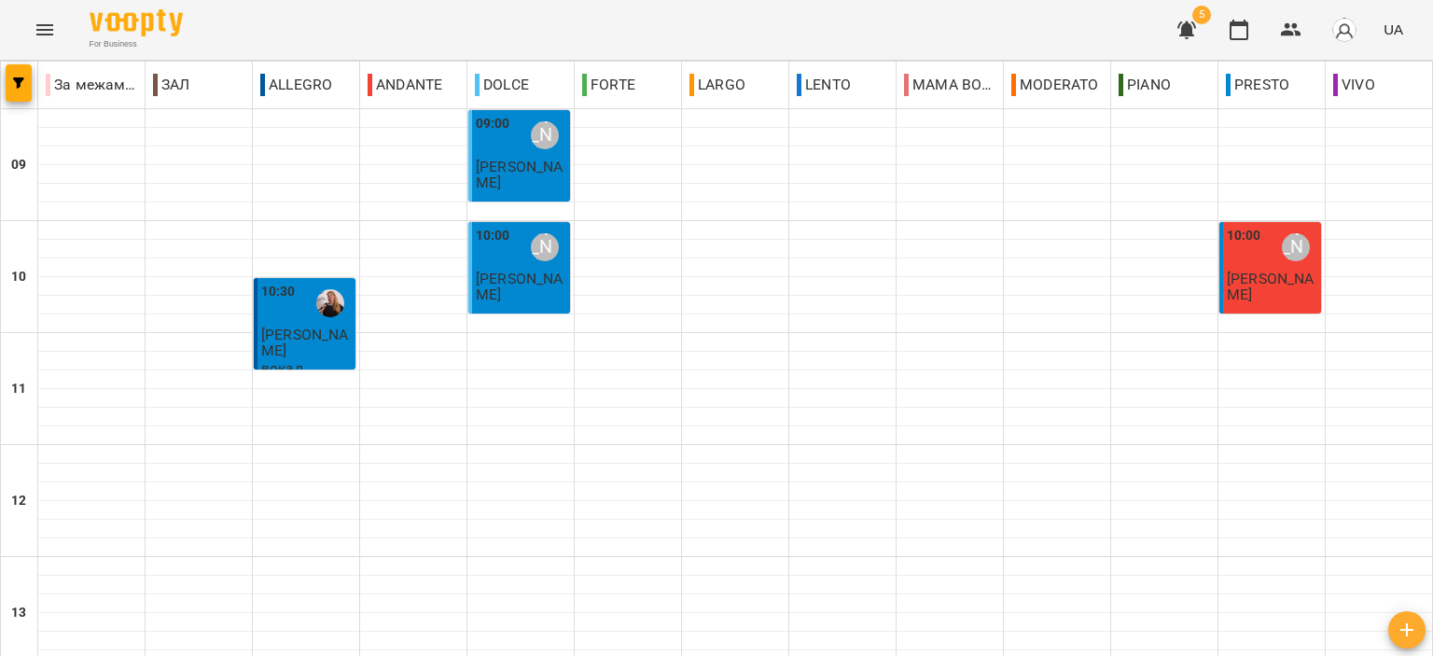
scroll to position [920, 0]
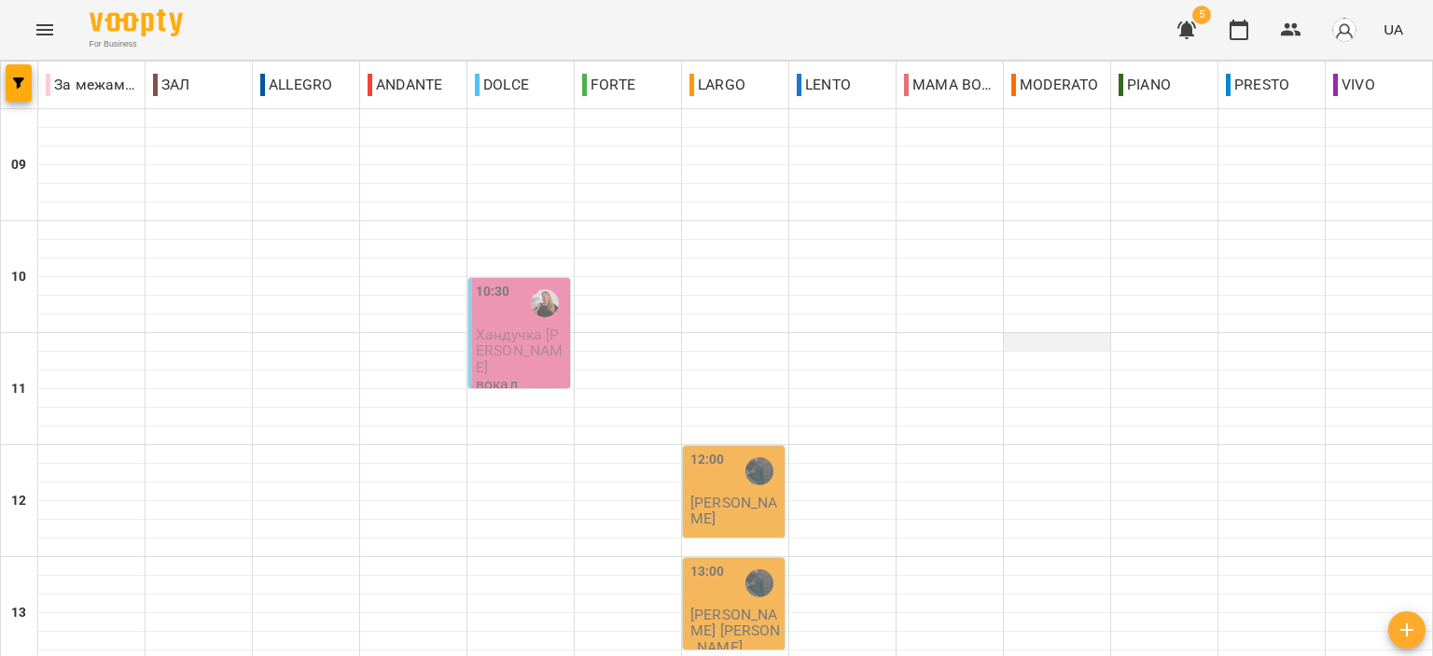
scroll to position [0, 0]
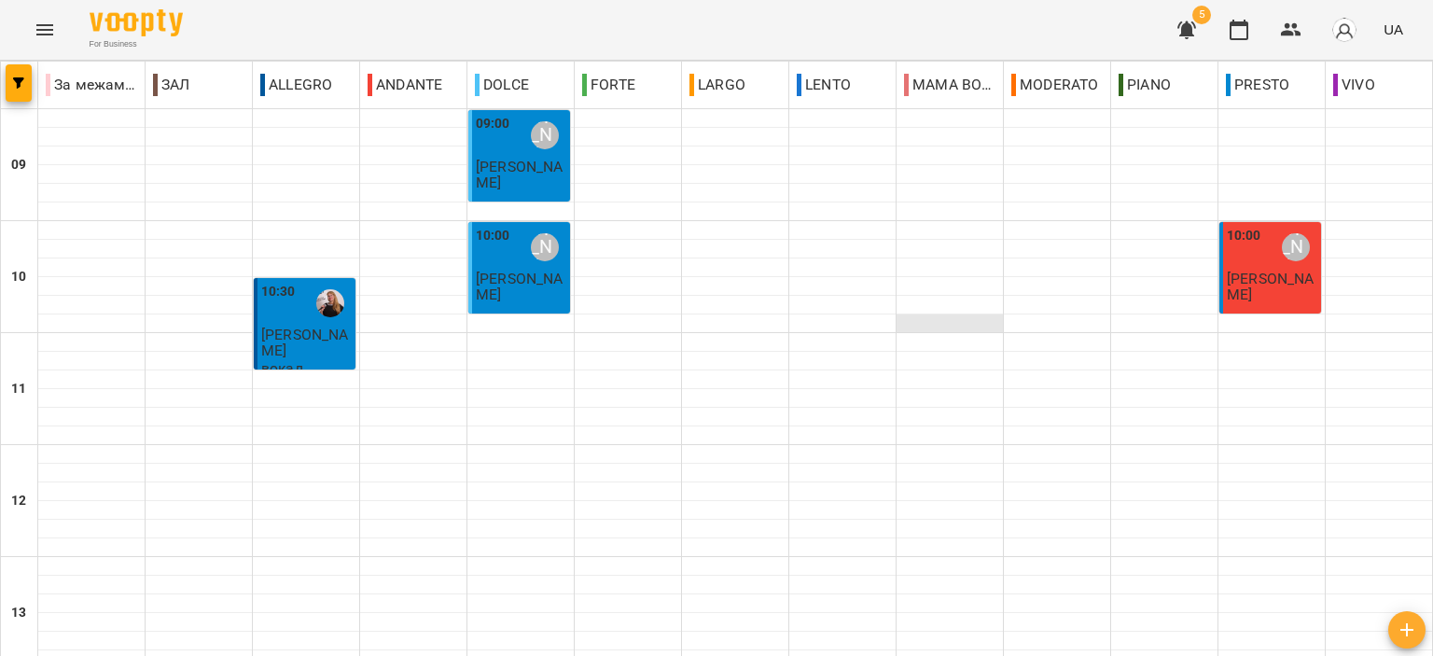
scroll to position [920, 0]
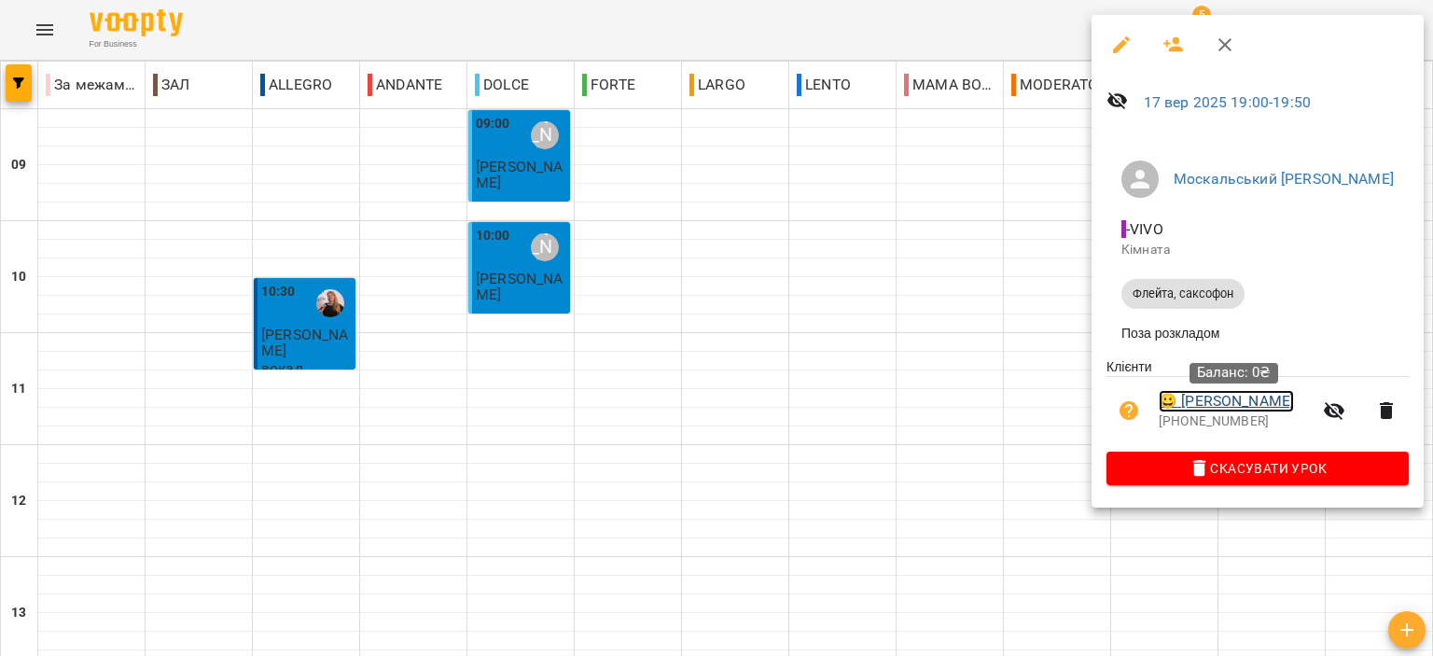
click at [1239, 401] on link "😀 [PERSON_NAME]" at bounding box center [1226, 401] width 135 height 22
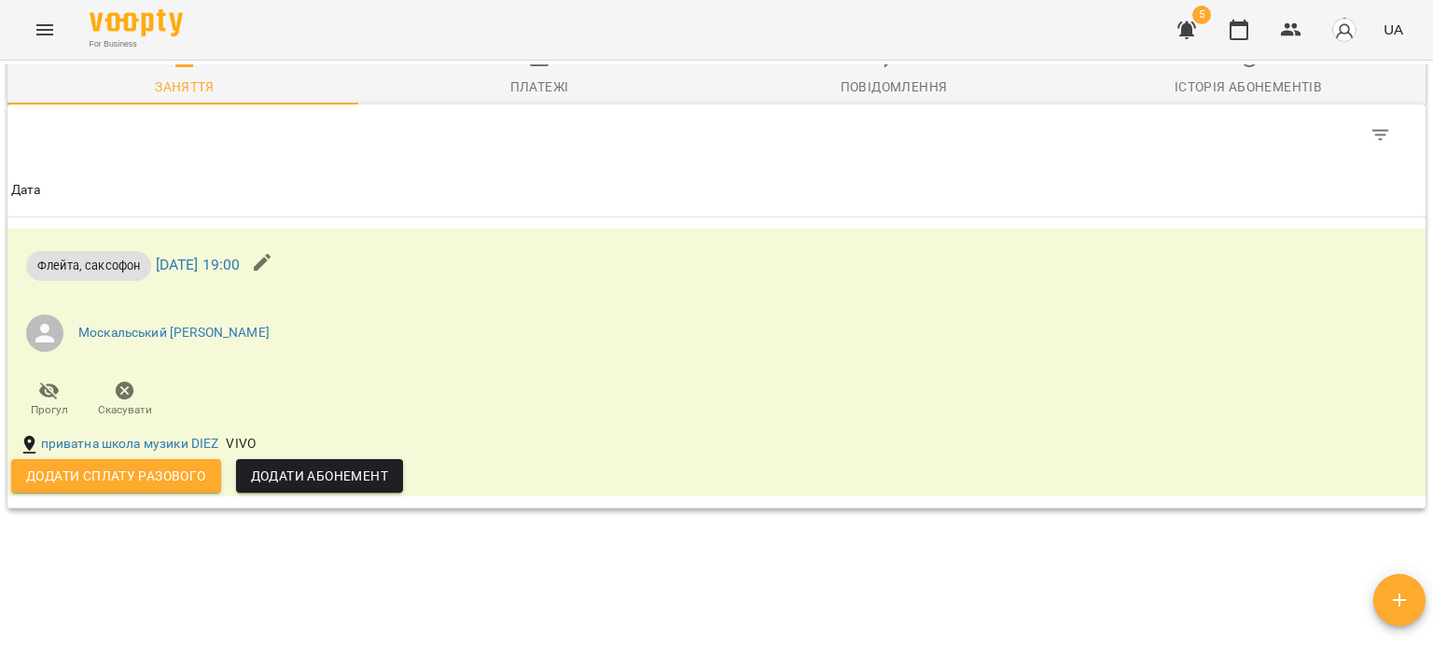
scroll to position [825, 0]
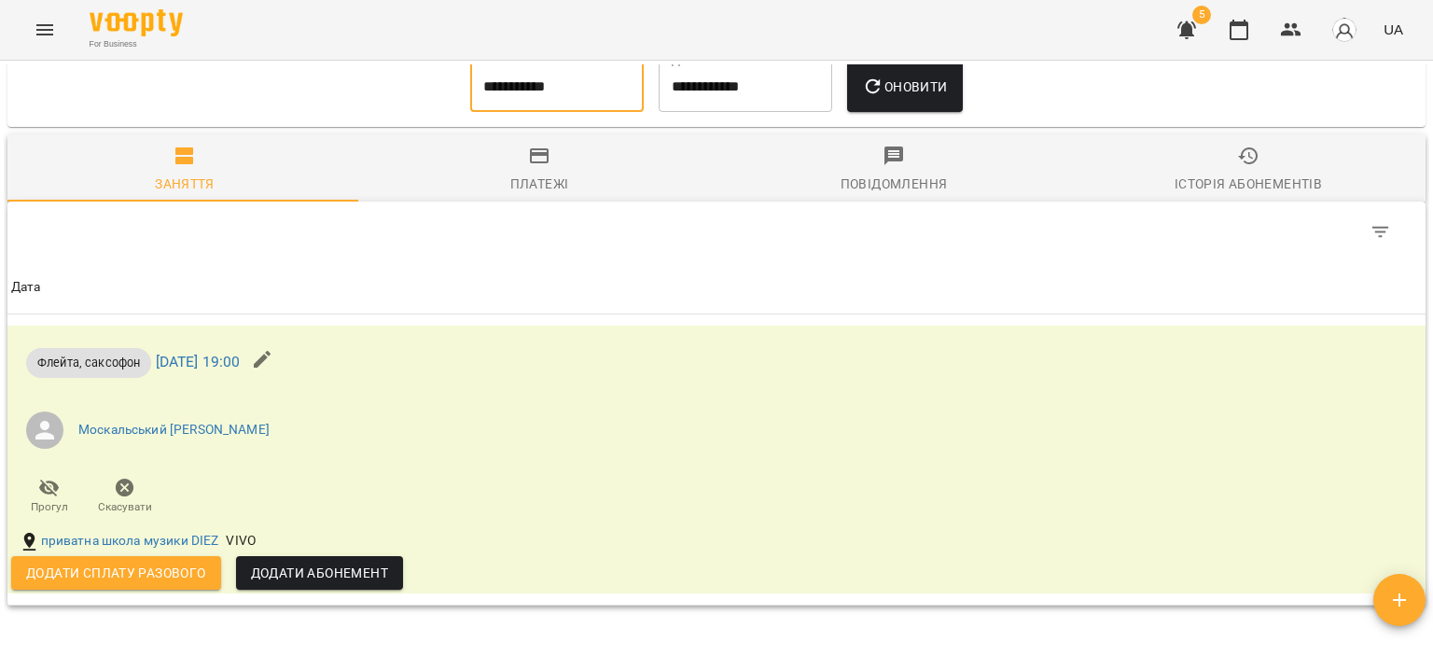
click at [552, 64] on input "**********" at bounding box center [557, 87] width 174 height 52
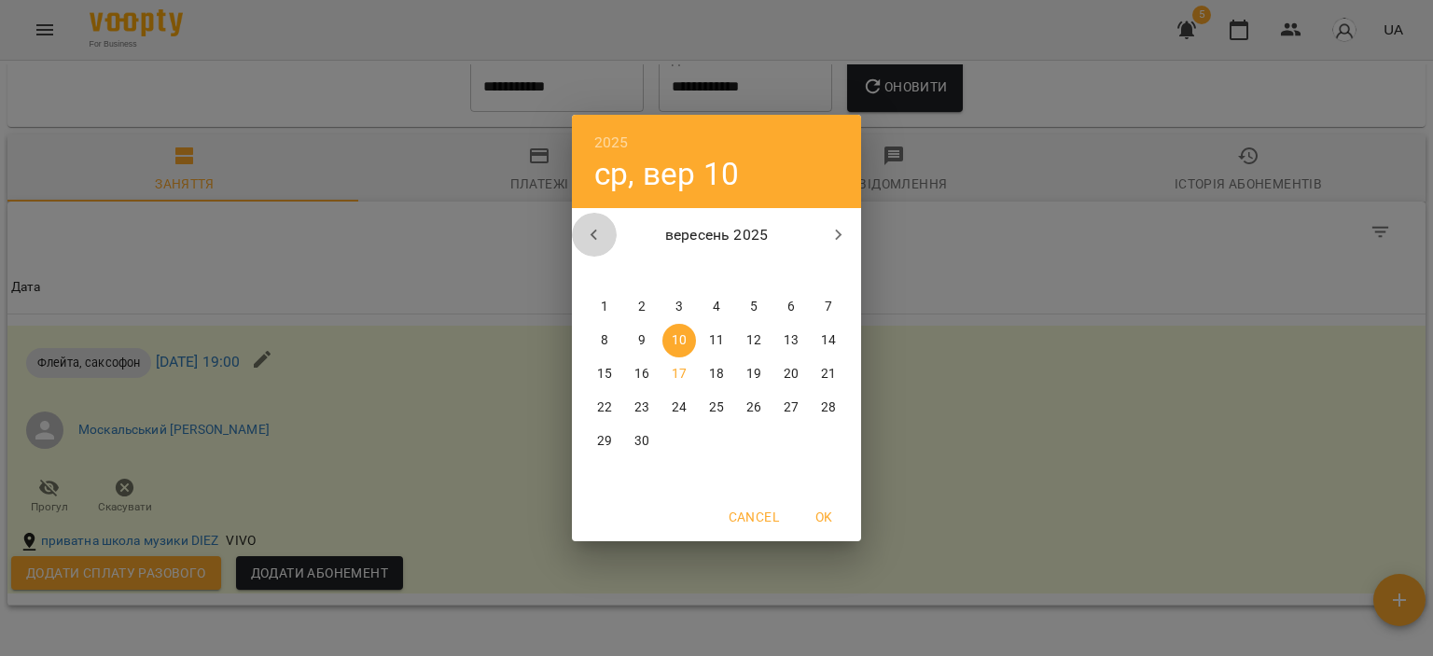
click at [590, 224] on icon "button" at bounding box center [594, 235] width 22 height 22
click at [836, 313] on span "1" at bounding box center [829, 307] width 34 height 19
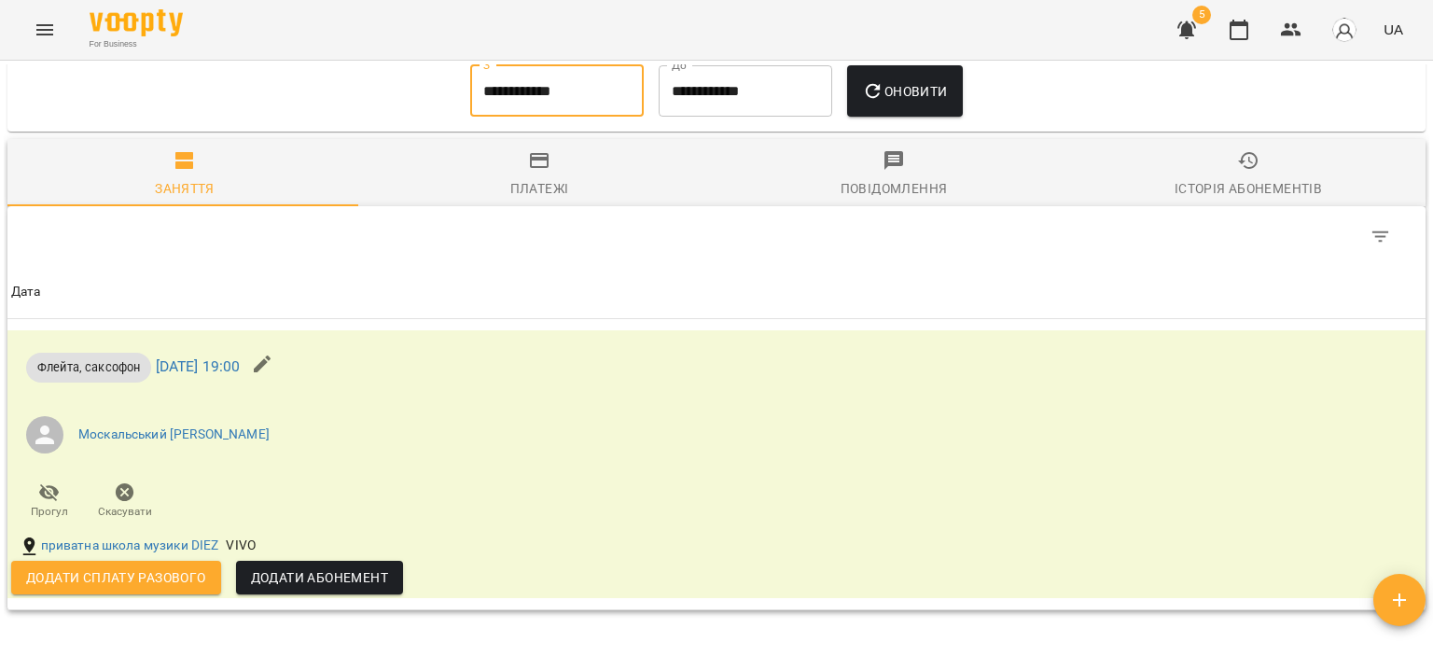
click at [940, 107] on button "Оновити" at bounding box center [904, 91] width 115 height 52
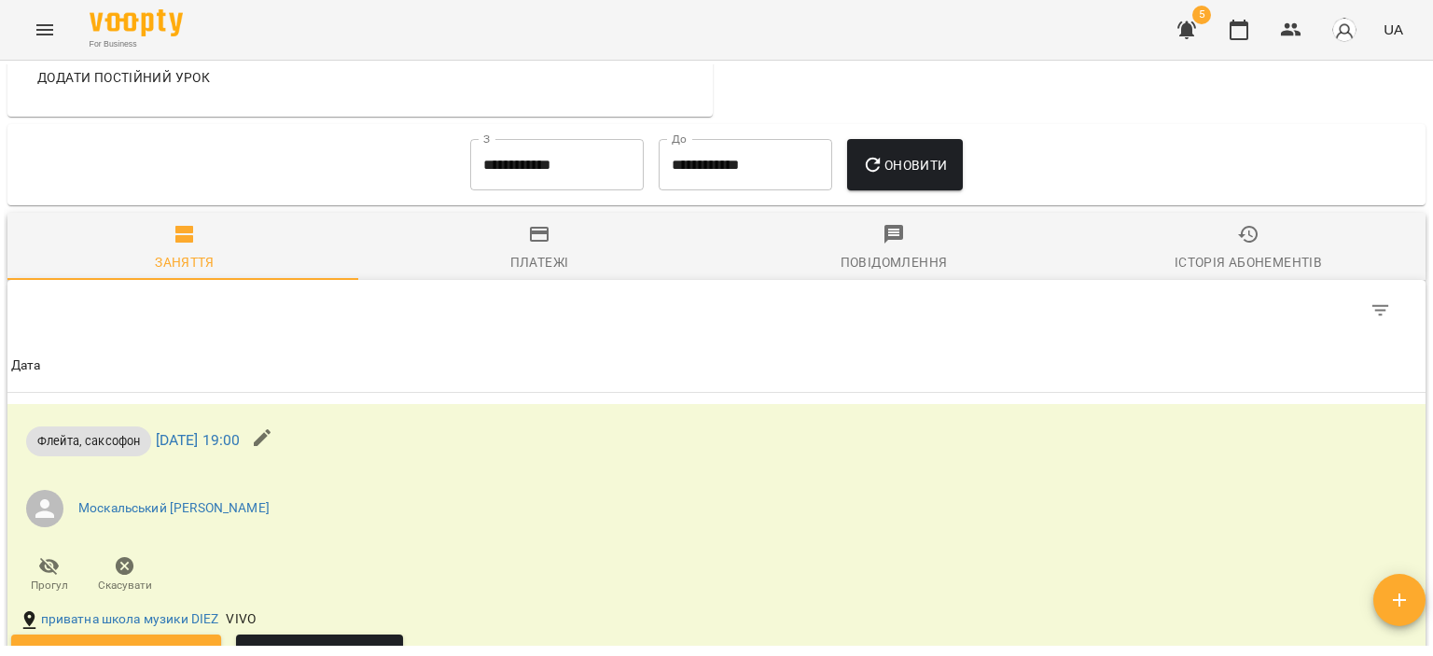
scroll to position [727, 0]
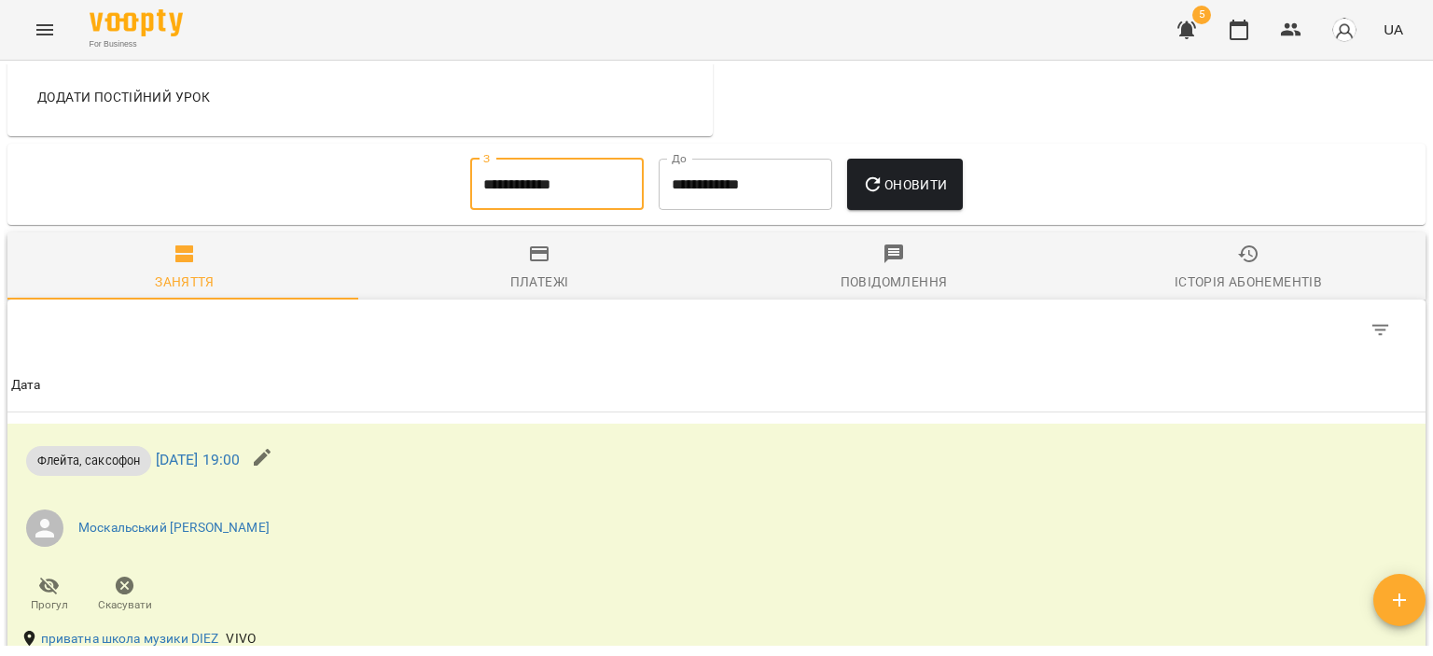
click at [557, 168] on input "**********" at bounding box center [557, 185] width 174 height 52
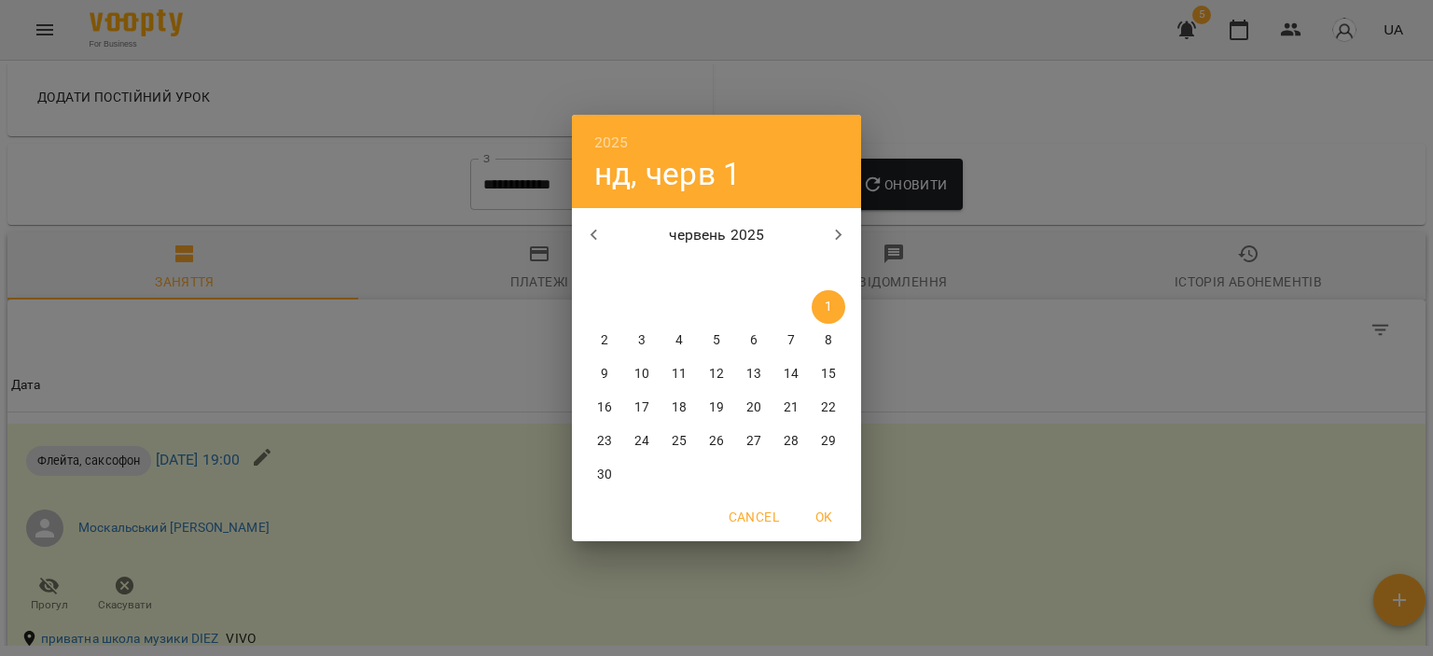
click at [582, 251] on button "button" at bounding box center [594, 235] width 45 height 45
click at [646, 300] on span "1" at bounding box center [642, 307] width 34 height 19
type input "**********"
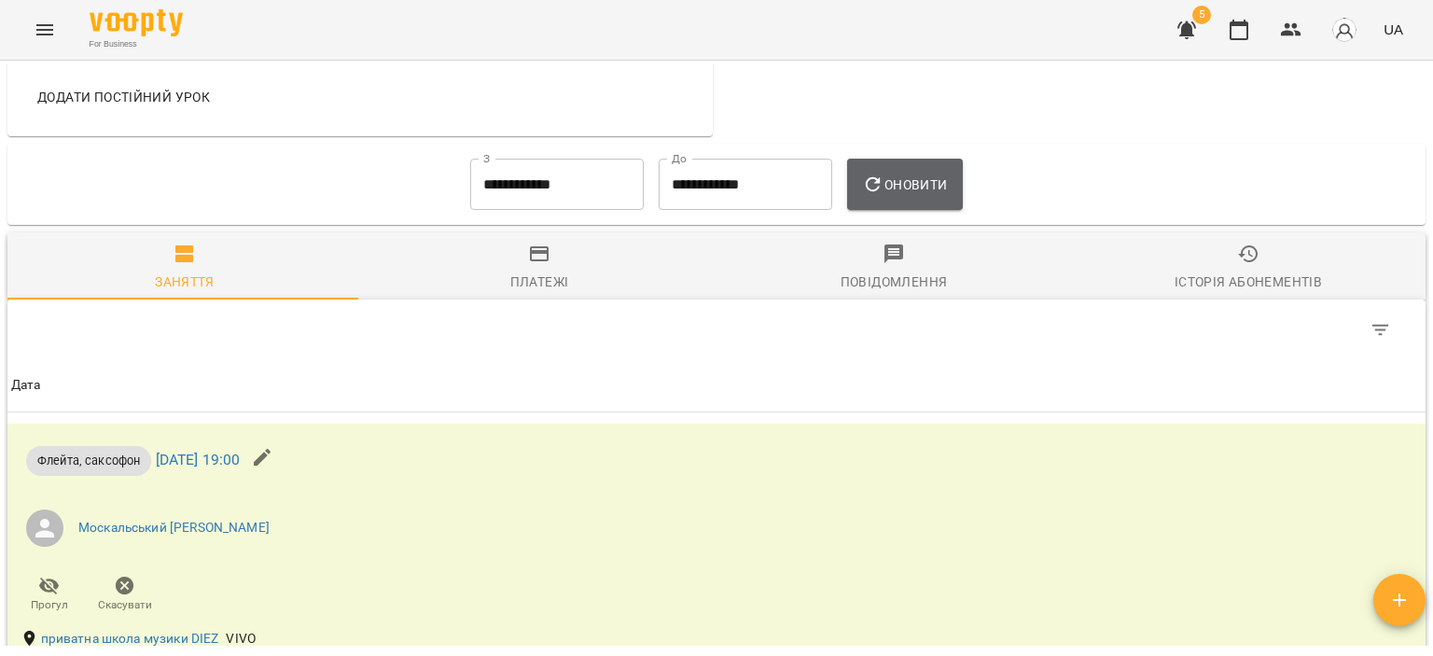
click at [898, 183] on span "Оновити" at bounding box center [904, 185] width 85 height 22
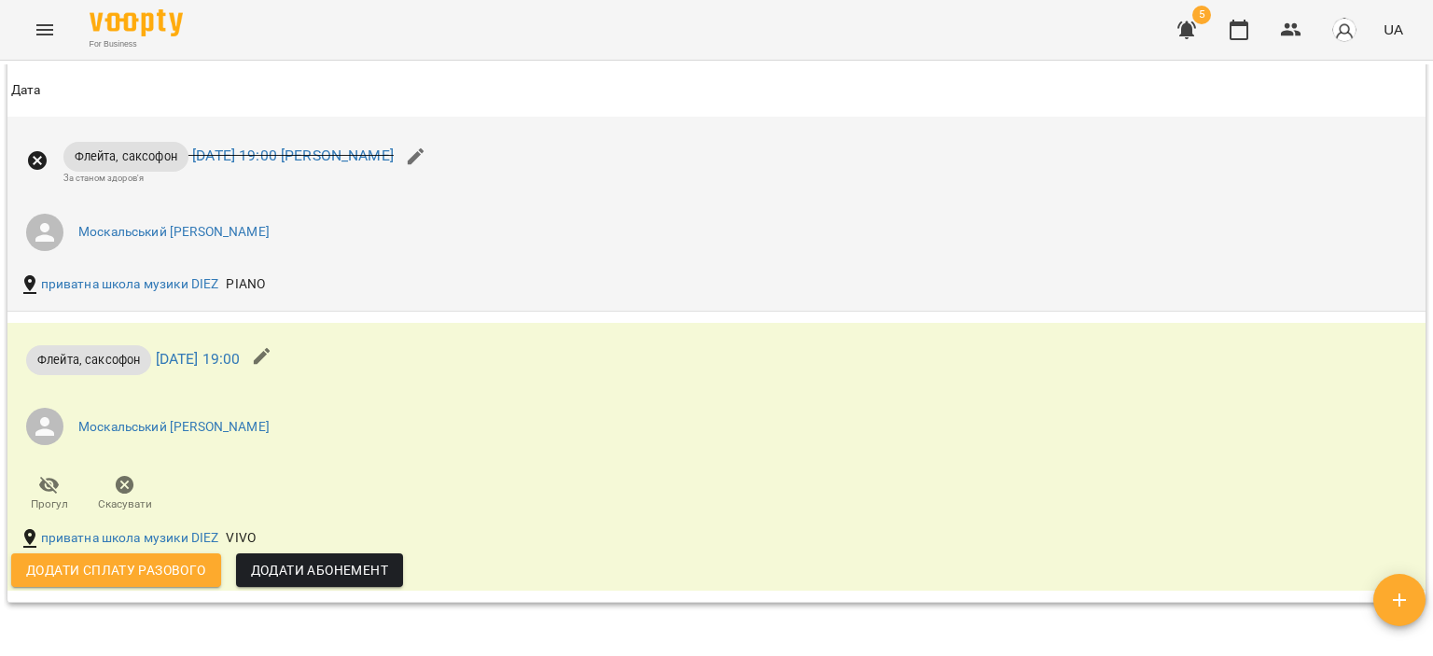
scroll to position [1024, 0]
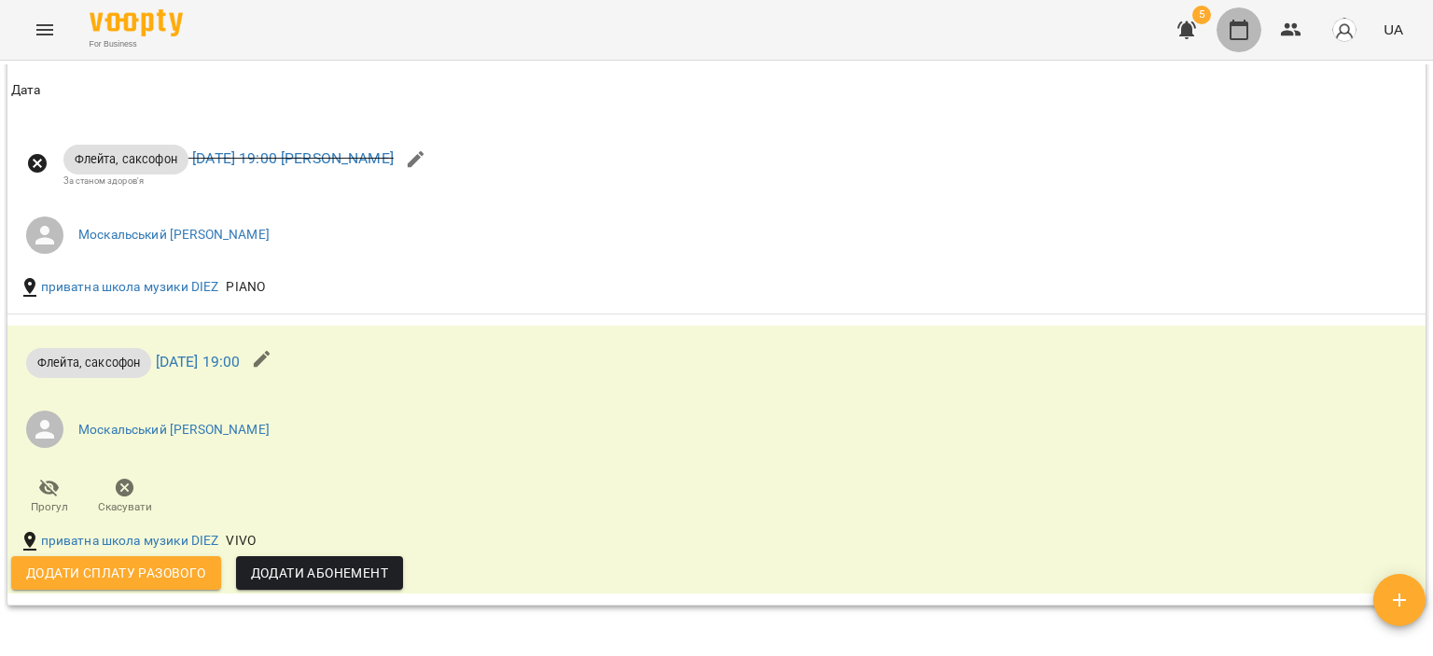
click at [1250, 40] on button "button" at bounding box center [1238, 29] width 45 height 45
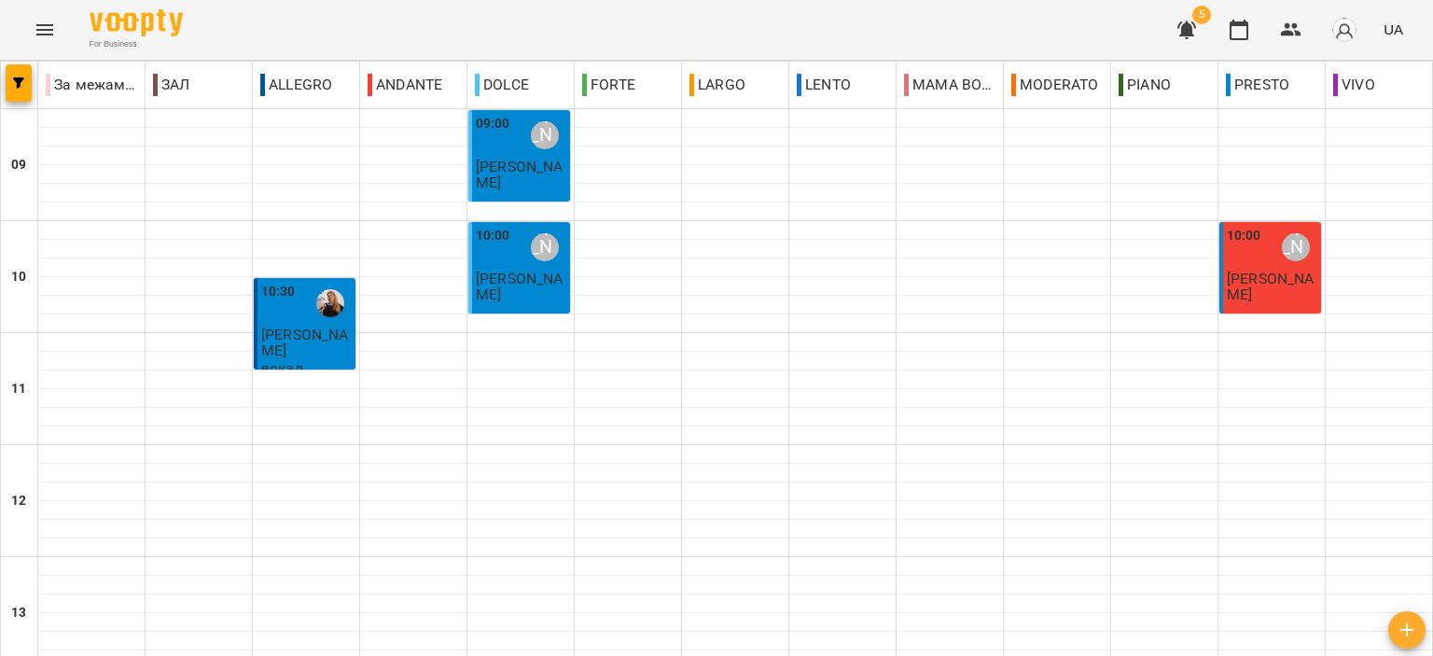
scroll to position [920, 0]
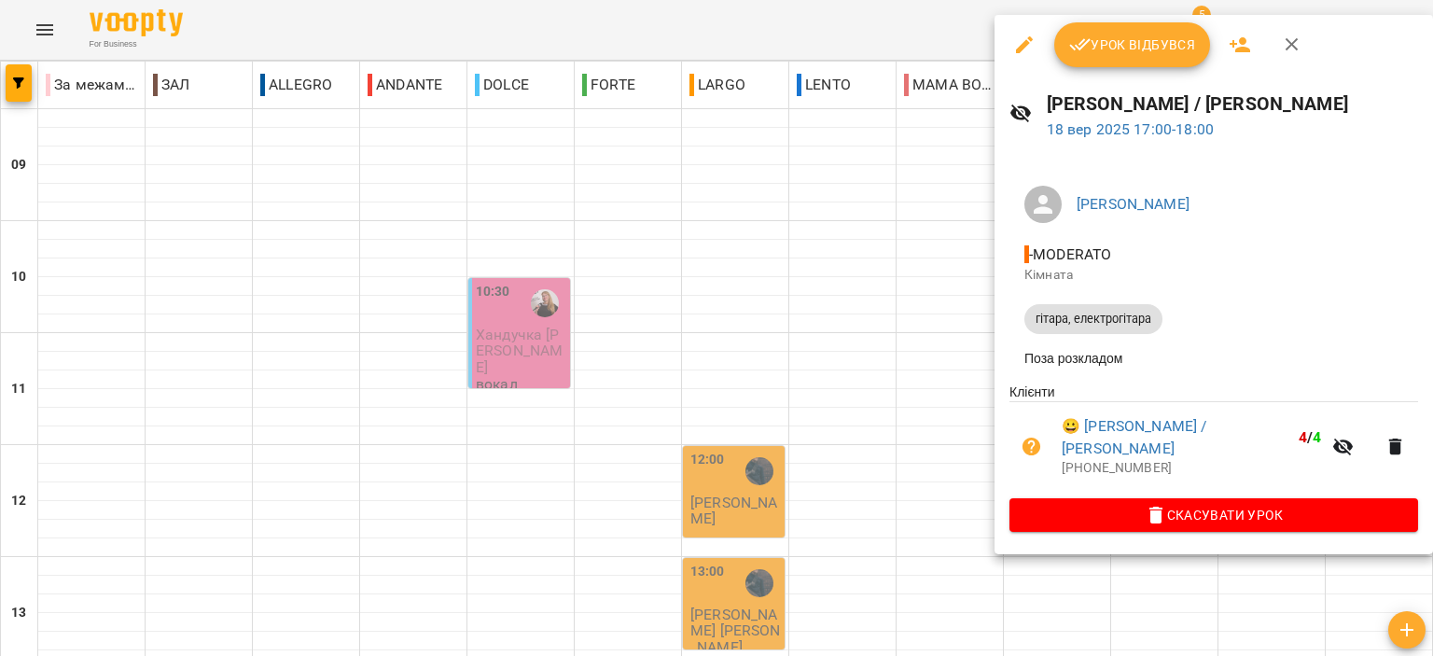
click at [1281, 45] on icon "button" at bounding box center [1292, 45] width 22 height 22
